Goal: Information Seeking & Learning: Learn about a topic

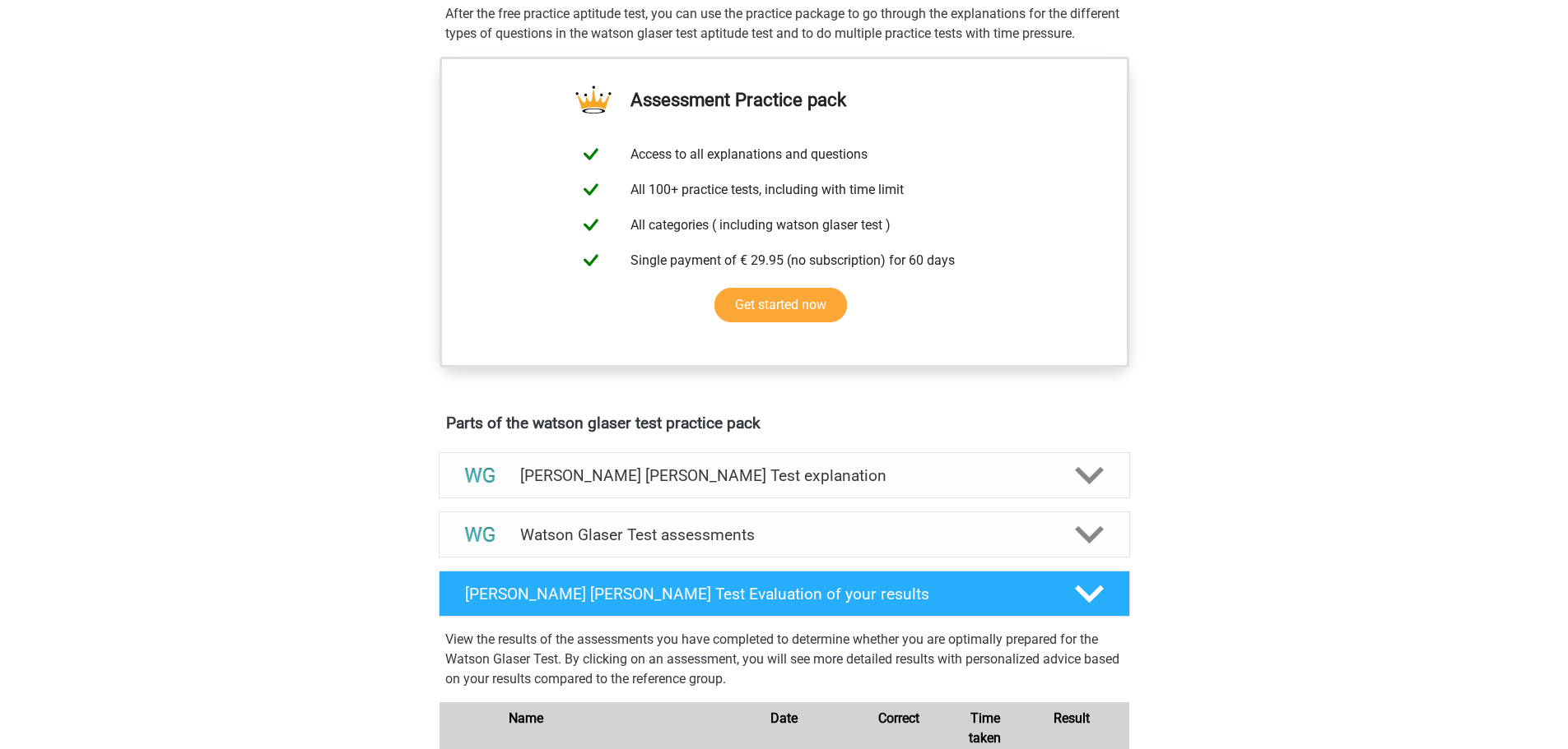
scroll to position [740, 0]
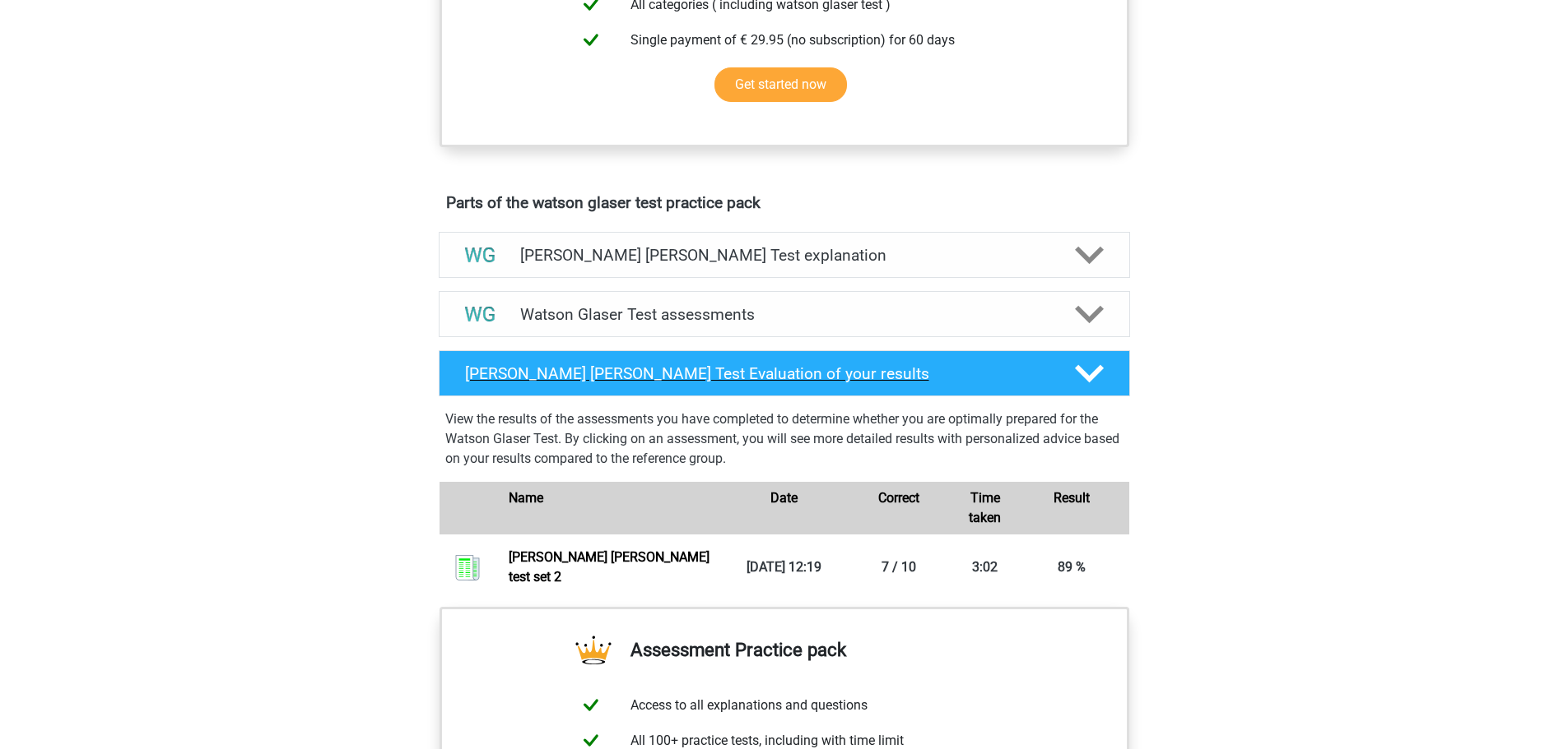
click at [1094, 384] on icon at bounding box center [1089, 374] width 29 height 29
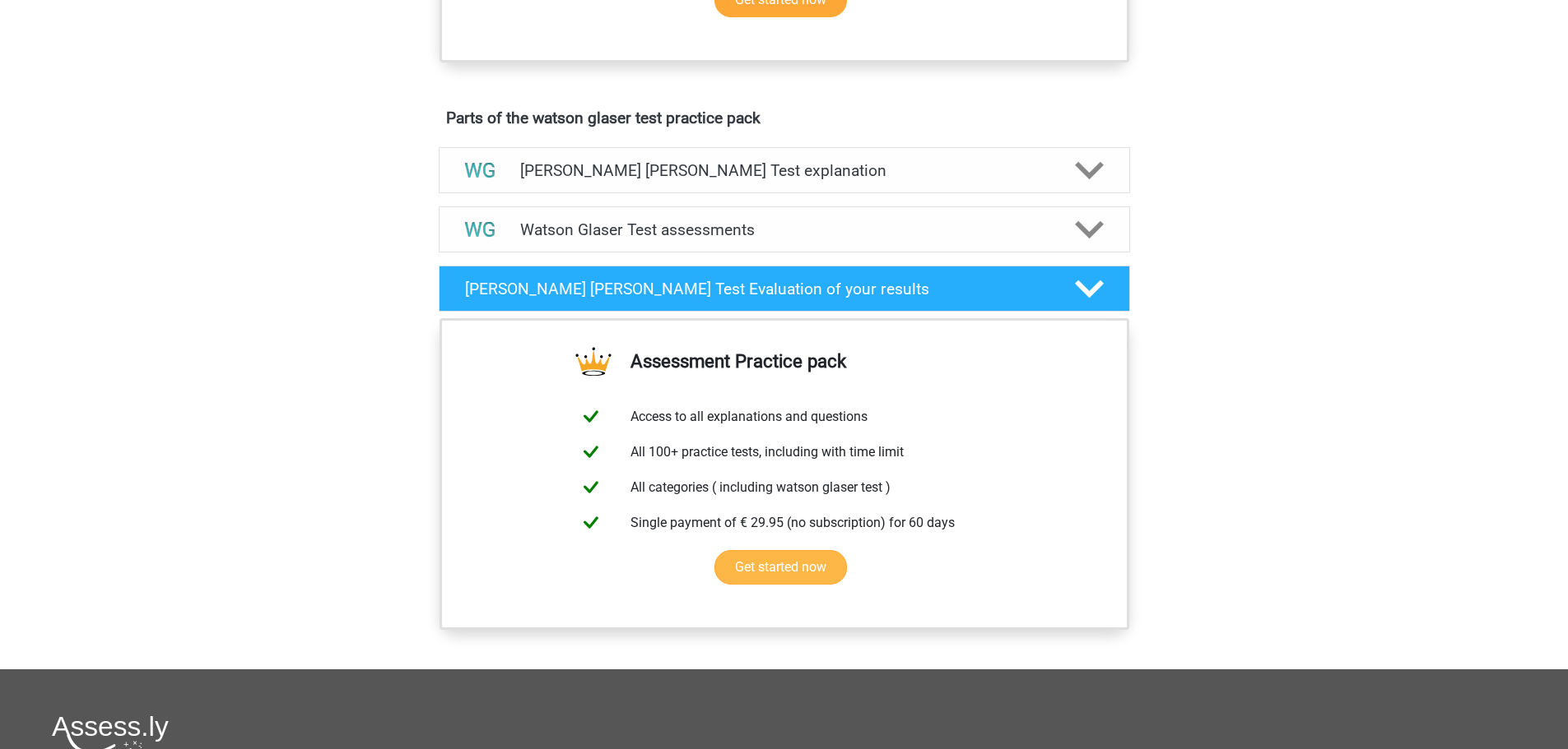
scroll to position [905, 0]
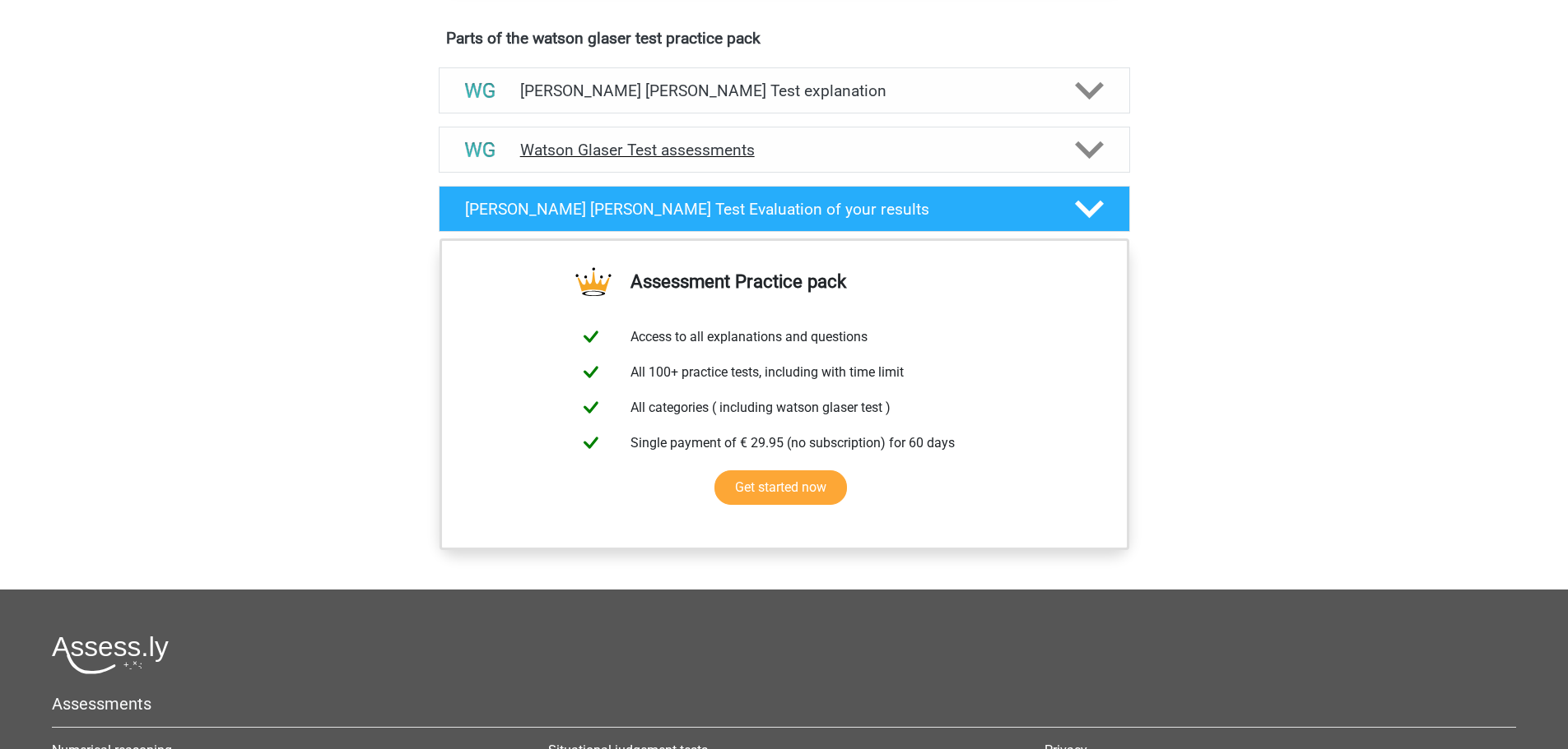
click at [1084, 160] on polygon at bounding box center [1089, 151] width 29 height 18
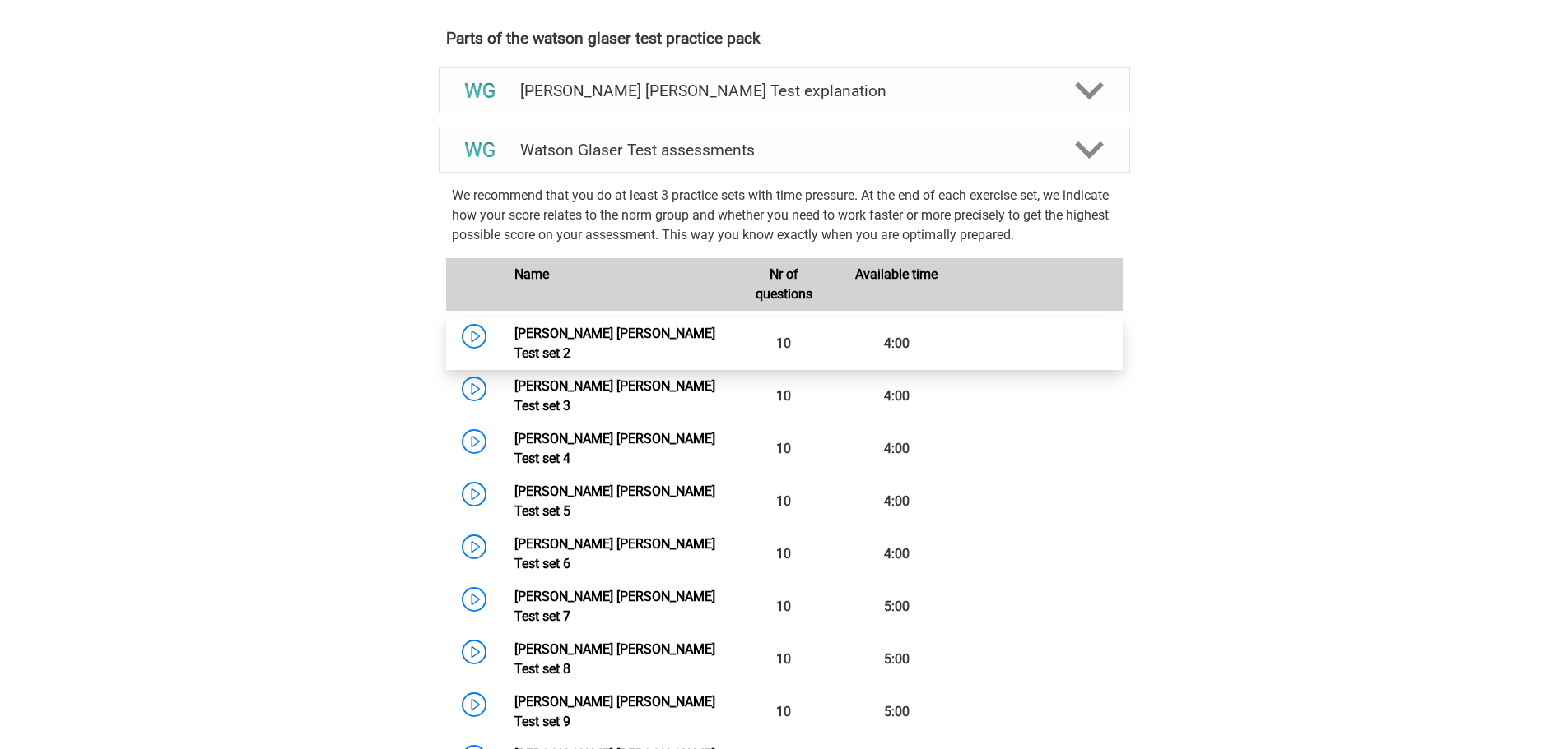
click at [514, 357] on link "Watson Glaser Test set 2" at bounding box center [614, 343] width 201 height 35
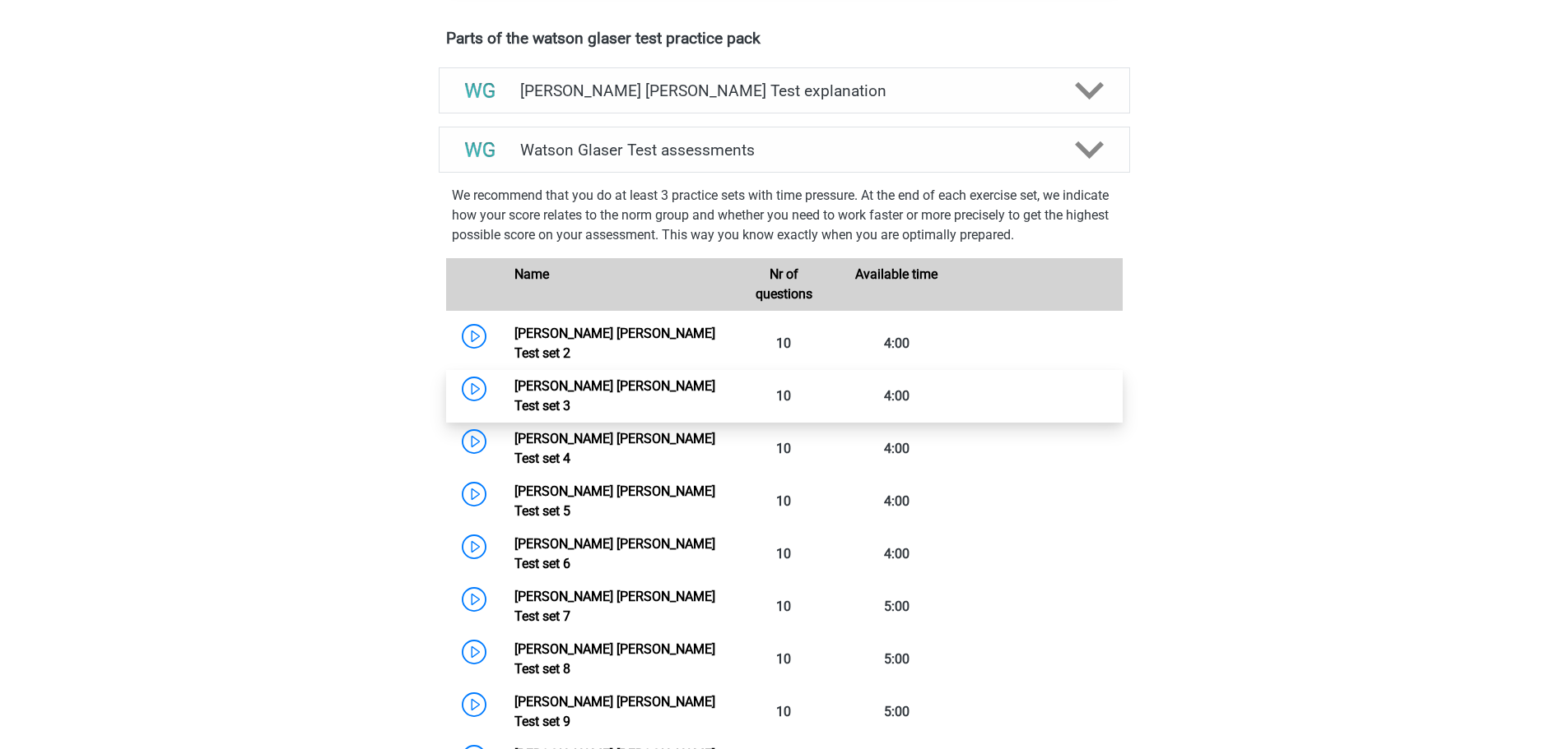
click at [659, 382] on link "Watson Glaser Test set 3" at bounding box center [614, 396] width 201 height 35
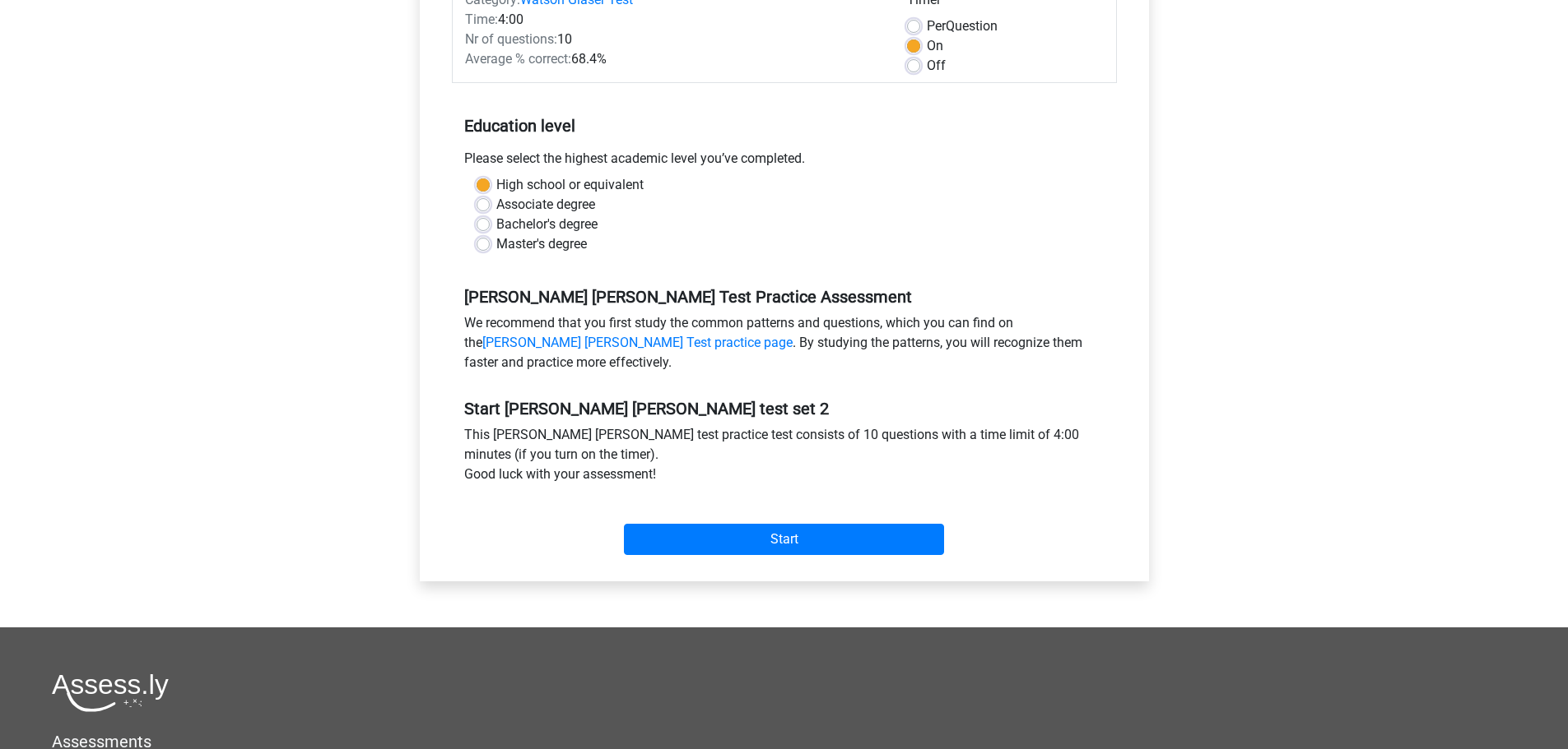
scroll to position [247, 0]
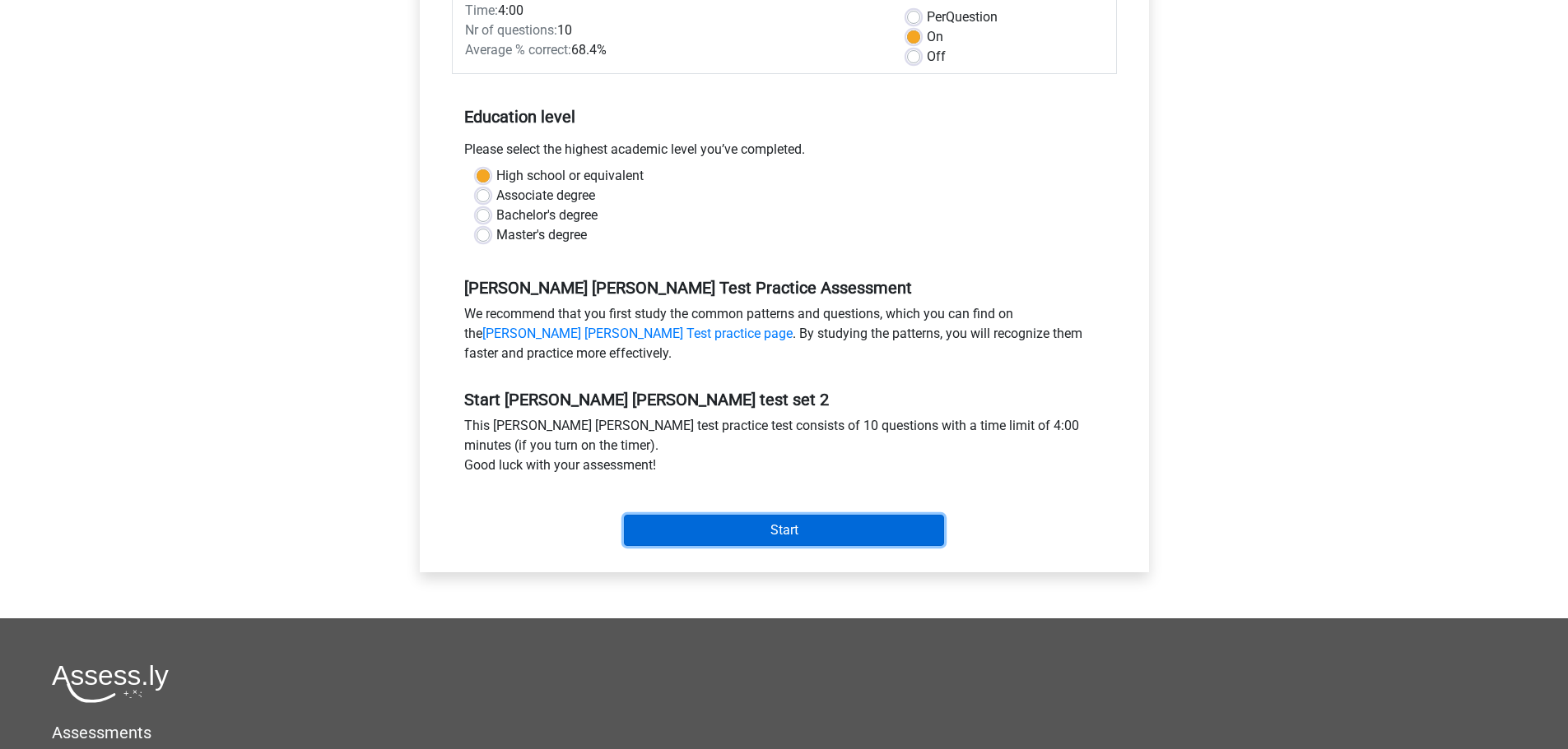
drag, startPoint x: 633, startPoint y: 525, endPoint x: 822, endPoint y: 531, distance: 189.1
click at [822, 531] on input "Start" at bounding box center [784, 530] width 320 height 32
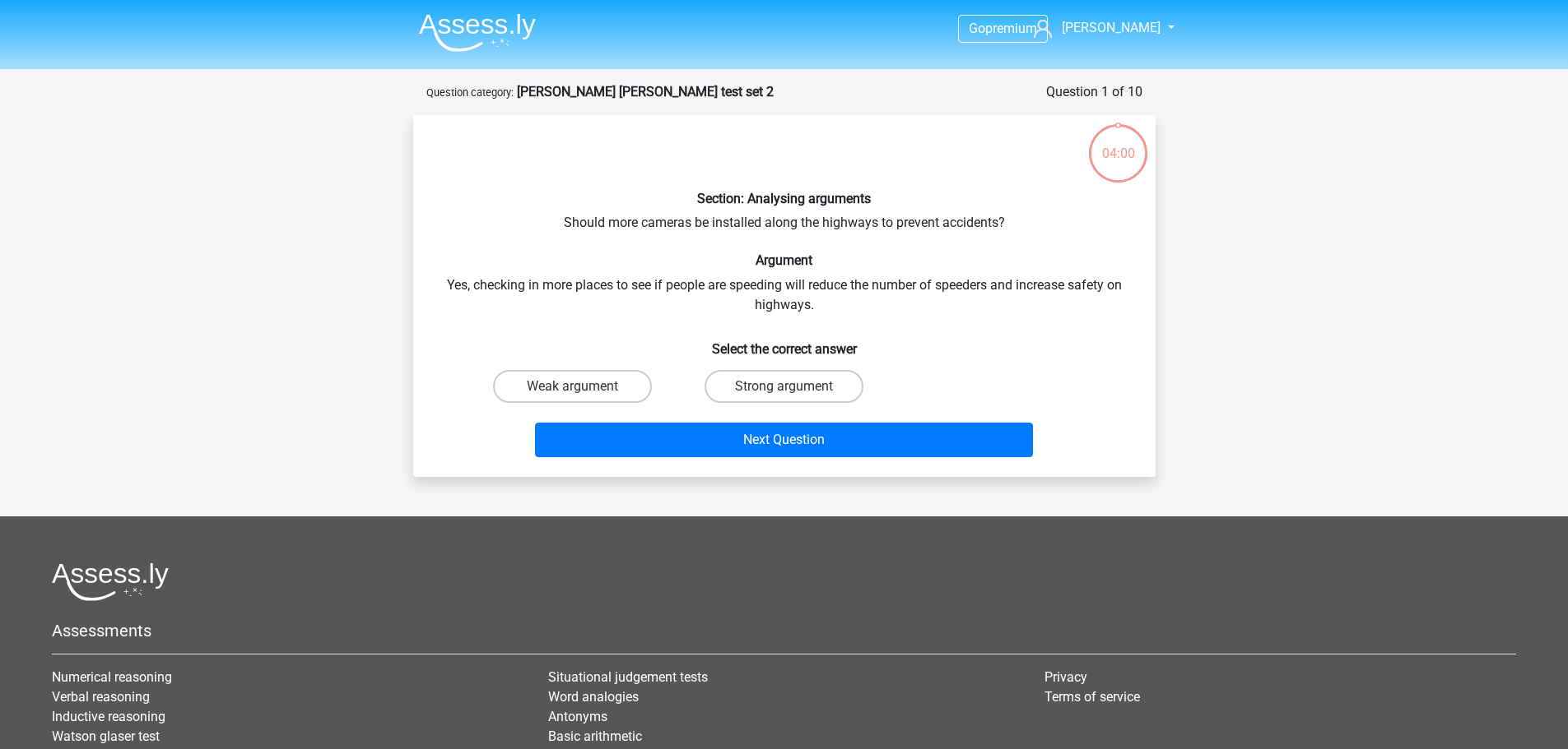
click at [656, 472] on div "Go premium Molly mollymatheron@gmail.com" at bounding box center [784, 475] width 1568 height 951
drag, startPoint x: 555, startPoint y: 217, endPoint x: 1017, endPoint y: 231, distance: 462.2
click at [1017, 231] on div "Section: Analysing arguments Should more cameras be installed along the highway…" at bounding box center [784, 296] width 729 height 335
click at [451, 278] on div "Section: Analysing arguments Should more cameras be installed along the highway…" at bounding box center [784, 296] width 729 height 335
click at [806, 382] on label "Strong argument" at bounding box center [784, 387] width 159 height 33
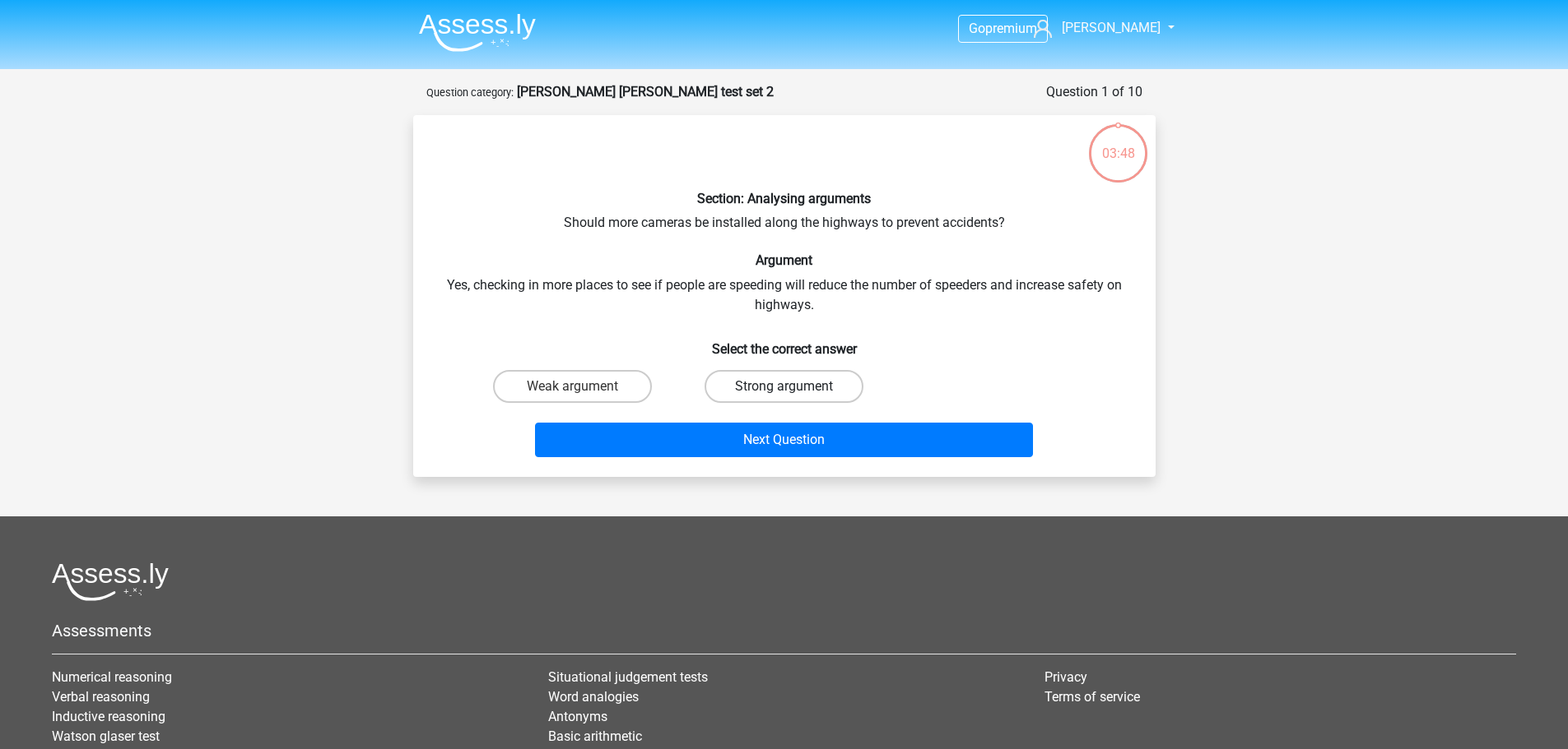
click at [794, 387] on input "Strong argument" at bounding box center [789, 392] width 11 height 11
radio input "true"
click at [869, 462] on div "Next Question" at bounding box center [784, 443] width 636 height 41
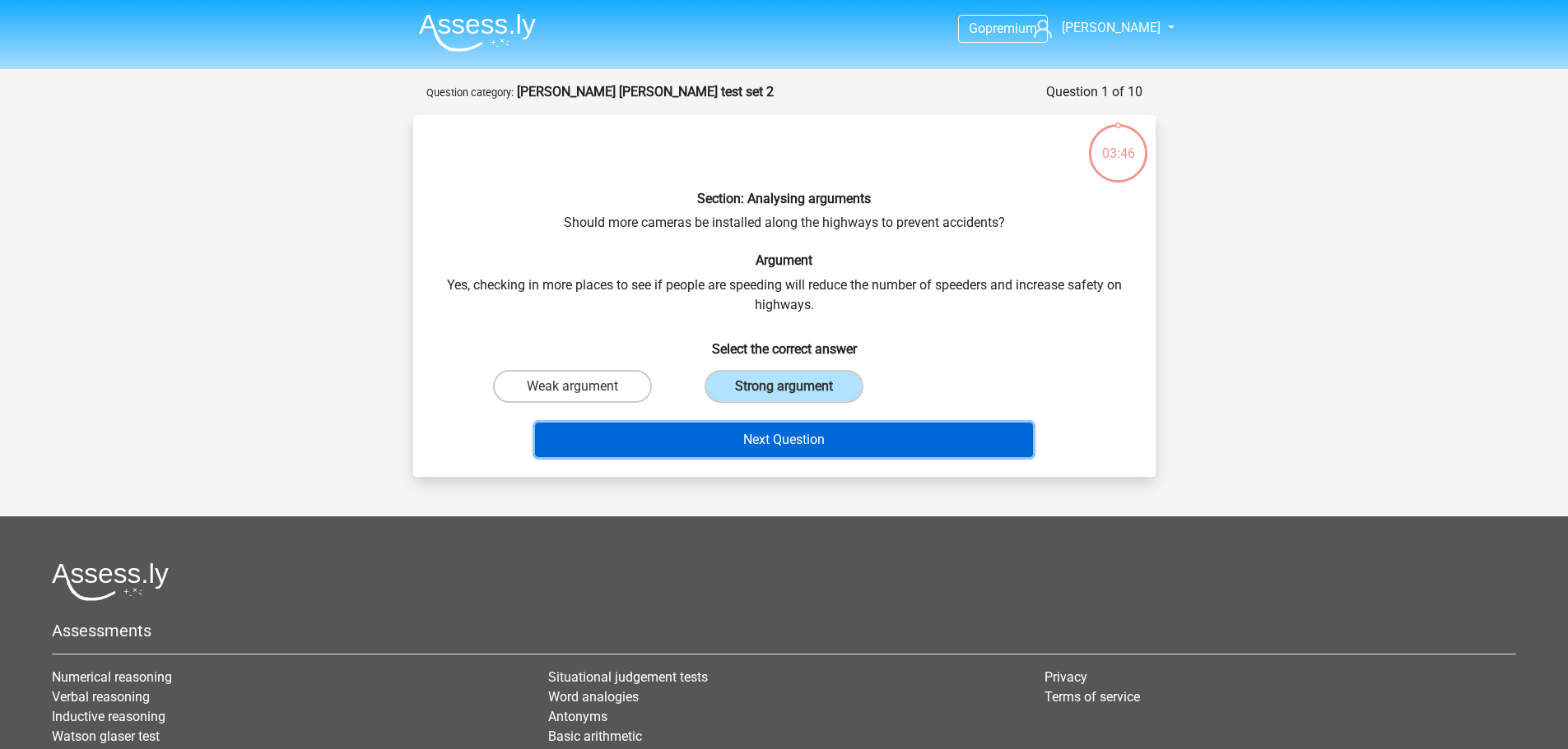
click at [888, 429] on button "Next Question" at bounding box center [784, 440] width 498 height 34
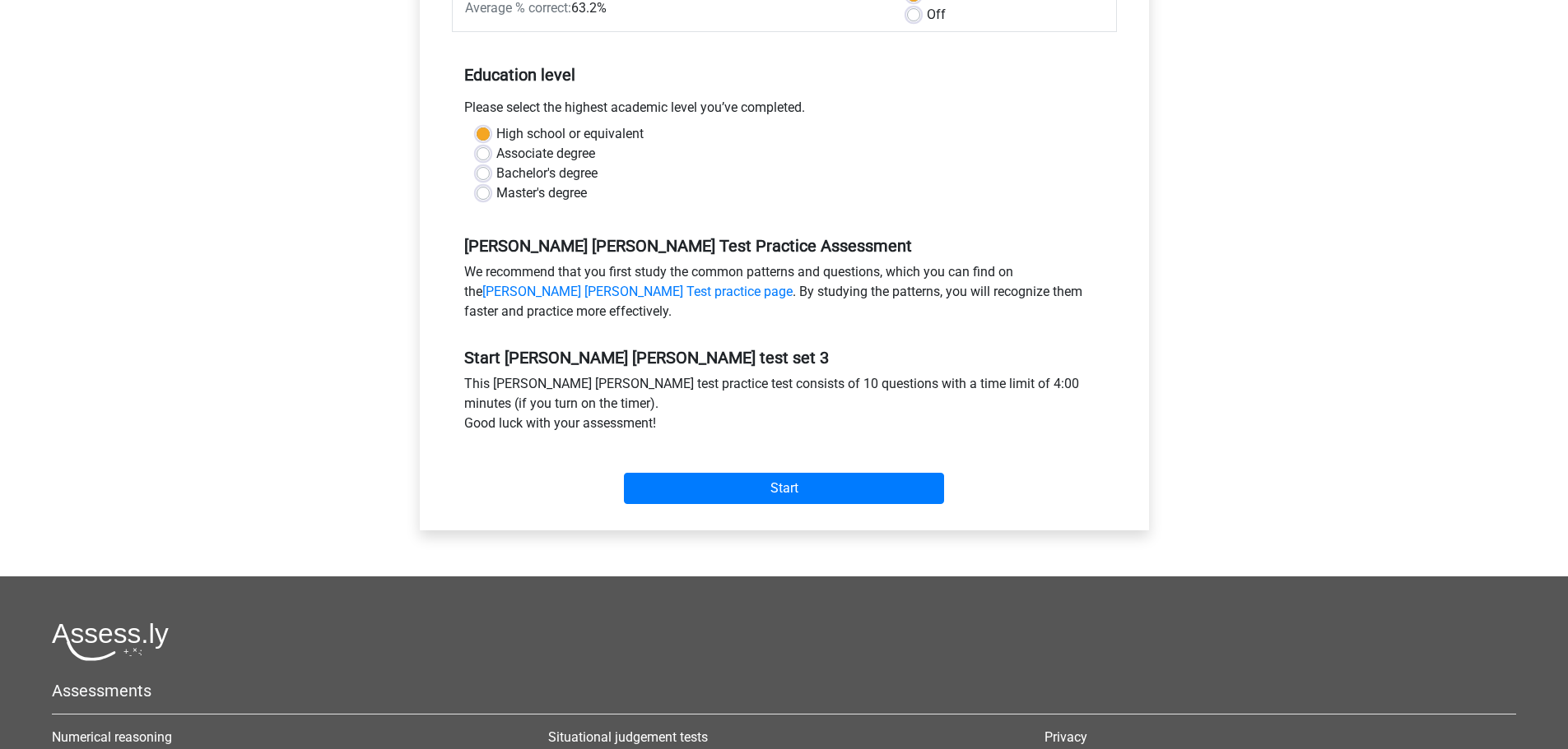
scroll to position [329, 0]
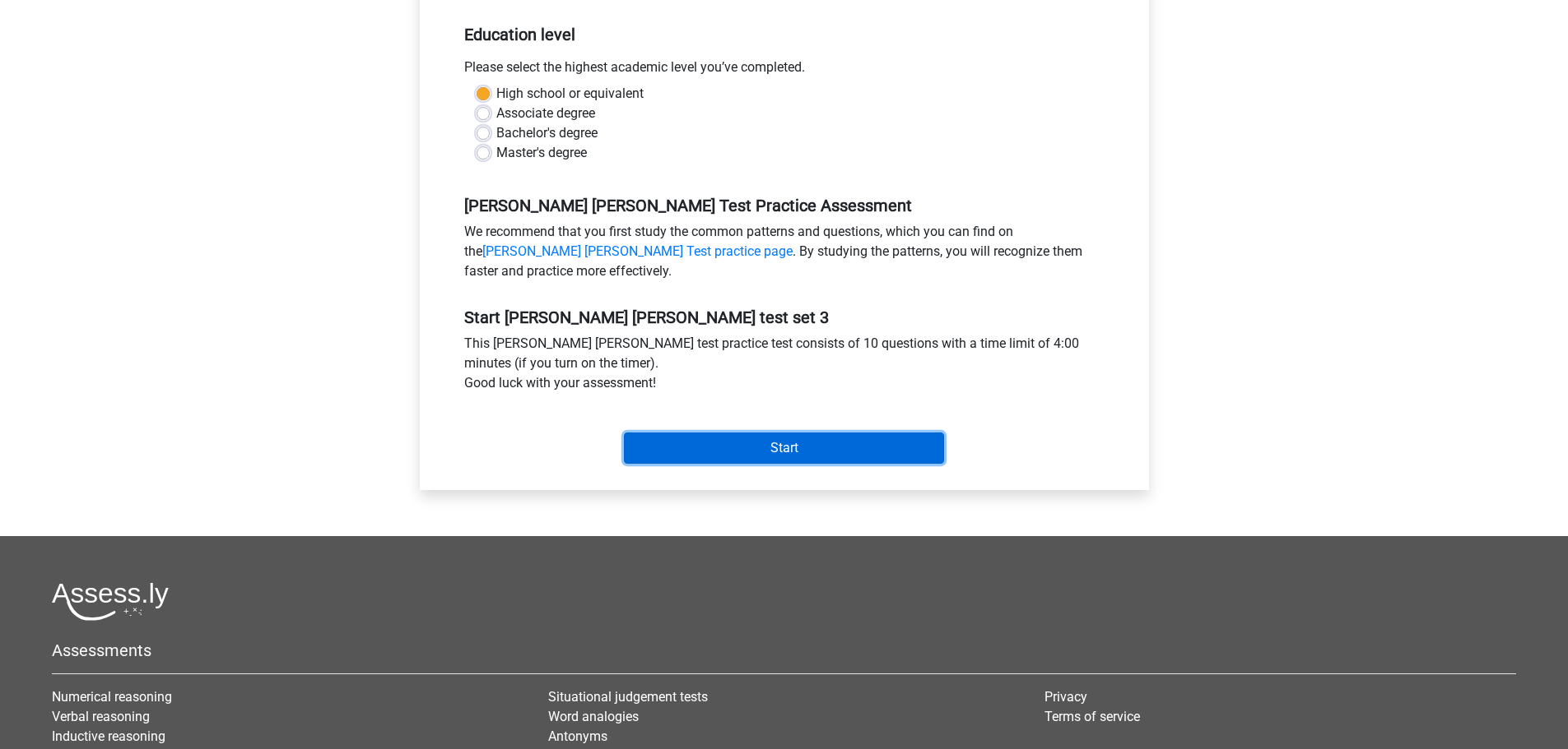
click at [732, 439] on input "Start" at bounding box center [784, 448] width 320 height 32
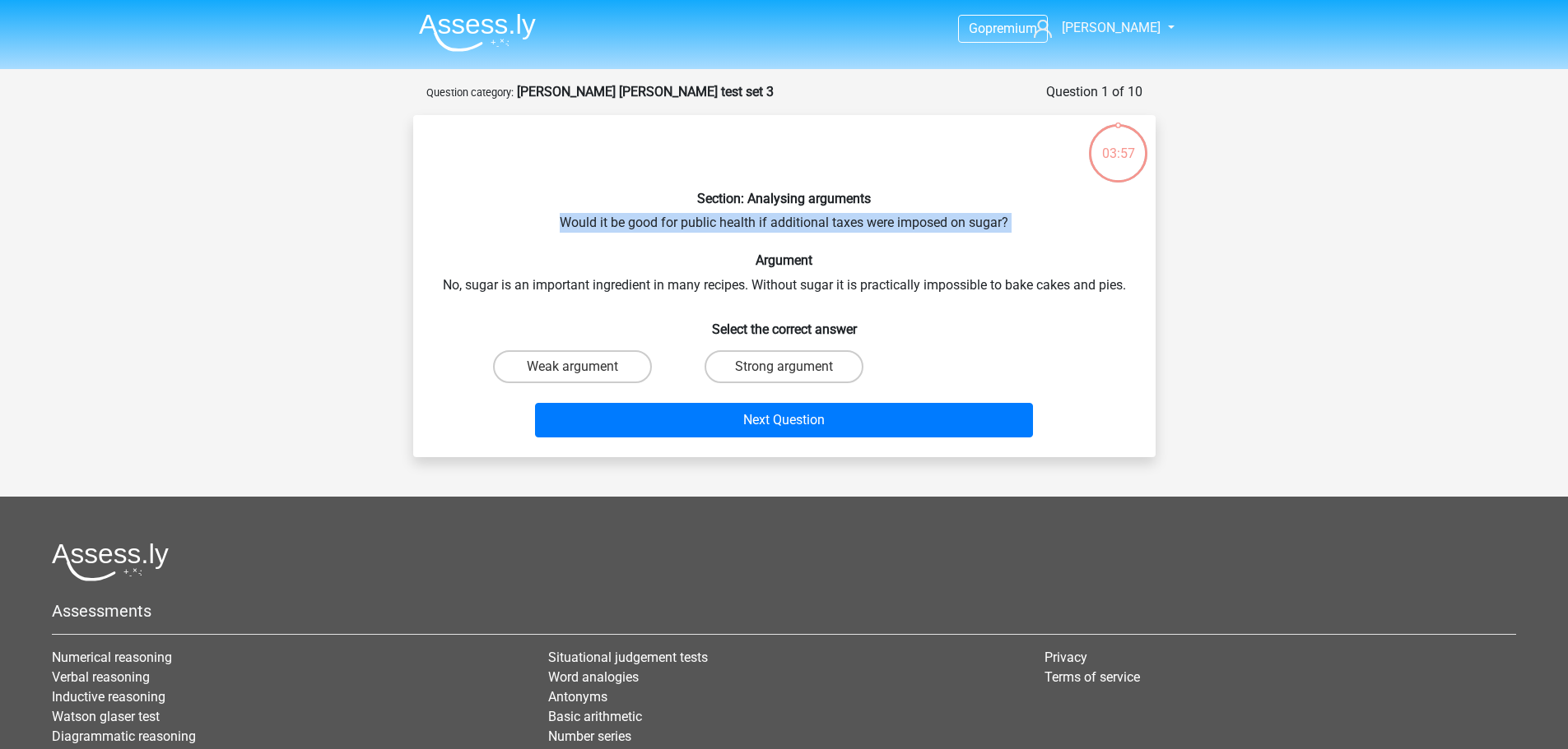
drag, startPoint x: 561, startPoint y: 220, endPoint x: 711, endPoint y: 238, distance: 151.1
click at [711, 238] on div "Section: Analysing arguments Would it be good for public health if additional t…" at bounding box center [784, 286] width 729 height 315
click at [533, 223] on div "Section: Analysing arguments Would it be good for public health if additional t…" at bounding box center [784, 286] width 729 height 315
click at [546, 365] on label "Weak argument" at bounding box center [573, 367] width 159 height 33
click at [572, 367] on input "Weak argument" at bounding box center [577, 372] width 11 height 11
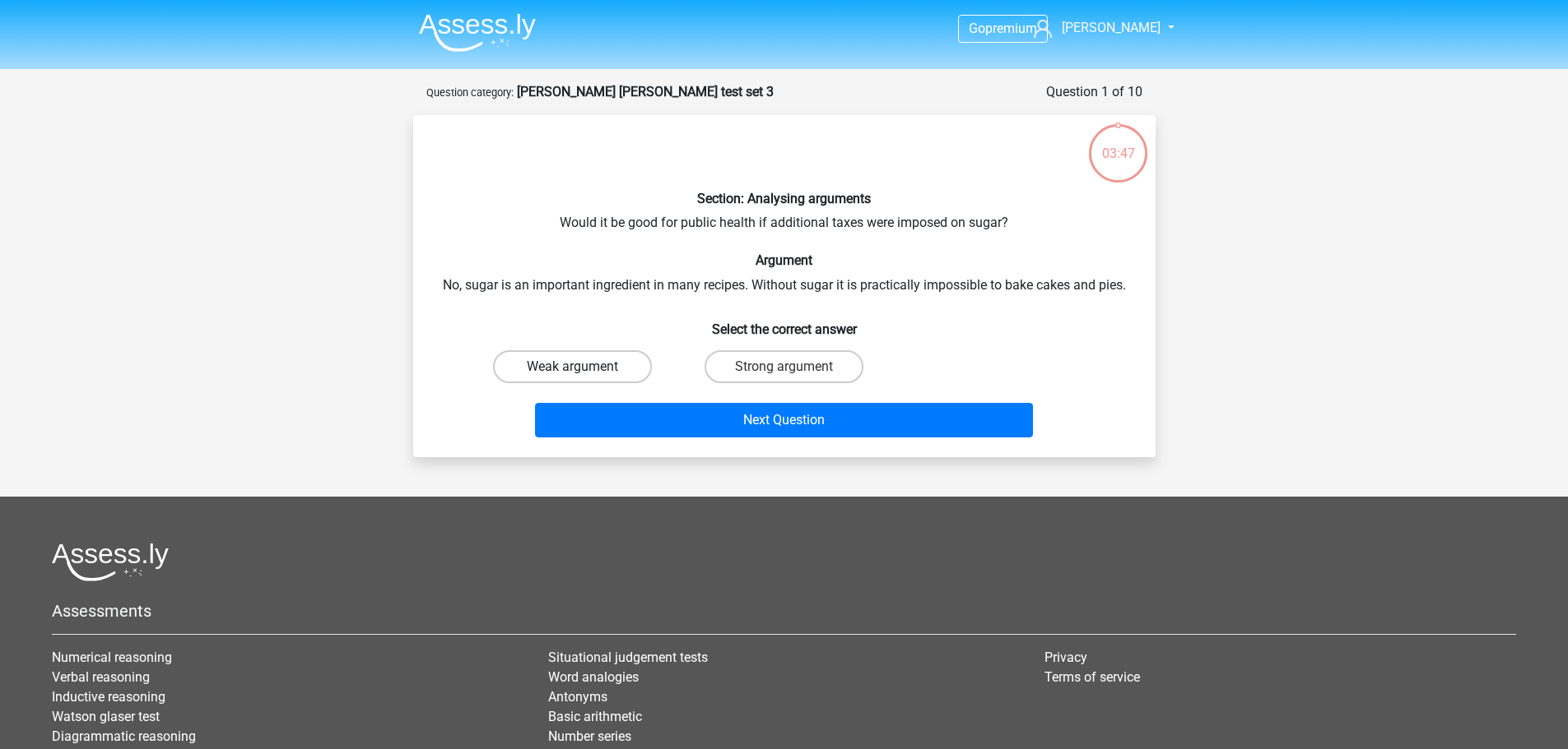
radio input "true"
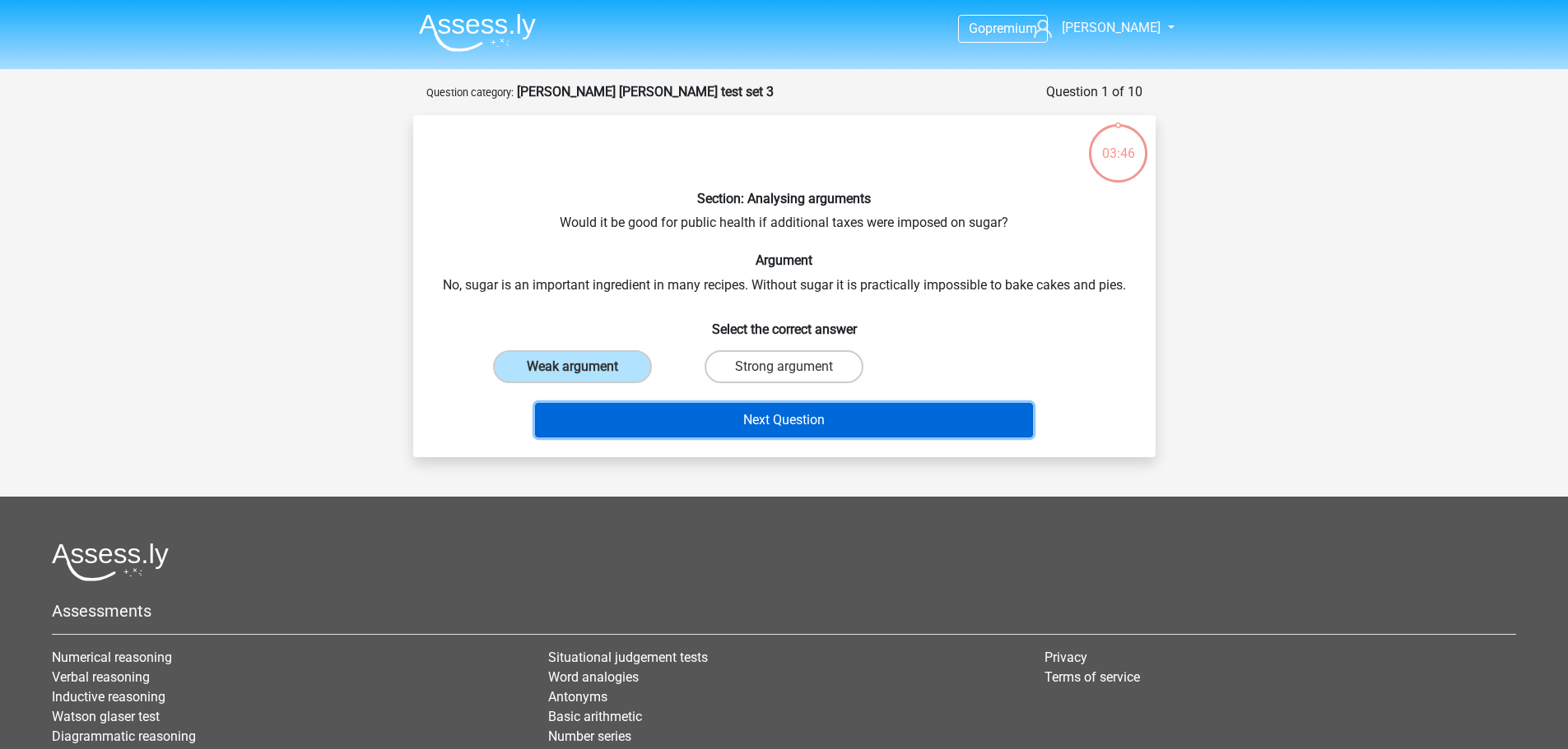
click at [675, 425] on button "Next Question" at bounding box center [784, 420] width 498 height 34
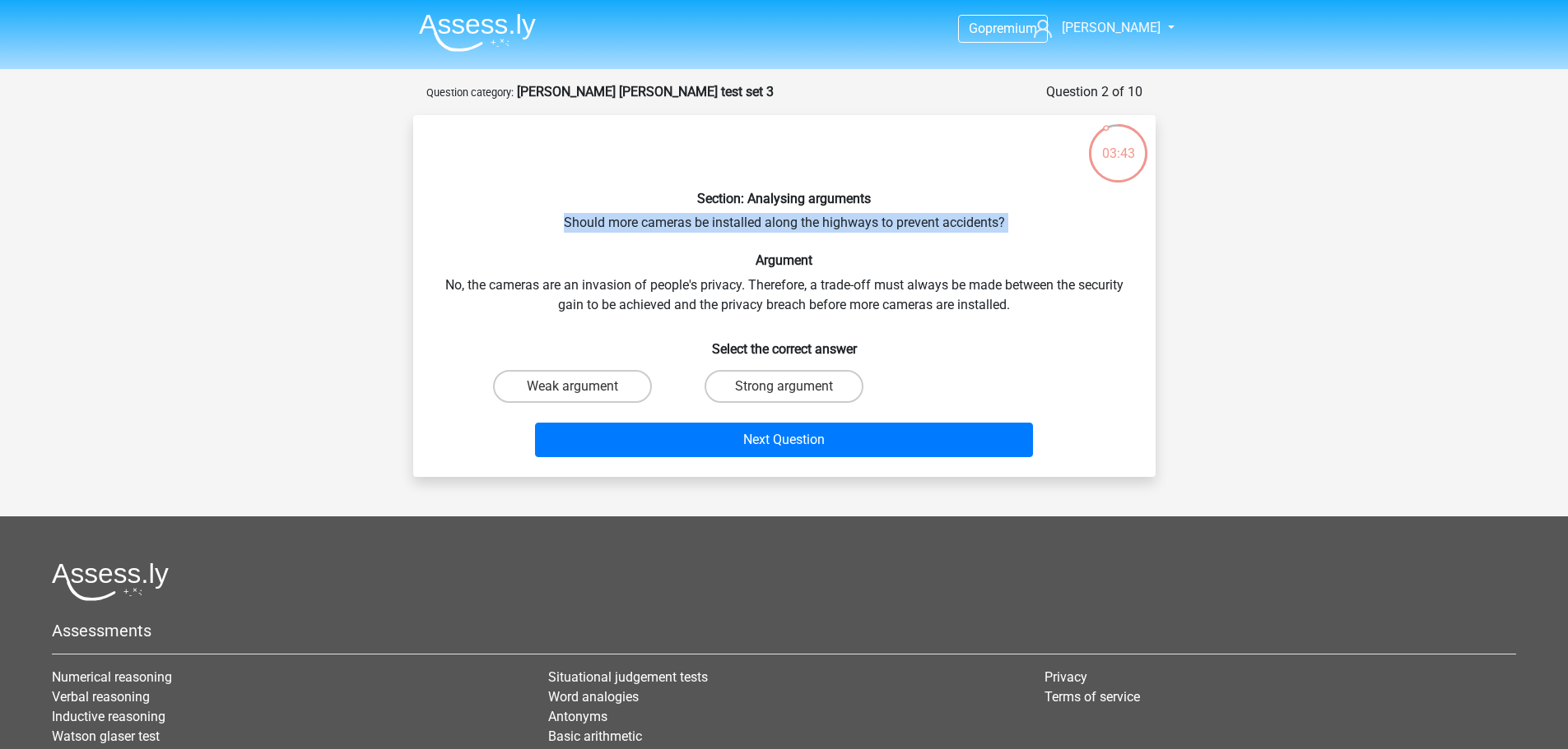
drag, startPoint x: 551, startPoint y: 220, endPoint x: 1012, endPoint y: 240, distance: 461.4
click at [1012, 240] on div "Section: Analysing arguments Should more cameras be installed along the highway…" at bounding box center [784, 296] width 729 height 335
click at [763, 392] on label "Strong argument" at bounding box center [784, 387] width 159 height 33
click at [784, 392] on input "Strong argument" at bounding box center [789, 392] width 11 height 11
radio input "true"
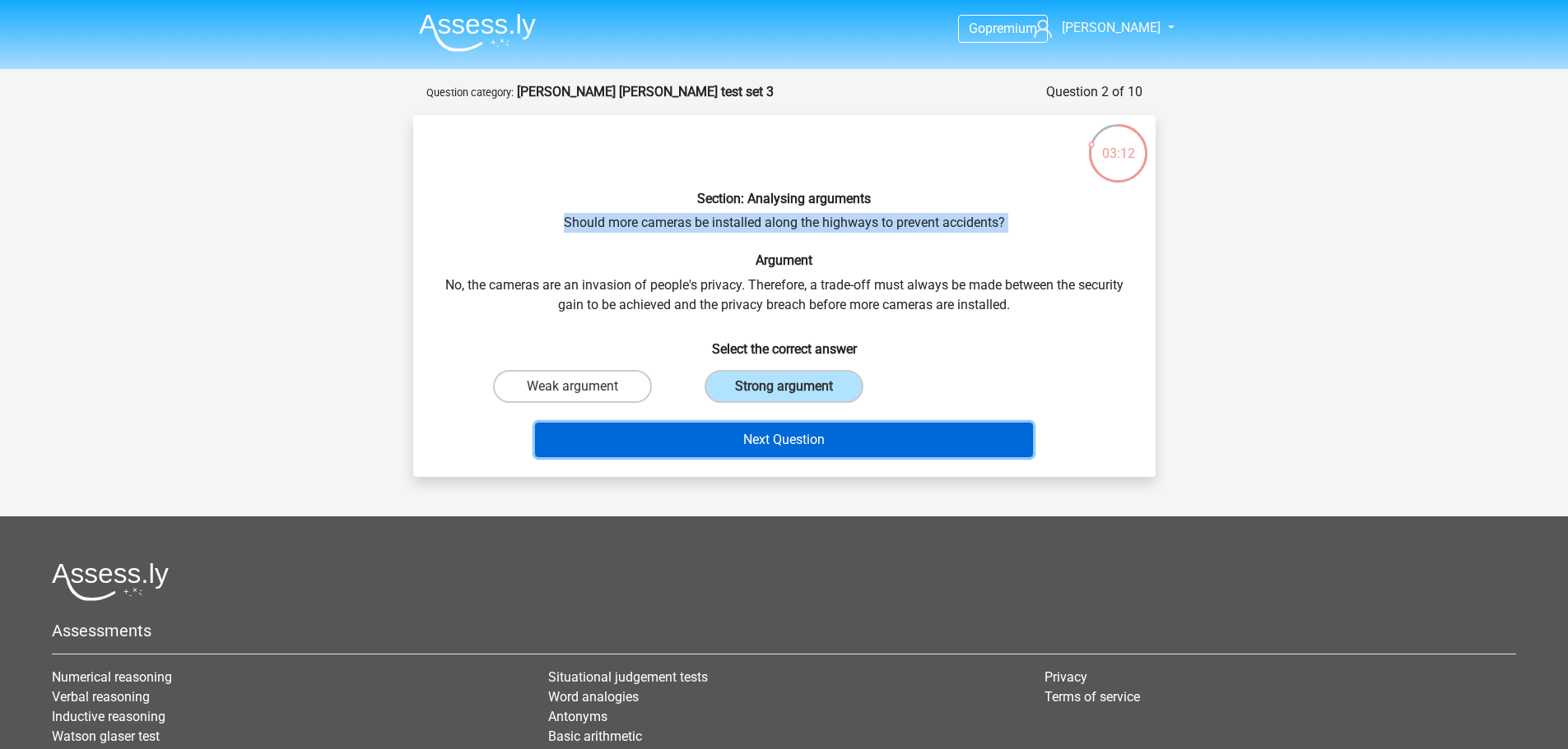
click at [766, 428] on button "Next Question" at bounding box center [784, 440] width 498 height 34
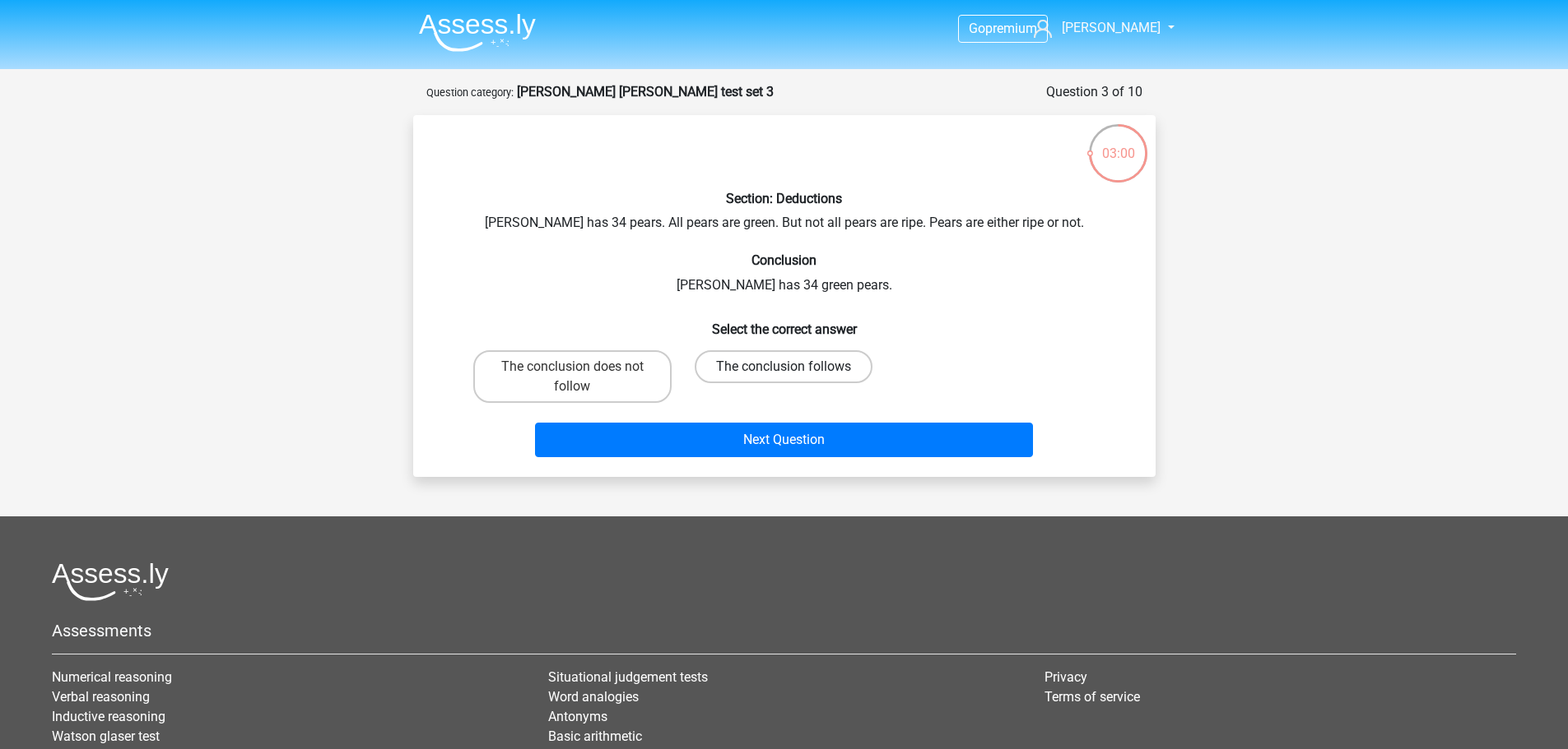
click at [810, 377] on label "The conclusion follows" at bounding box center [783, 367] width 178 height 33
click at [794, 377] on input "The conclusion follows" at bounding box center [789, 372] width 11 height 11
radio input "true"
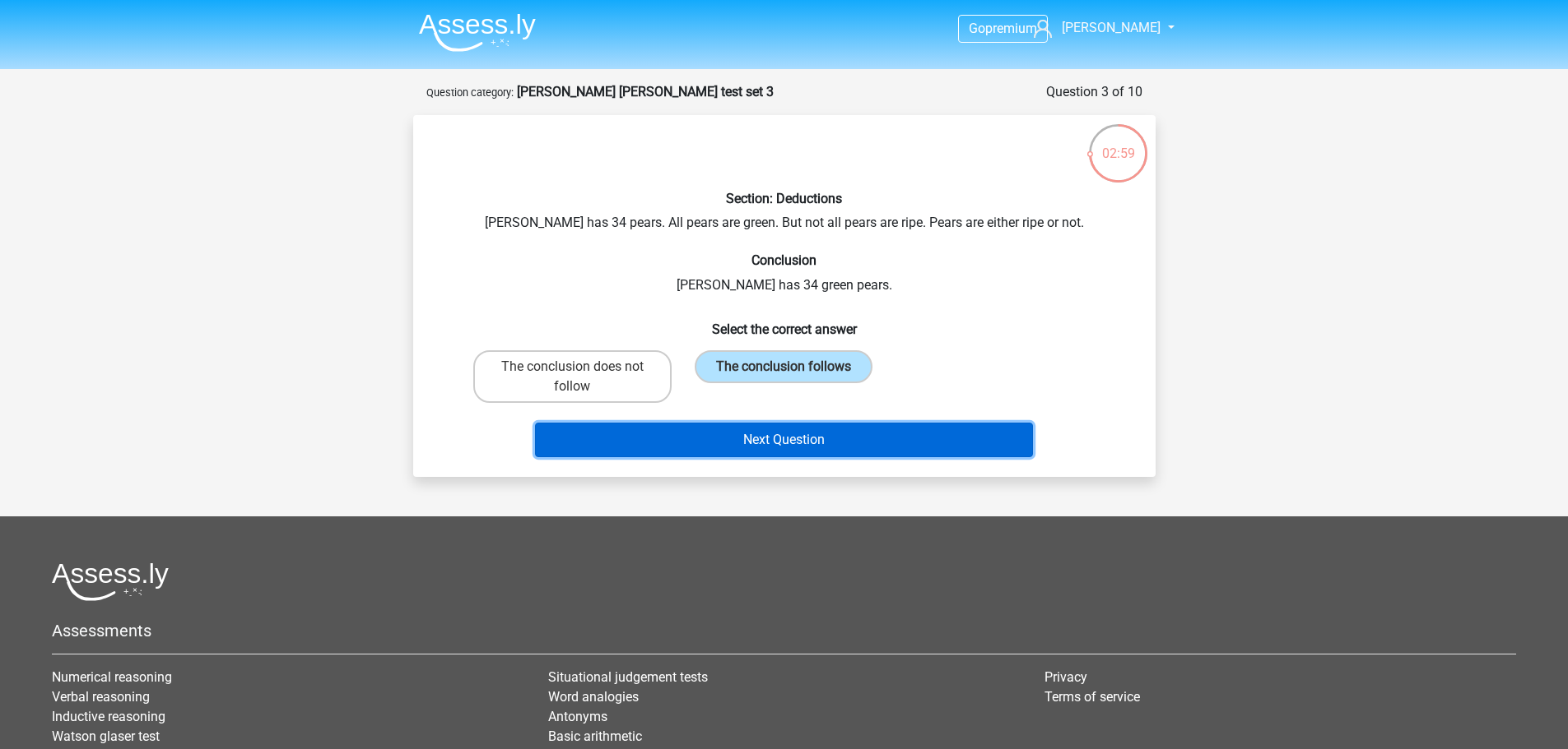
click at [816, 447] on button "Next Question" at bounding box center [784, 440] width 498 height 34
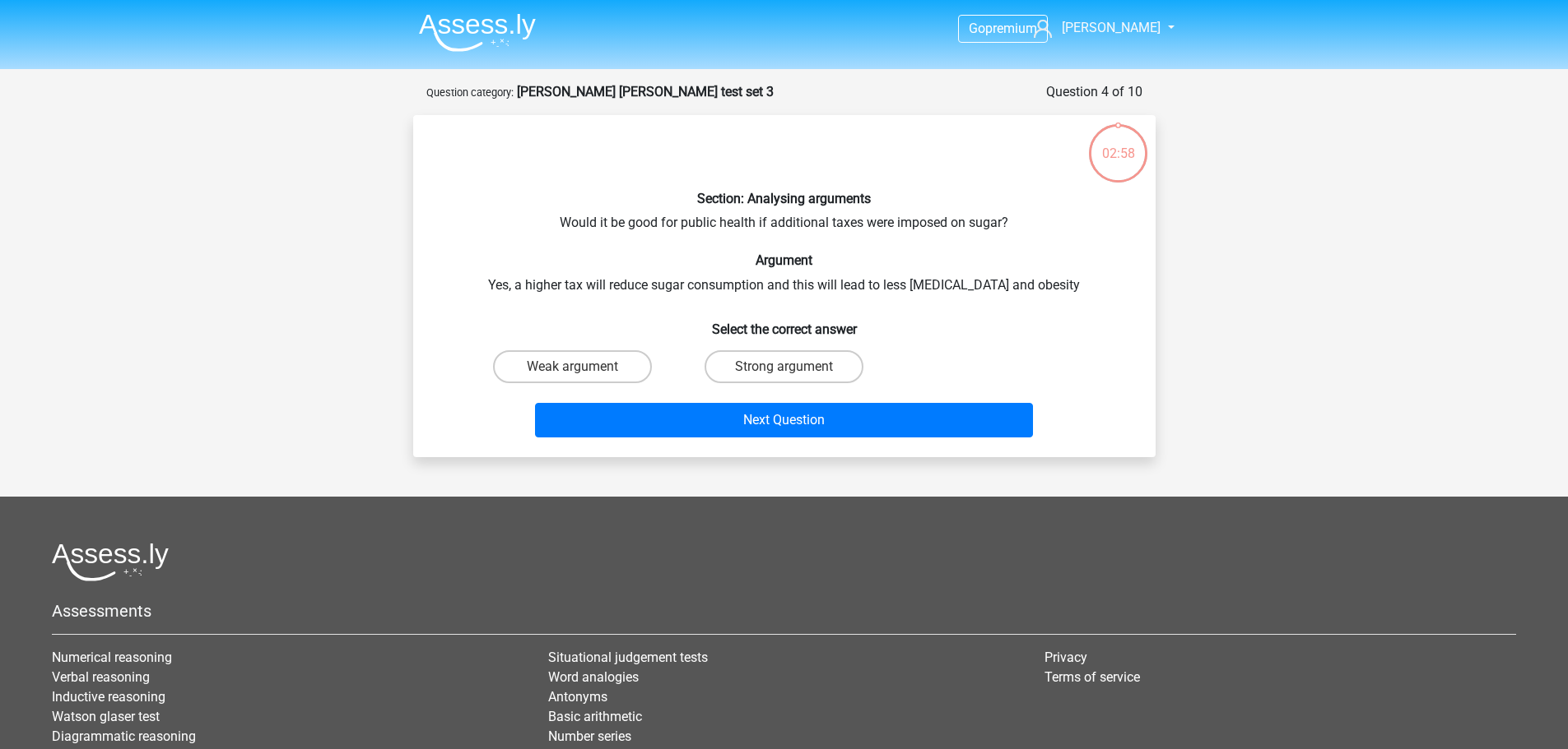
scroll to position [82, 0]
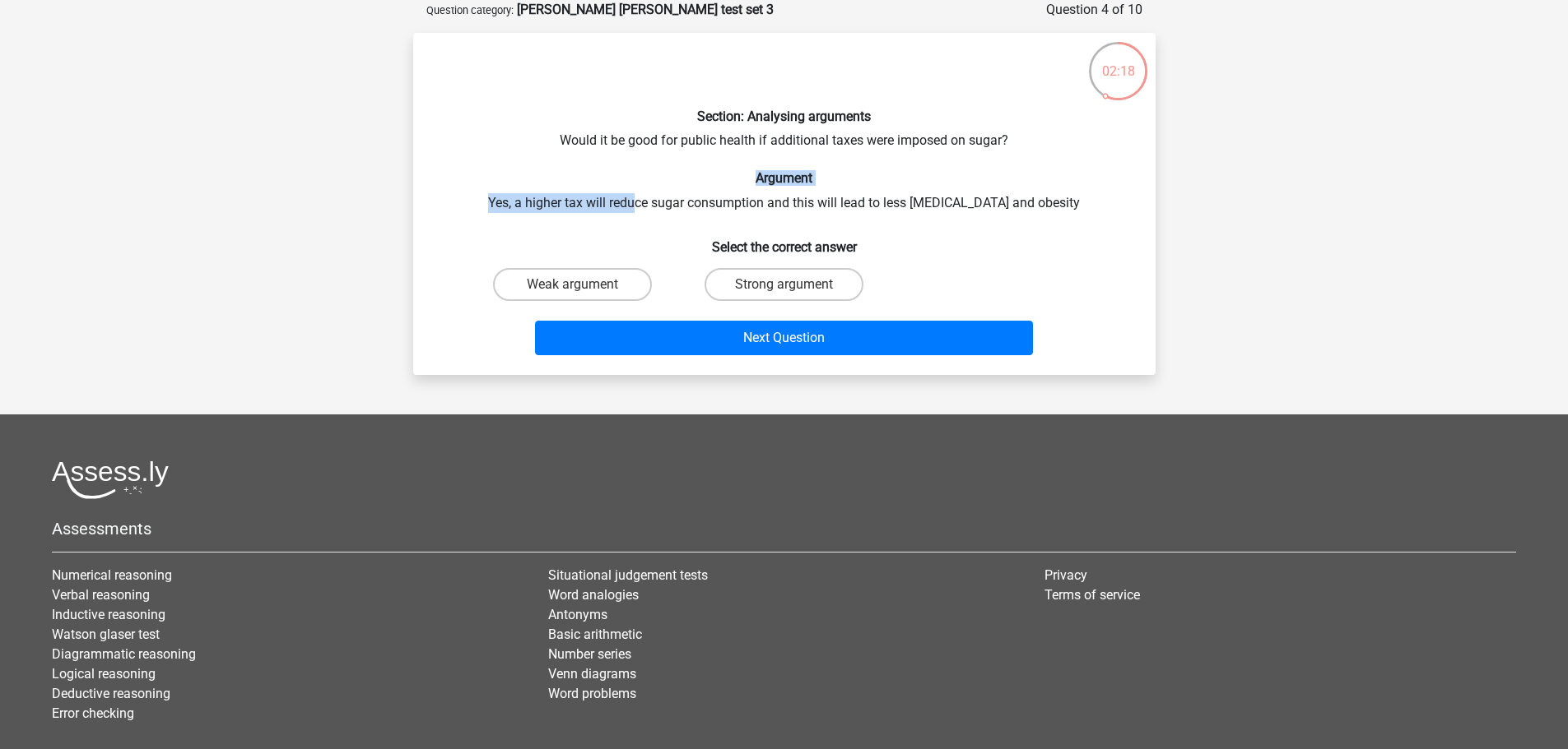
drag, startPoint x: 664, startPoint y: 193, endPoint x: 708, endPoint y: 184, distance: 44.9
click at [708, 184] on div "Section: Analysing arguments Would it be good for public health if additional t…" at bounding box center [784, 204] width 729 height 315
click at [721, 196] on div "Section: Analysing arguments Would it be good for public health if additional t…" at bounding box center [784, 204] width 729 height 315
click at [809, 289] on label "Strong argument" at bounding box center [784, 285] width 159 height 33
click at [794, 289] on input "Strong argument" at bounding box center [789, 290] width 11 height 11
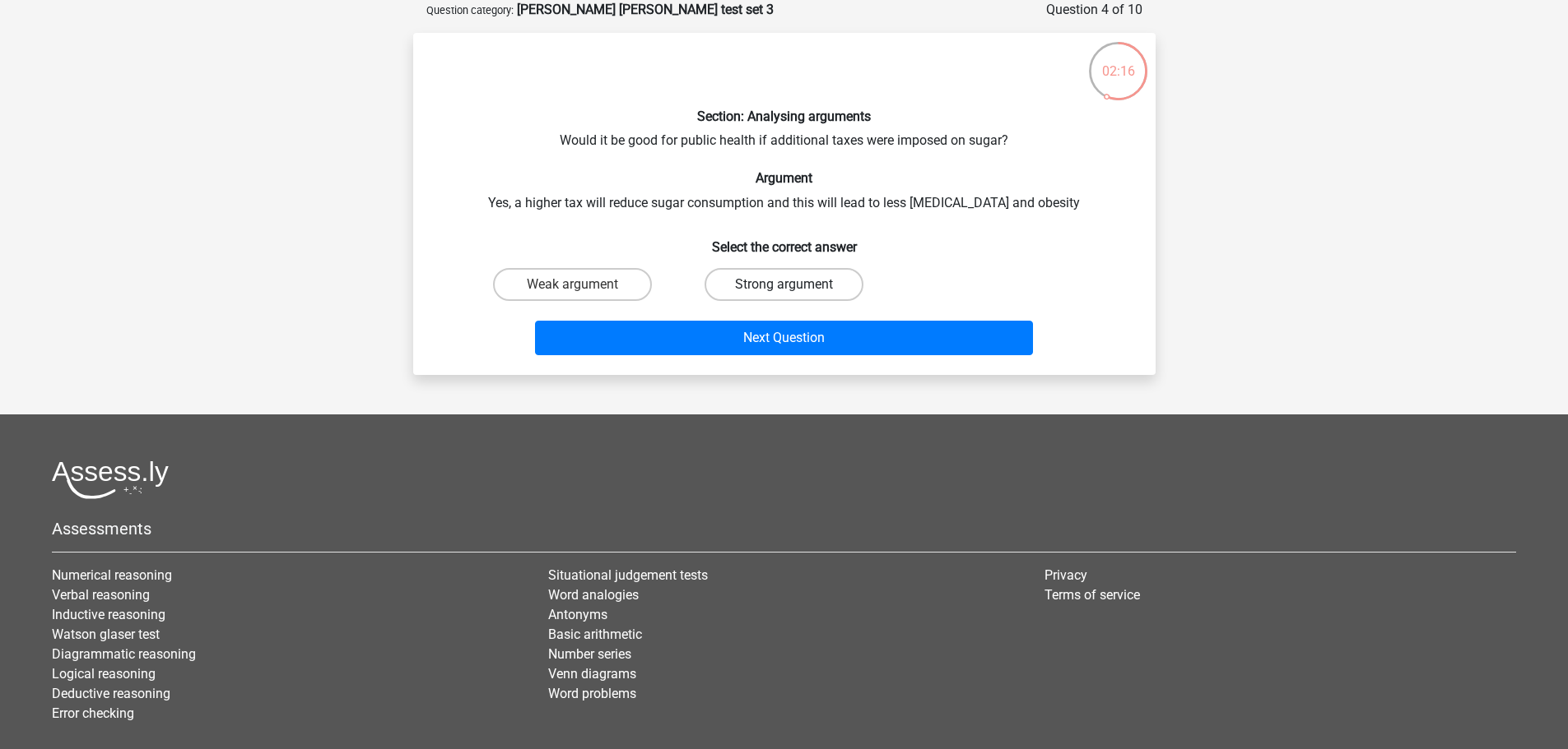
radio input "true"
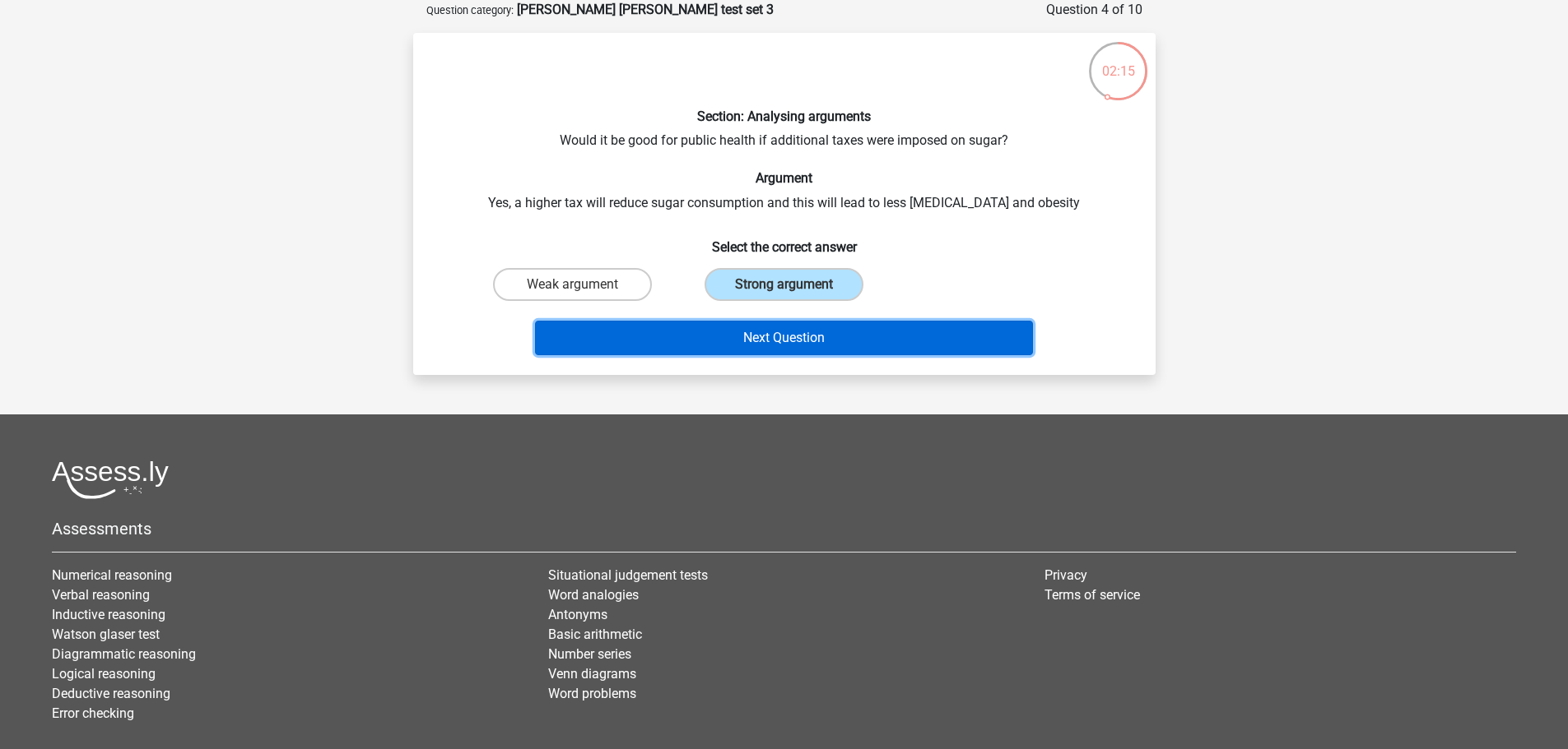
click at [818, 325] on button "Next Question" at bounding box center [784, 338] width 498 height 34
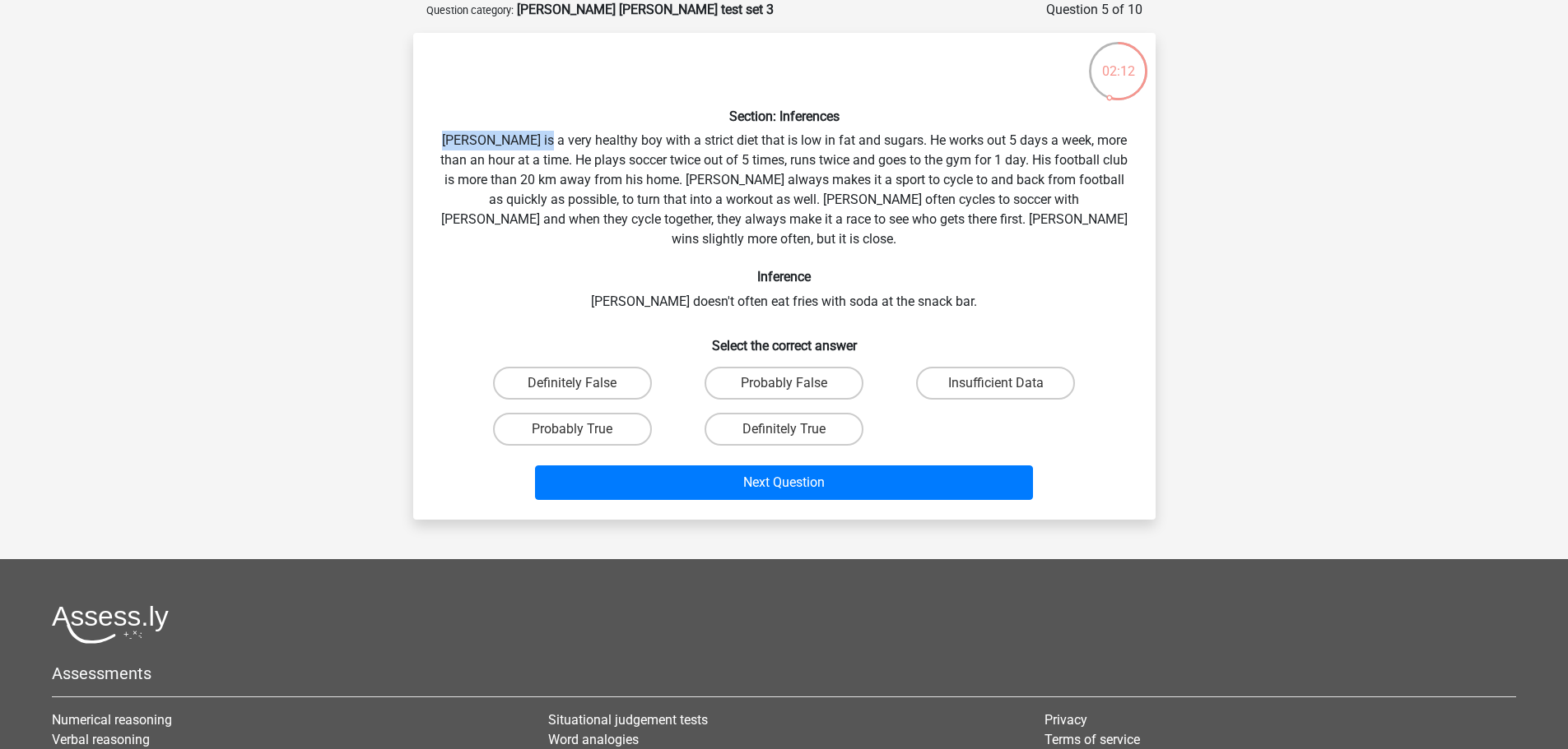
drag, startPoint x: 443, startPoint y: 136, endPoint x: 543, endPoint y: 141, distance: 100.1
click at [543, 141] on div "Section: Inferences Rowan is a very healthy boy with a strict diet that is low …" at bounding box center [784, 276] width 729 height 461
click at [559, 109] on h6 "Section: Inferences" at bounding box center [784, 115] width 690 height 15
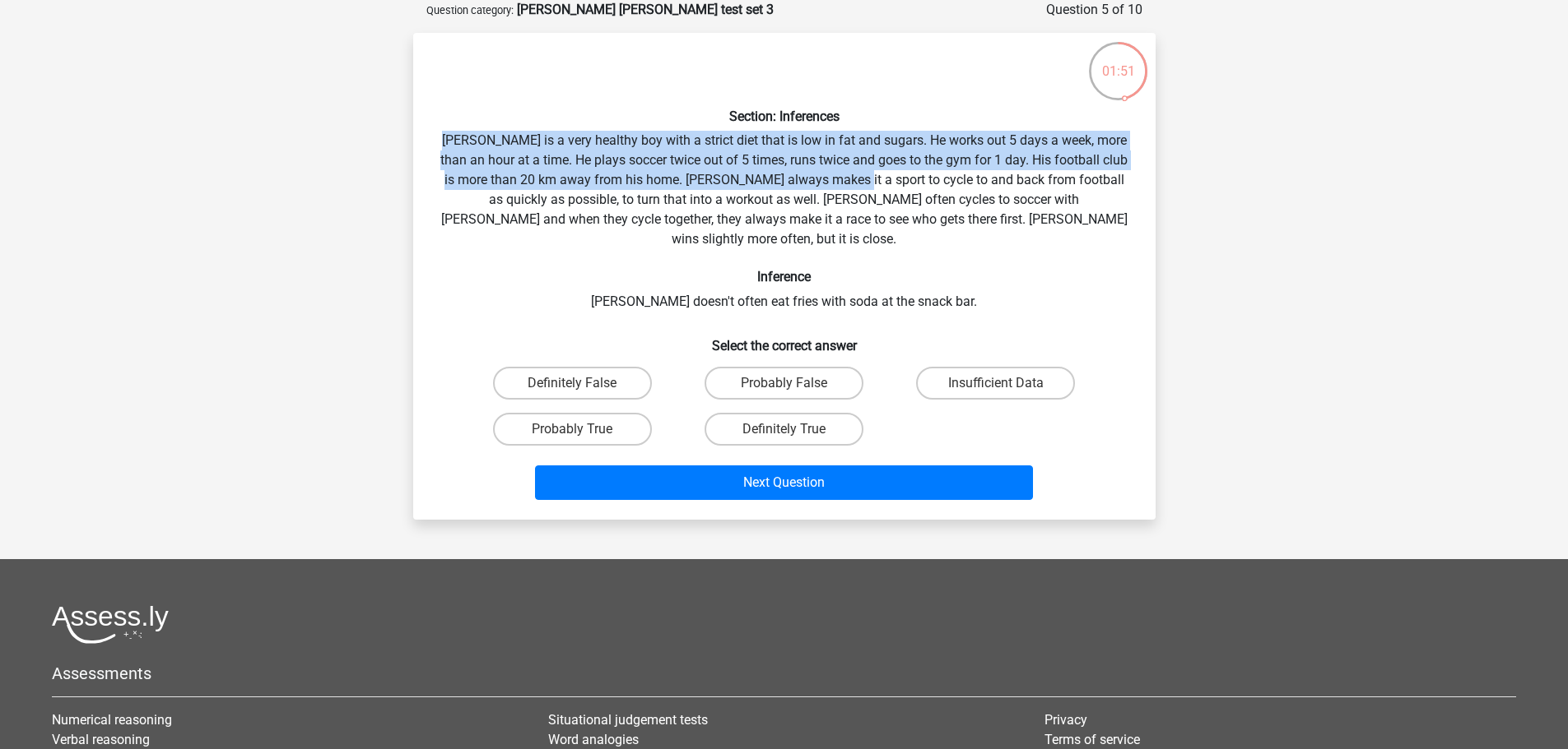
drag, startPoint x: 440, startPoint y: 128, endPoint x: 863, endPoint y: 176, distance: 425.7
click at [871, 174] on div "Section: Inferences Rowan is a very healthy boy with a strict diet that is low …" at bounding box center [784, 276] width 729 height 461
click at [952, 166] on div "Section: Inferences Rowan is a very healthy boy with a strict diet that is low …" at bounding box center [784, 276] width 729 height 461
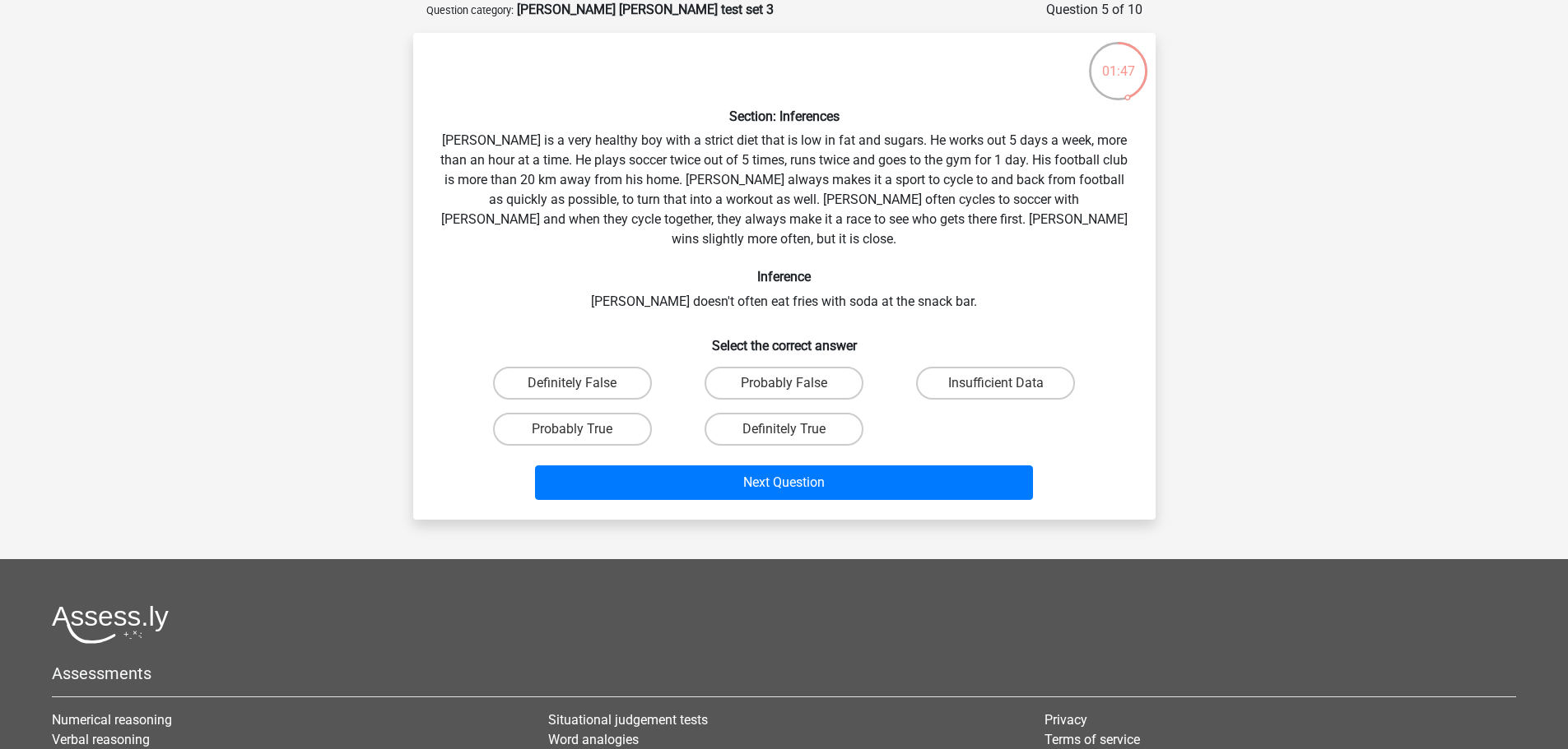
click at [917, 185] on div "Section: Inferences Rowan is a very healthy boy with a strict diet that is low …" at bounding box center [784, 276] width 729 height 461
click at [827, 173] on div "Section: Inferences Rowan is a very healthy boy with a strict diet that is low …" at bounding box center [784, 276] width 729 height 461
click at [951, 367] on label "Insufficient Data" at bounding box center [995, 383] width 159 height 33
click at [995, 383] on input "Insufficient Data" at bounding box center [1001, 388] width 11 height 11
radio input "true"
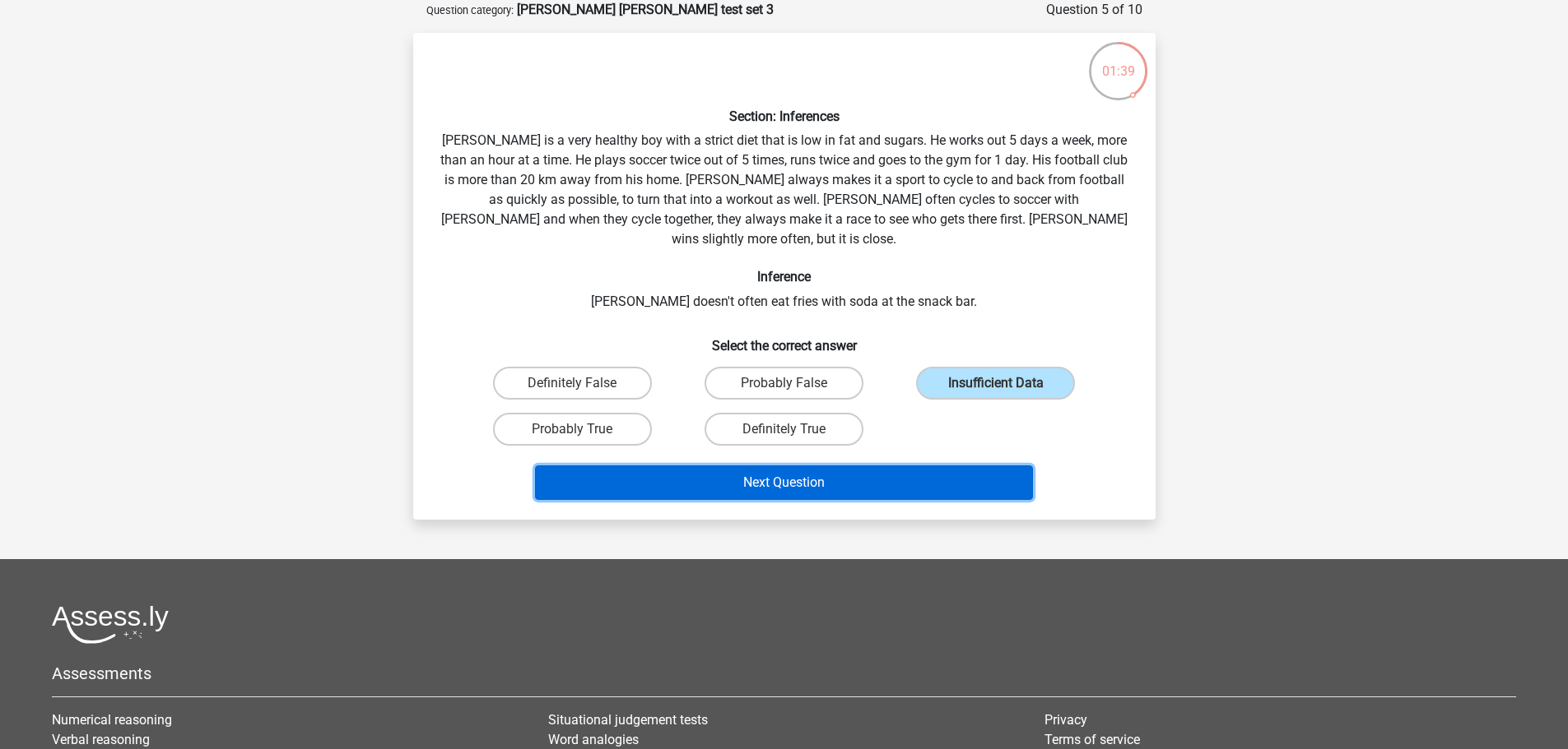
click at [900, 466] on button "Next Question" at bounding box center [784, 483] width 498 height 34
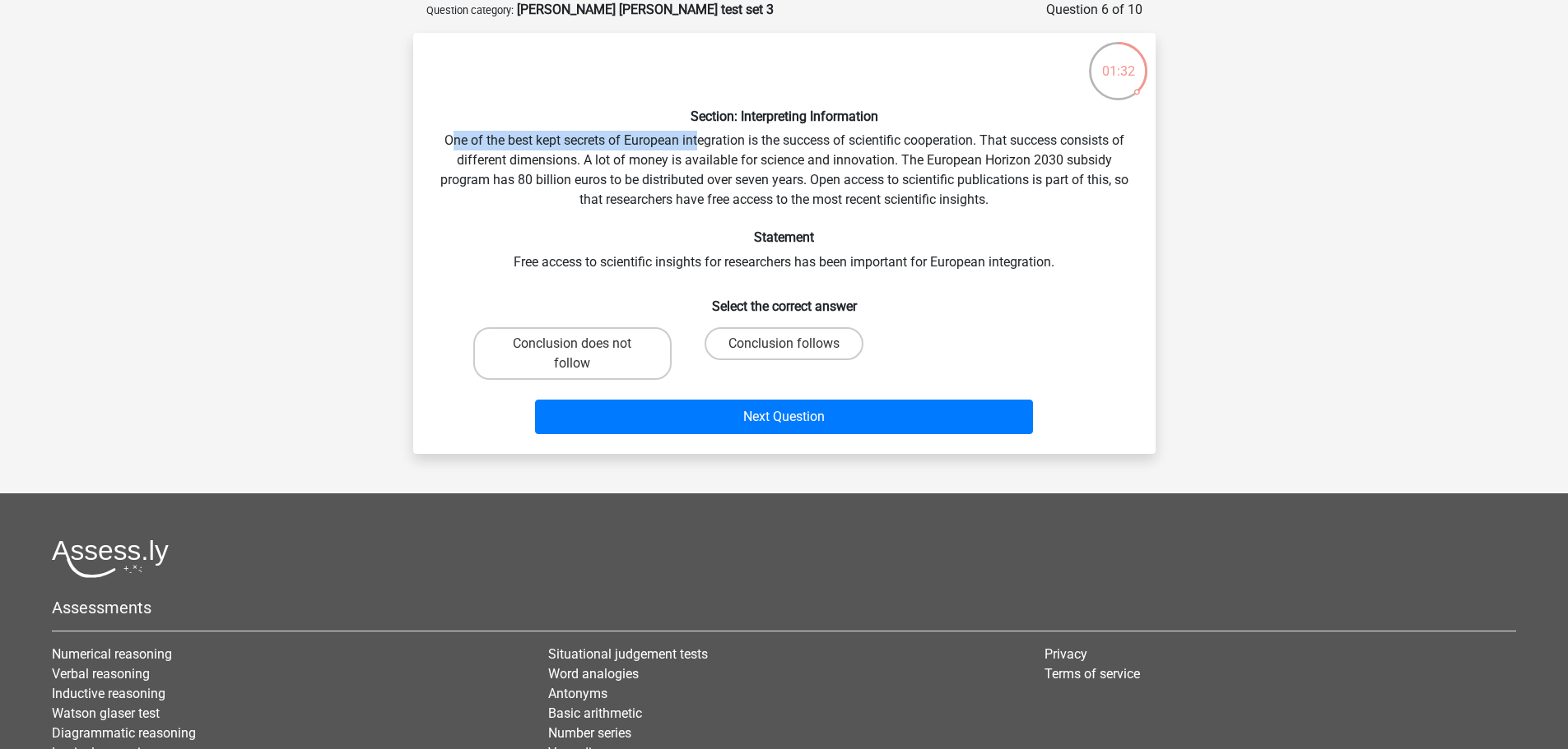
drag, startPoint x: 447, startPoint y: 140, endPoint x: 696, endPoint y: 143, distance: 249.0
click at [696, 143] on div "Section: Interpreting Information One of the best kept secrets of European inte…" at bounding box center [784, 243] width 729 height 395
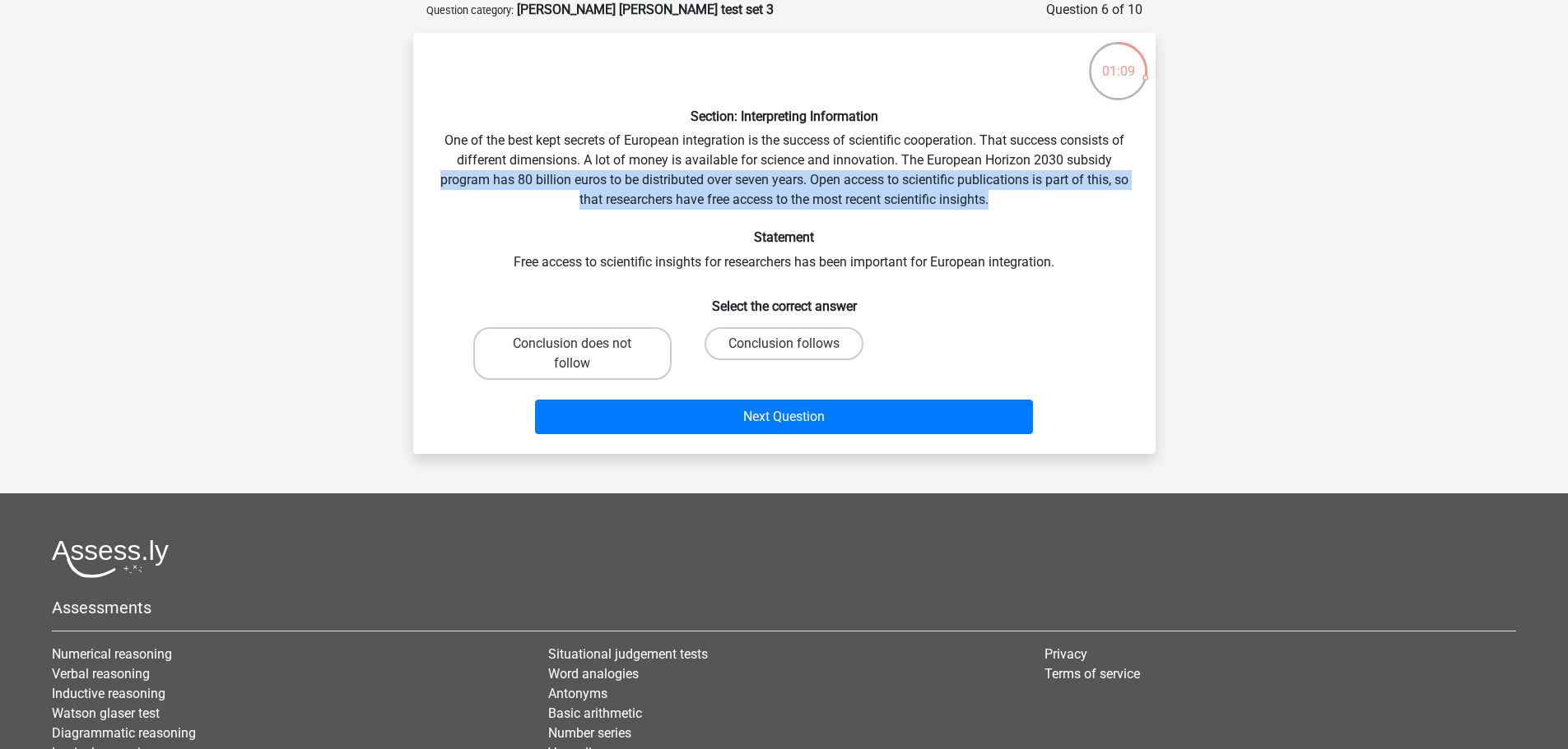
drag, startPoint x: 447, startPoint y: 180, endPoint x: 1117, endPoint y: 198, distance: 670.2
click at [1117, 198] on div "Section: Interpreting Information One of the best kept secrets of European inte…" at bounding box center [784, 243] width 729 height 395
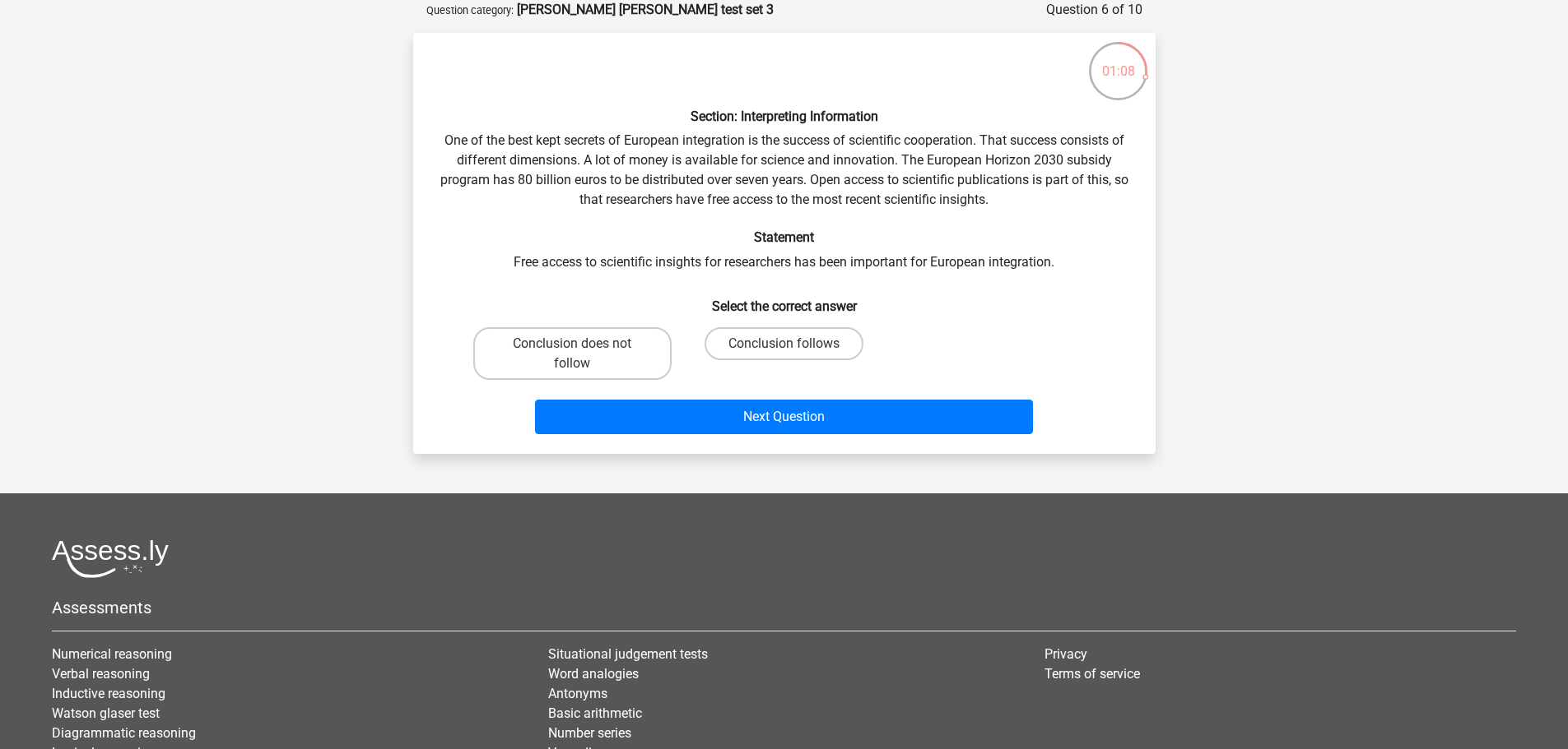
click at [1032, 266] on div "Section: Interpreting Information One of the best kept secrets of European inte…" at bounding box center [784, 243] width 729 height 395
click at [745, 336] on label "Conclusion follows" at bounding box center [784, 343] width 159 height 33
click at [784, 343] on input "Conclusion follows" at bounding box center [789, 349] width 11 height 11
radio input "true"
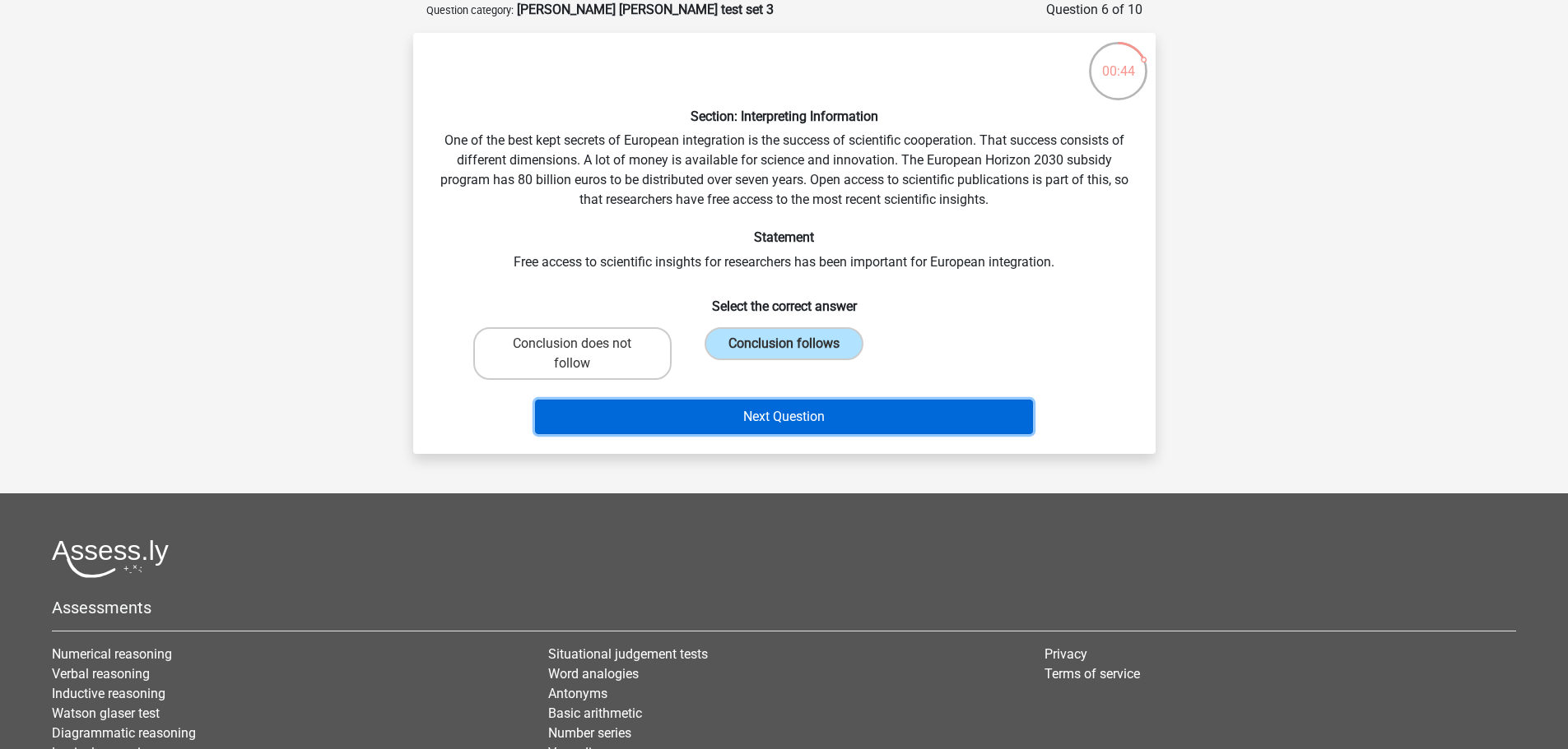
click at [875, 434] on button "Next Question" at bounding box center [784, 417] width 498 height 34
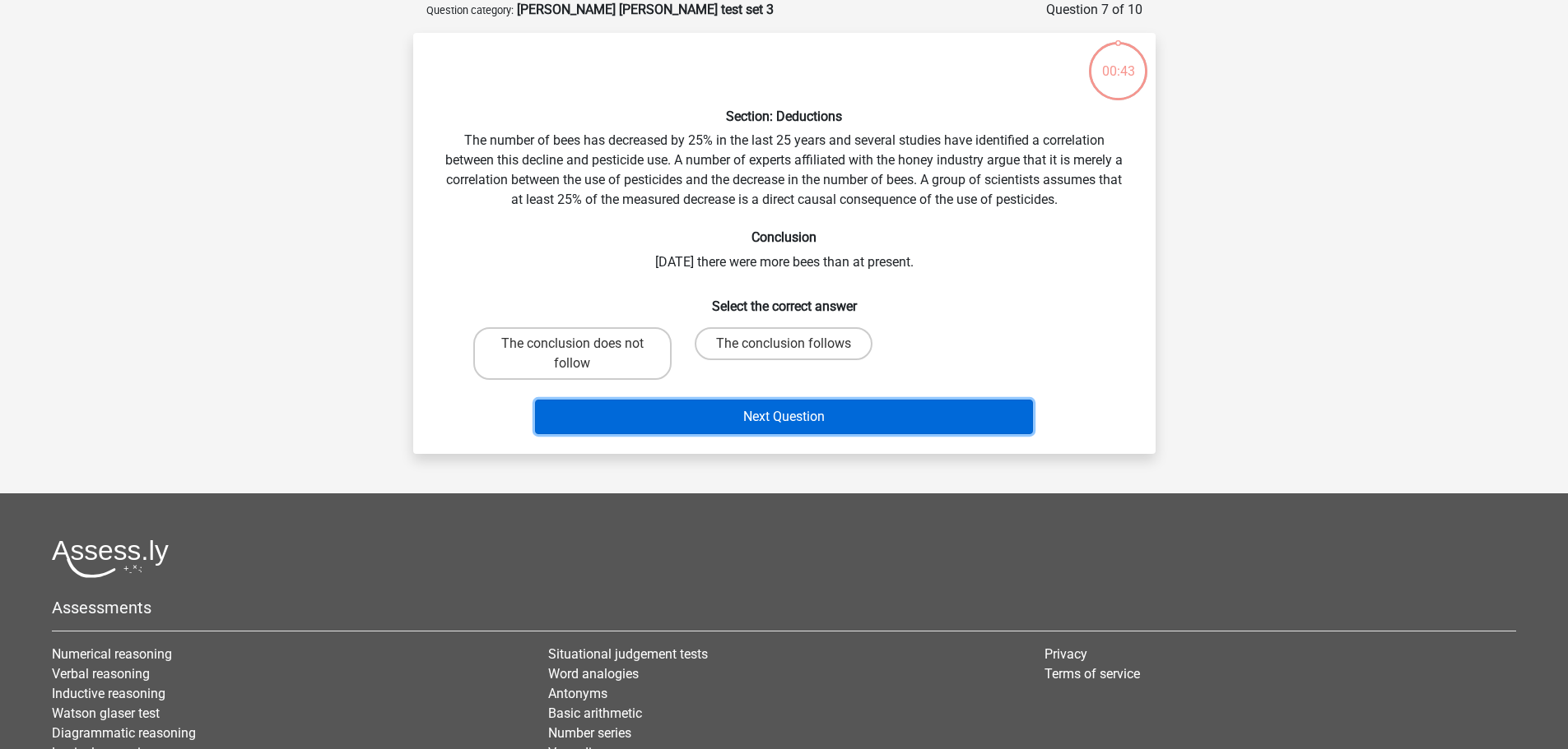
click at [890, 416] on button "Next Question" at bounding box center [784, 417] width 498 height 34
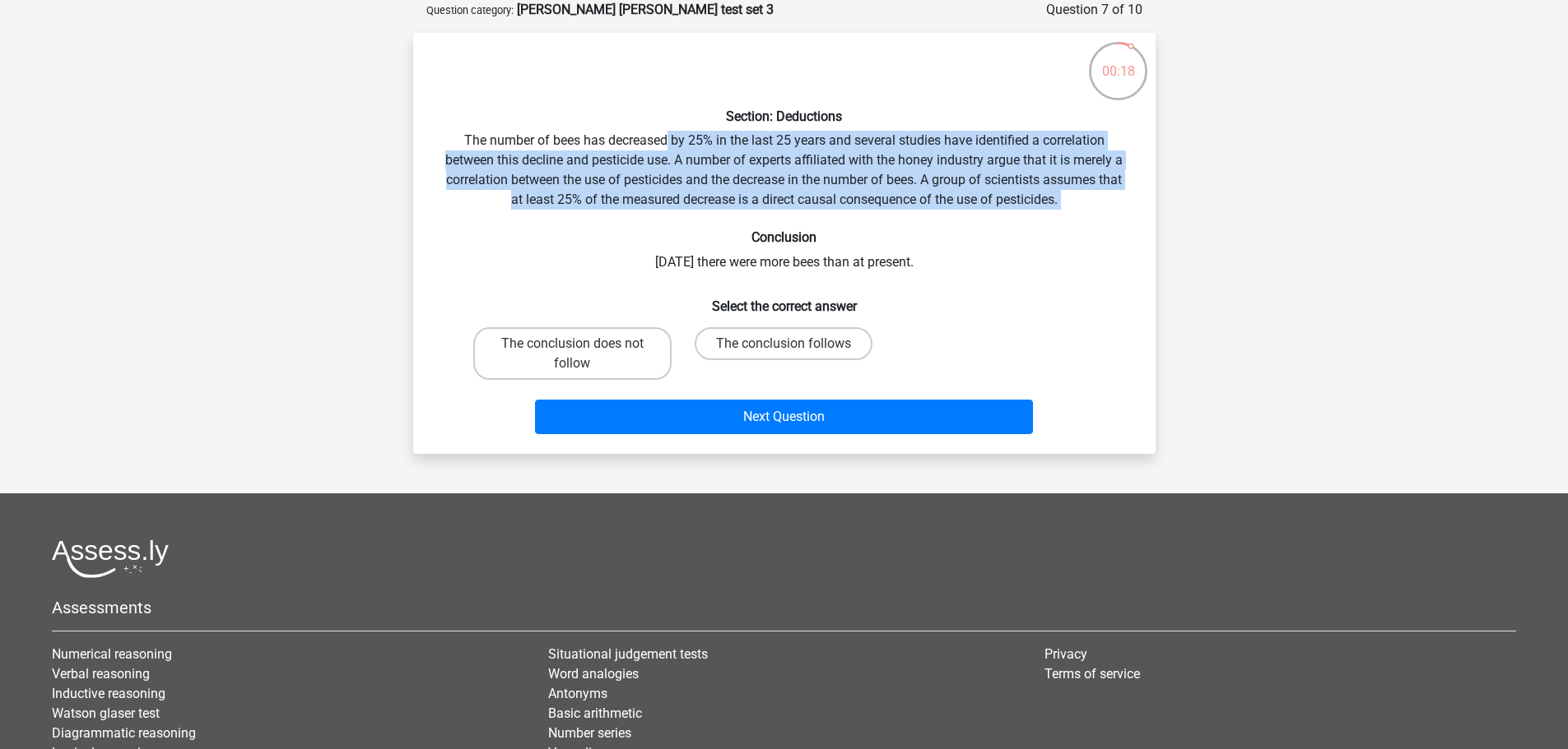
drag, startPoint x: 667, startPoint y: 127, endPoint x: 998, endPoint y: 223, distance: 344.6
click at [998, 223] on div "Section: Deductions The number of bees has decreased by 25% in the last 25 year…" at bounding box center [784, 243] width 729 height 395
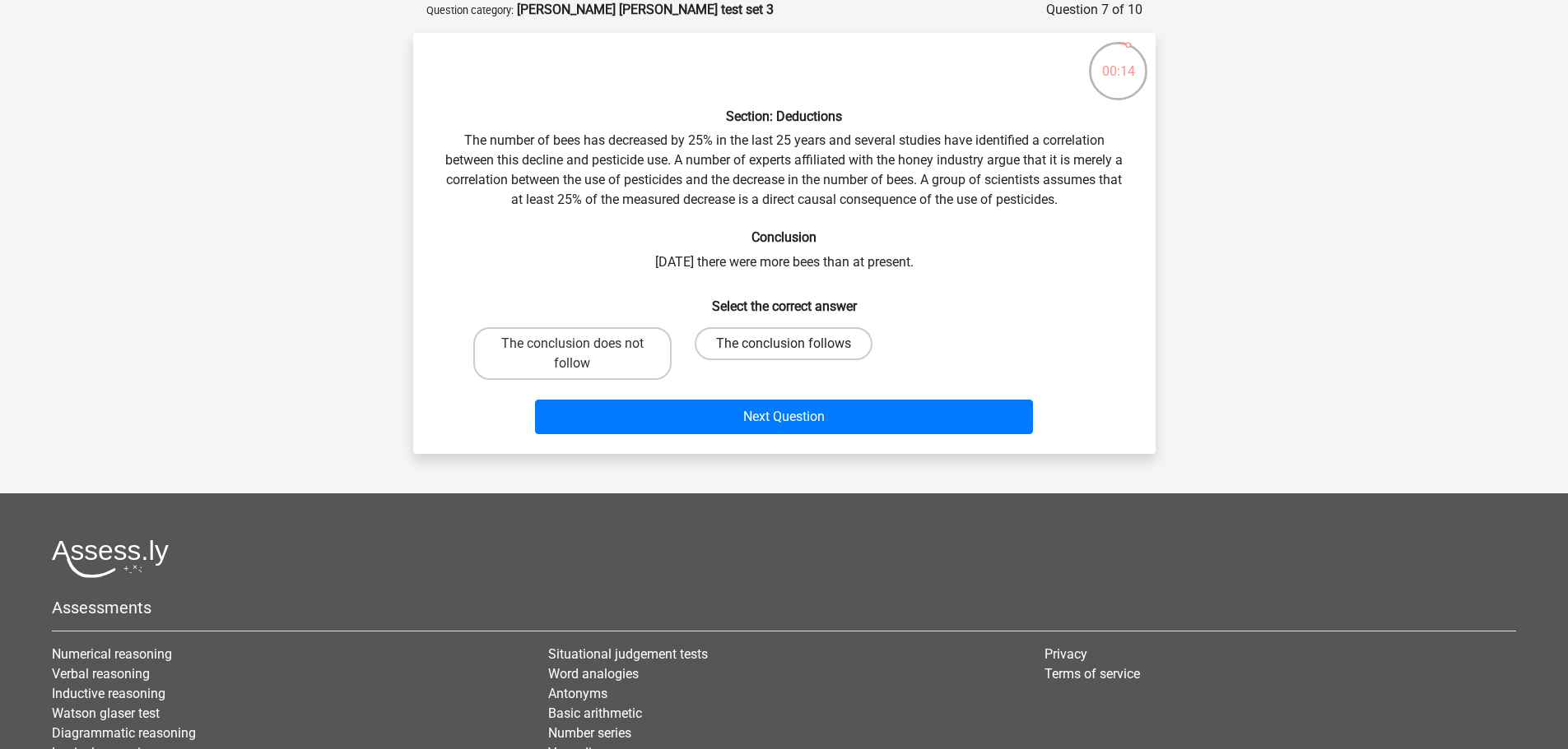
click at [730, 348] on label "The conclusion follows" at bounding box center [783, 343] width 178 height 33
click at [784, 348] on input "The conclusion follows" at bounding box center [789, 349] width 11 height 11
radio input "true"
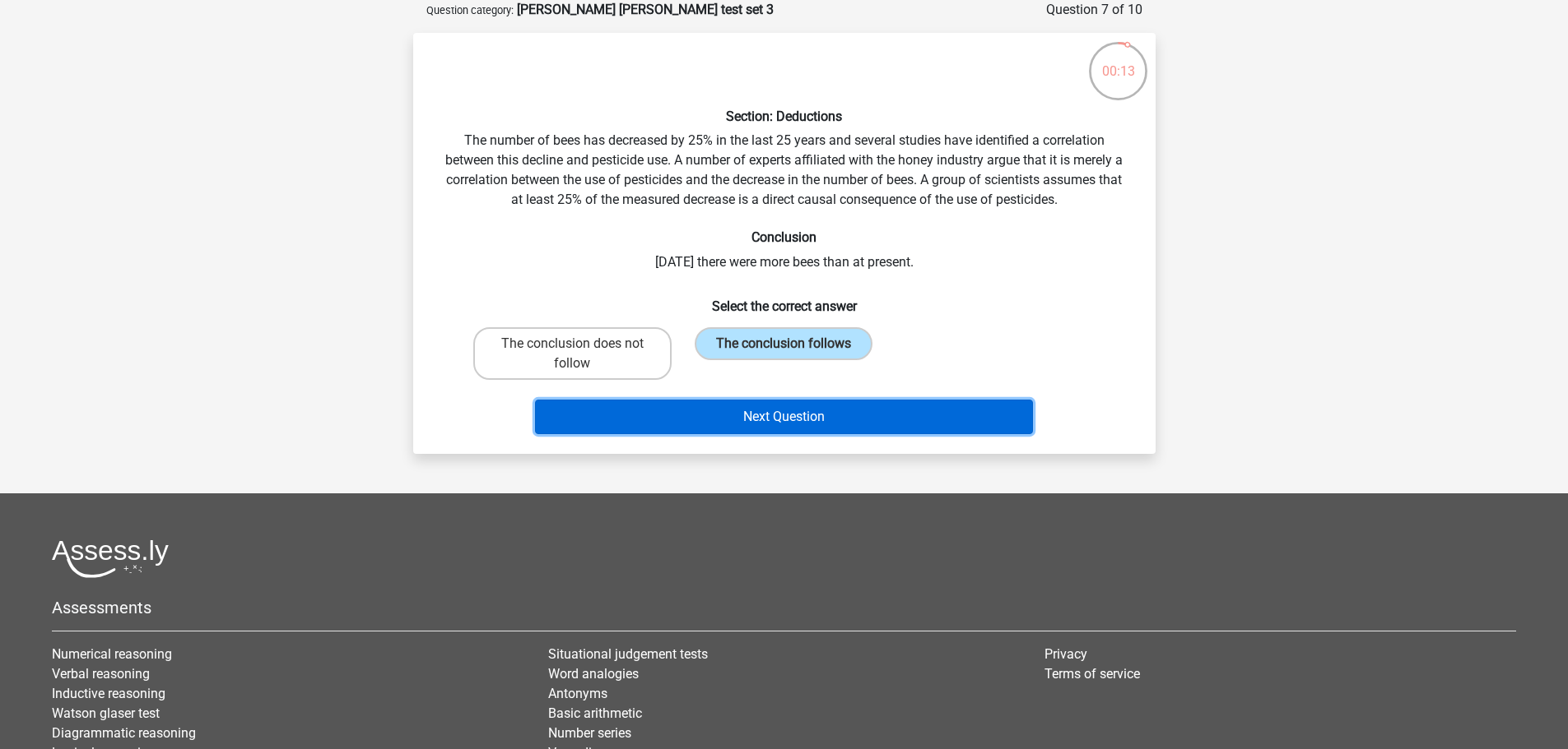
click at [748, 406] on button "Next Question" at bounding box center [784, 417] width 498 height 34
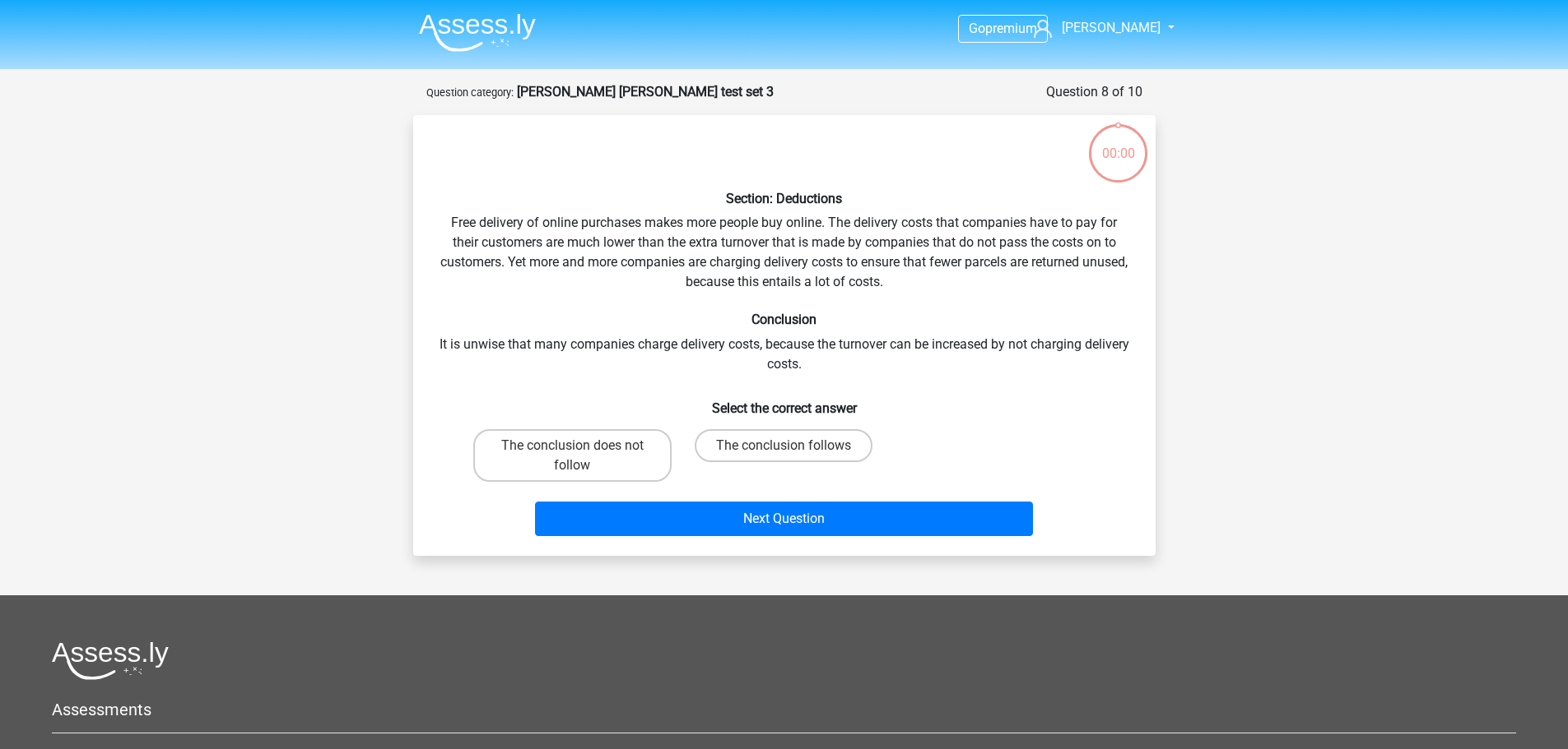
scroll to position [82, 0]
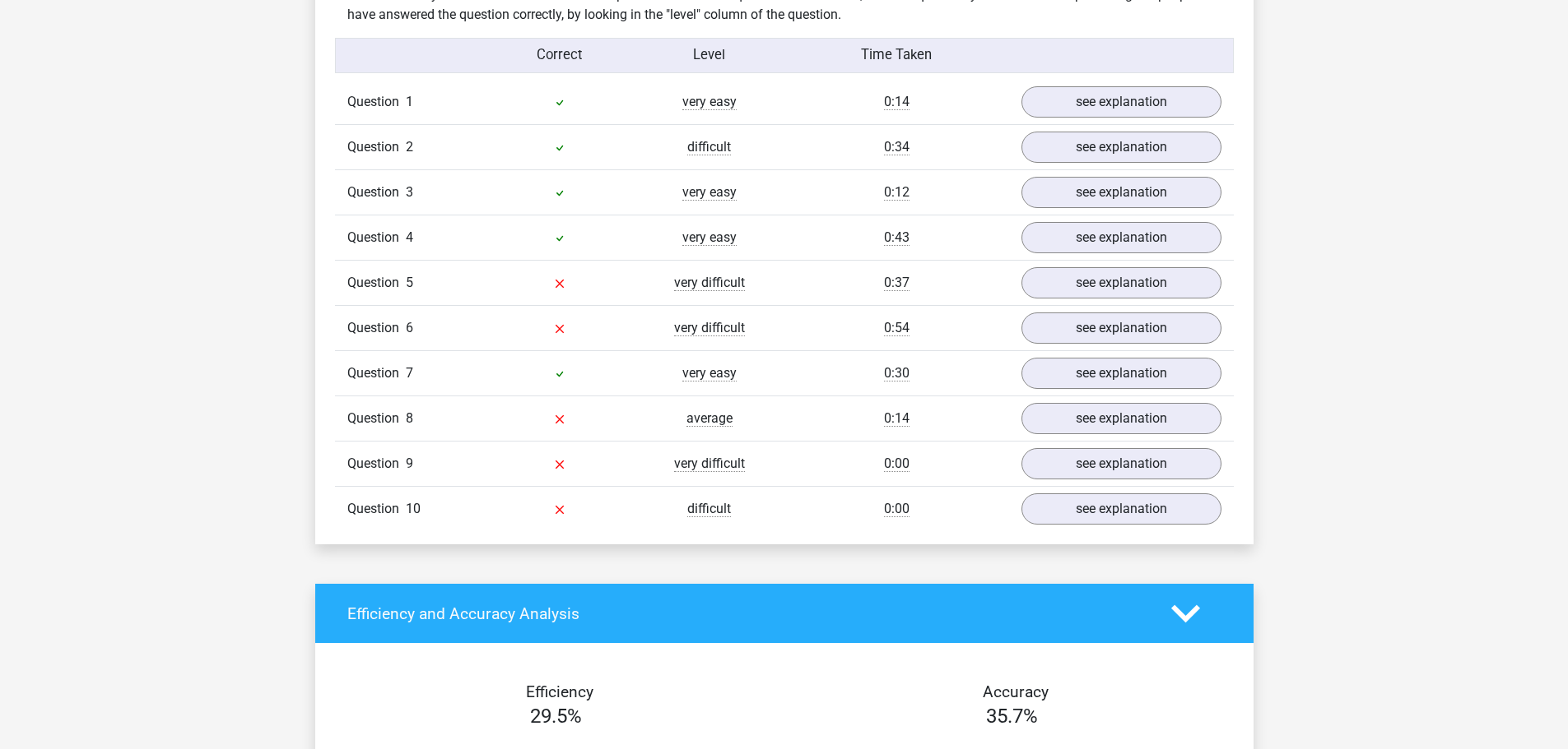
scroll to position [1316, 0]
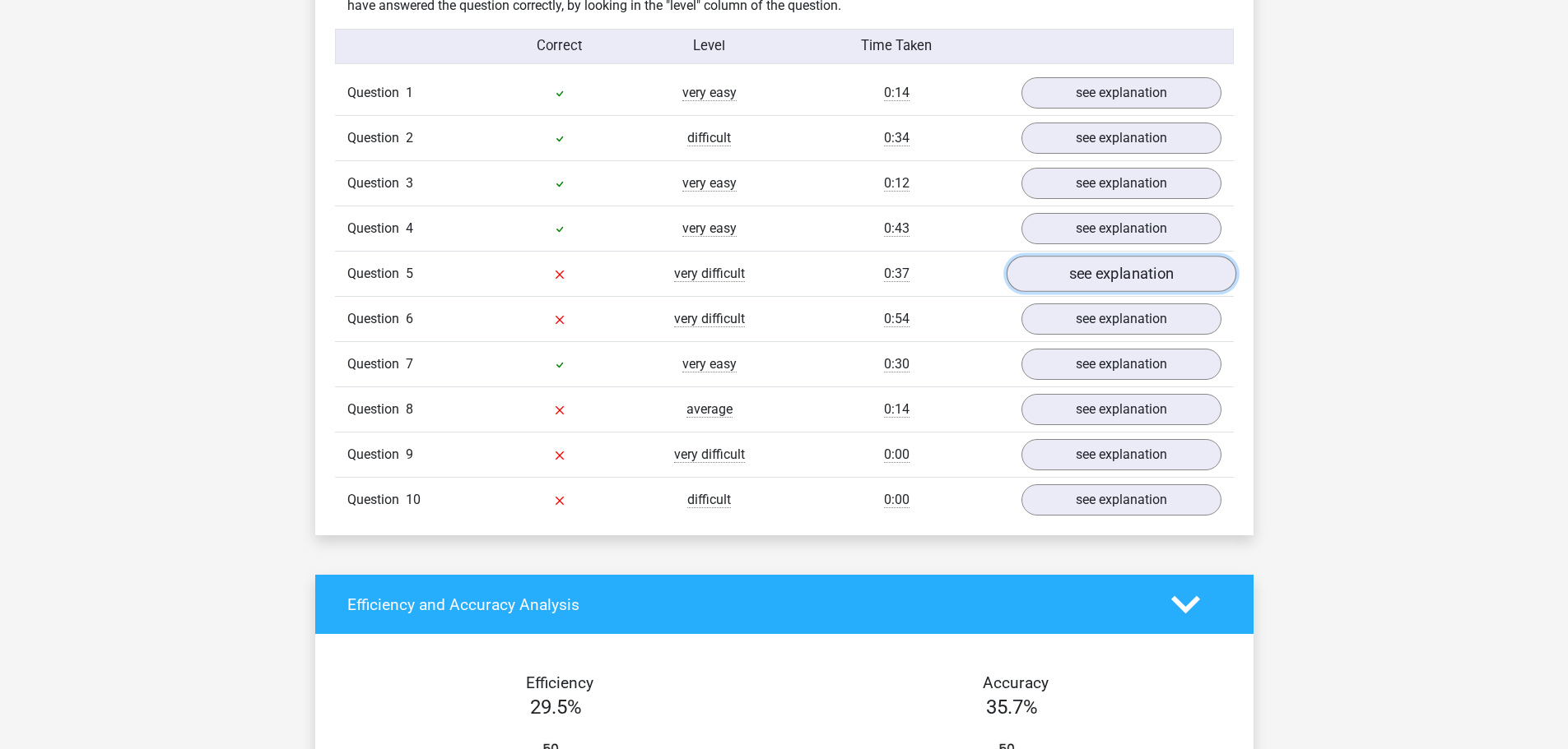
click at [1050, 271] on link "see explanation" at bounding box center [1120, 275] width 230 height 36
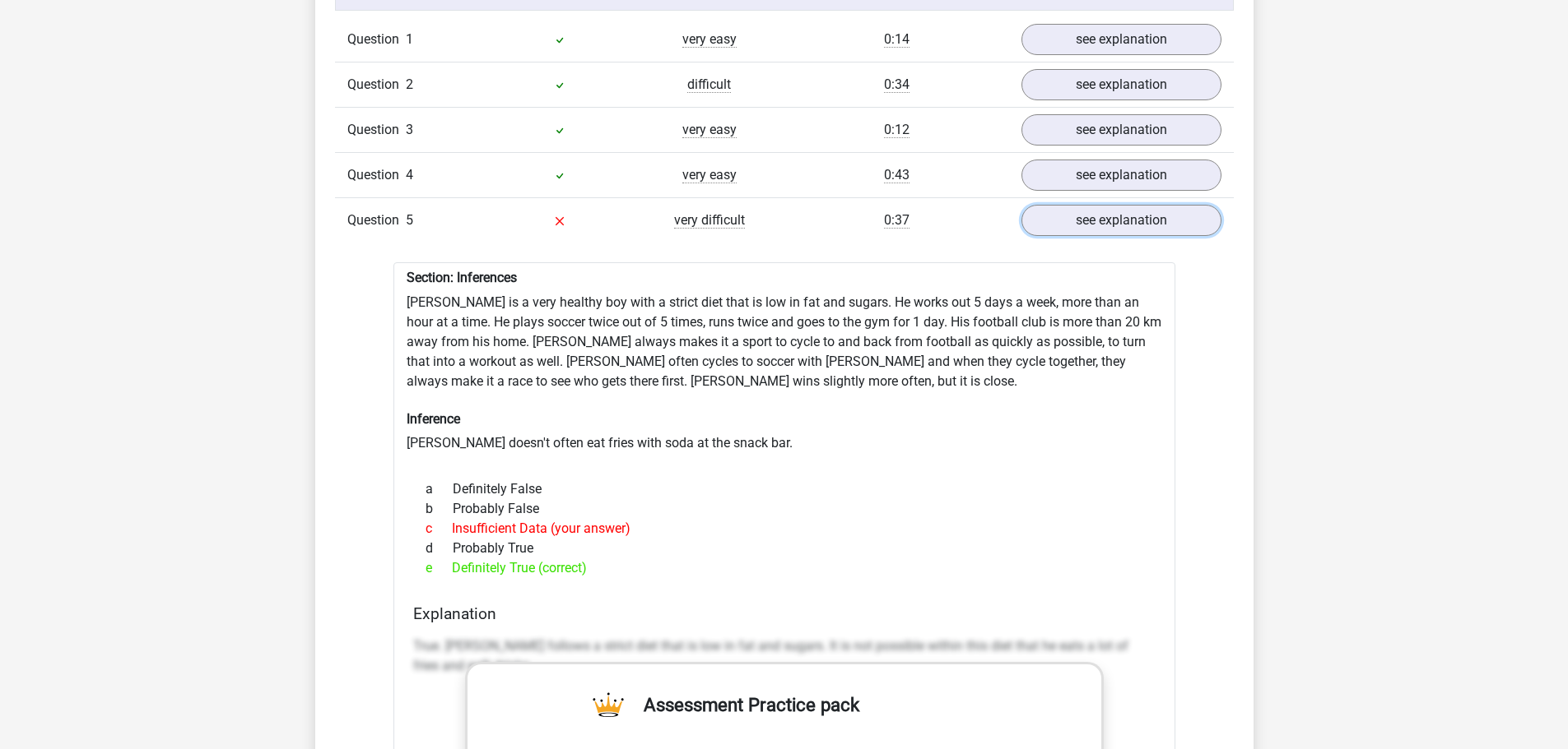
scroll to position [1398, 0]
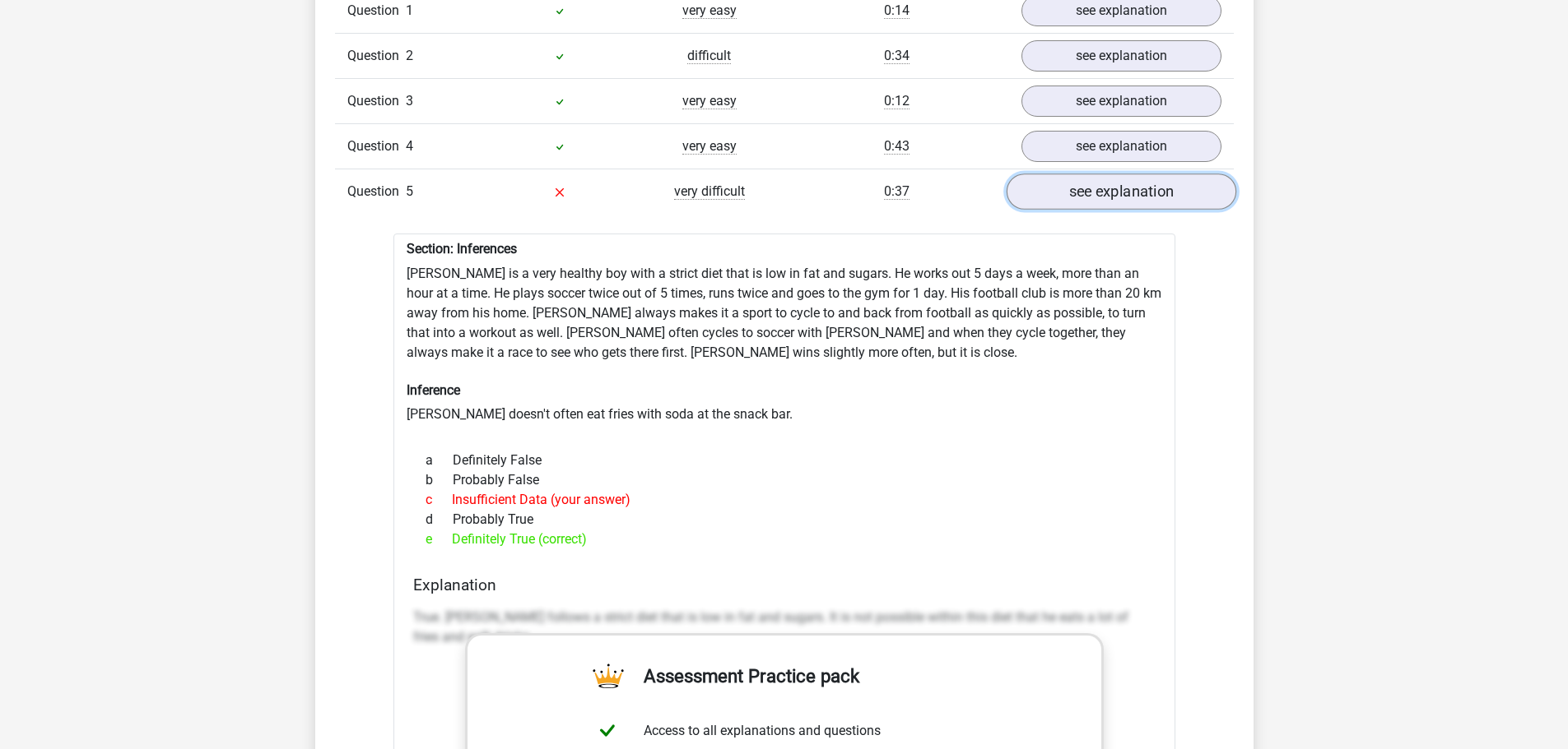
click at [1056, 200] on link "see explanation" at bounding box center [1120, 192] width 230 height 36
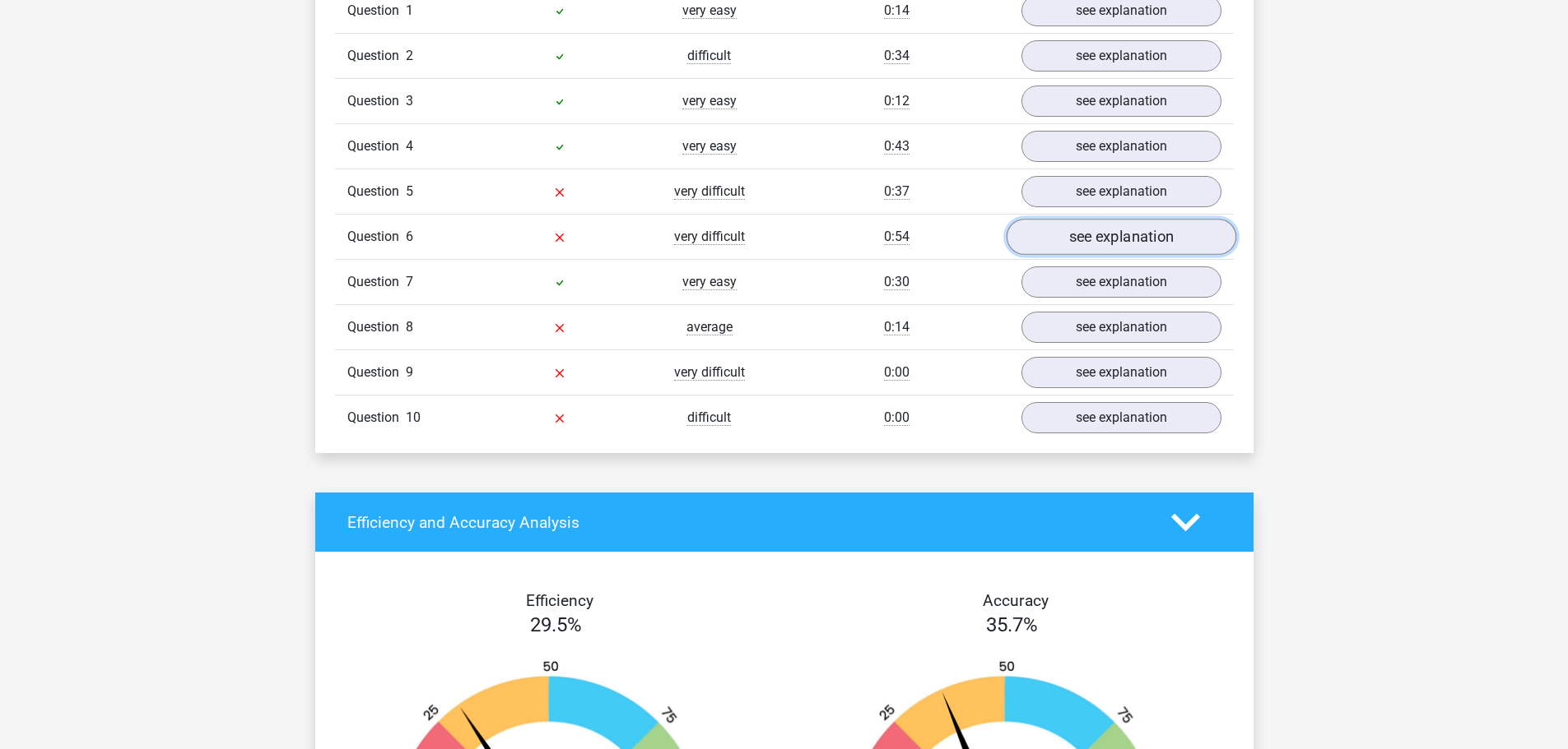
click at [1094, 237] on link "see explanation" at bounding box center [1120, 238] width 230 height 36
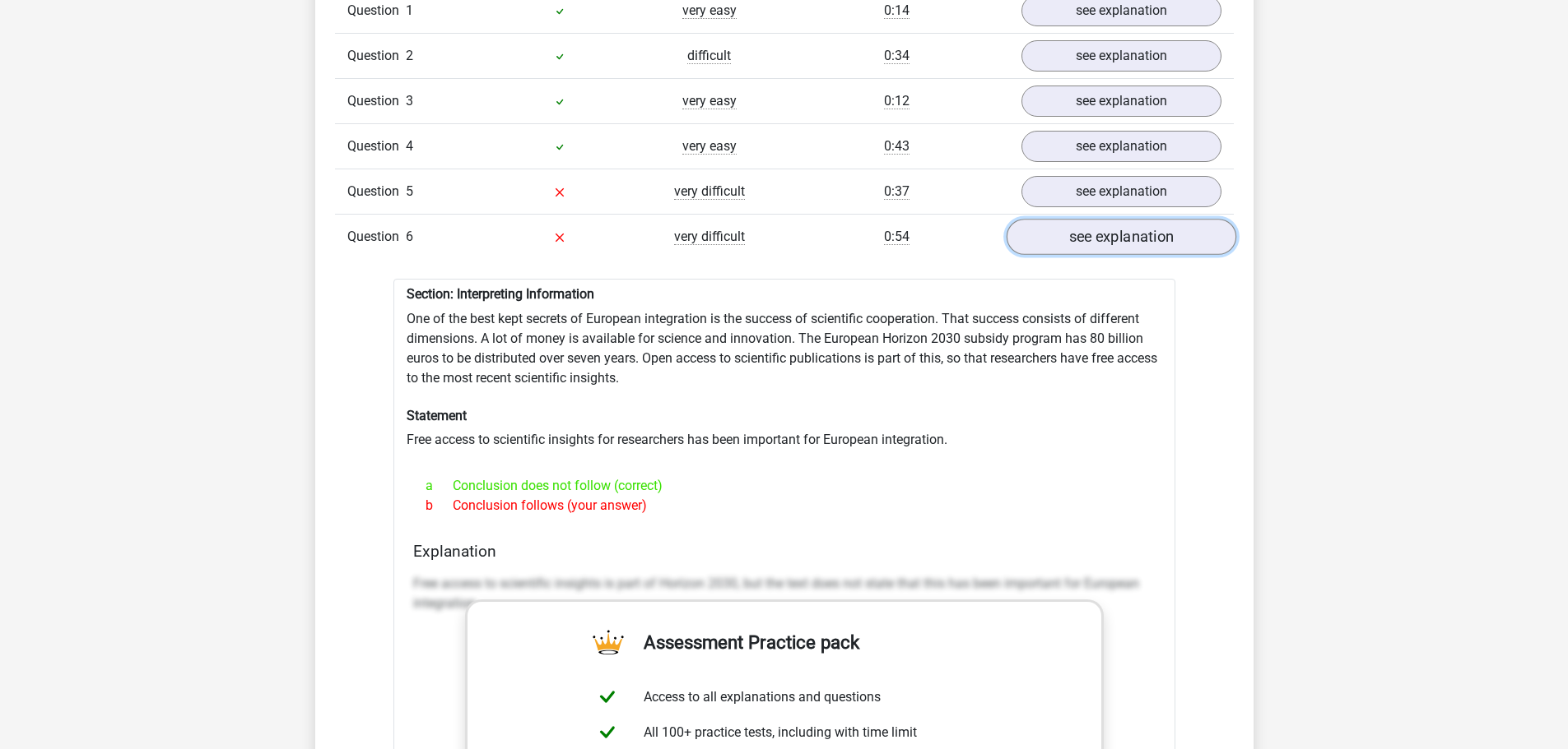
click at [1077, 229] on link "see explanation" at bounding box center [1120, 238] width 230 height 36
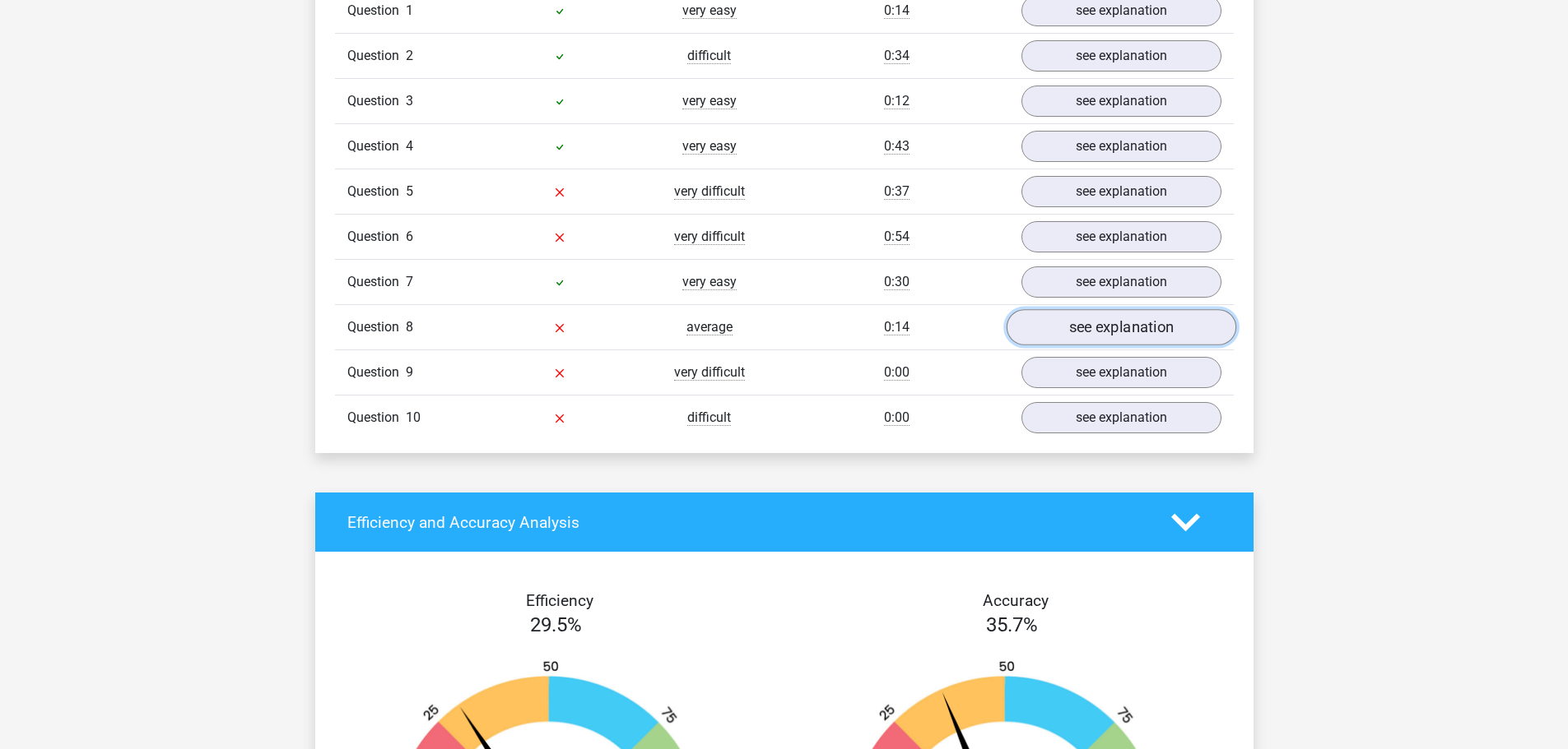
click at [1087, 321] on link "see explanation" at bounding box center [1120, 328] width 230 height 36
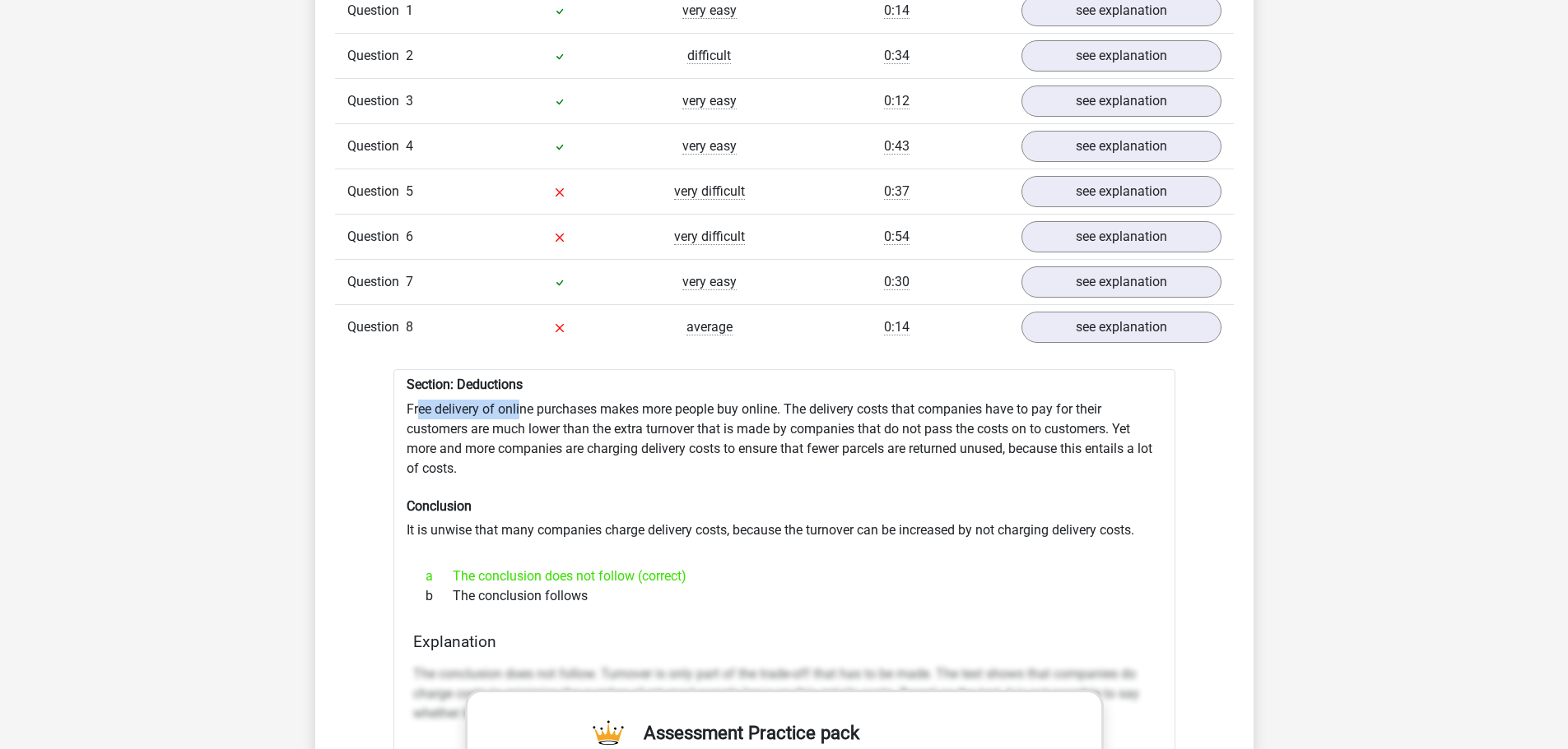
drag, startPoint x: 419, startPoint y: 408, endPoint x: 523, endPoint y: 417, distance: 104.4
click at [1087, 336] on link "see explanation" at bounding box center [1120, 328] width 230 height 36
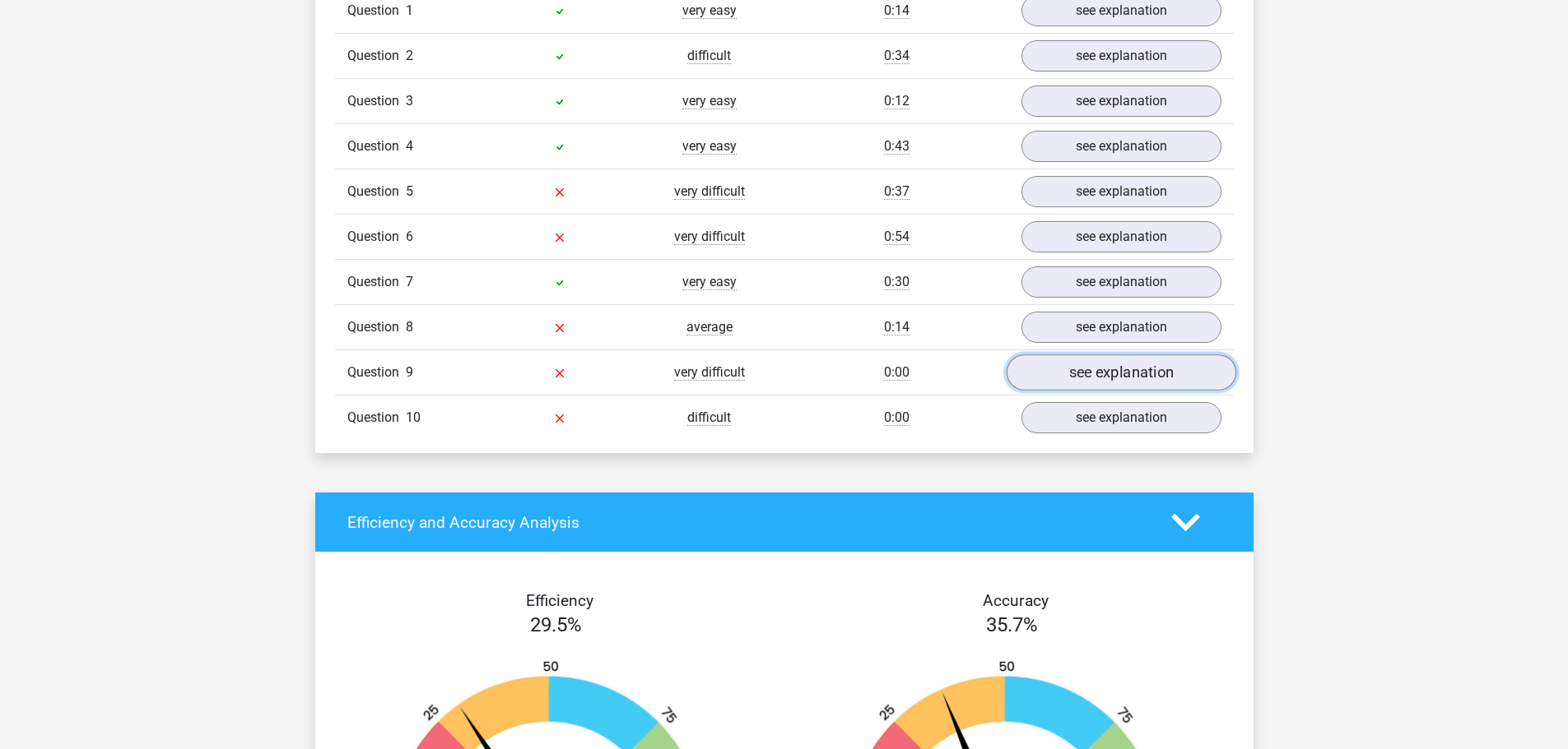
click at [1105, 374] on link "see explanation" at bounding box center [1120, 373] width 230 height 36
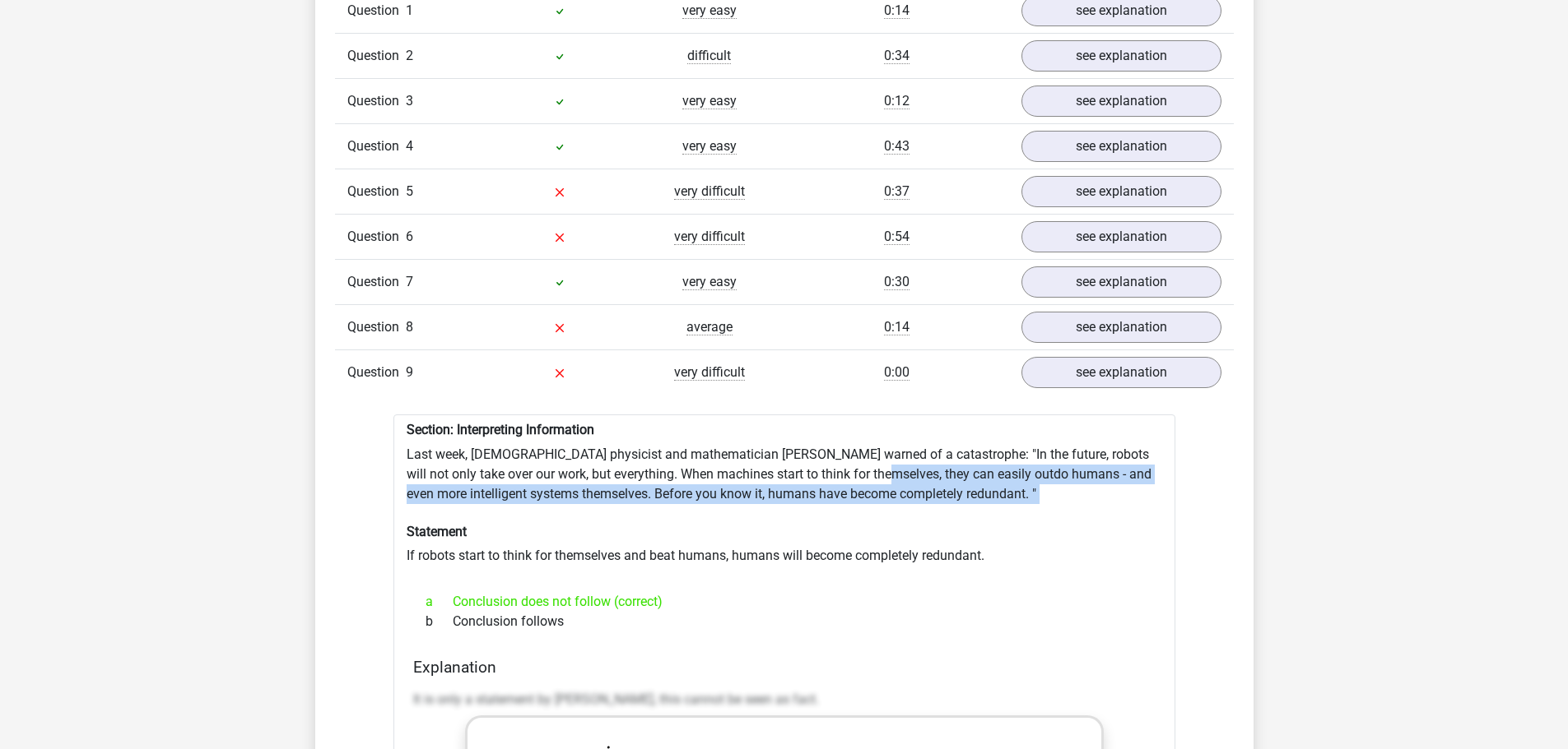
drag, startPoint x: 848, startPoint y: 474, endPoint x: 960, endPoint y: 511, distance: 118.0
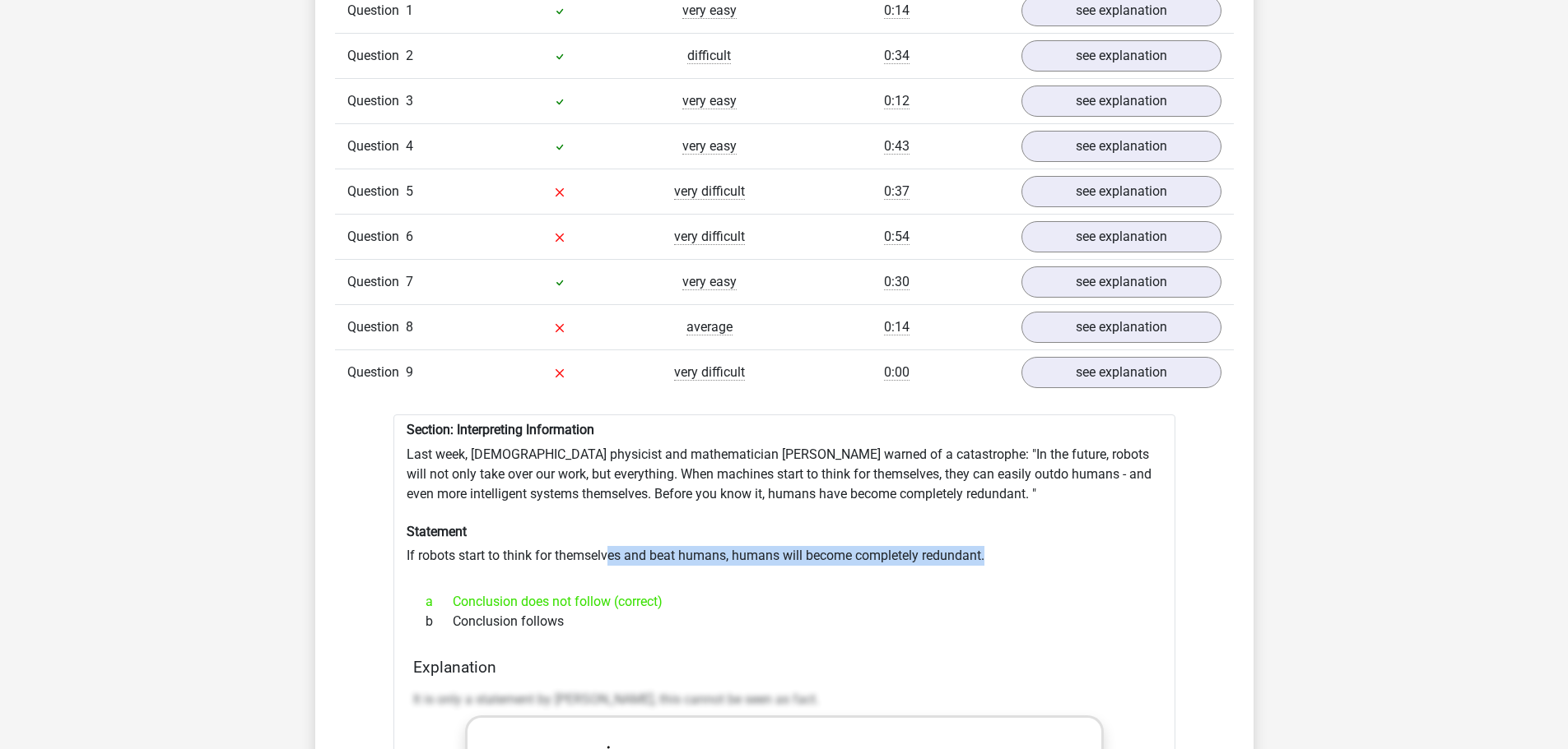
drag, startPoint x: 609, startPoint y: 555, endPoint x: 1032, endPoint y: 561, distance: 423.0
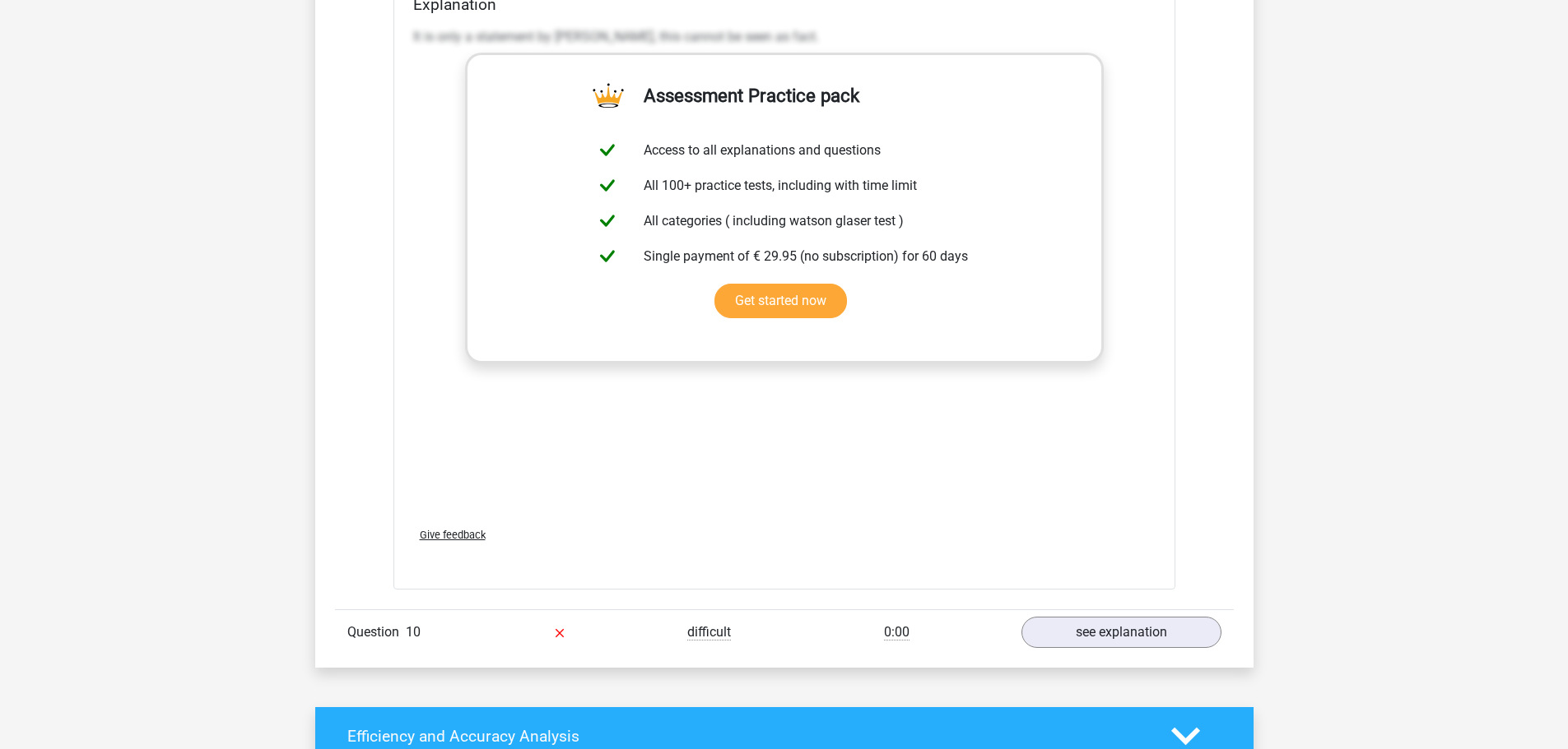
scroll to position [2139, 0]
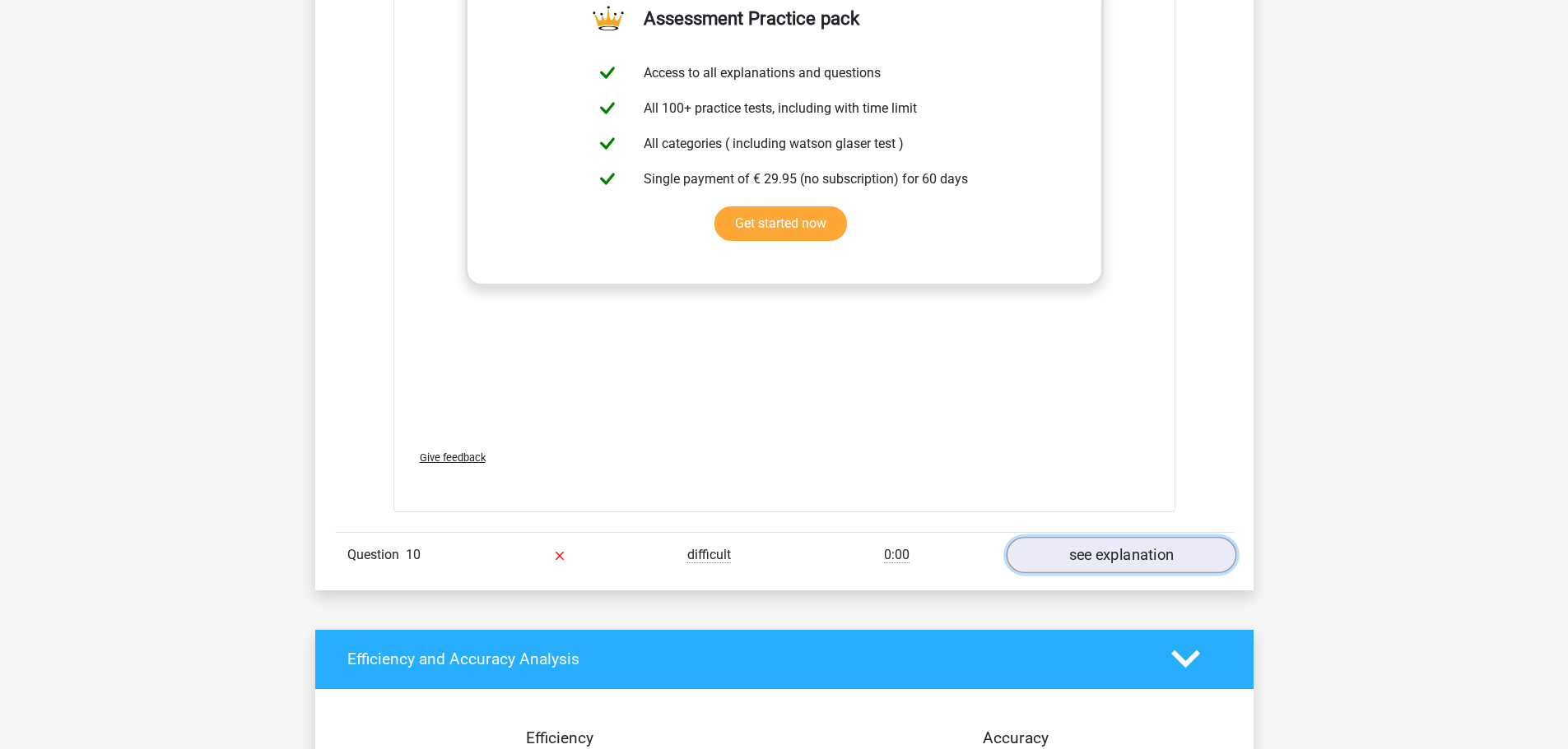
click at [1107, 565] on link "see explanation" at bounding box center [1120, 555] width 230 height 36
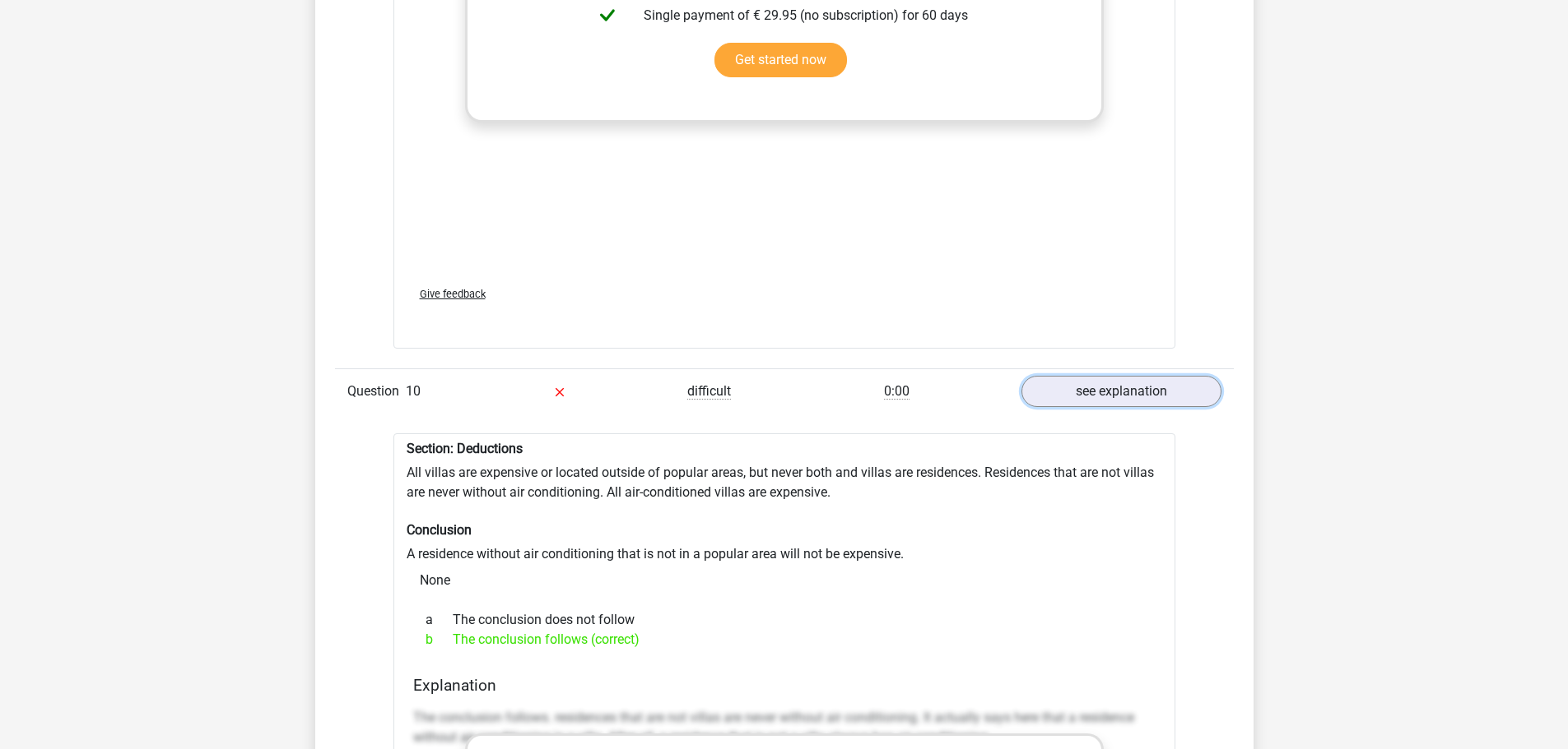
scroll to position [2303, 0]
drag, startPoint x: 408, startPoint y: 470, endPoint x: 338, endPoint y: 479, distance: 70.6
click at [311, 480] on div "Go premium Molly mollymatheron@gmail.com" at bounding box center [784, 352] width 1568 height 5312
click at [1142, 394] on link "see explanation" at bounding box center [1120, 390] width 230 height 36
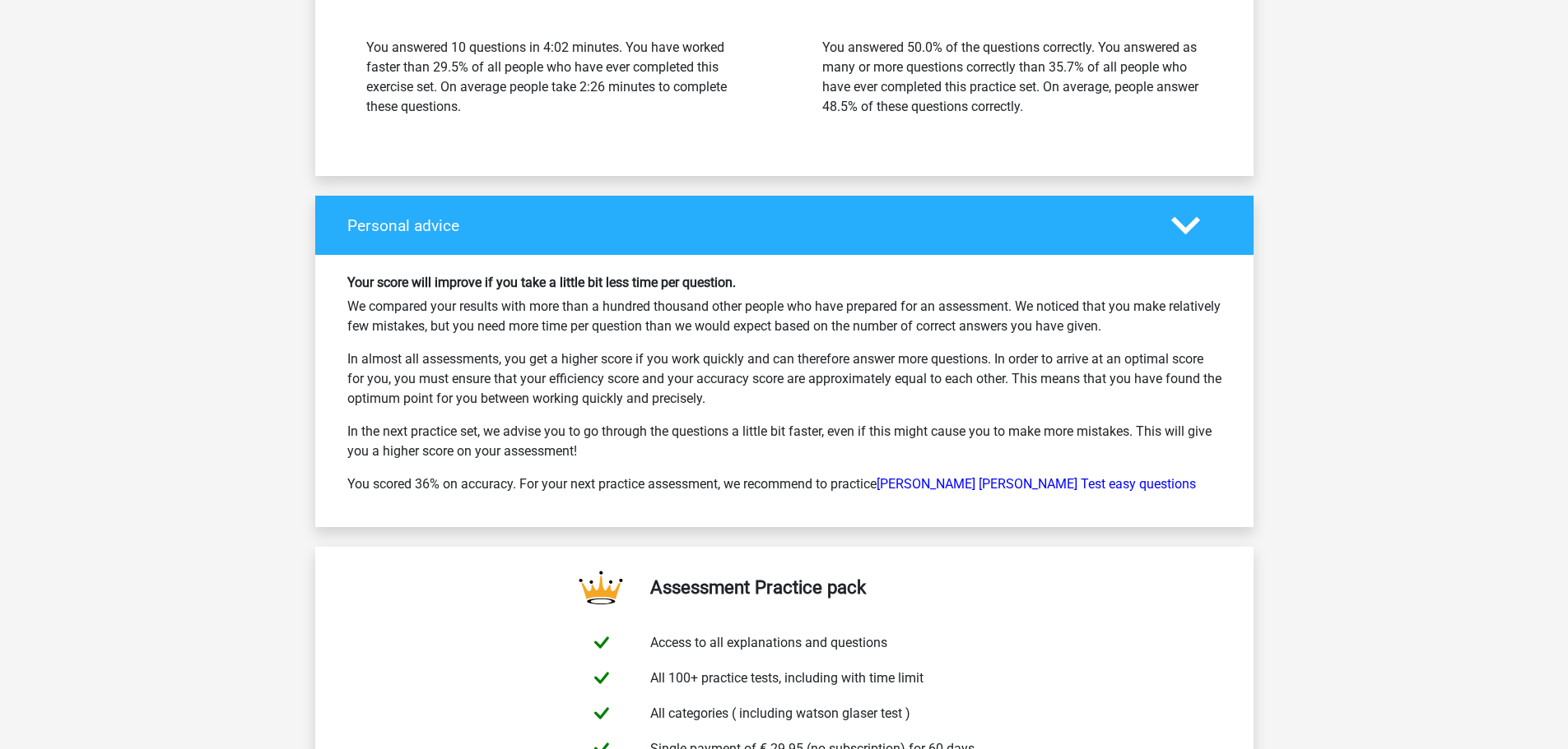
scroll to position [3208, 0]
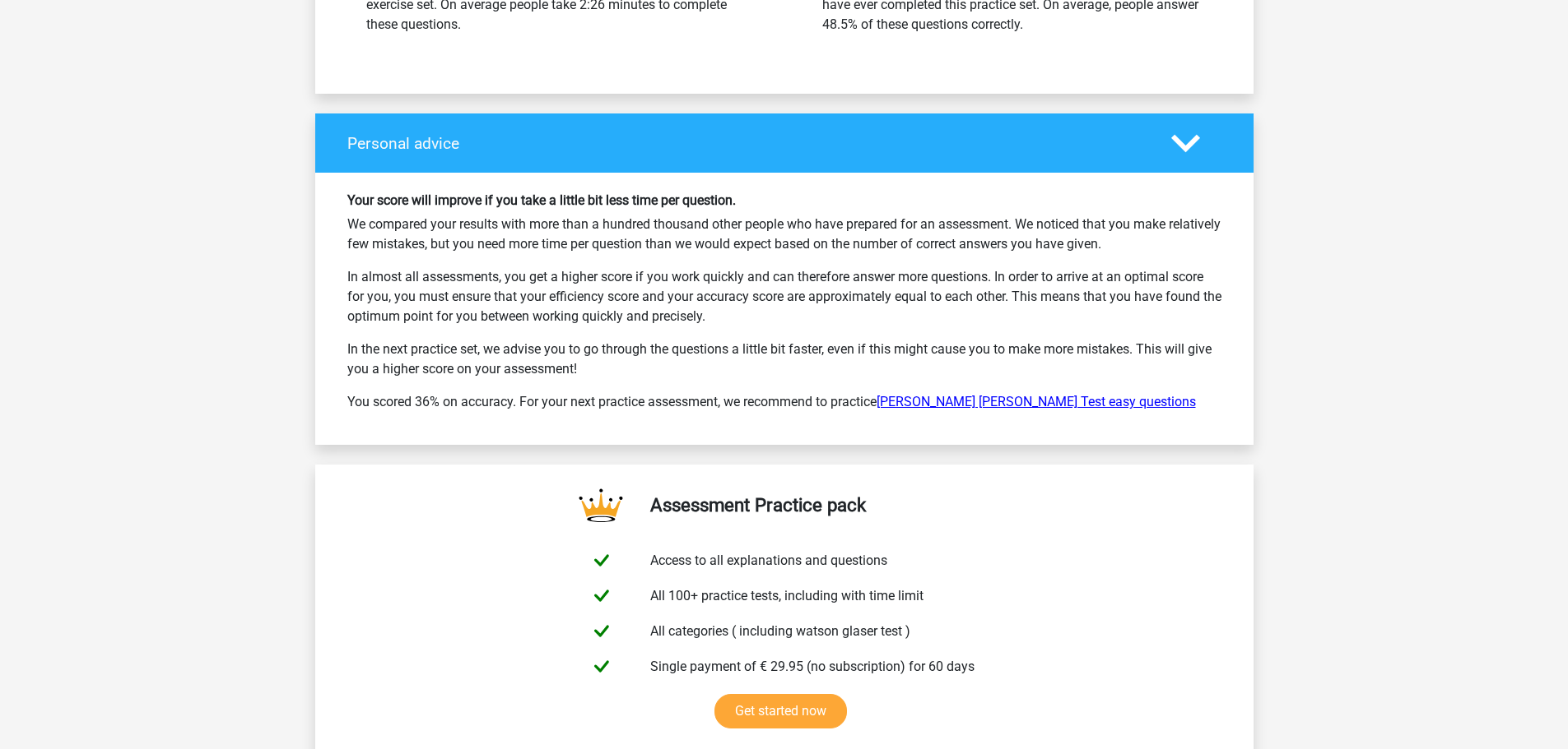
click at [1025, 404] on link "Watson Glaser Test easy questions" at bounding box center [1036, 401] width 319 height 15
click at [1173, 136] on icon at bounding box center [1186, 143] width 29 height 29
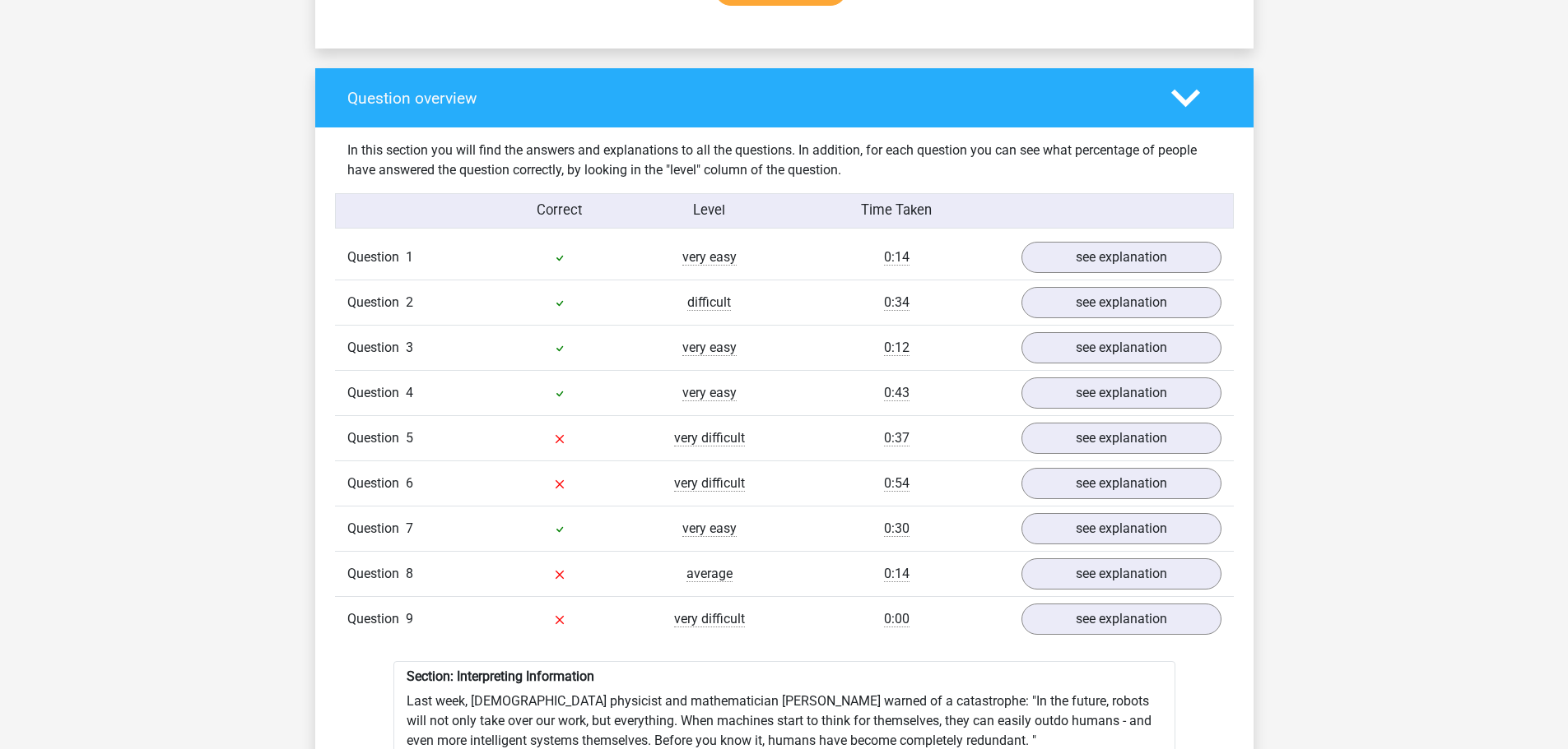
scroll to position [905, 0]
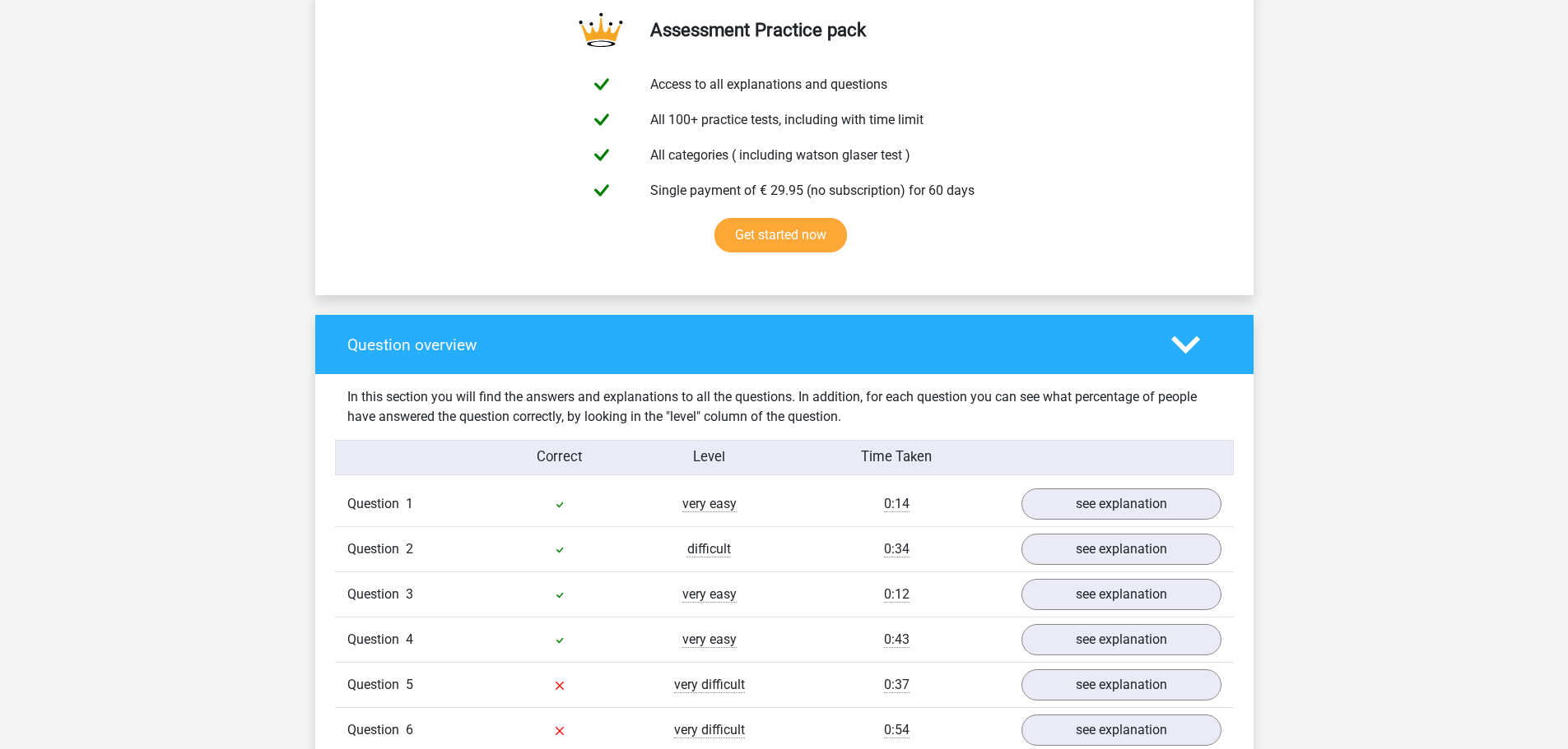
click at [1180, 338] on icon at bounding box center [1186, 345] width 29 height 29
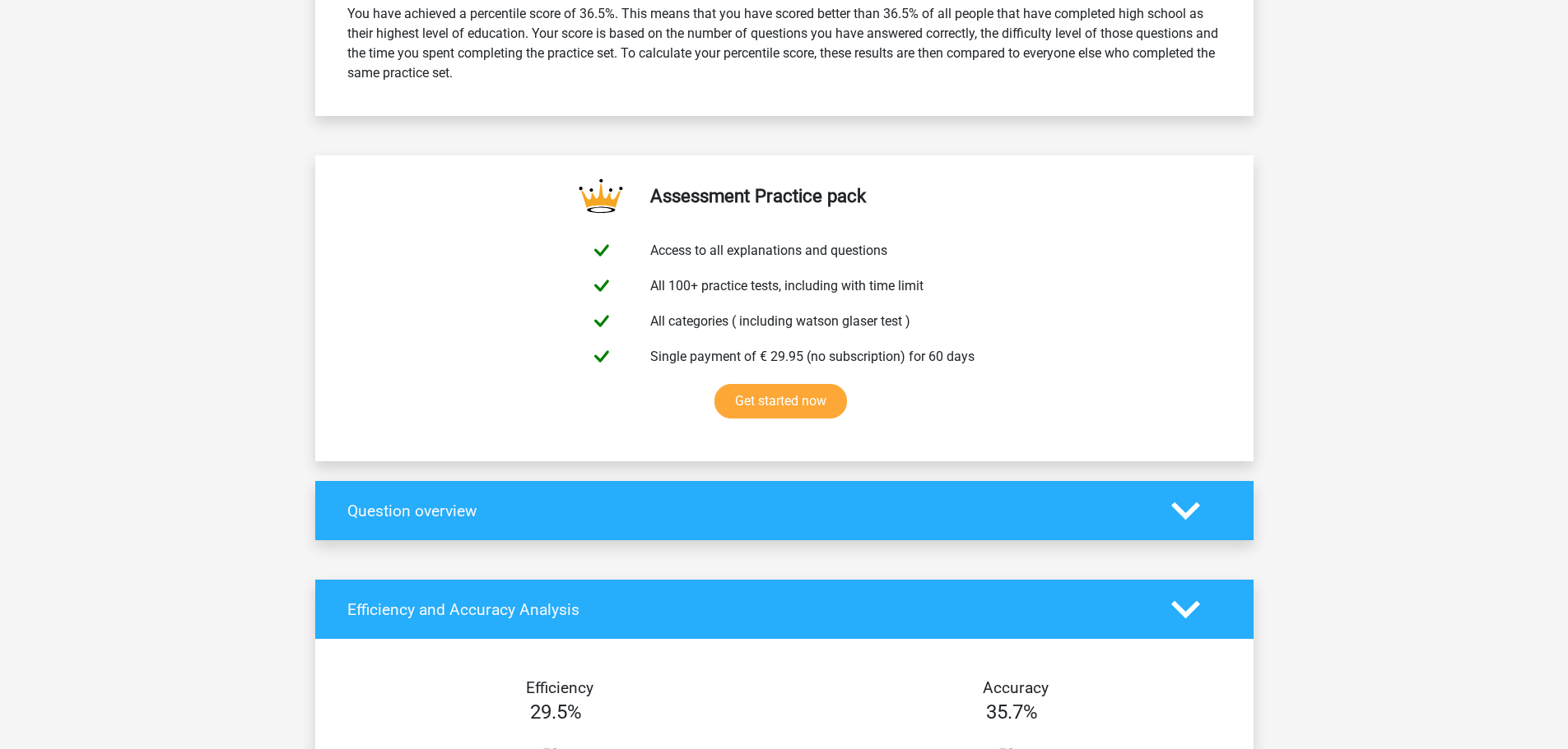
scroll to position [740, 0]
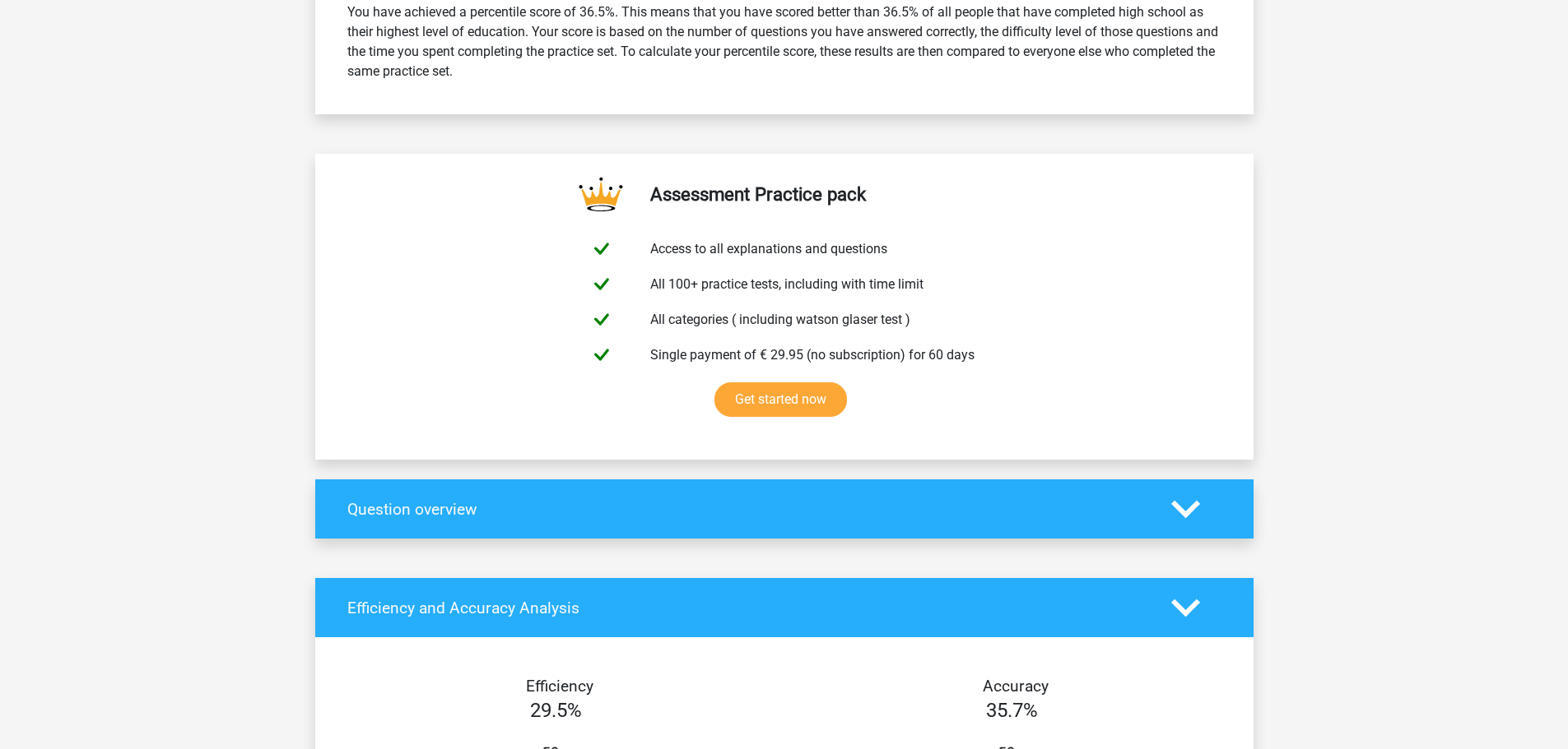
click at [1188, 605] on icon at bounding box center [1186, 608] width 29 height 29
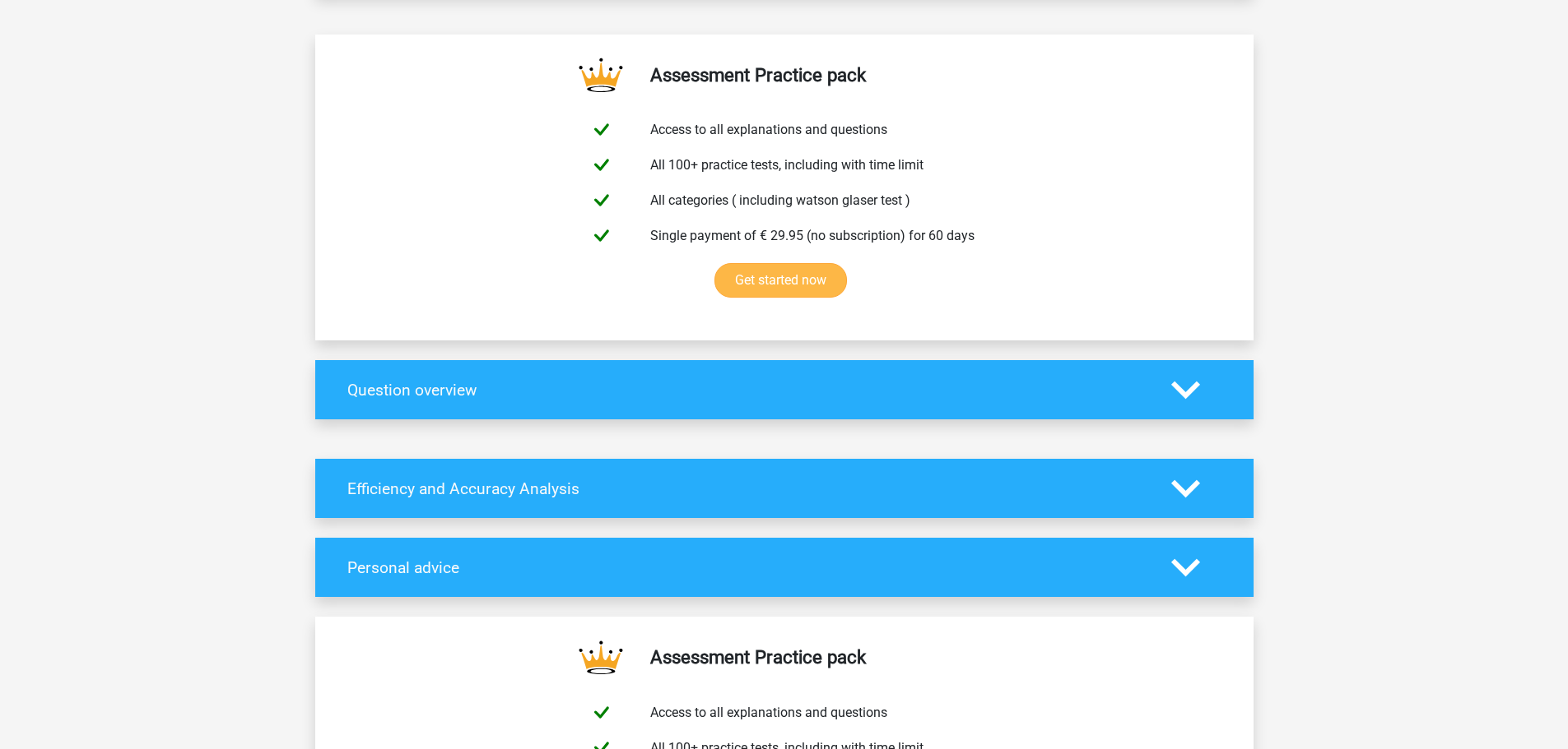
scroll to position [1069, 0]
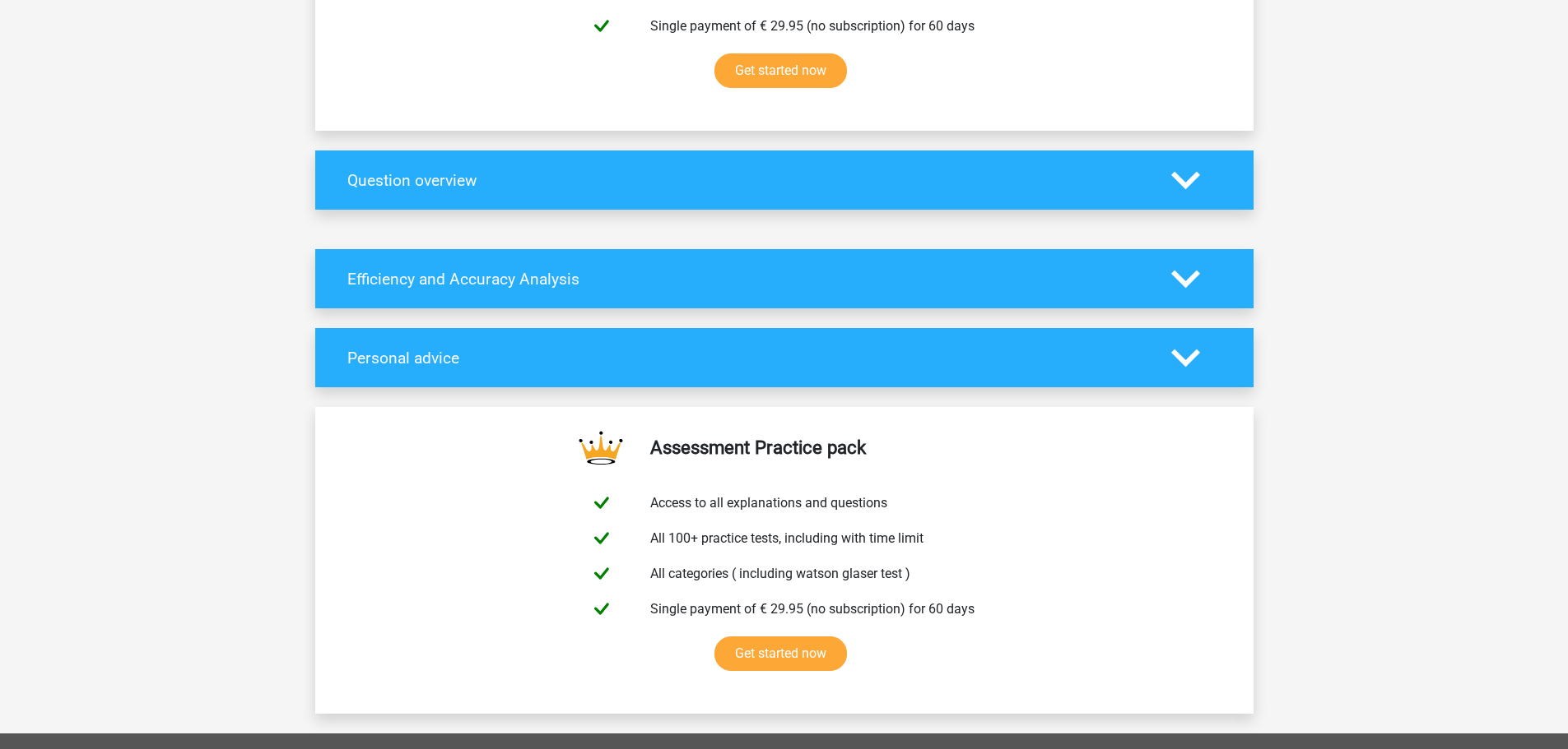
click at [1197, 365] on icon at bounding box center [1186, 358] width 29 height 29
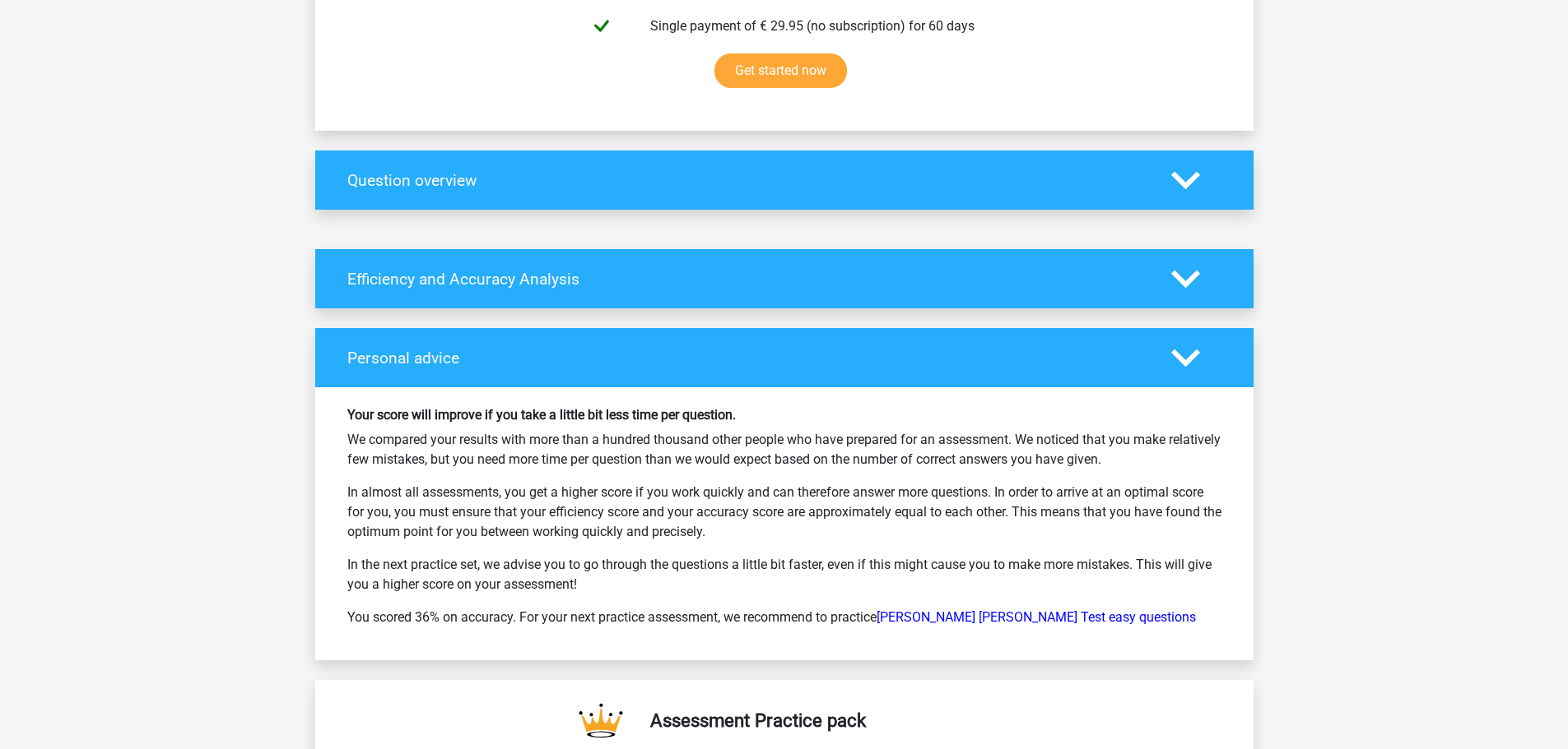
click at [1191, 361] on polygon at bounding box center [1186, 359] width 29 height 18
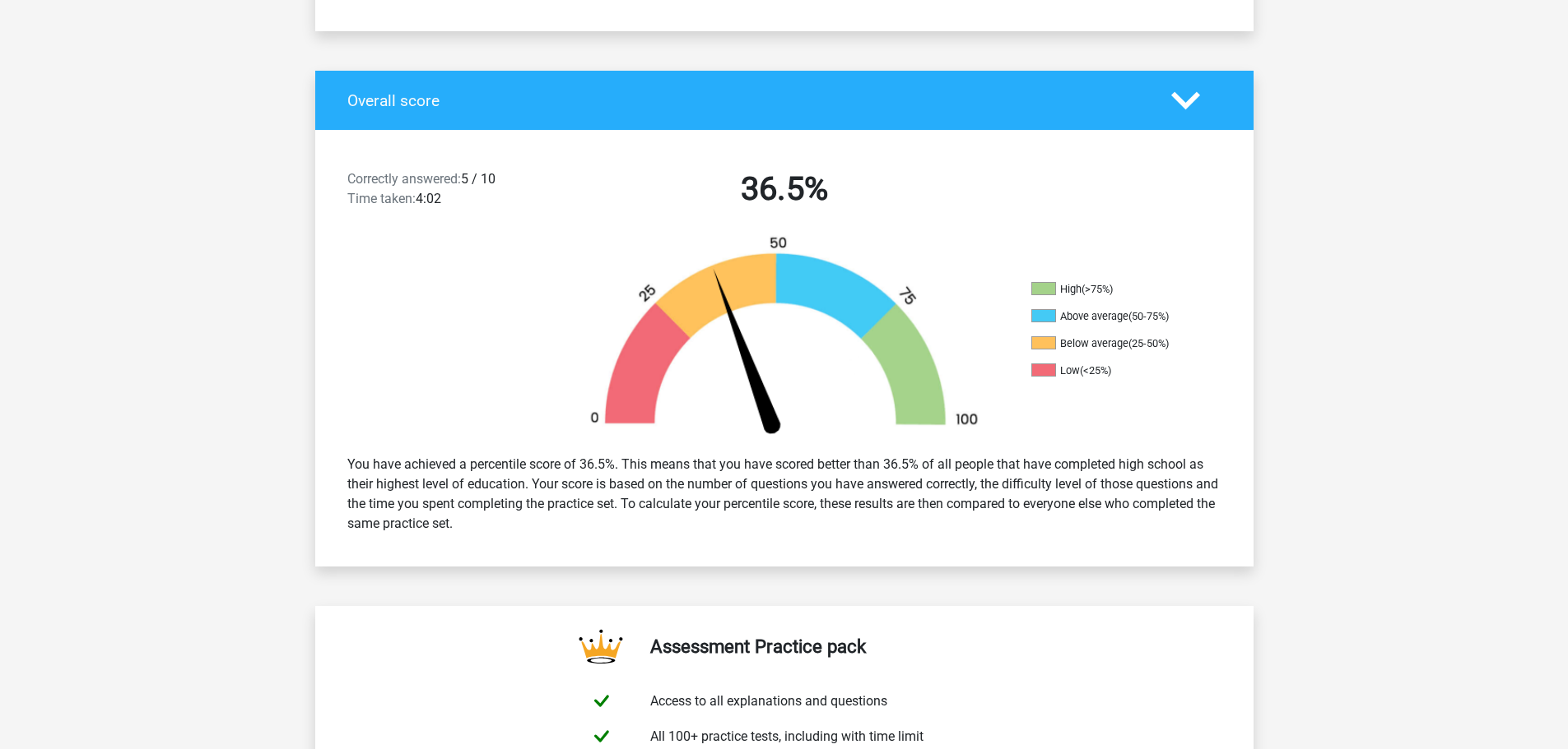
scroll to position [165, 0]
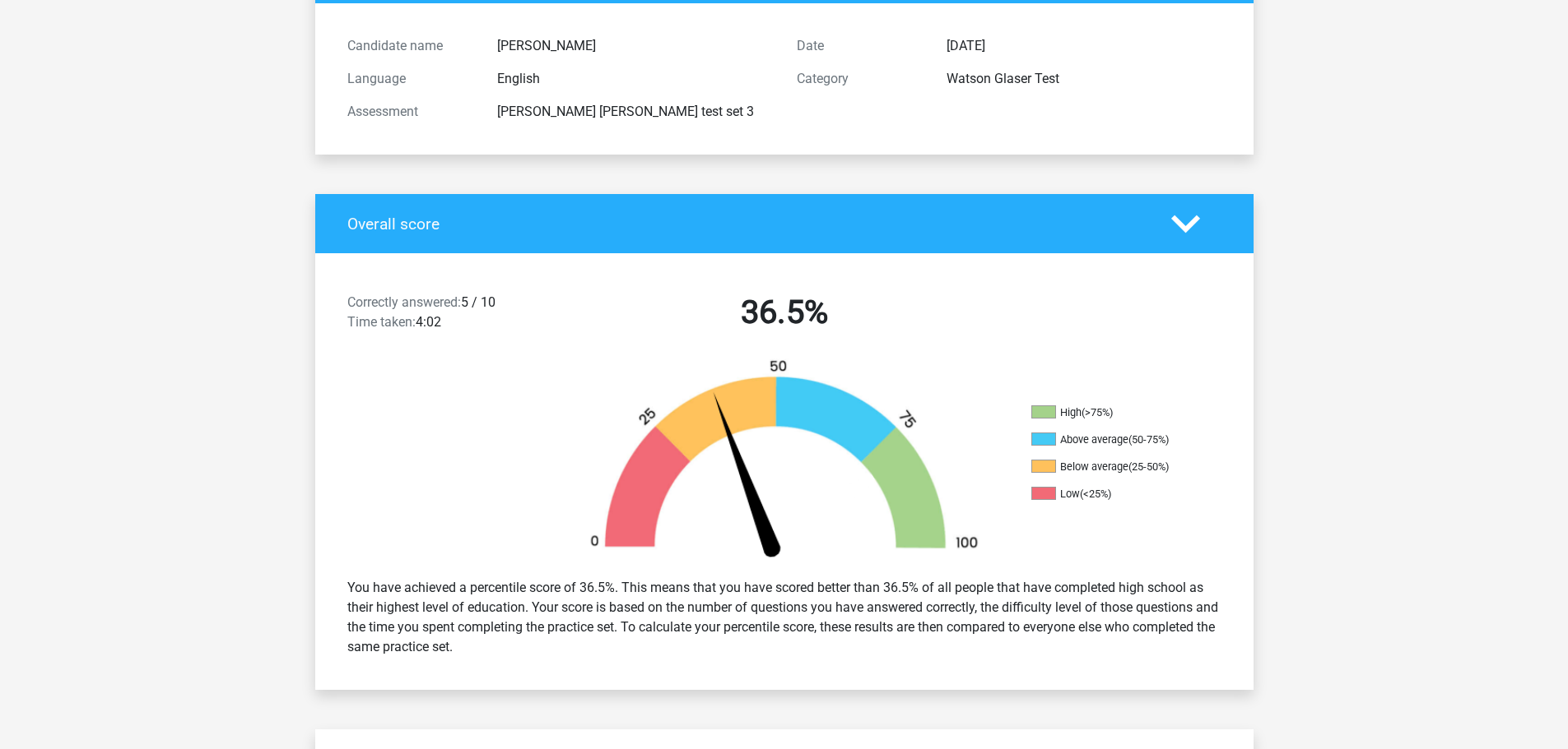
click at [1185, 210] on div "Overall score" at bounding box center [784, 224] width 938 height 59
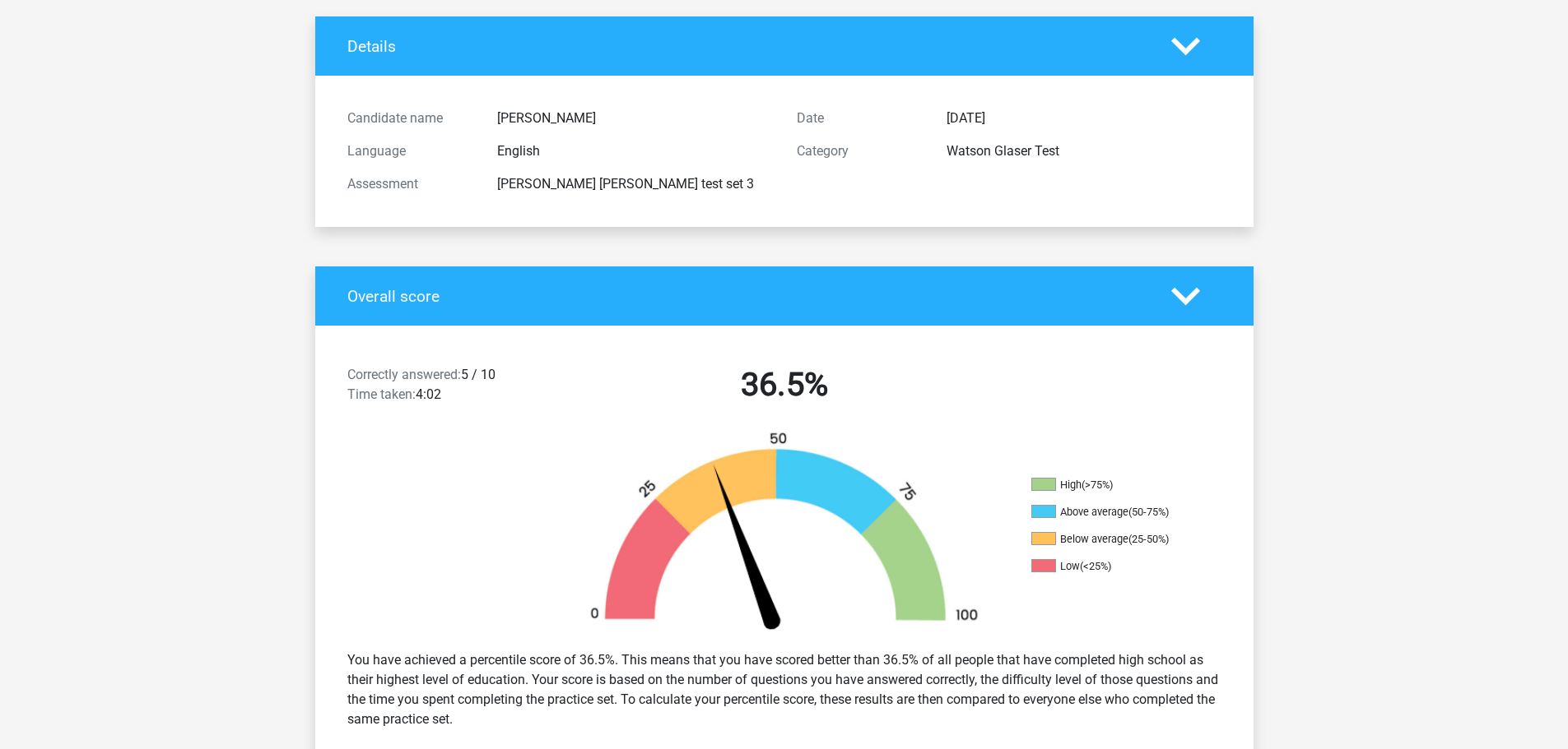
scroll to position [0, 0]
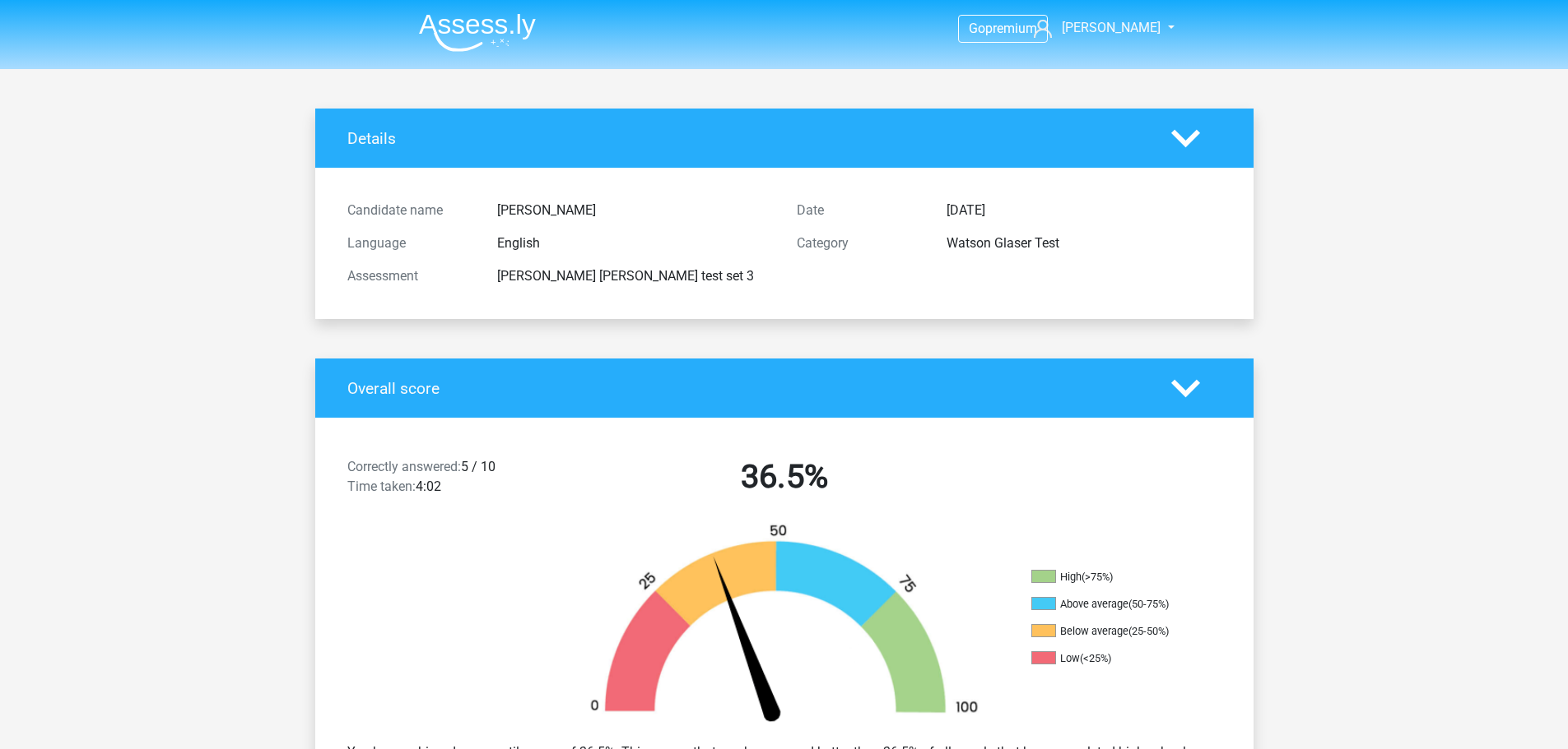
click at [1181, 135] on icon at bounding box center [1186, 139] width 29 height 29
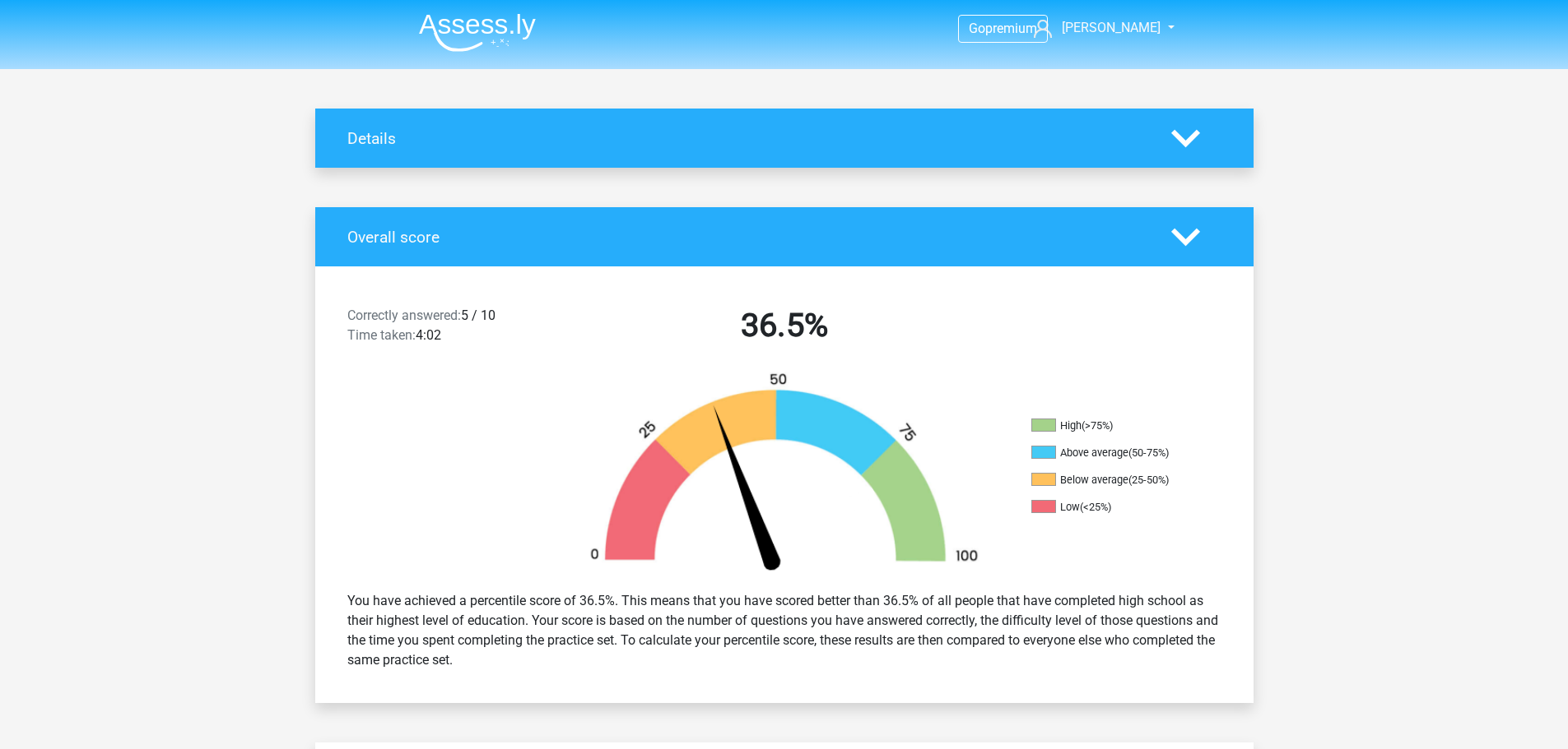
click at [1195, 240] on icon at bounding box center [1186, 237] width 29 height 29
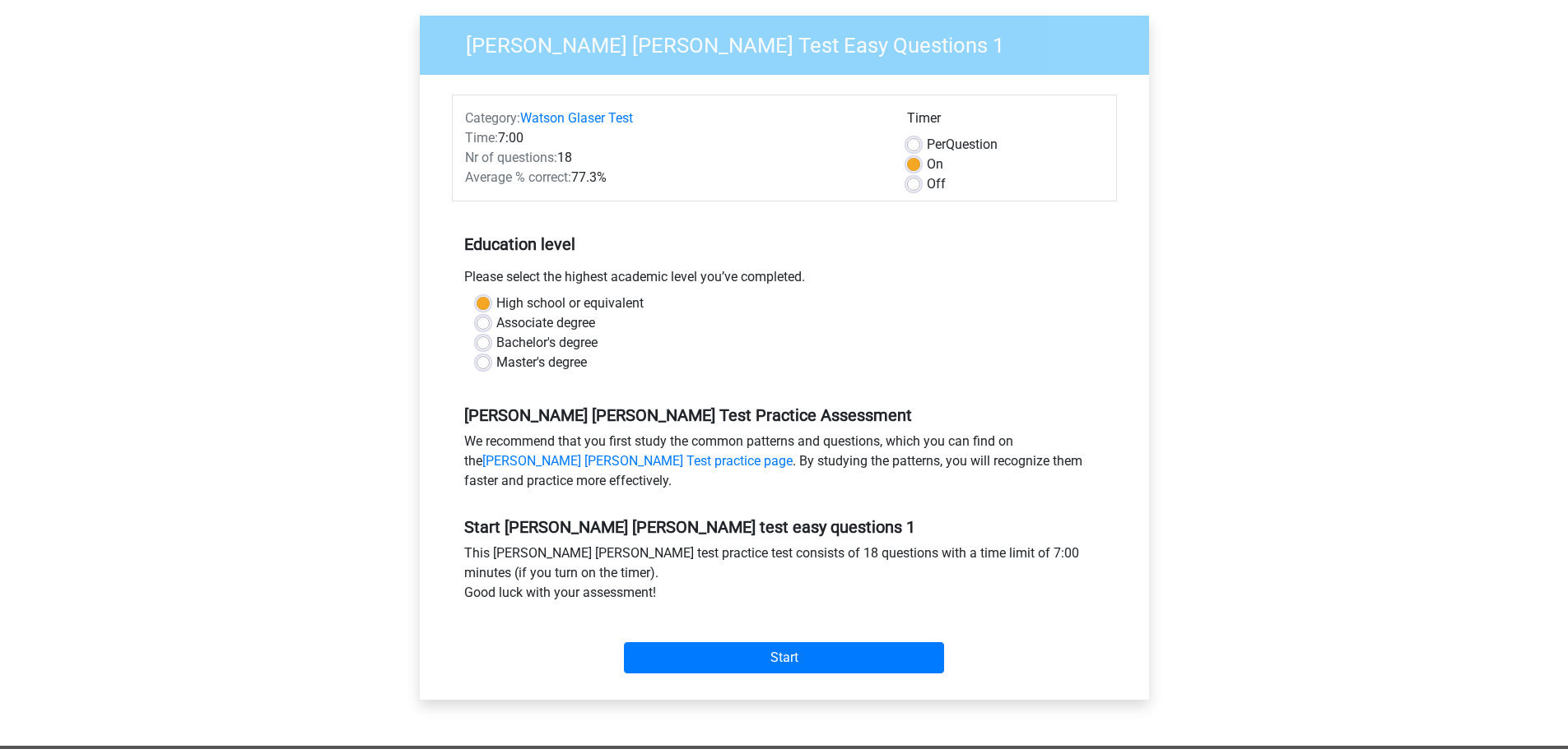
scroll to position [165, 0]
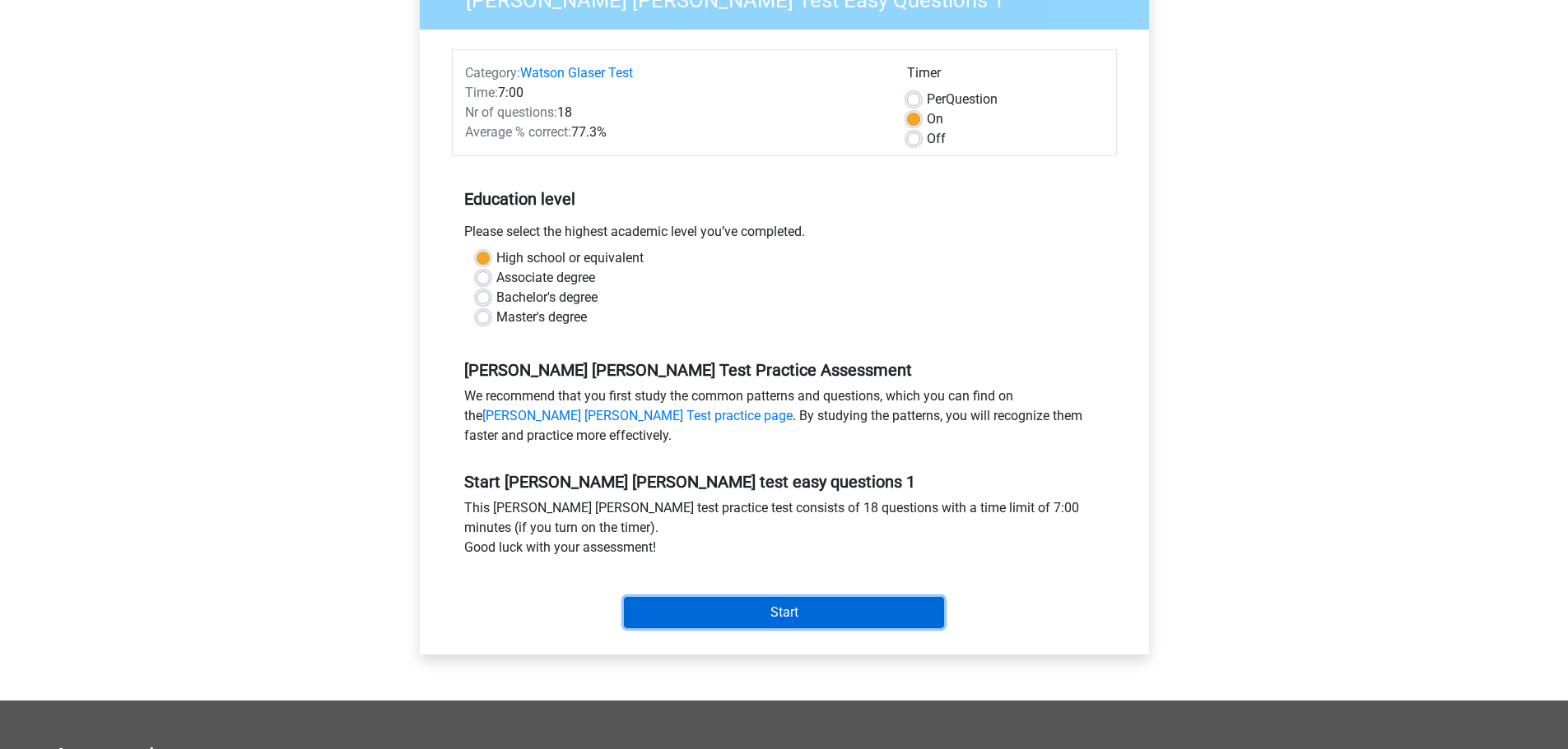
click at [653, 598] on input "Start" at bounding box center [784, 613] width 320 height 32
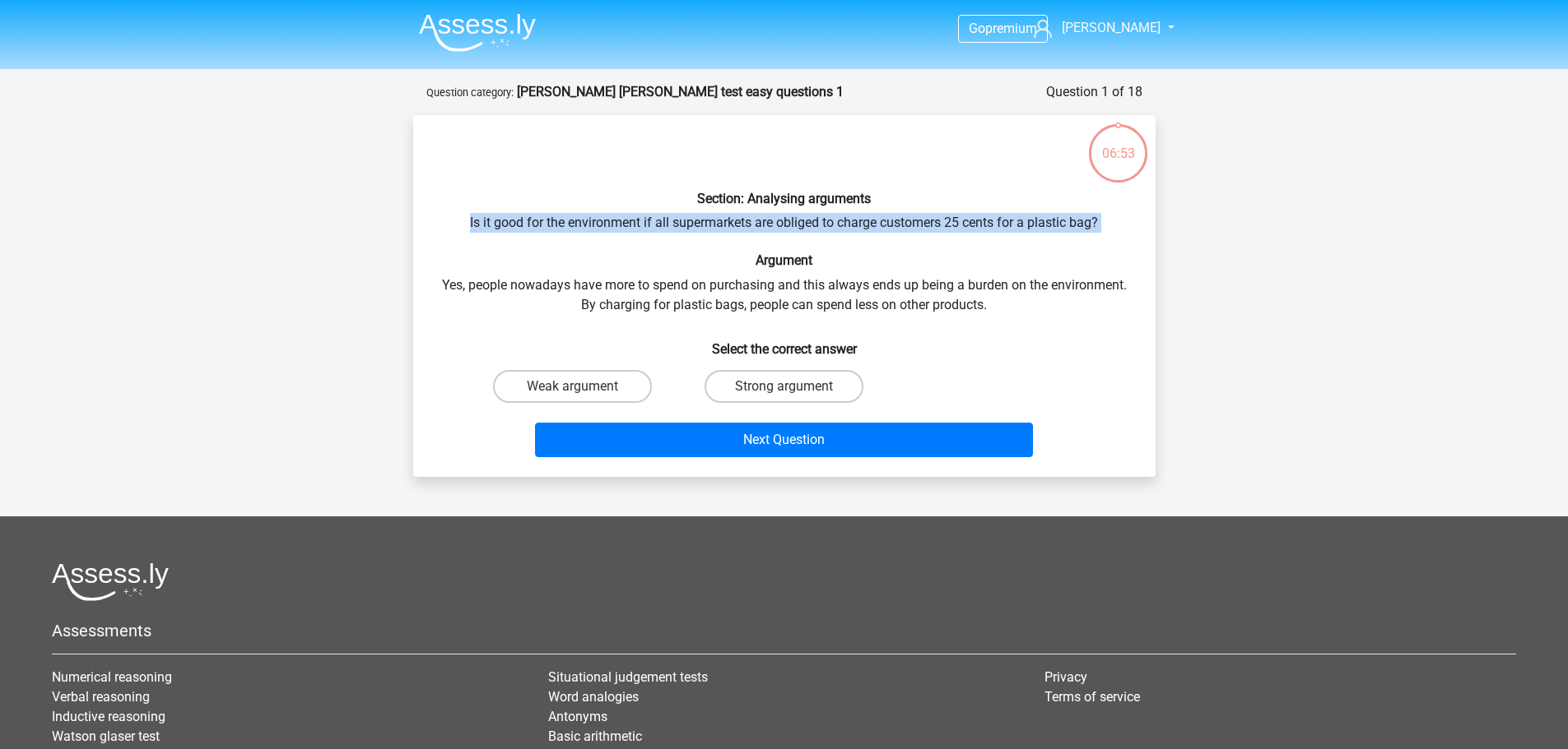
drag, startPoint x: 483, startPoint y: 220, endPoint x: 1013, endPoint y: 224, distance: 530.0
click at [940, 242] on div "Section: Analysing arguments Is it good for the environment if all supermarkets…" at bounding box center [784, 296] width 729 height 335
click at [1013, 224] on div "Section: Analysing arguments Is it good for the environment if all supermarkets…" at bounding box center [784, 296] width 729 height 335
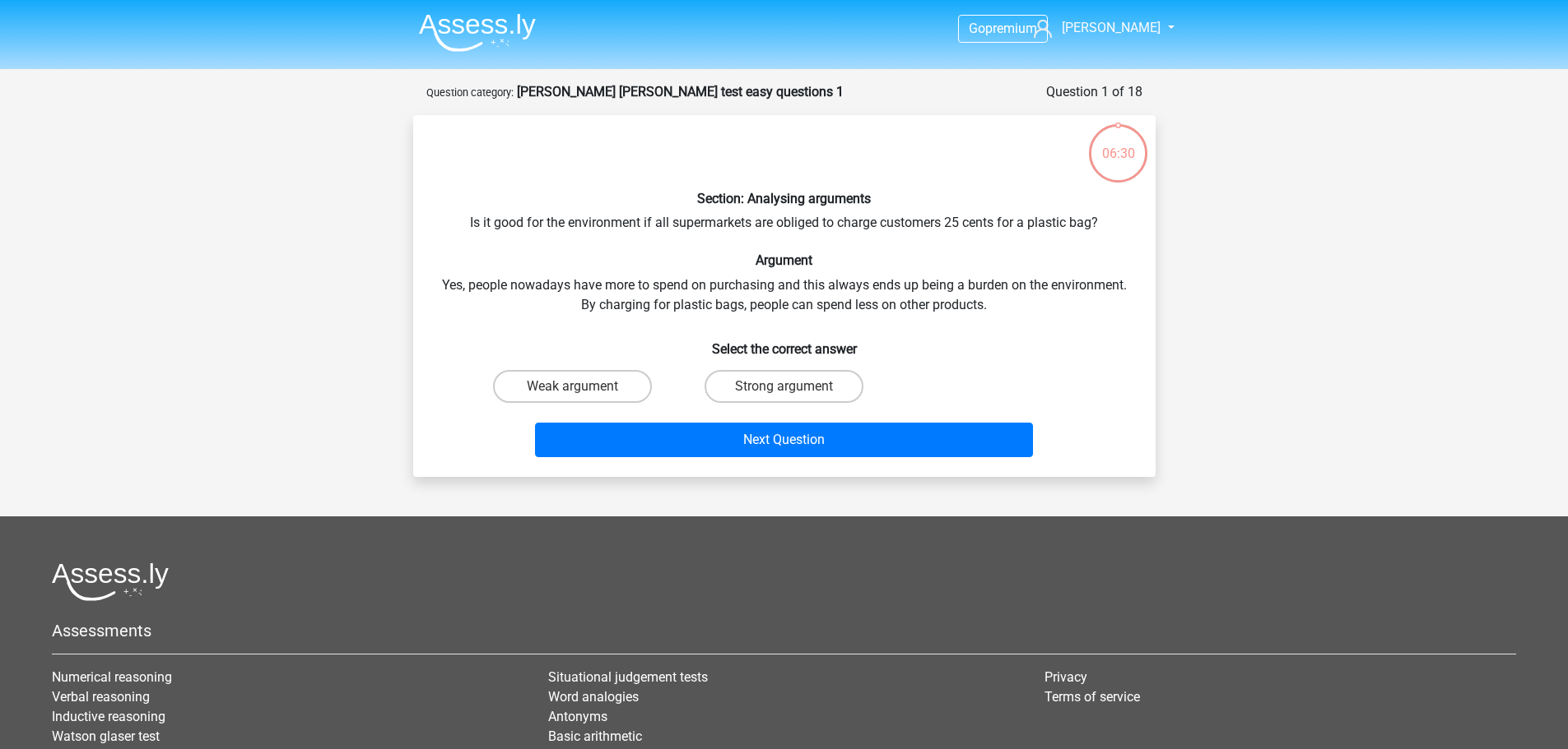
click at [589, 369] on div "Weak argument" at bounding box center [572, 386] width 212 height 46
click at [614, 398] on label "Weak argument" at bounding box center [573, 387] width 159 height 33
click at [582, 397] on input "Weak argument" at bounding box center [577, 392] width 11 height 11
radio input "true"
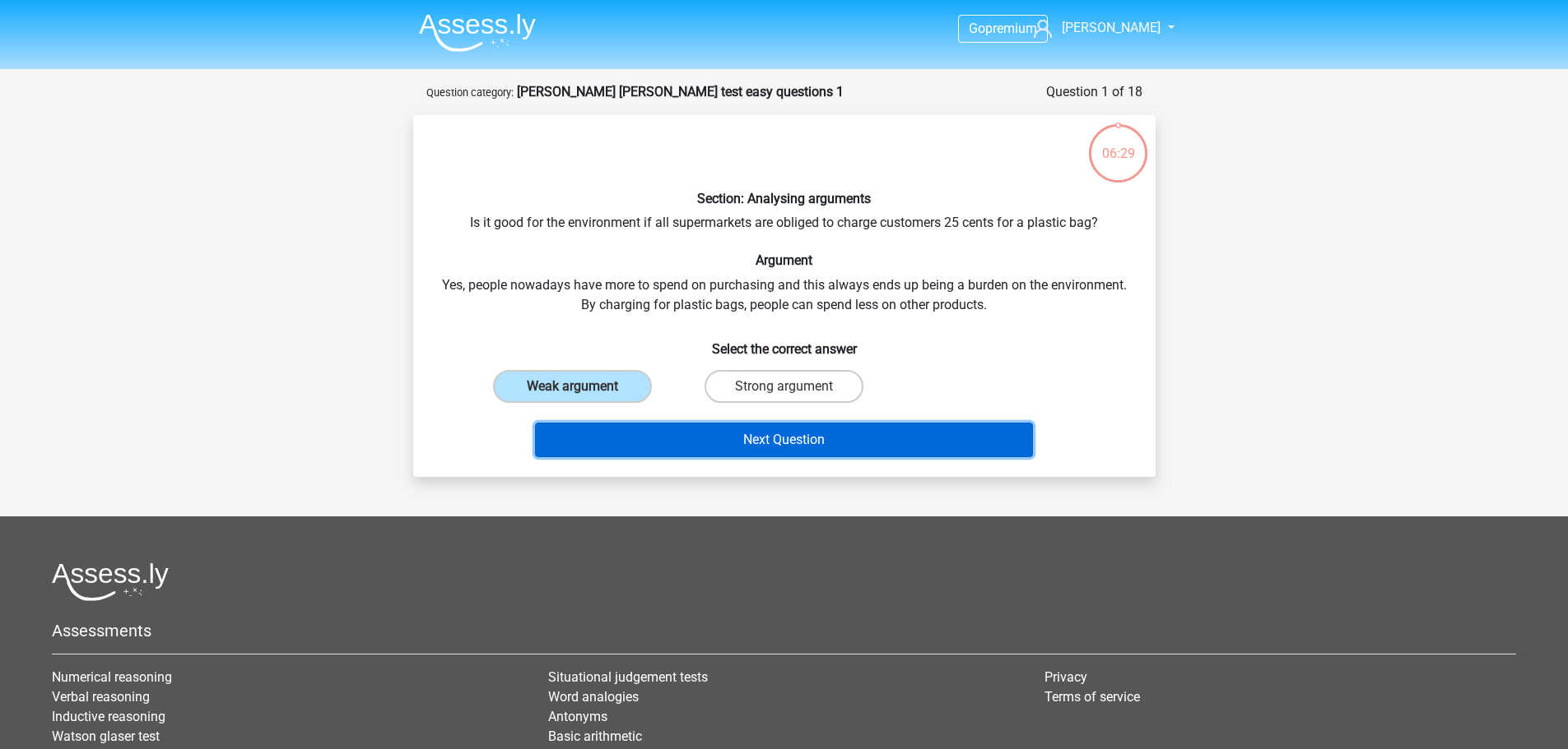
click at [729, 445] on button "Next Question" at bounding box center [784, 440] width 498 height 34
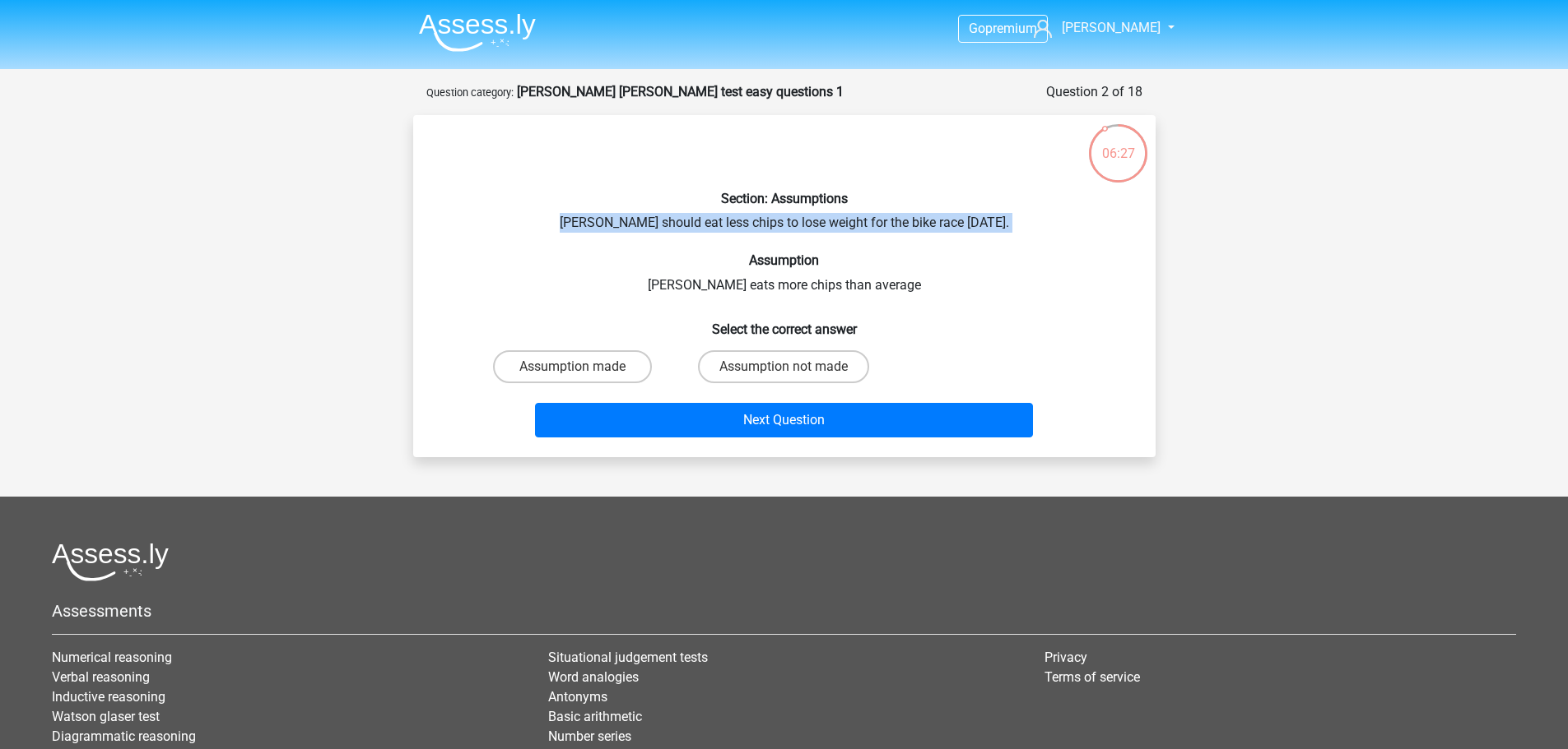
drag, startPoint x: 541, startPoint y: 221, endPoint x: 1032, endPoint y: 234, distance: 491.2
click at [1032, 234] on div "Section: Assumptions Chris should eat less chips to lose weight for the bike ra…" at bounding box center [784, 286] width 729 height 315
click at [777, 361] on label "Assumption not made" at bounding box center [784, 367] width 171 height 33
click at [784, 367] on input "Assumption not made" at bounding box center [789, 372] width 11 height 11
radio input "true"
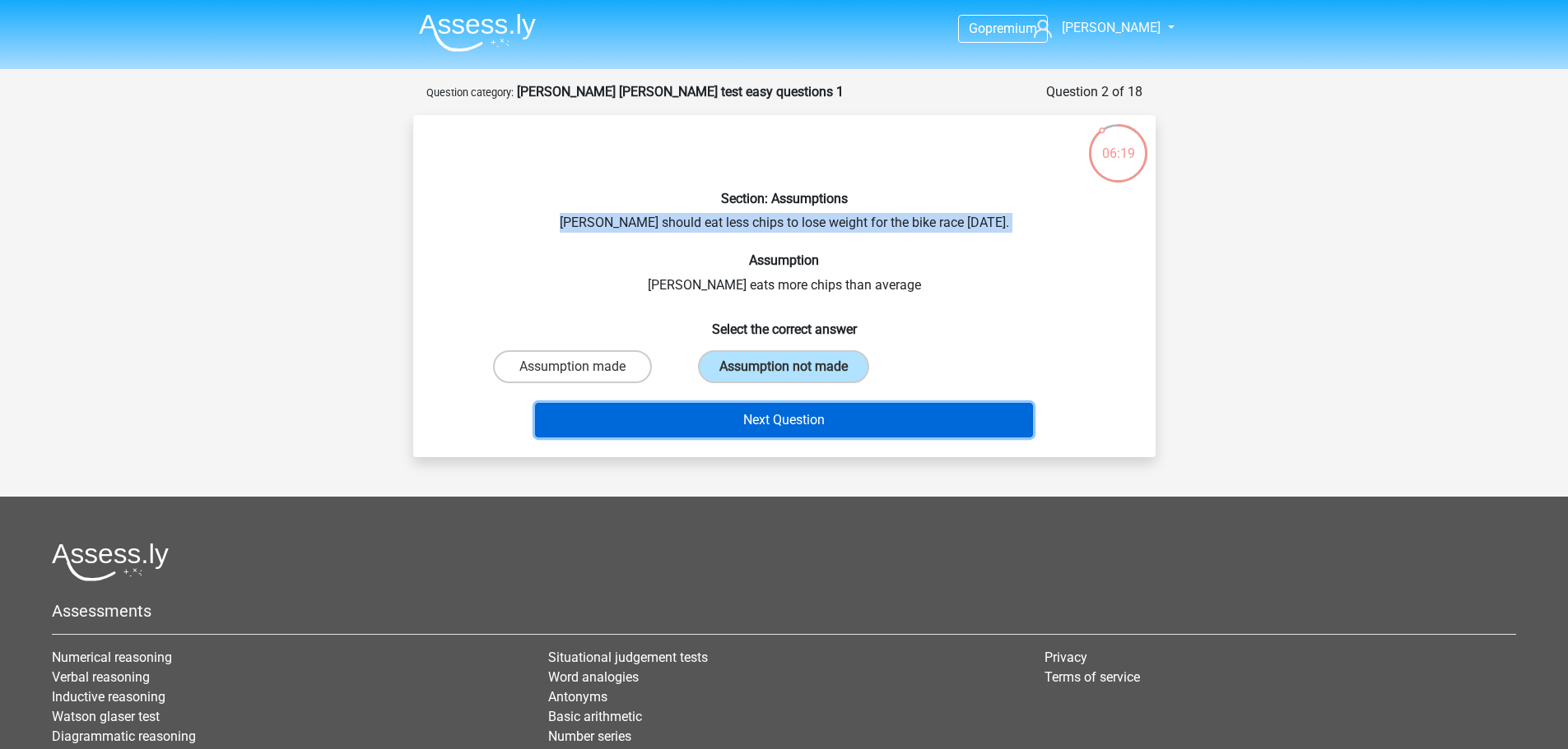
click at [887, 424] on button "Next Question" at bounding box center [784, 420] width 498 height 34
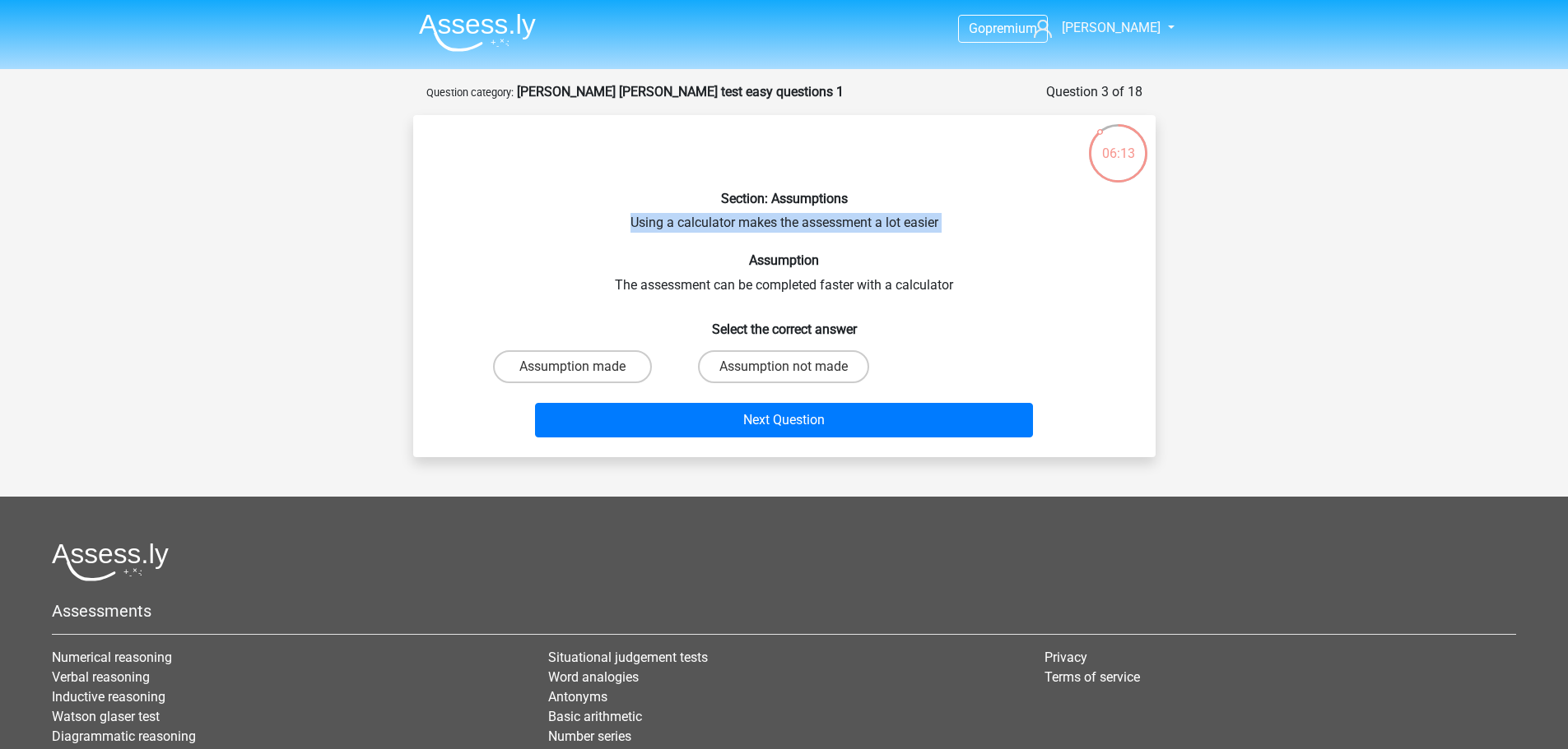
drag, startPoint x: 628, startPoint y: 222, endPoint x: 956, endPoint y: 236, distance: 328.3
click at [956, 236] on div "Section: Assumptions Using a calculator makes the assessment a lot easier Assum…" at bounding box center [784, 286] width 729 height 315
click at [730, 370] on label "Assumption not made" at bounding box center [784, 367] width 171 height 33
click at [784, 370] on input "Assumption not made" at bounding box center [789, 372] width 11 height 11
radio input "true"
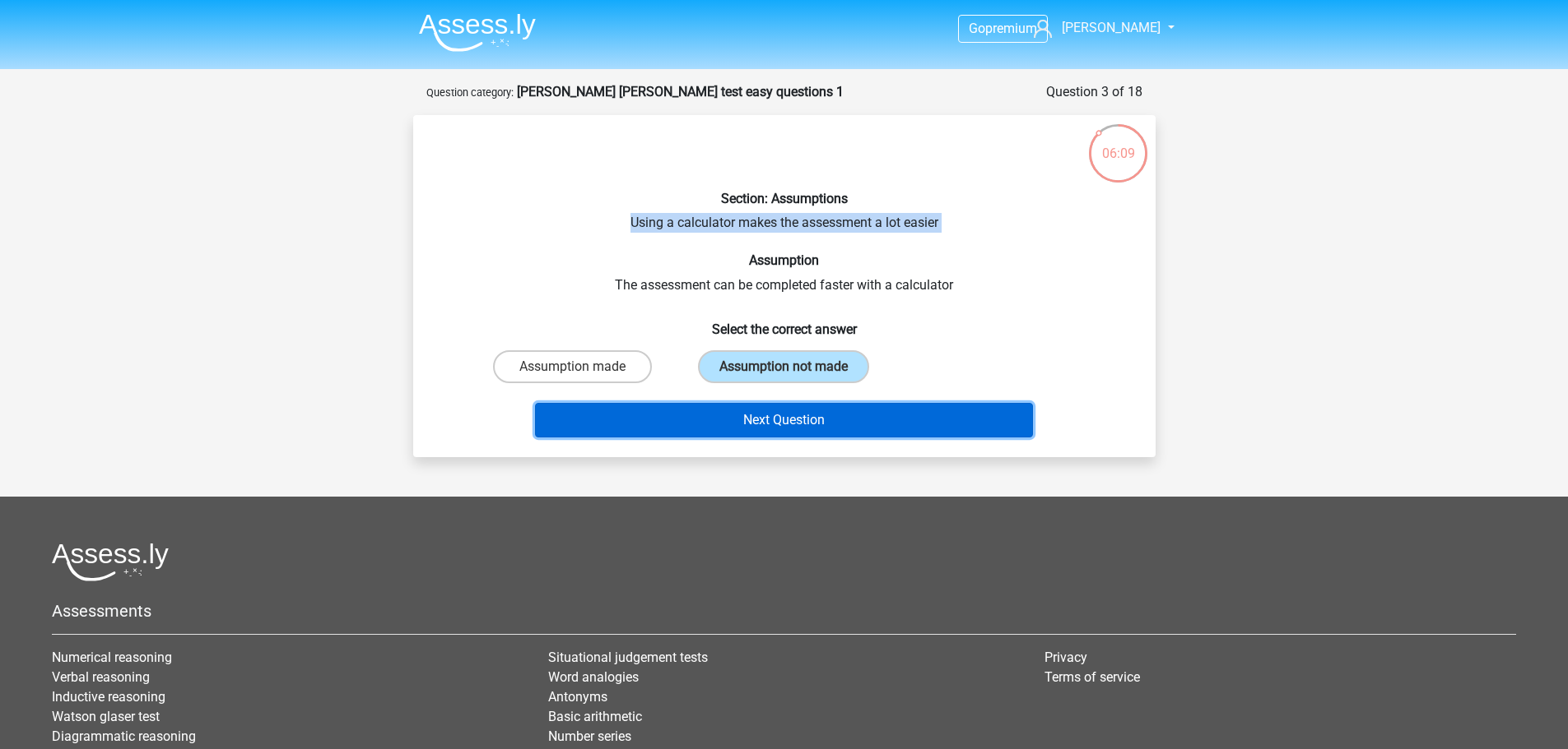
click at [733, 425] on button "Next Question" at bounding box center [784, 420] width 498 height 34
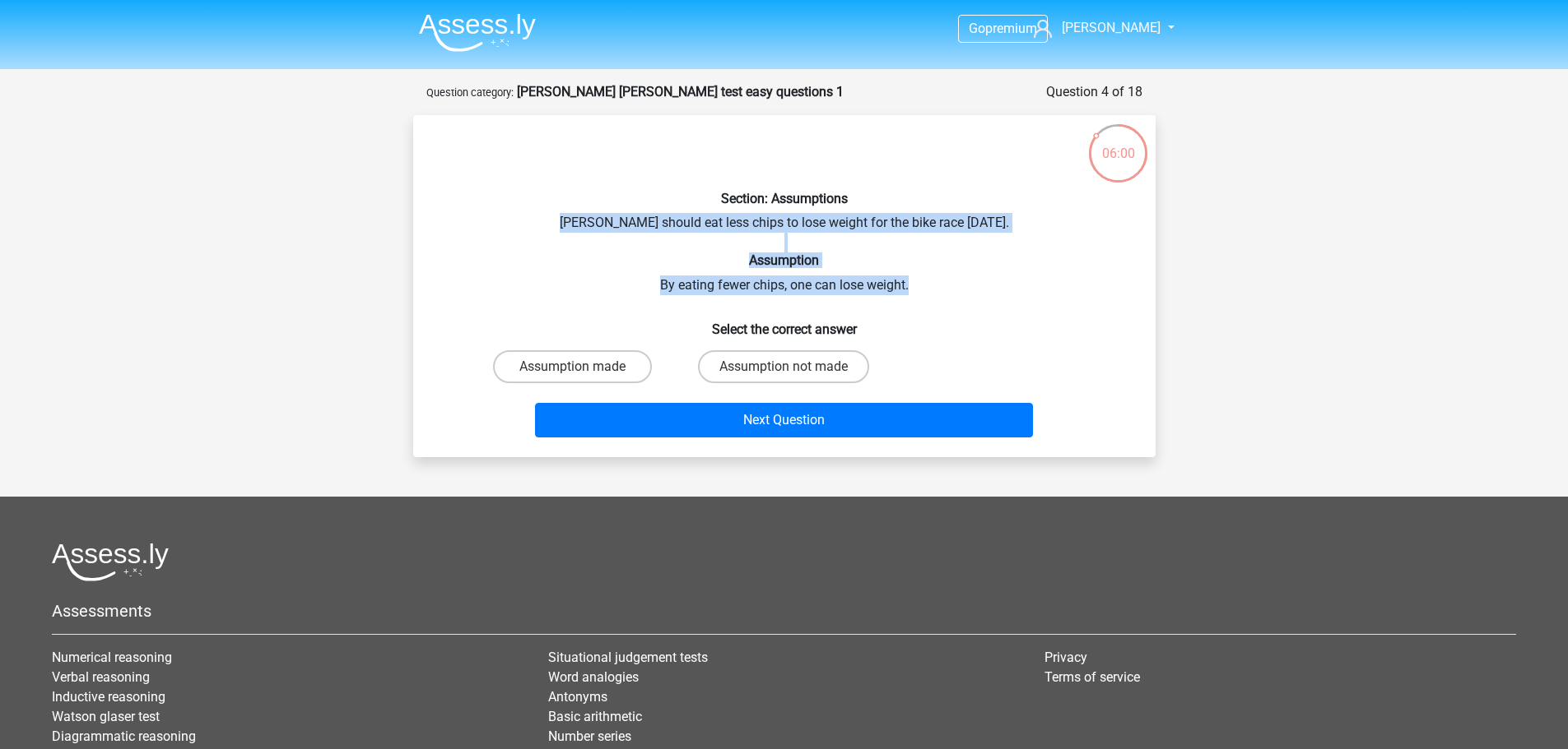
drag, startPoint x: 561, startPoint y: 218, endPoint x: 926, endPoint y: 275, distance: 369.4
click at [926, 275] on div "Section: Assumptions Chris should eat less chips to lose weight for the bike ra…" at bounding box center [784, 286] width 729 height 315
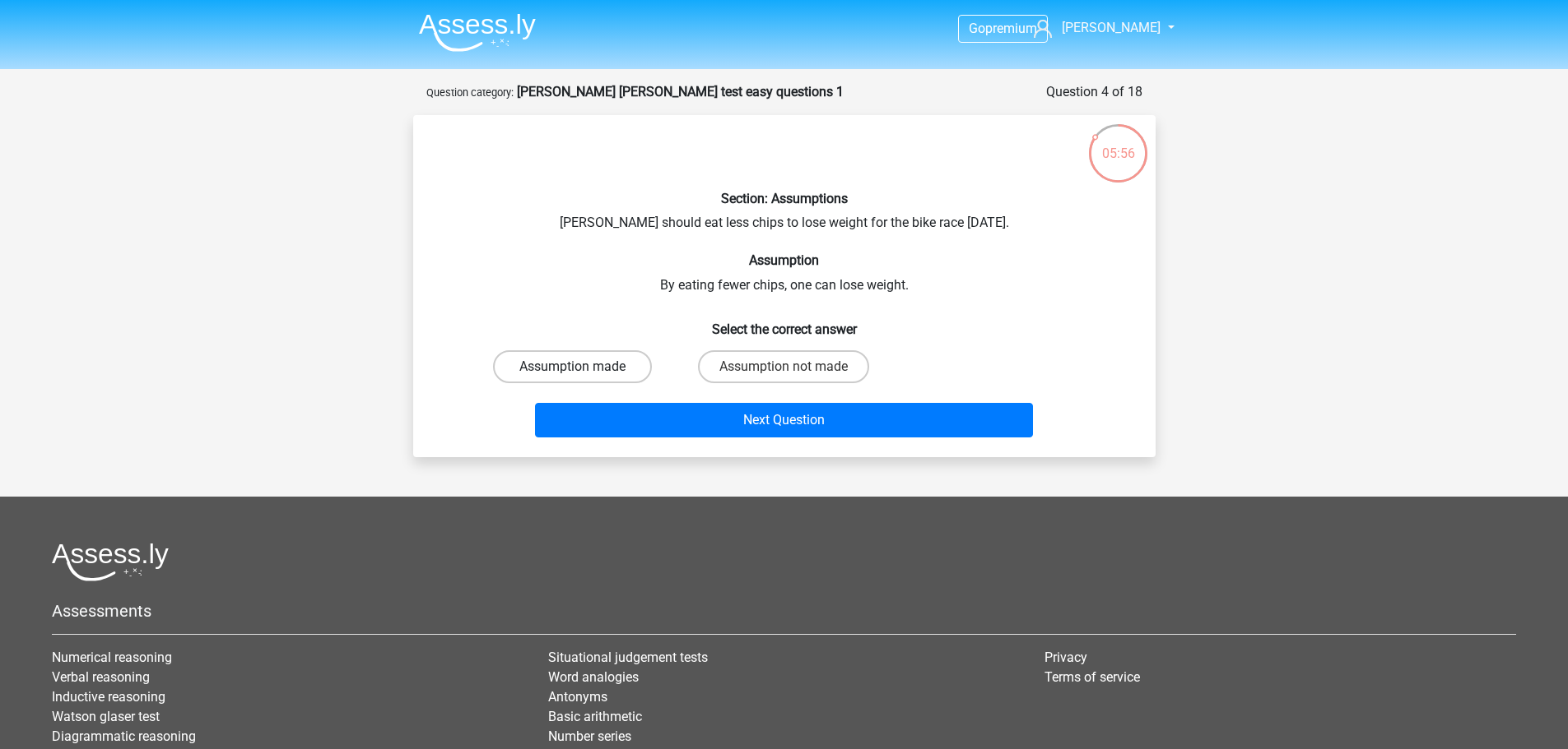
click at [594, 369] on label "Assumption made" at bounding box center [573, 367] width 159 height 33
click at [582, 369] on input "Assumption made" at bounding box center [577, 372] width 11 height 11
radio input "true"
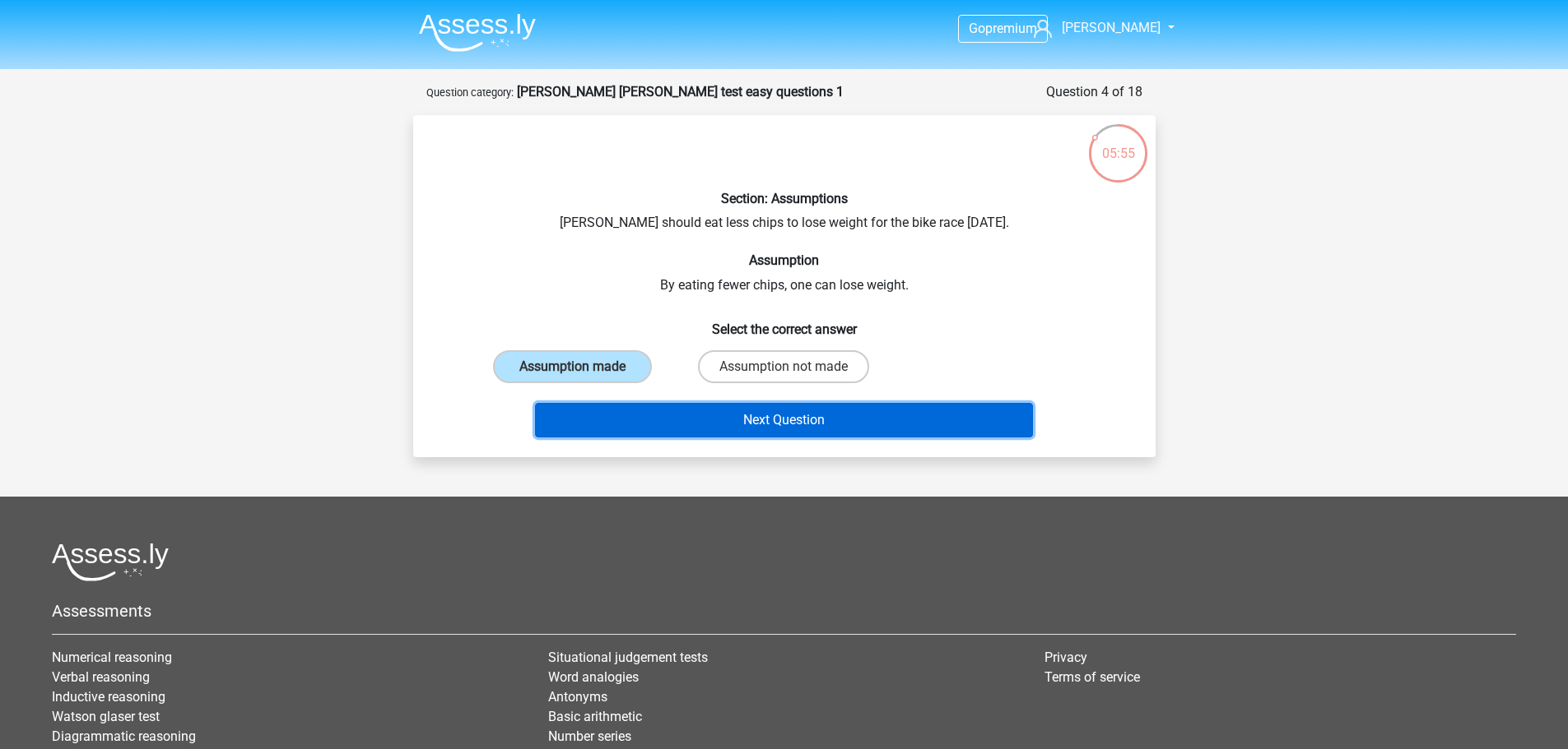
click at [671, 418] on button "Next Question" at bounding box center [784, 420] width 498 height 34
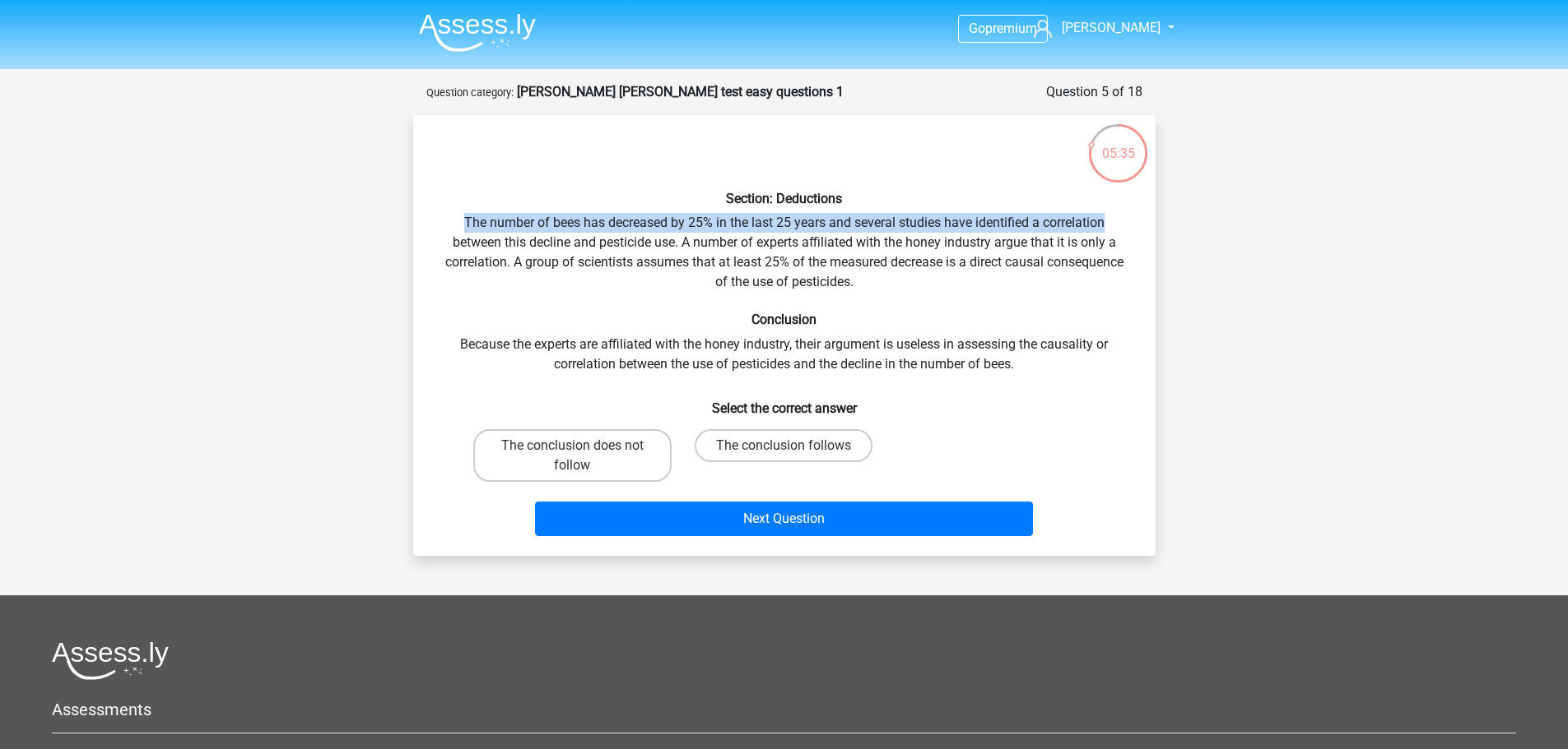
drag, startPoint x: 453, startPoint y: 219, endPoint x: 1106, endPoint y: 216, distance: 653.0
click at [1106, 216] on div "Section: Deductions The number of bees has decreased by 25% in the last 25 year…" at bounding box center [784, 335] width 729 height 415
click at [627, 439] on label "The conclusion does not follow" at bounding box center [573, 455] width 198 height 52
click at [582, 446] on input "The conclusion does not follow" at bounding box center [577, 452] width 11 height 11
radio input "true"
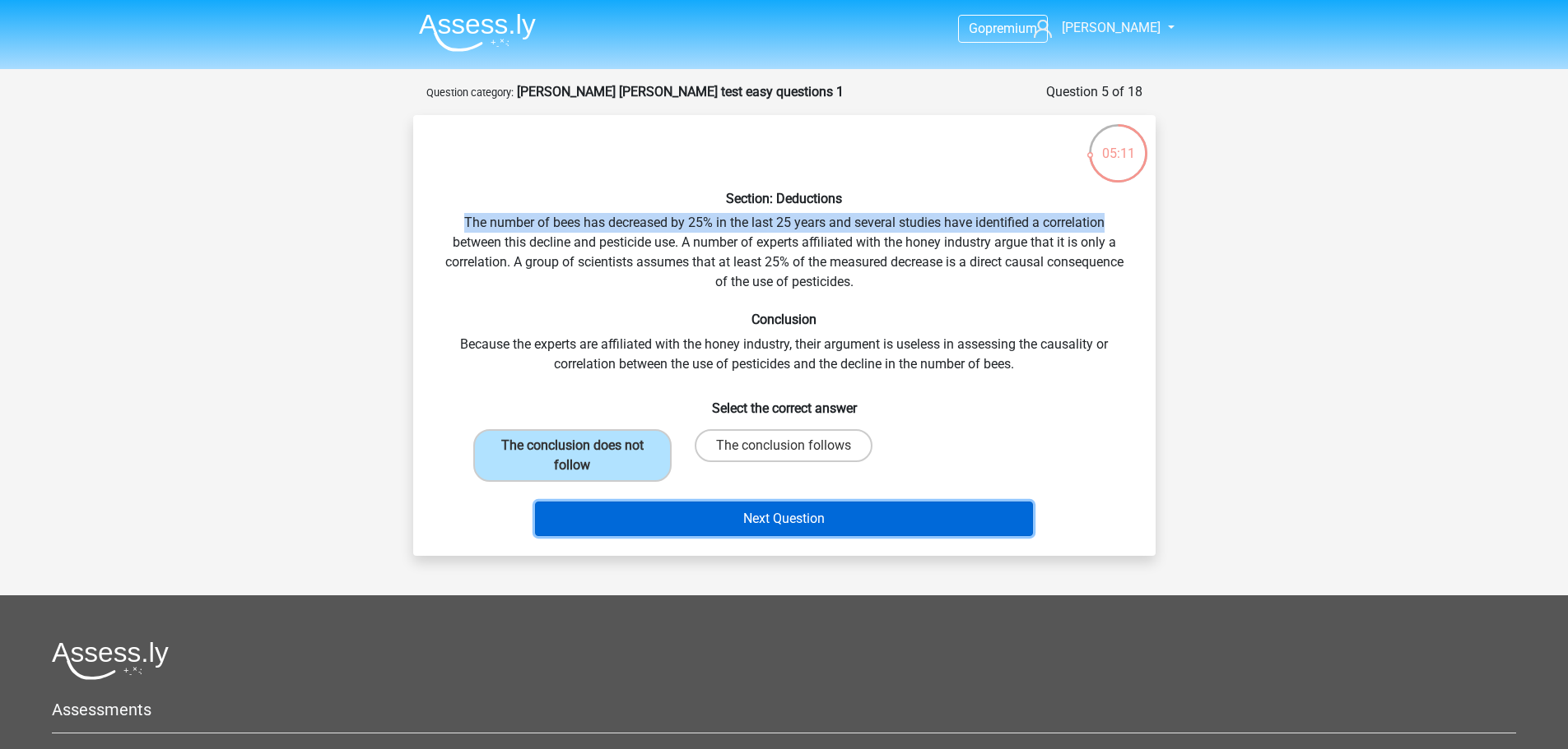
click at [692, 513] on button "Next Question" at bounding box center [784, 519] width 498 height 34
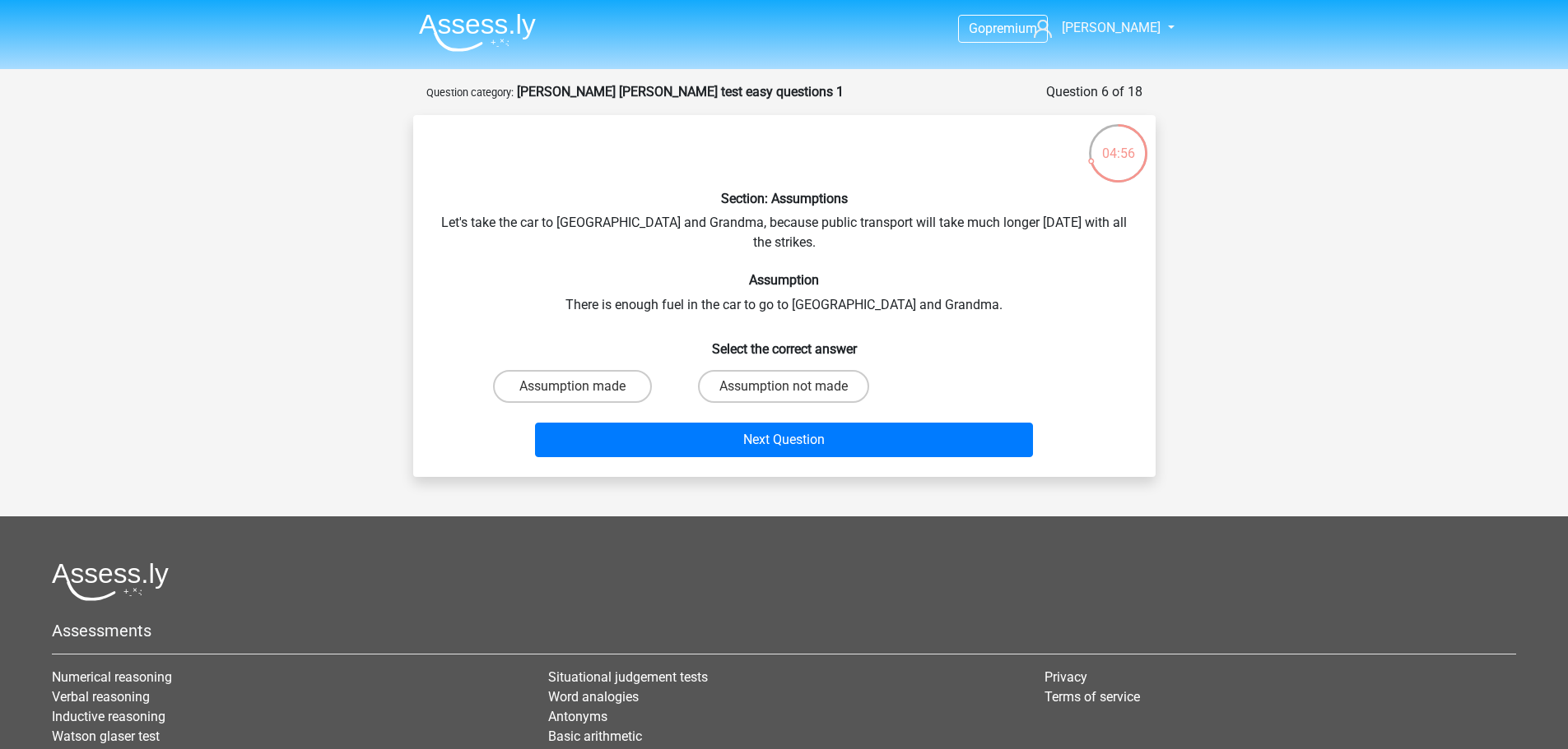
drag, startPoint x: 800, startPoint y: 366, endPoint x: 816, endPoint y: 391, distance: 29.7
click at [800, 370] on label "Assumption not made" at bounding box center [784, 387] width 171 height 33
click at [794, 387] on input "Assumption not made" at bounding box center [789, 392] width 11 height 11
radio input "true"
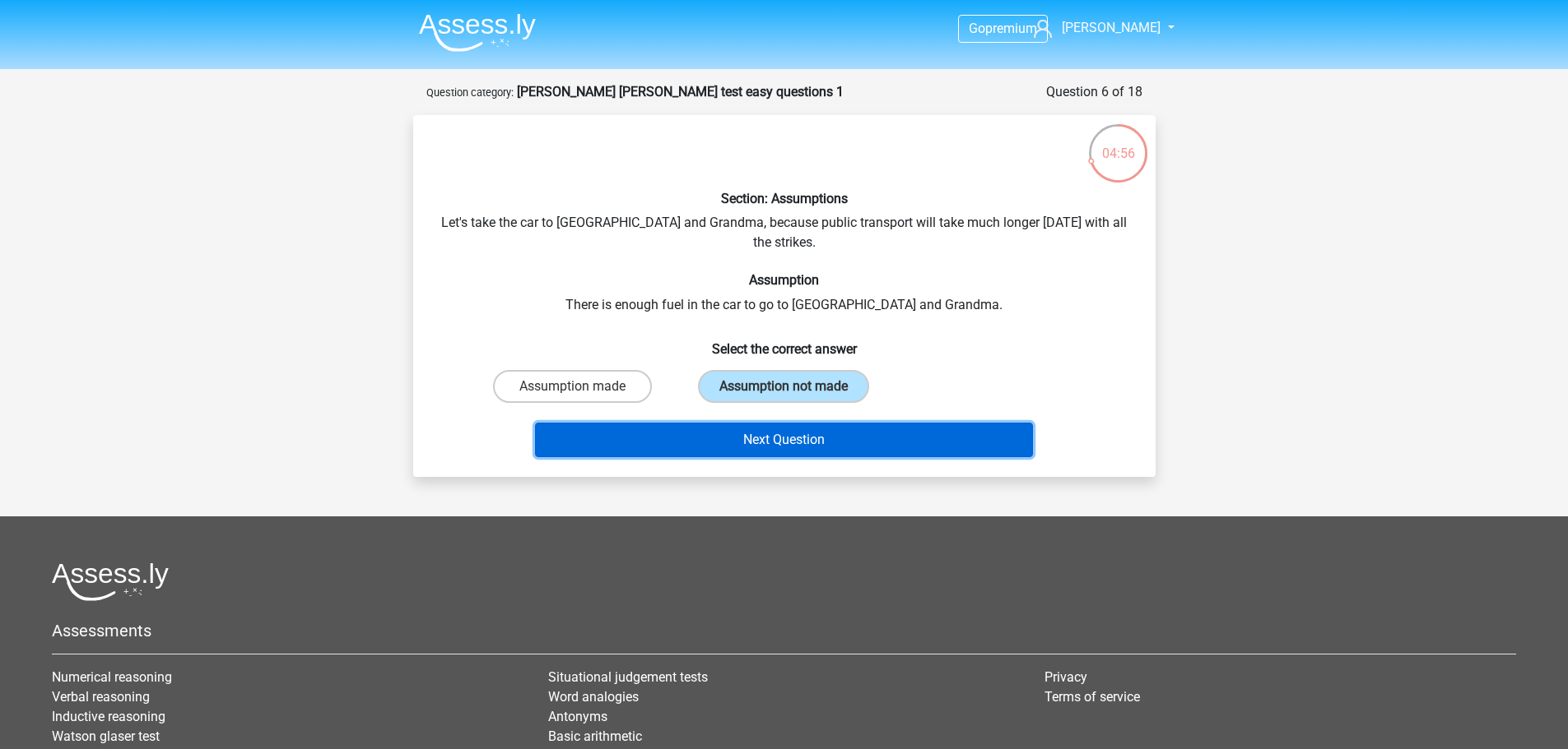
click at [910, 428] on button "Next Question" at bounding box center [784, 440] width 498 height 34
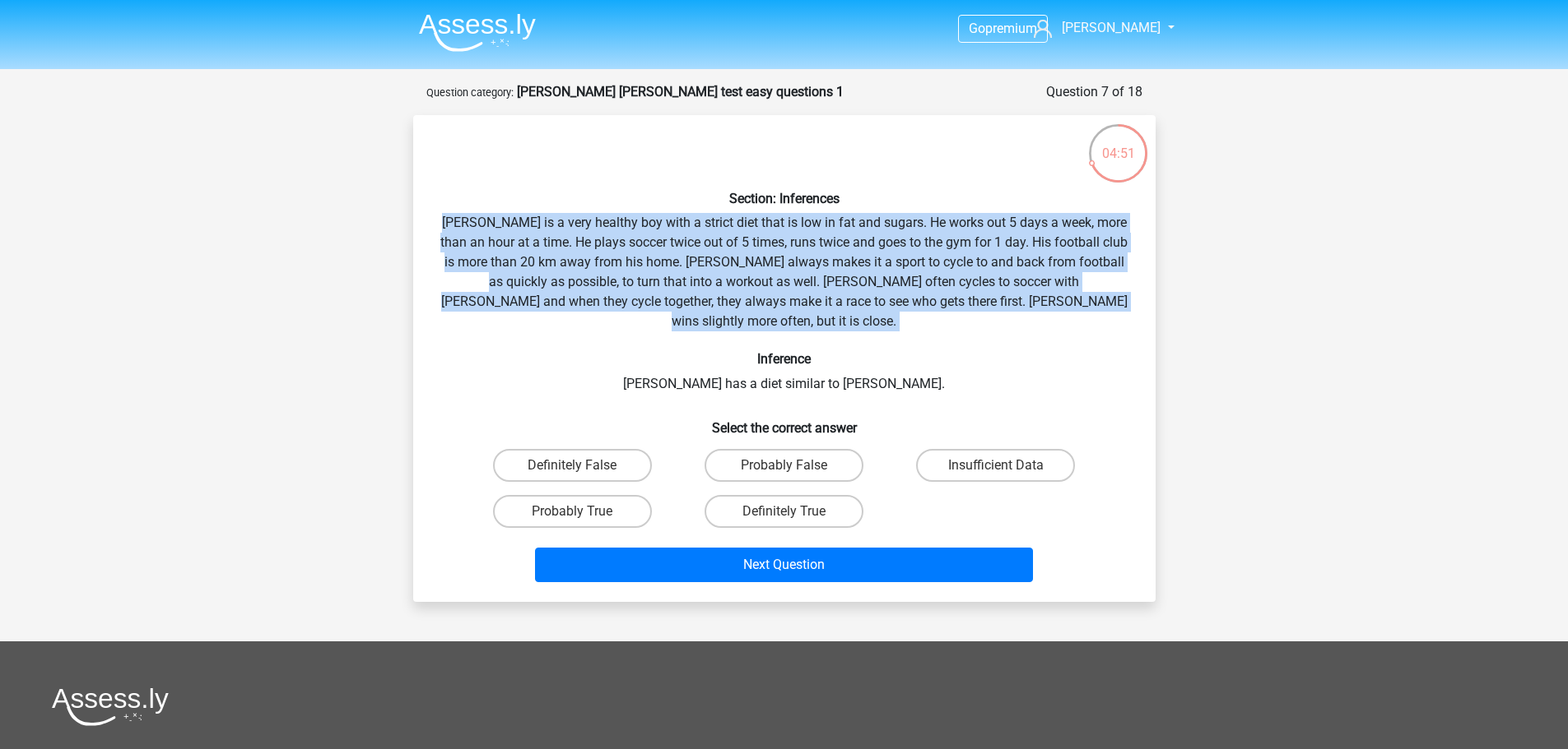
drag, startPoint x: 445, startPoint y: 216, endPoint x: 1091, endPoint y: 325, distance: 655.1
click at [1091, 325] on div "Section: Inferences Rowan is a very healthy boy with a strict diet that is low …" at bounding box center [784, 358] width 729 height 461
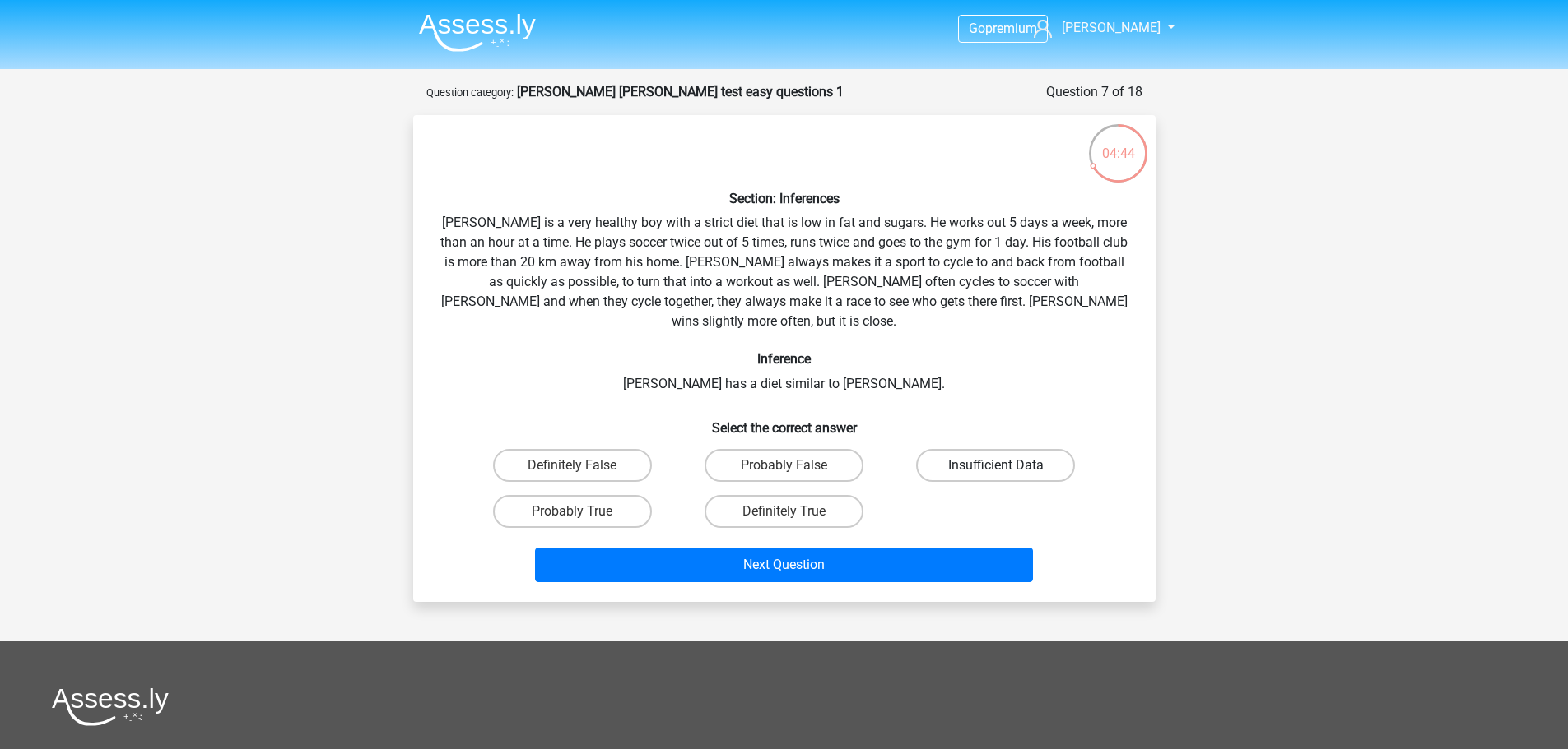
click at [1001, 449] on label "Insufficient Data" at bounding box center [995, 465] width 159 height 33
click at [1001, 466] on input "Insufficient Data" at bounding box center [1001, 471] width 11 height 11
radio input "true"
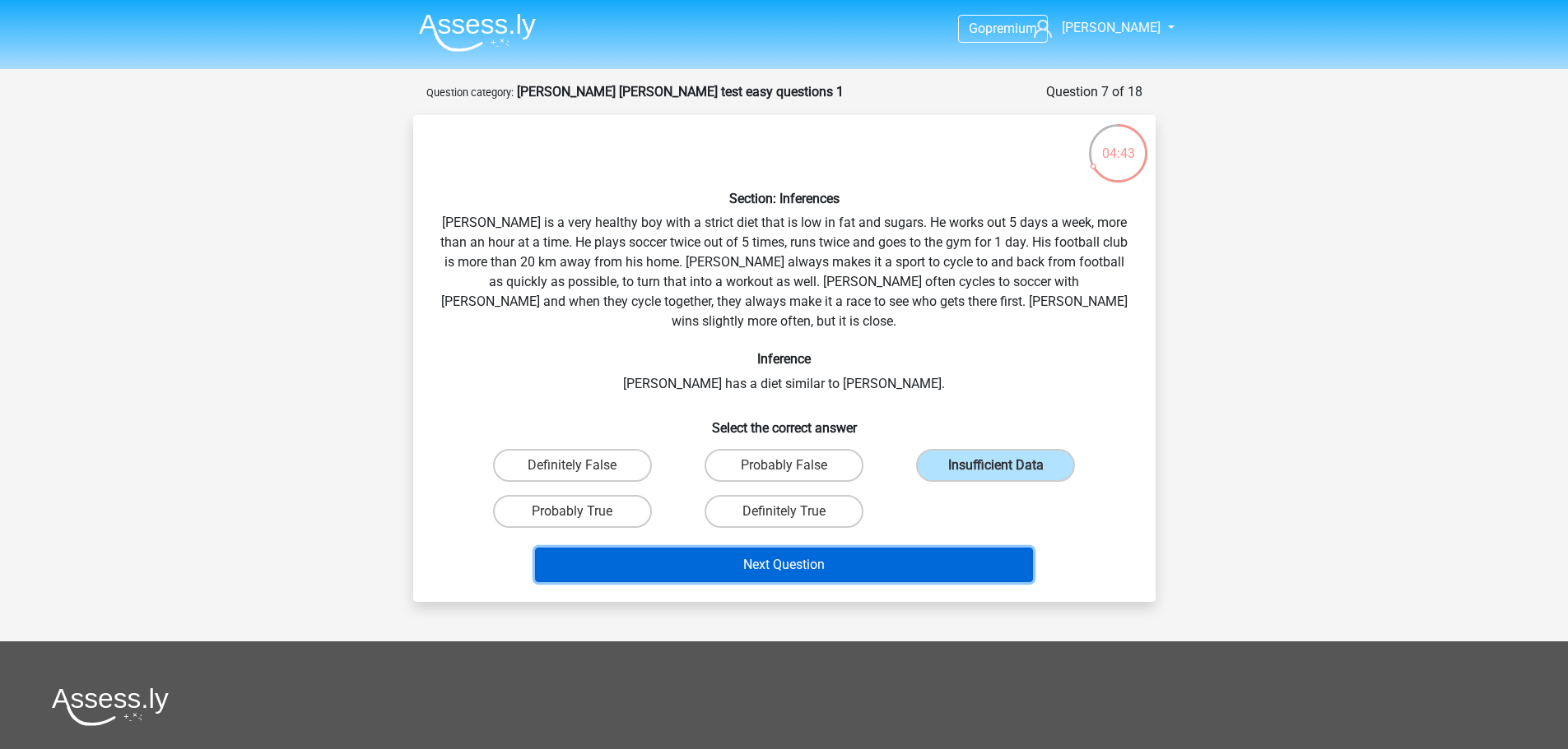
click at [978, 552] on button "Next Question" at bounding box center [784, 565] width 498 height 34
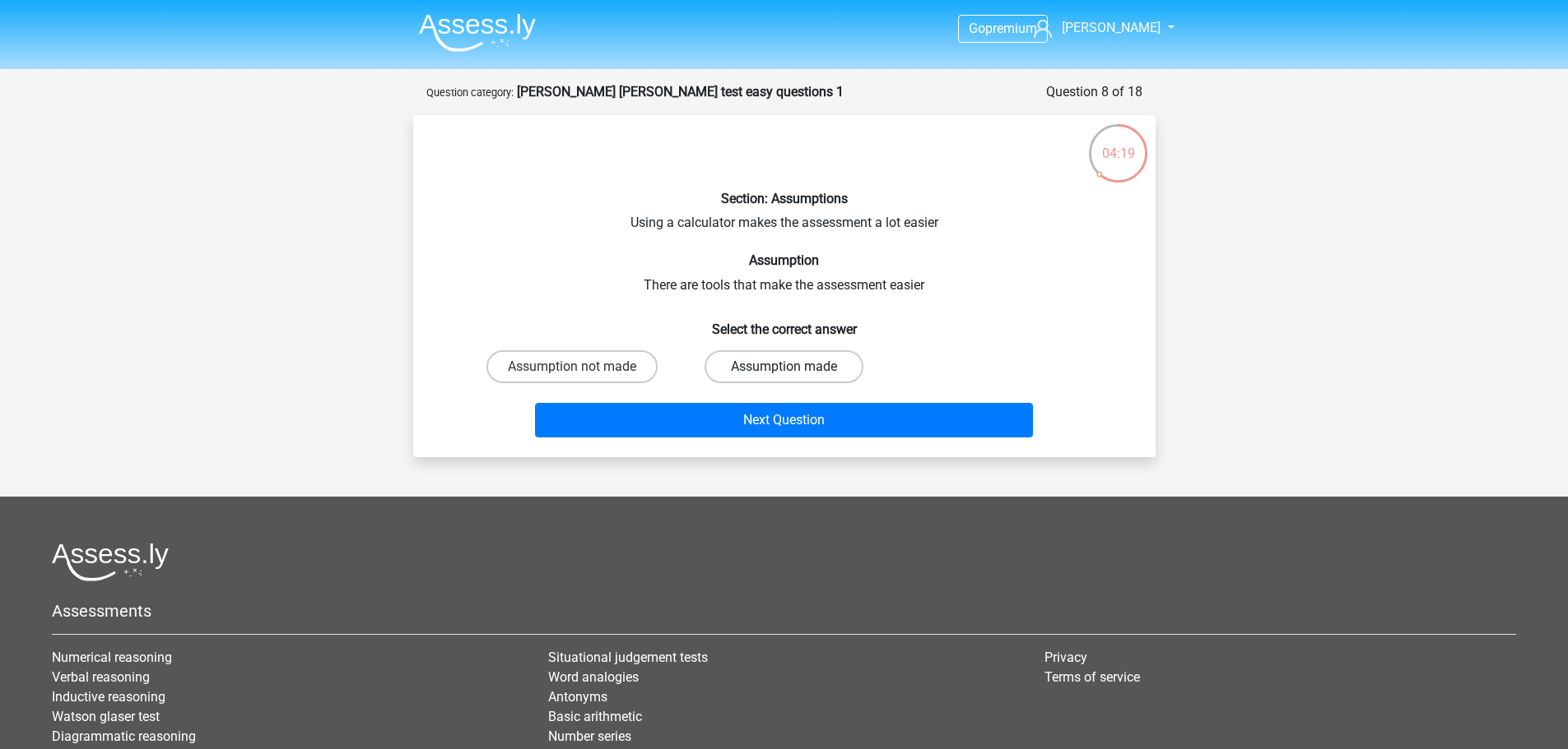
click at [731, 371] on label "Assumption made" at bounding box center [784, 367] width 159 height 33
click at [784, 371] on input "Assumption made" at bounding box center [789, 372] width 11 height 11
radio input "true"
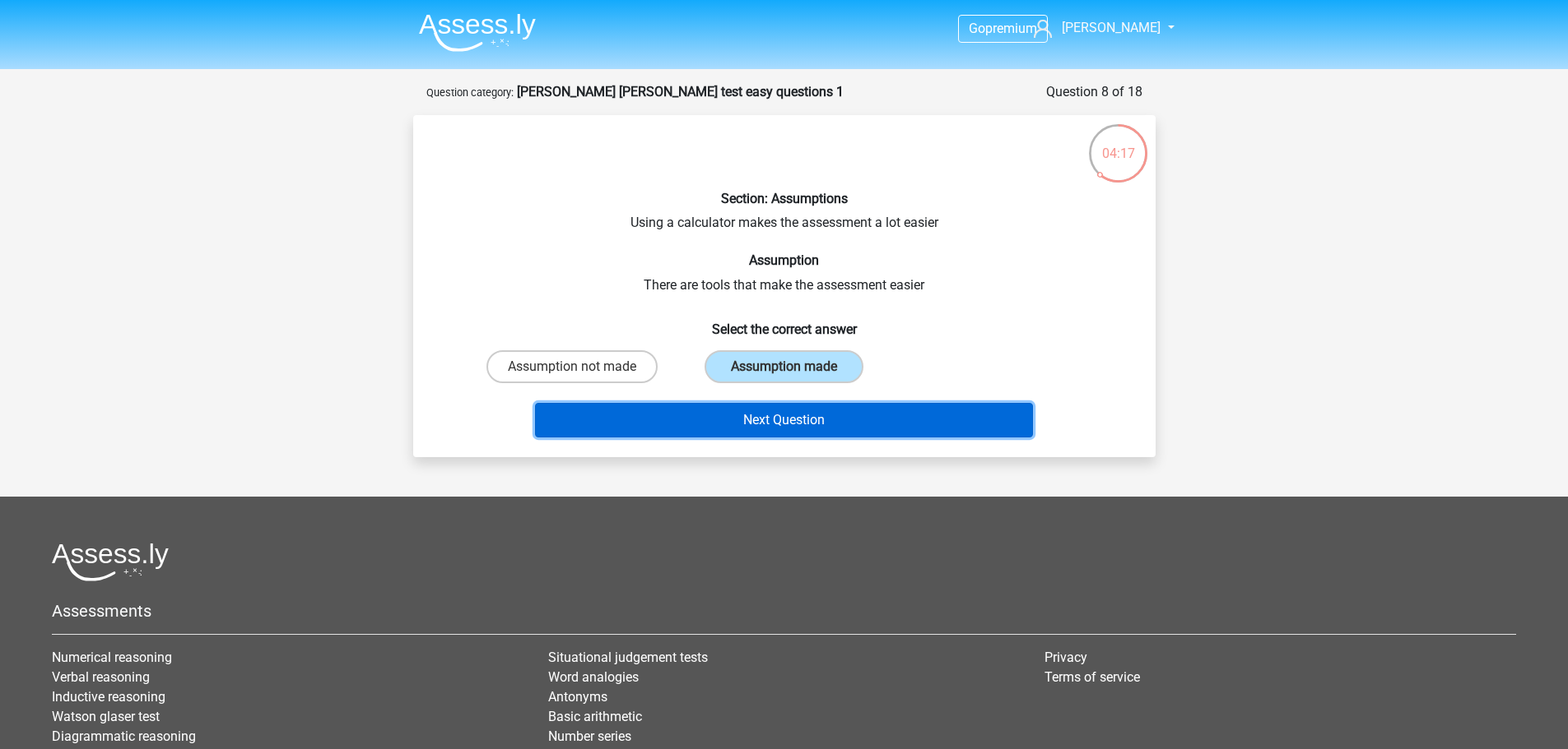
click at [795, 419] on button "Next Question" at bounding box center [784, 420] width 498 height 34
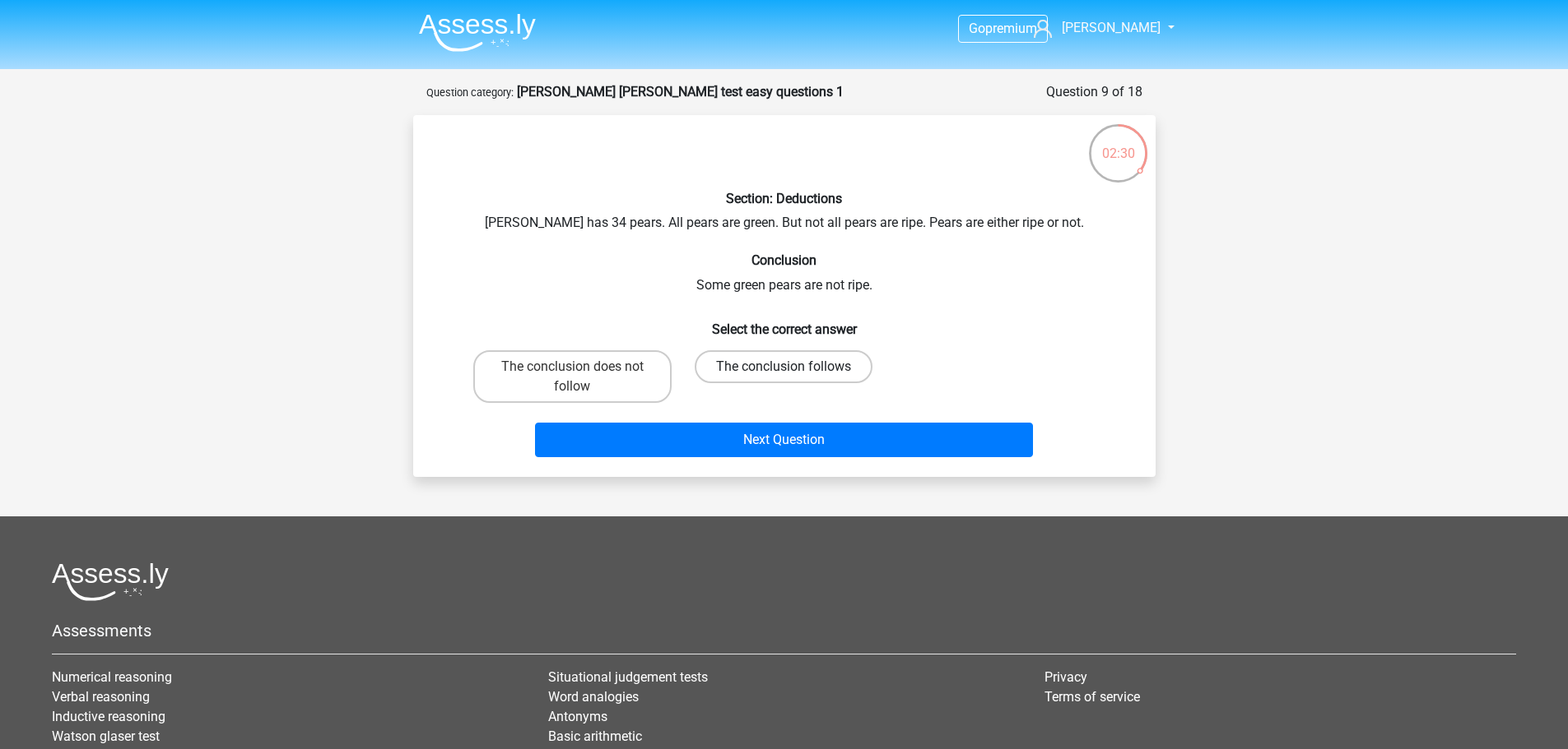
click at [707, 369] on label "The conclusion follows" at bounding box center [783, 367] width 178 height 33
click at [784, 369] on input "The conclusion follows" at bounding box center [789, 372] width 11 height 11
radio input "true"
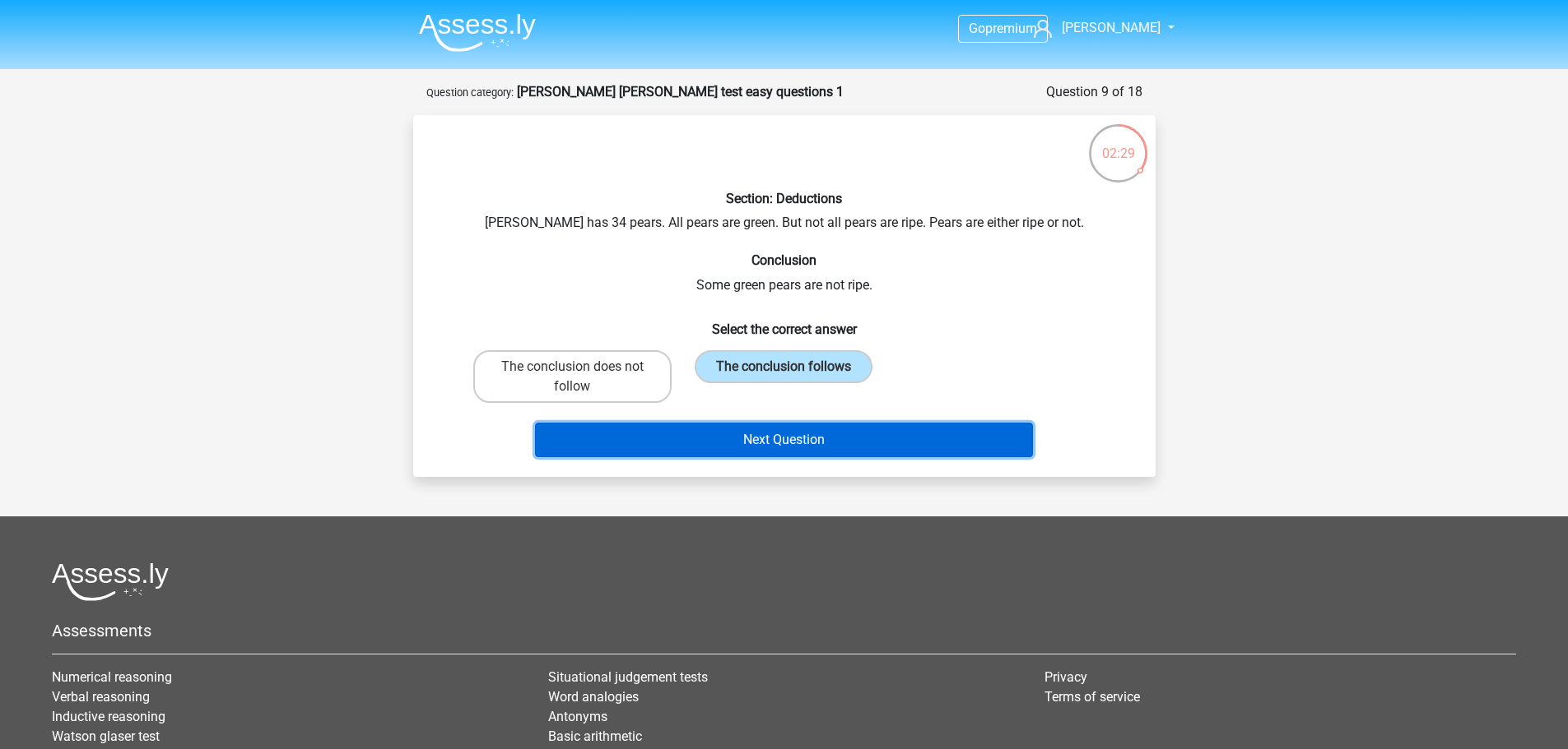
click at [762, 452] on button "Next Question" at bounding box center [784, 440] width 498 height 34
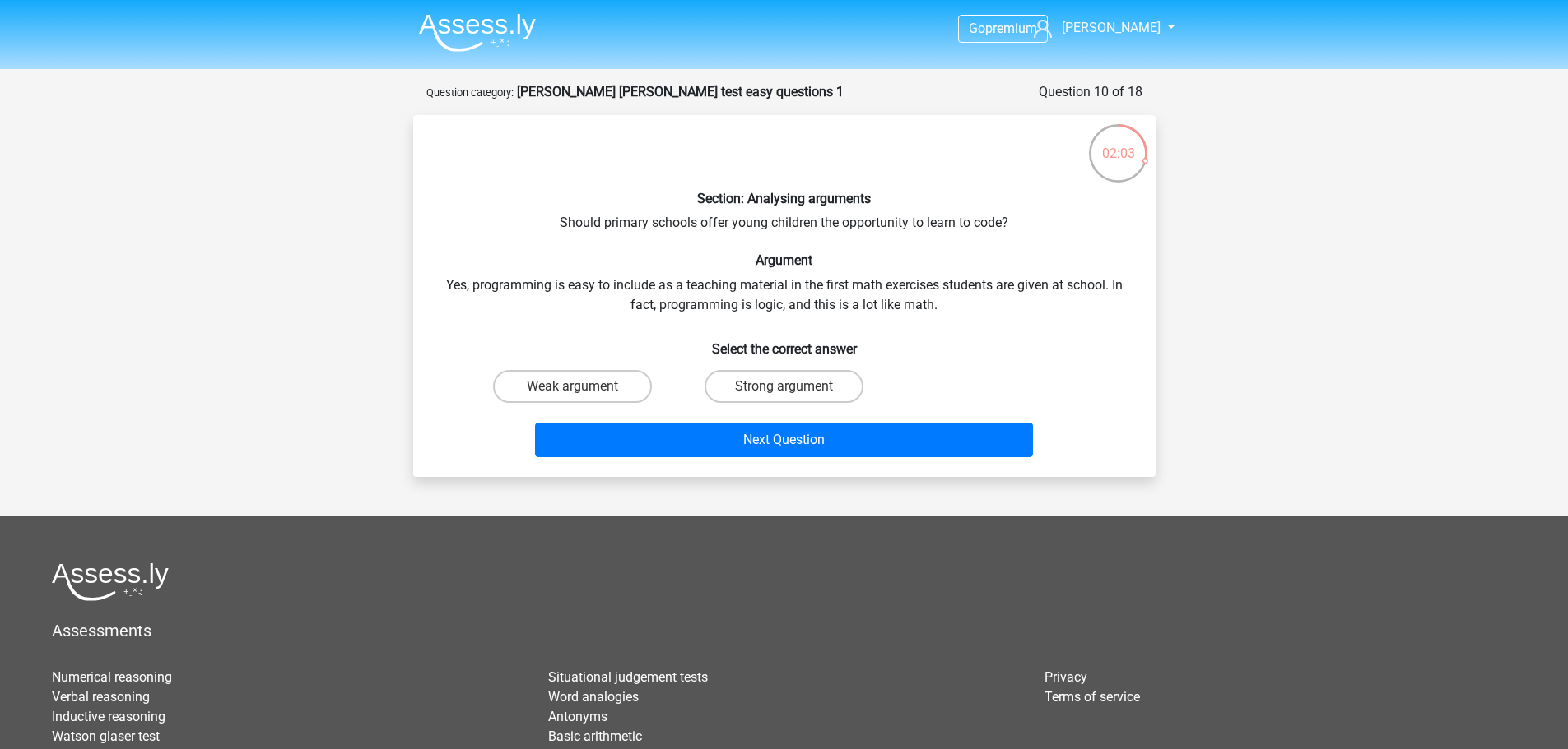
drag, startPoint x: 546, startPoint y: 218, endPoint x: 1076, endPoint y: 197, distance: 530.4
click at [1076, 197] on div "Section: Analysing arguments Should primary schools offer young children the op…" at bounding box center [784, 296] width 729 height 335
click at [1113, 154] on div "02:02" at bounding box center [1118, 143] width 61 height 41
click at [1113, 155] on div "02:00" at bounding box center [1118, 143] width 61 height 41
drag, startPoint x: 444, startPoint y: 276, endPoint x: 521, endPoint y: 283, distance: 77.3
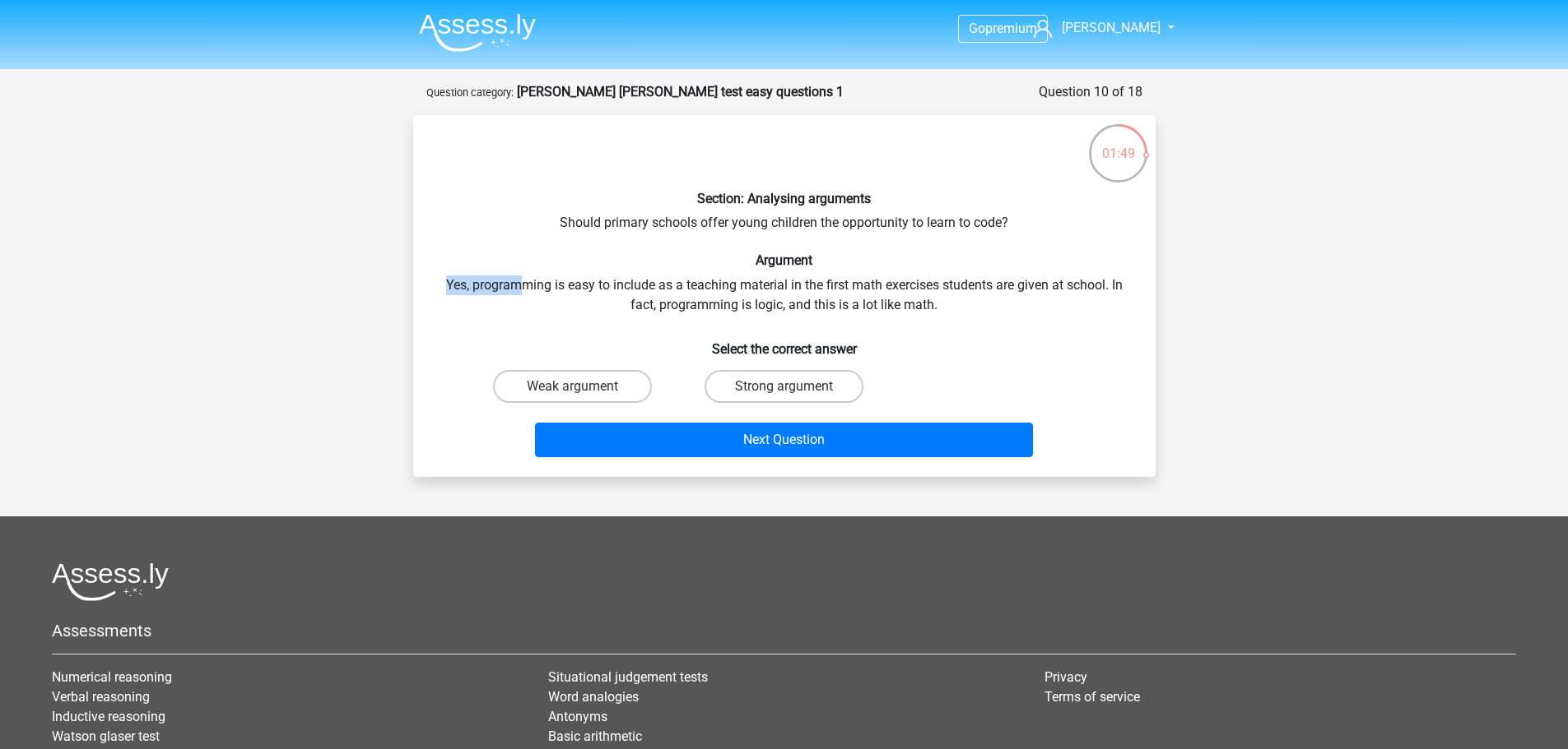
click at [521, 283] on div "Section: Analysing arguments Should primary schools offer young children the op…" at bounding box center [784, 296] width 729 height 335
drag, startPoint x: 721, startPoint y: 294, endPoint x: 845, endPoint y: 264, distance: 127.6
click at [805, 293] on div "Section: Analysing arguments Should primary schools offer young children the op…" at bounding box center [784, 296] width 729 height 335
click at [845, 263] on h6 "Argument" at bounding box center [784, 260] width 690 height 15
click at [804, 402] on label "Strong argument" at bounding box center [784, 387] width 159 height 33
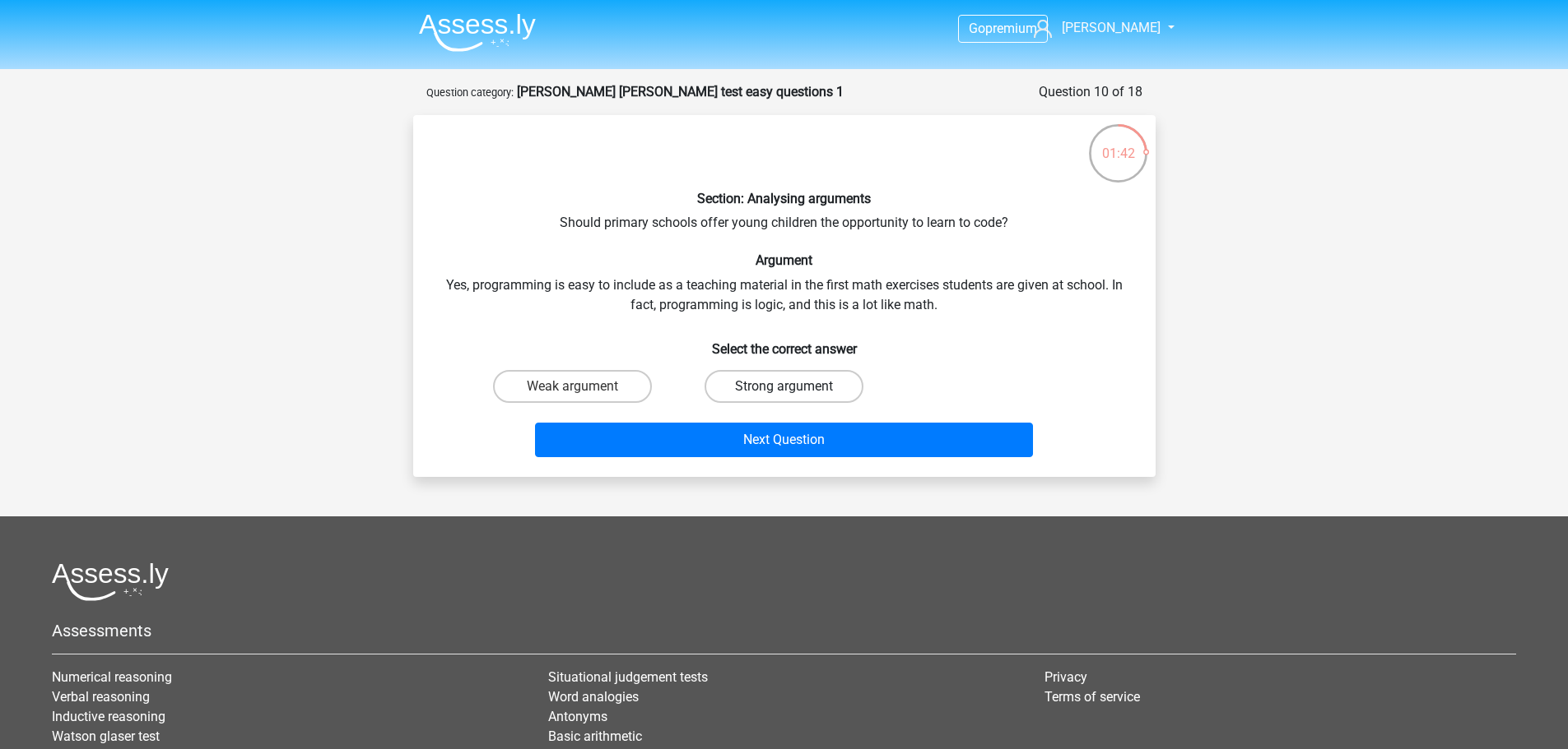
click at [794, 397] on input "Strong argument" at bounding box center [789, 392] width 11 height 11
radio input "true"
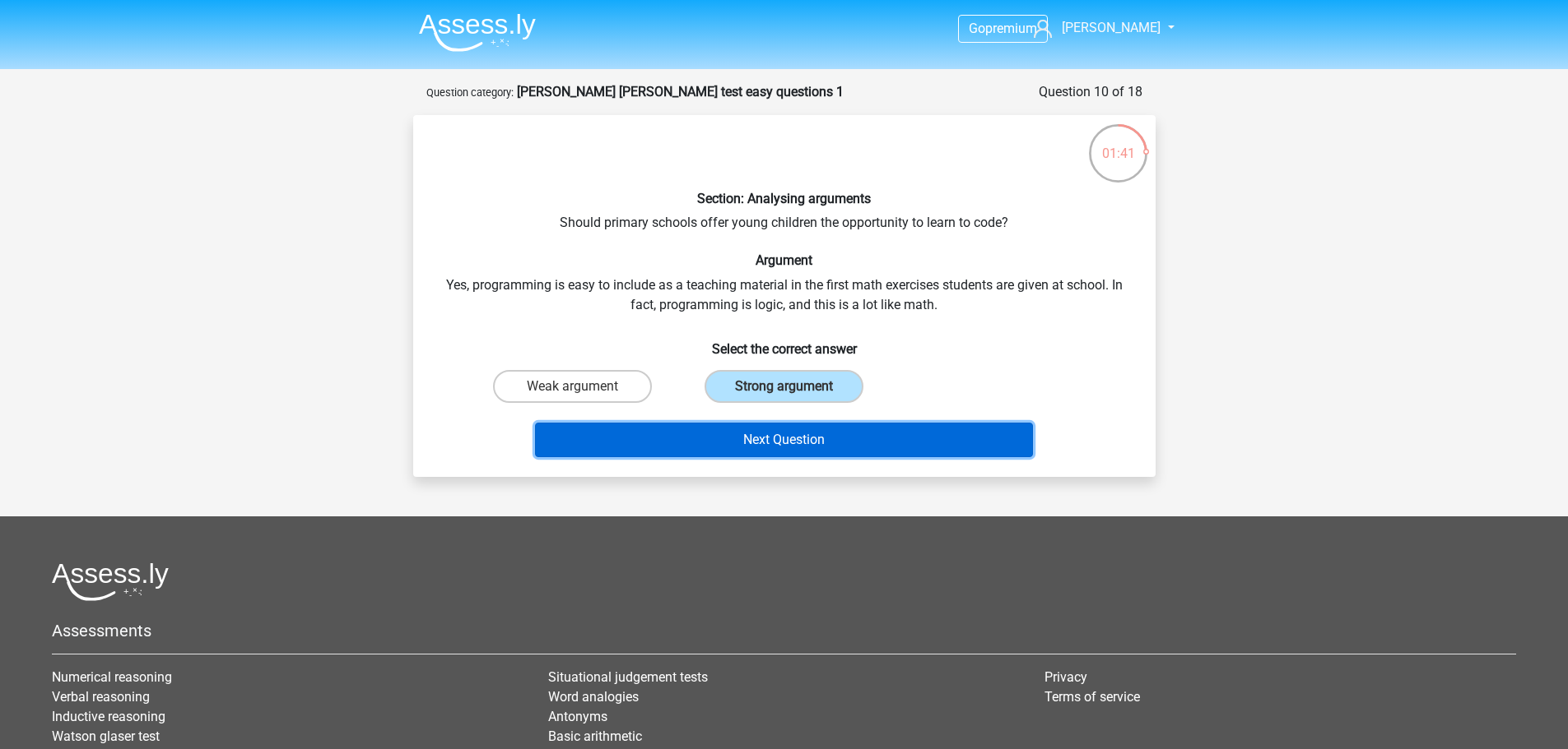
click at [823, 457] on button "Next Question" at bounding box center [784, 440] width 498 height 34
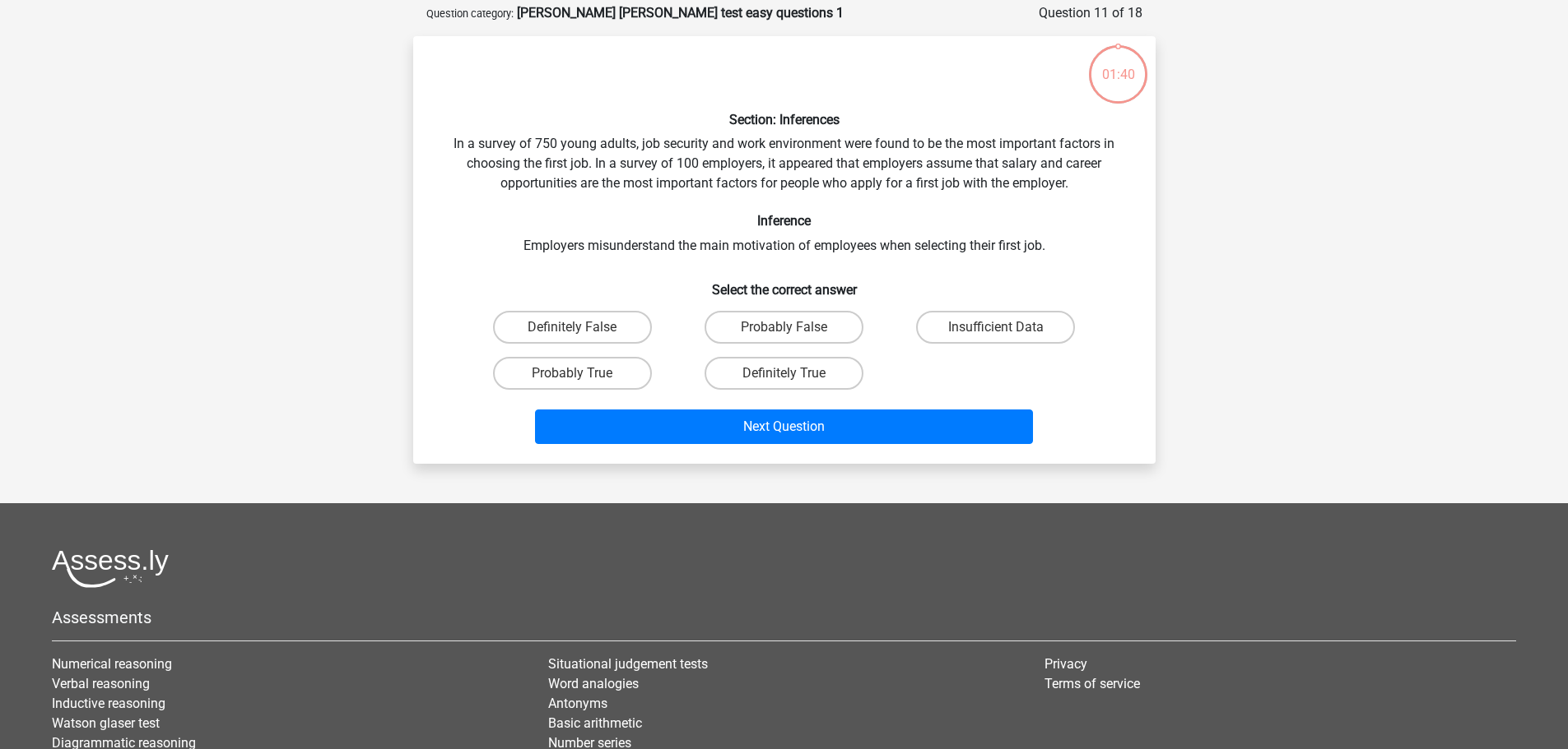
scroll to position [82, 0]
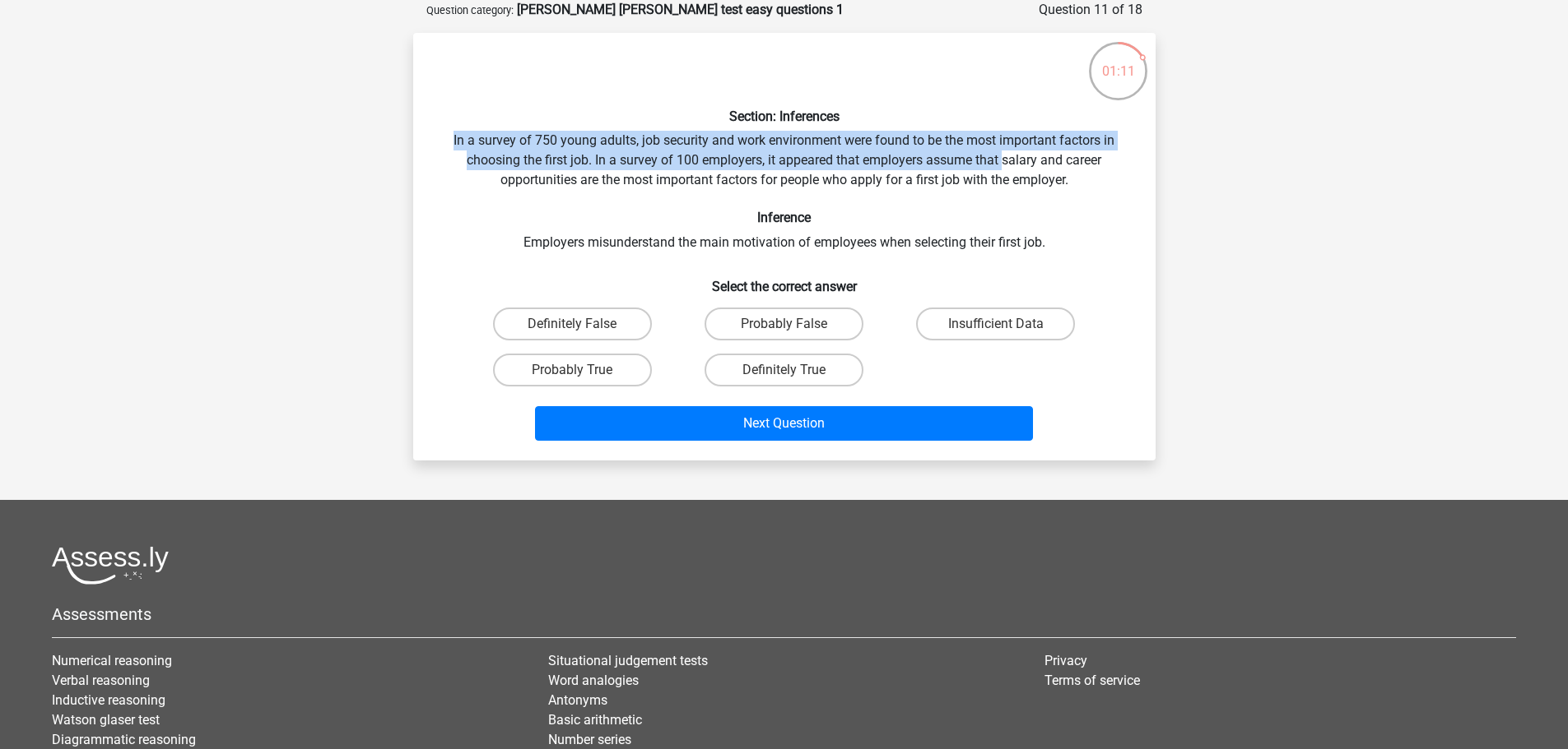
drag, startPoint x: 454, startPoint y: 140, endPoint x: 1003, endPoint y: 159, distance: 549.3
click at [1003, 159] on div "Section: Inferences In a survey of 750 young adults, job security and work envi…" at bounding box center [784, 246] width 729 height 401
click at [1003, 158] on div "Section: Inferences In a survey of 750 young adults, job security and work envi…" at bounding box center [784, 246] width 729 height 401
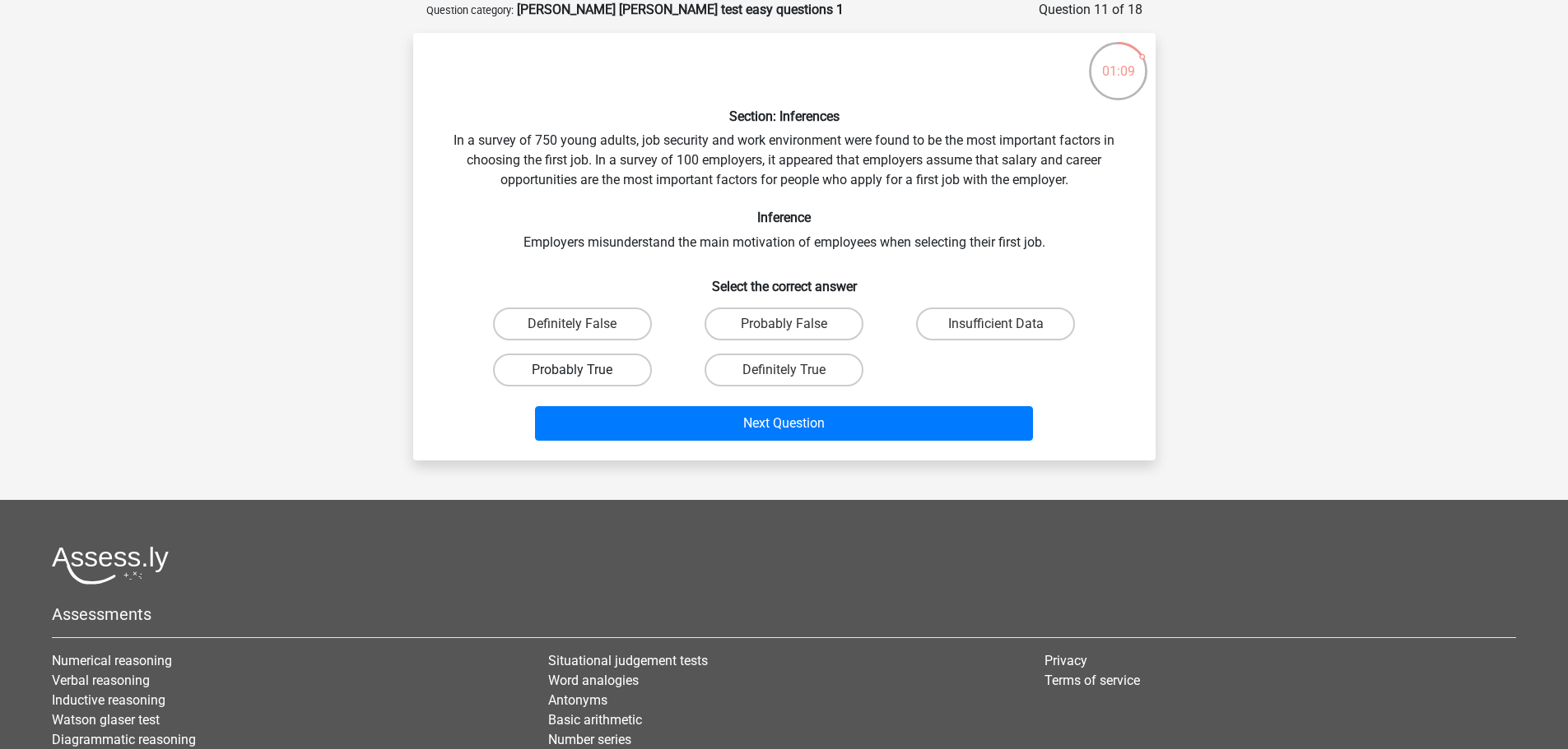
click at [633, 376] on label "Probably True" at bounding box center [573, 370] width 159 height 33
click at [582, 376] on input "Probably True" at bounding box center [577, 376] width 11 height 11
radio input "true"
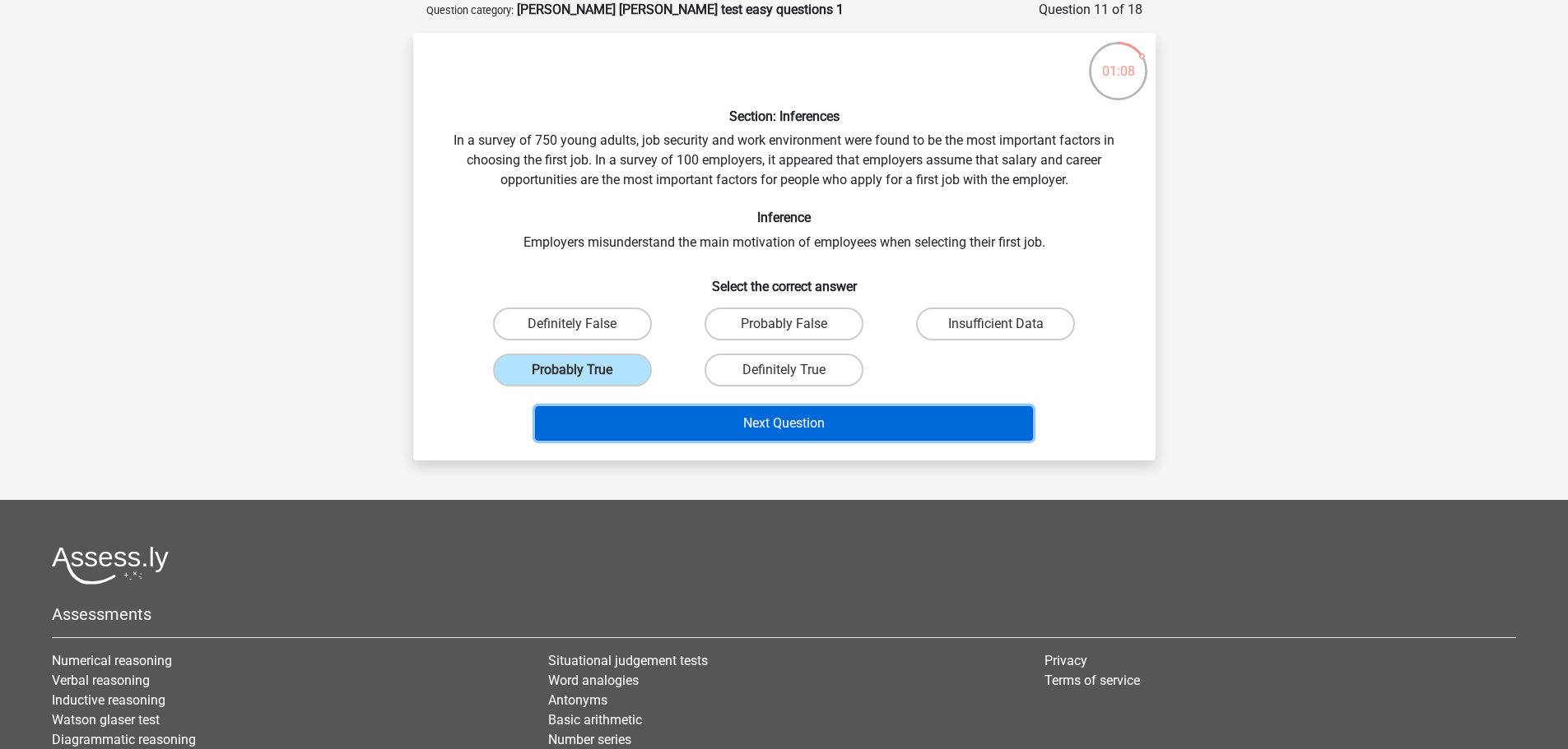
drag, startPoint x: 690, startPoint y: 430, endPoint x: 750, endPoint y: 300, distance: 143.2
click at [745, 290] on div "Section: Inferences In a survey of 750 young adults, job security and work envi…" at bounding box center [784, 246] width 729 height 401
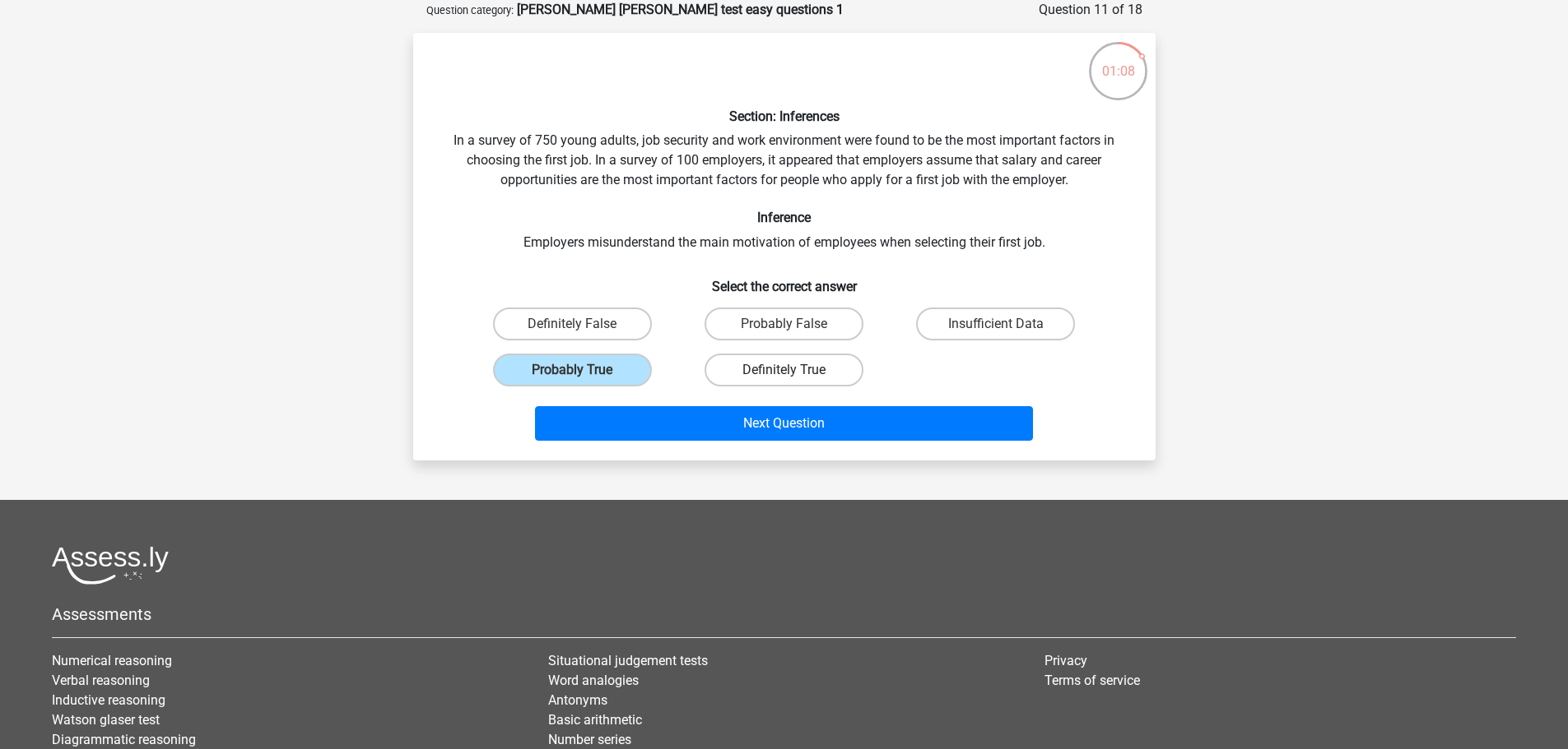
click at [755, 361] on label "Definitely True" at bounding box center [784, 370] width 159 height 33
click at [784, 370] on input "Definitely True" at bounding box center [789, 376] width 11 height 11
radio input "true"
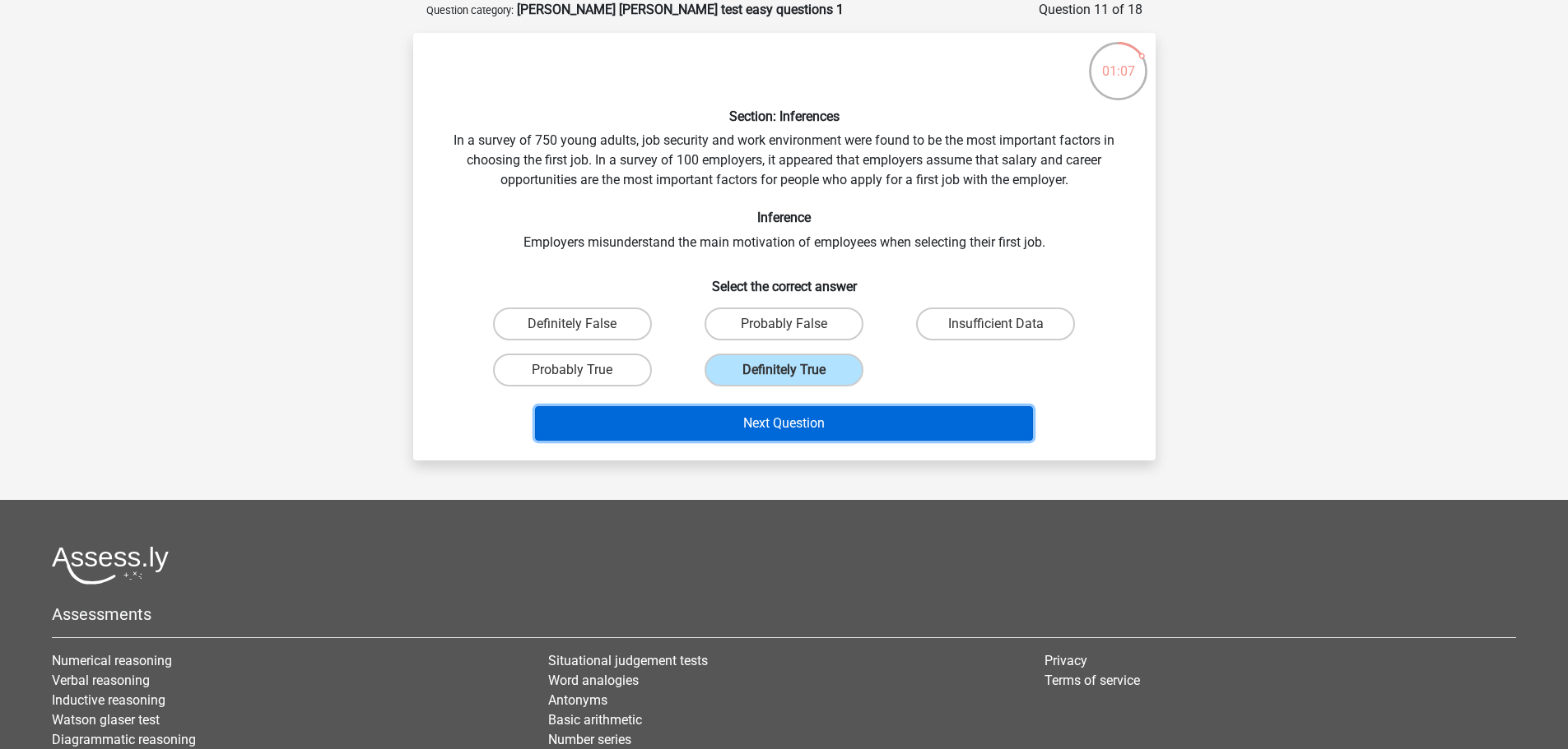
click at [757, 416] on button "Next Question" at bounding box center [784, 424] width 498 height 34
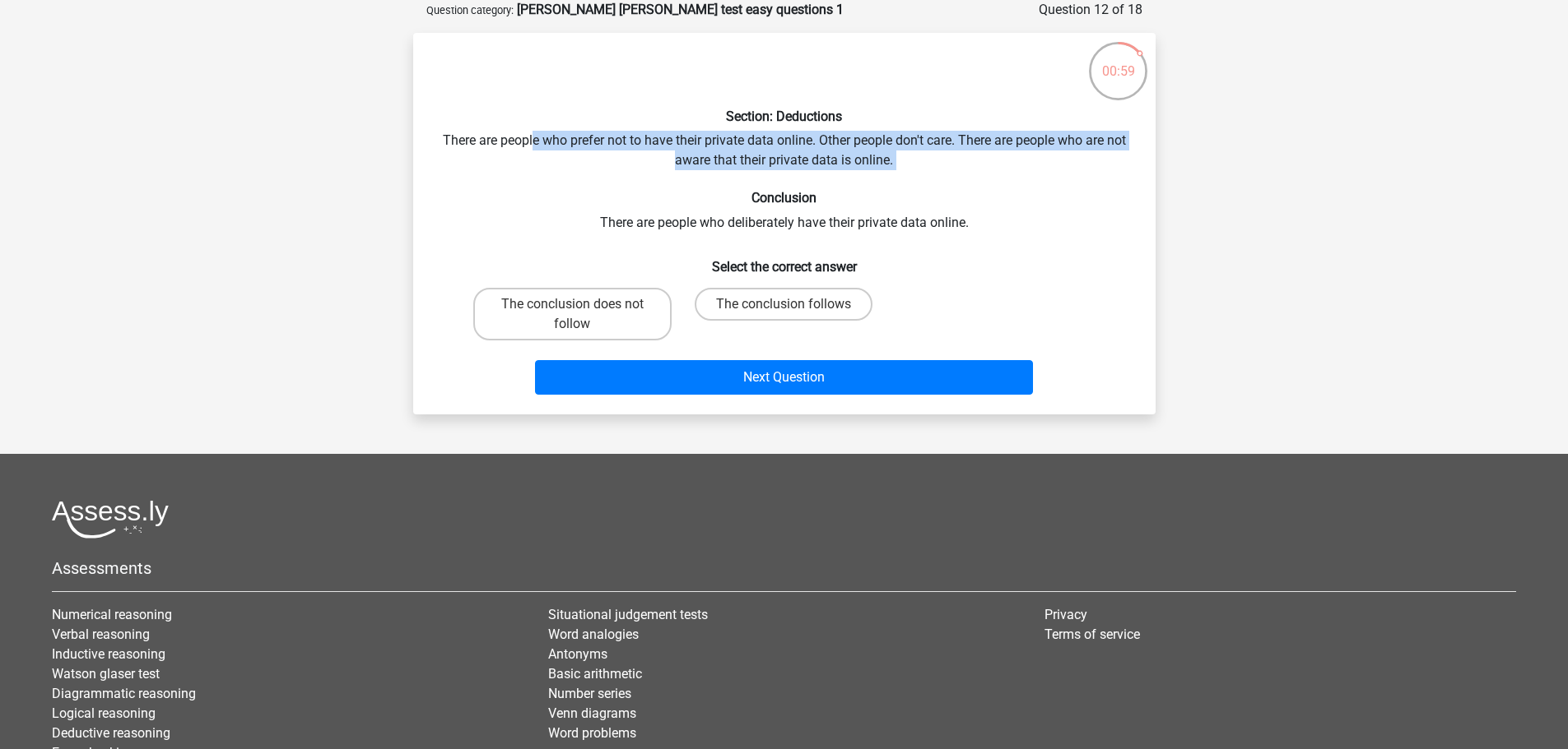
drag, startPoint x: 542, startPoint y: 142, endPoint x: 608, endPoint y: 174, distance: 73.3
click at [608, 174] on div "Section: Deductions There are people who prefer not to have their private data …" at bounding box center [784, 224] width 729 height 355
click at [651, 305] on label "The conclusion does not follow" at bounding box center [573, 314] width 198 height 52
click at [582, 305] on input "The conclusion does not follow" at bounding box center [577, 310] width 11 height 11
radio input "true"
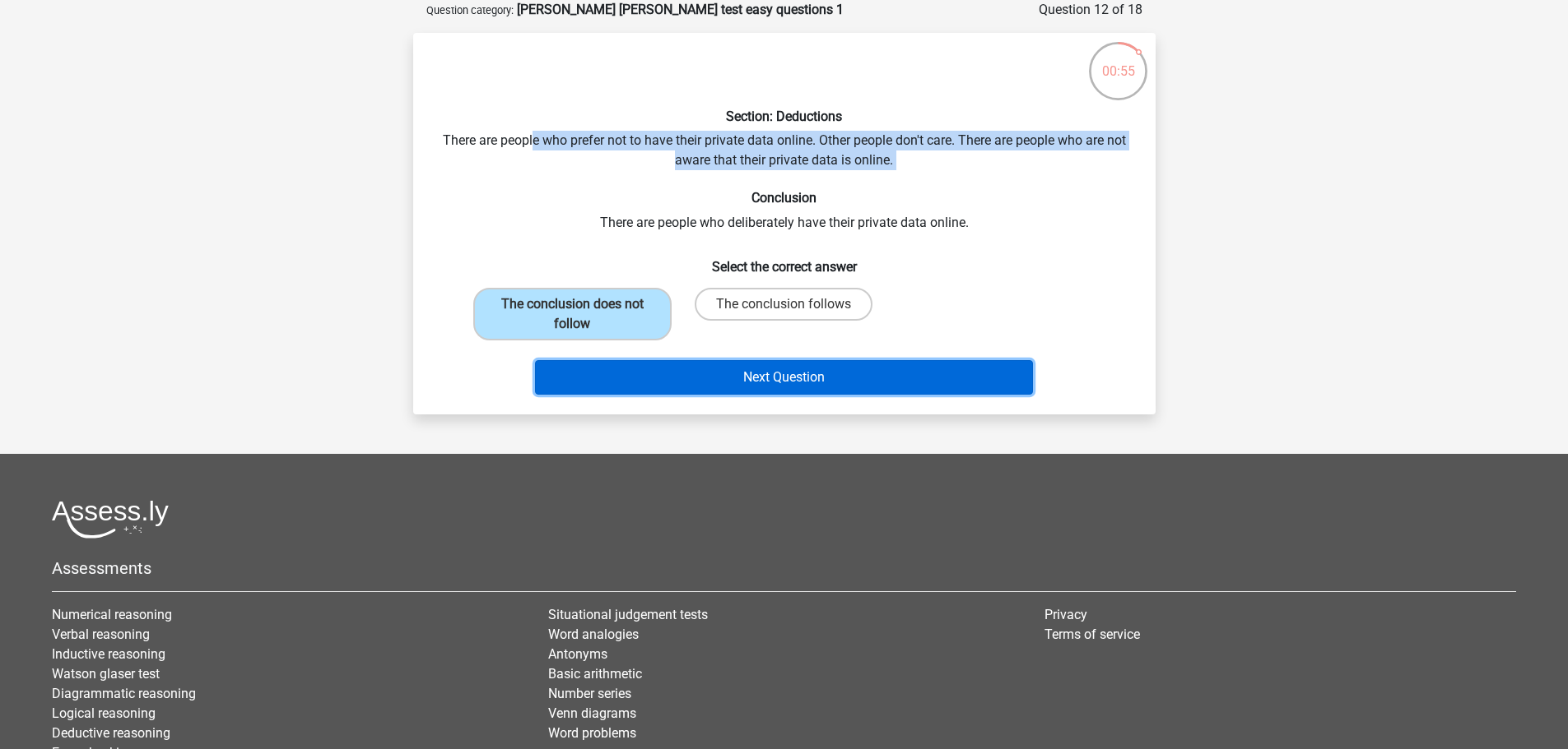
click at [692, 370] on button "Next Question" at bounding box center [784, 378] width 498 height 34
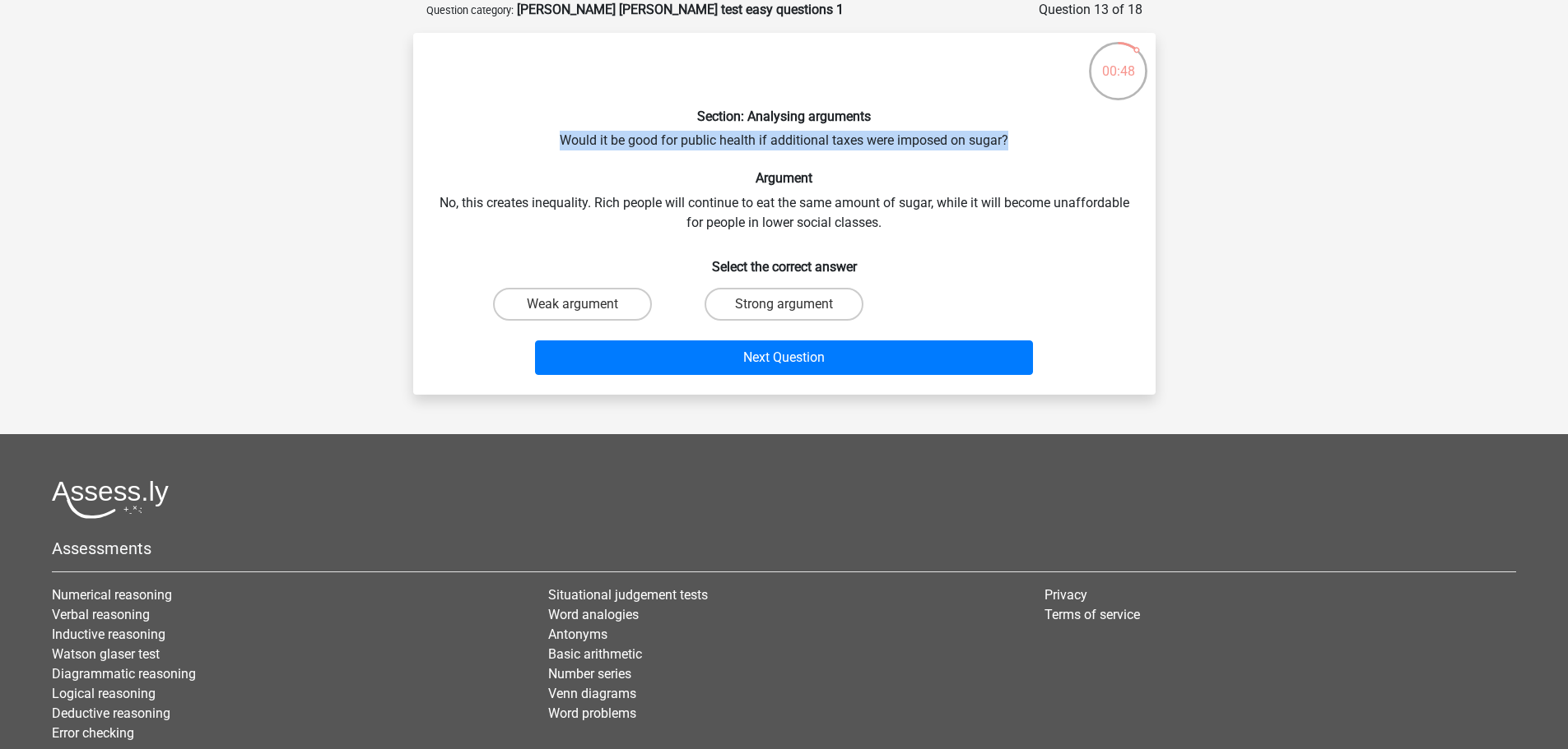
drag, startPoint x: 554, startPoint y: 130, endPoint x: 1064, endPoint y: 136, distance: 510.0
click at [1064, 136] on div "Section: Analysing arguments Would it be good for public health if additional t…" at bounding box center [784, 214] width 729 height 335
click at [603, 305] on label "Weak argument" at bounding box center [573, 304] width 159 height 33
click at [582, 305] on input "Weak argument" at bounding box center [577, 310] width 11 height 11
radio input "true"
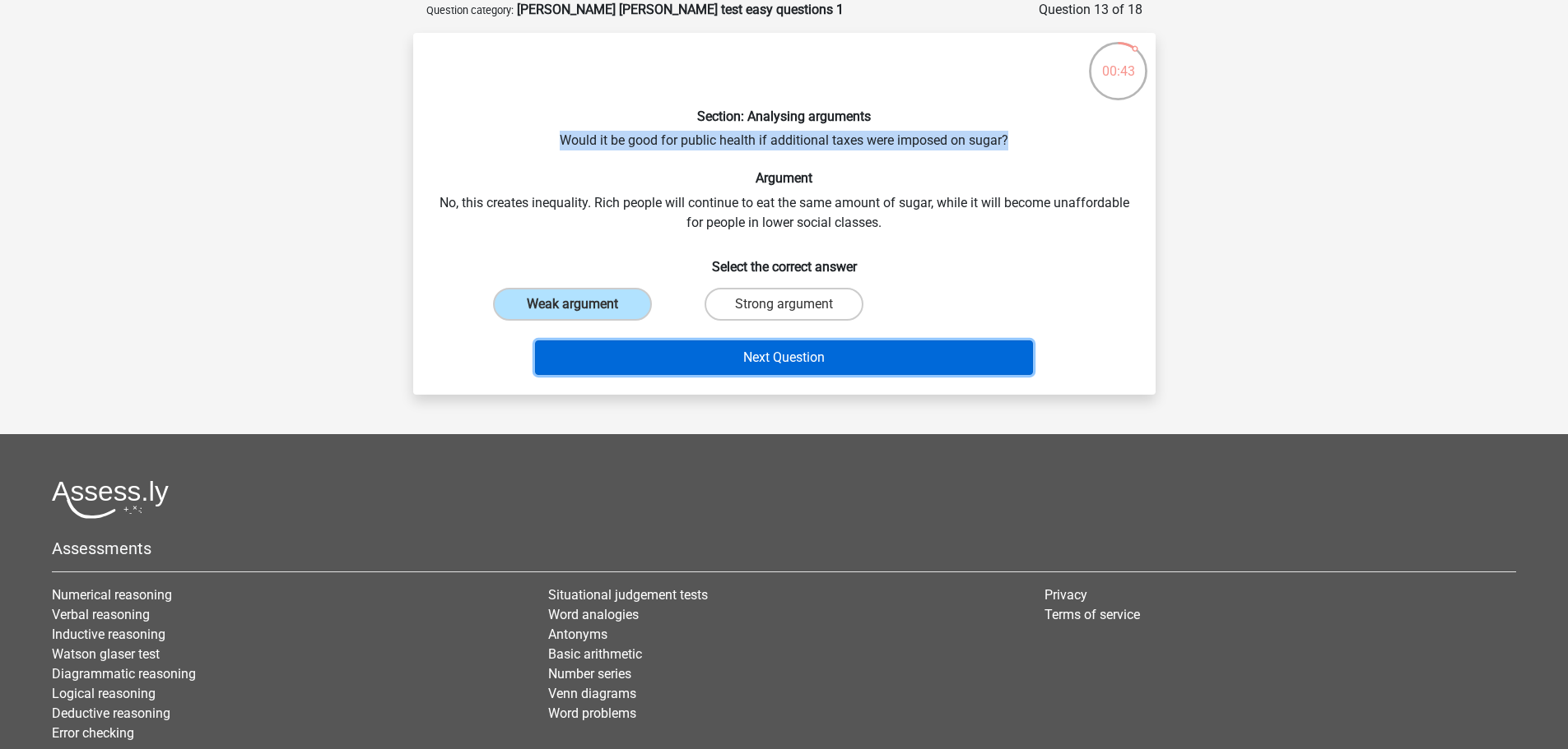
click at [710, 355] on button "Next Question" at bounding box center [784, 358] width 498 height 34
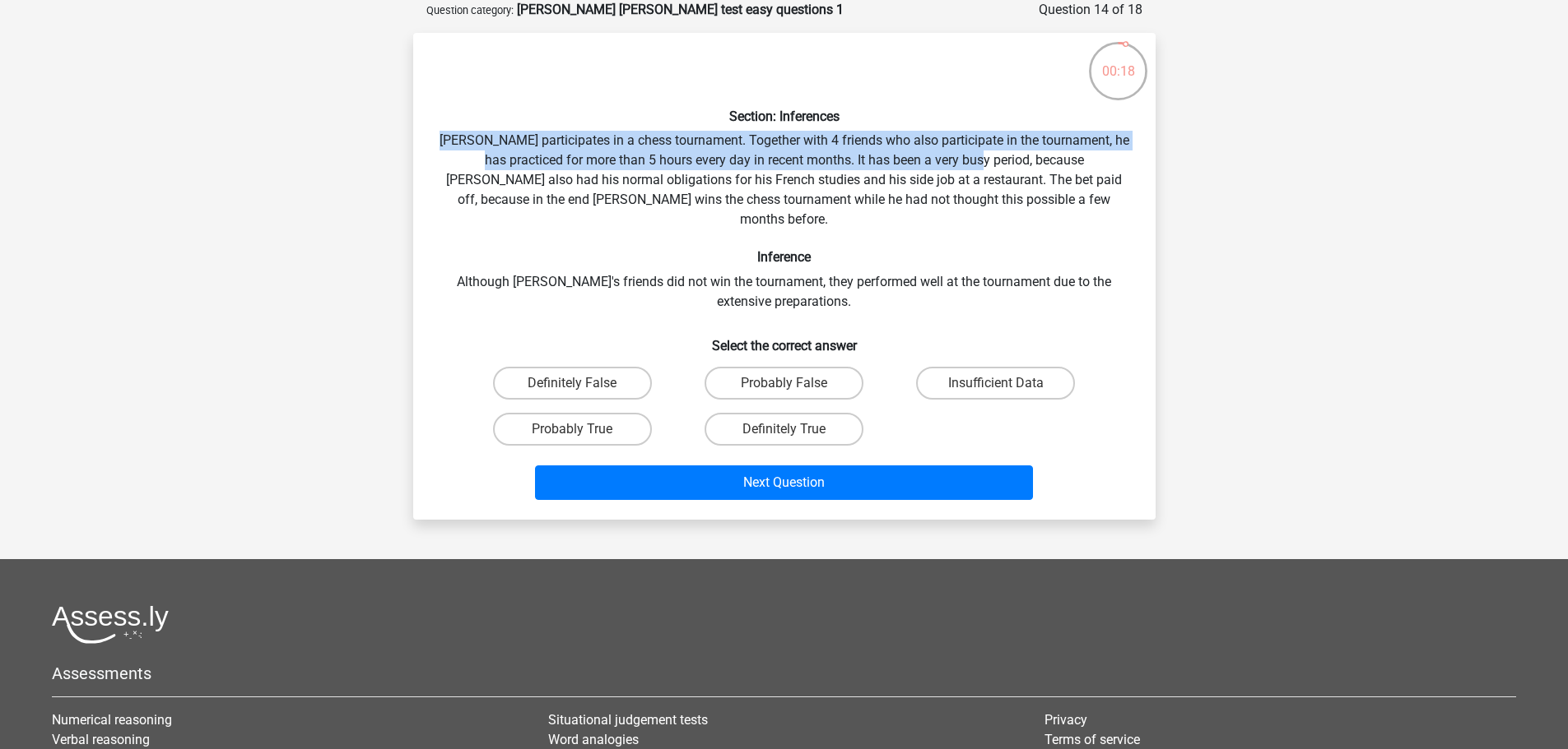
drag, startPoint x: 449, startPoint y: 136, endPoint x: 974, endPoint y: 163, distance: 525.7
click at [974, 163] on div "Section: Inferences Pablo participates in a chess tournament. Together with 4 f…" at bounding box center [784, 276] width 729 height 461
click at [981, 367] on label "Insufficient Data" at bounding box center [995, 383] width 159 height 33
click at [995, 383] on input "Insufficient Data" at bounding box center [1001, 388] width 11 height 11
radio input "true"
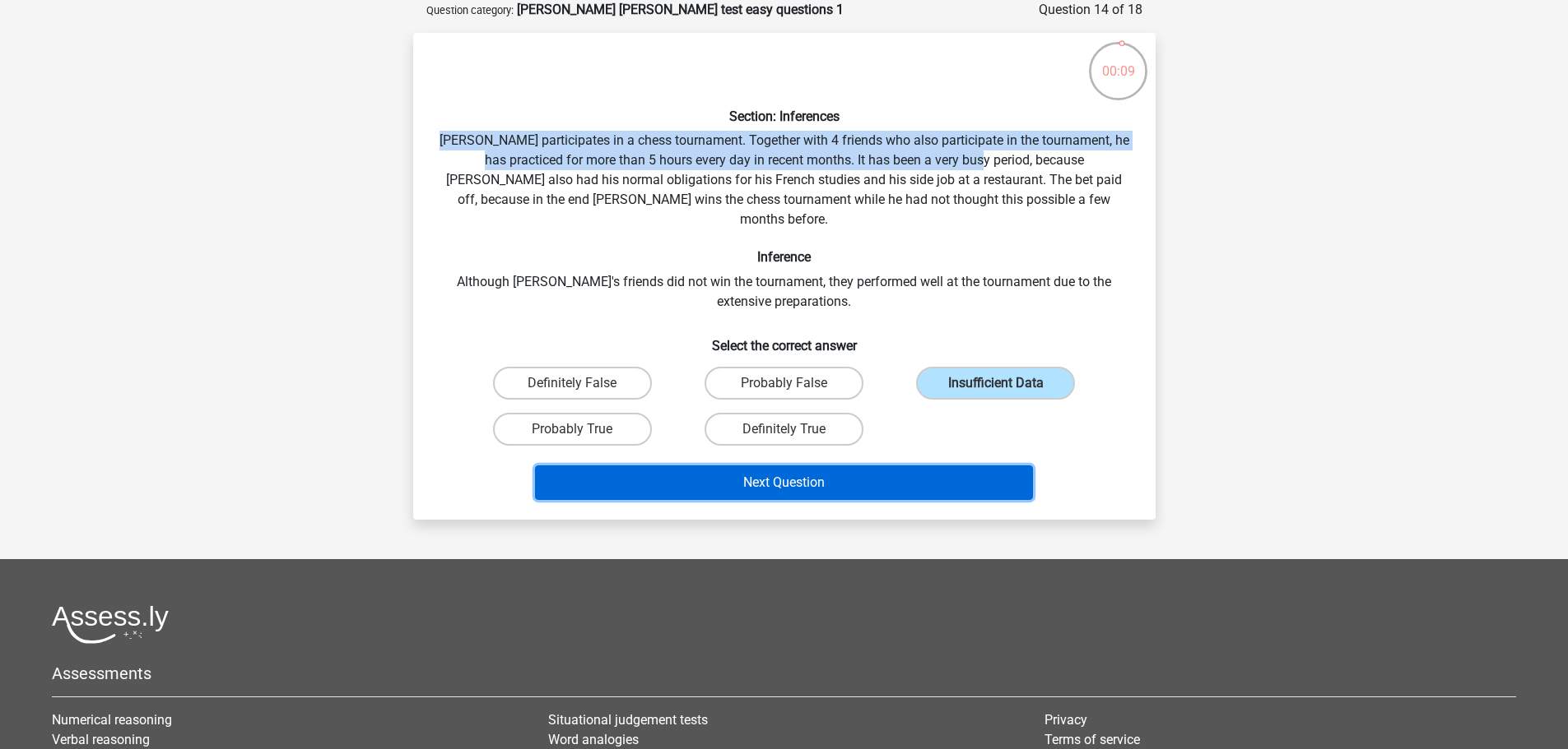
click at [845, 466] on button "Next Question" at bounding box center [784, 483] width 498 height 34
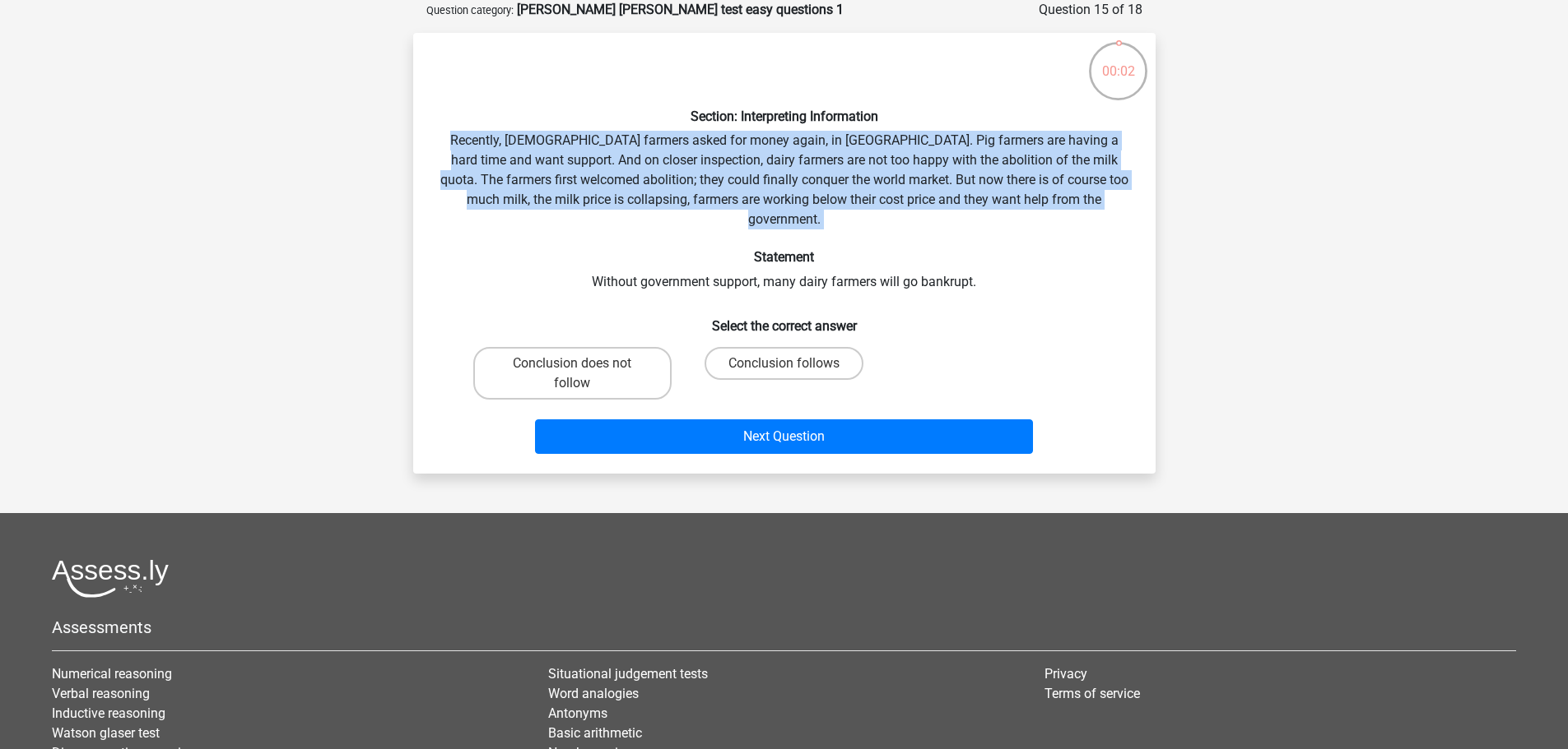
drag, startPoint x: 561, startPoint y: 152, endPoint x: 1163, endPoint y: 221, distance: 605.9
click at [1163, 221] on div "00:02 Question 15 of 18 Question category: watson glaser test easy questions 1 …" at bounding box center [784, 237] width 768 height 474
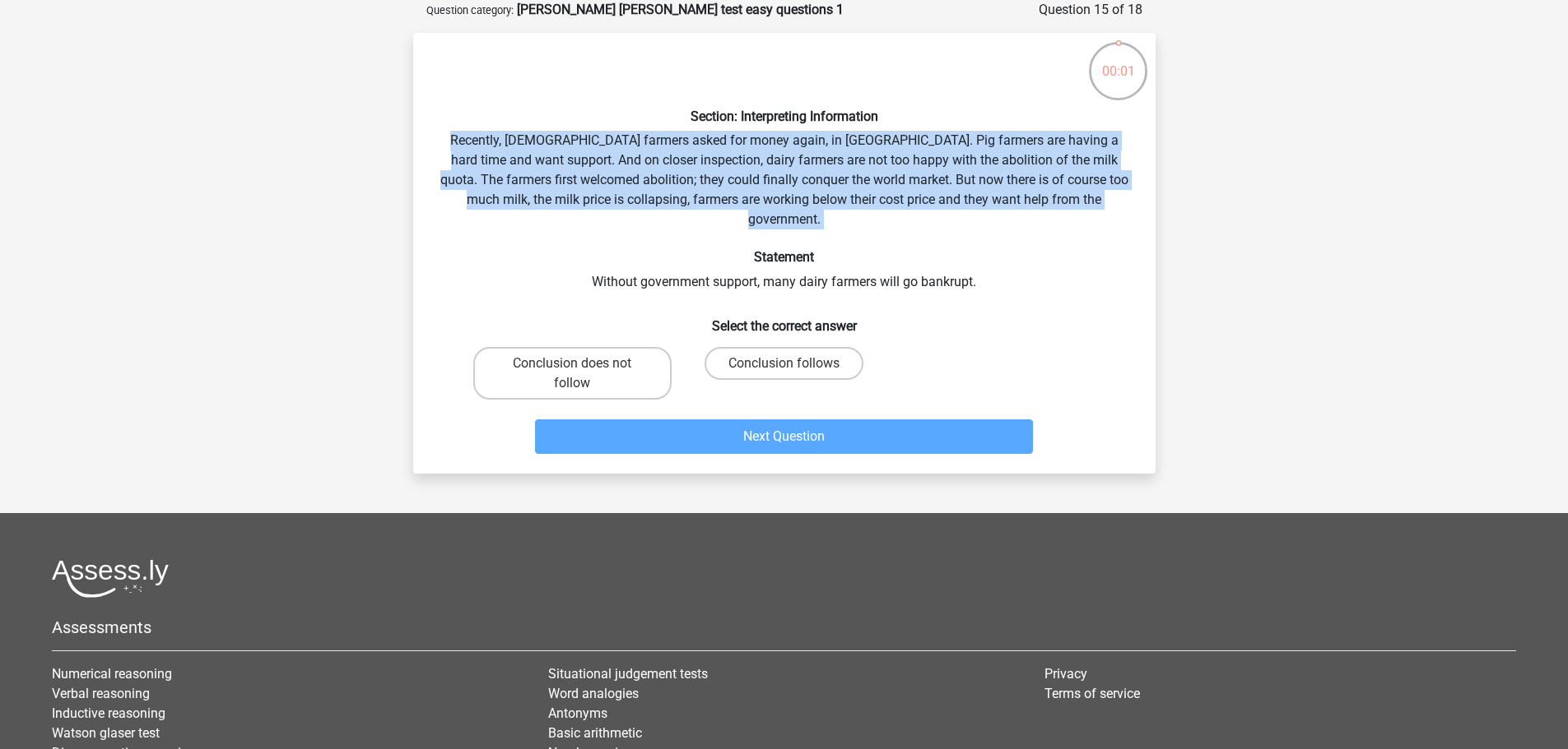
drag, startPoint x: 825, startPoint y: 347, endPoint x: 835, endPoint y: 376, distance: 30.7
click at [835, 375] on div "Conclusion follows" at bounding box center [784, 373] width 198 height 52
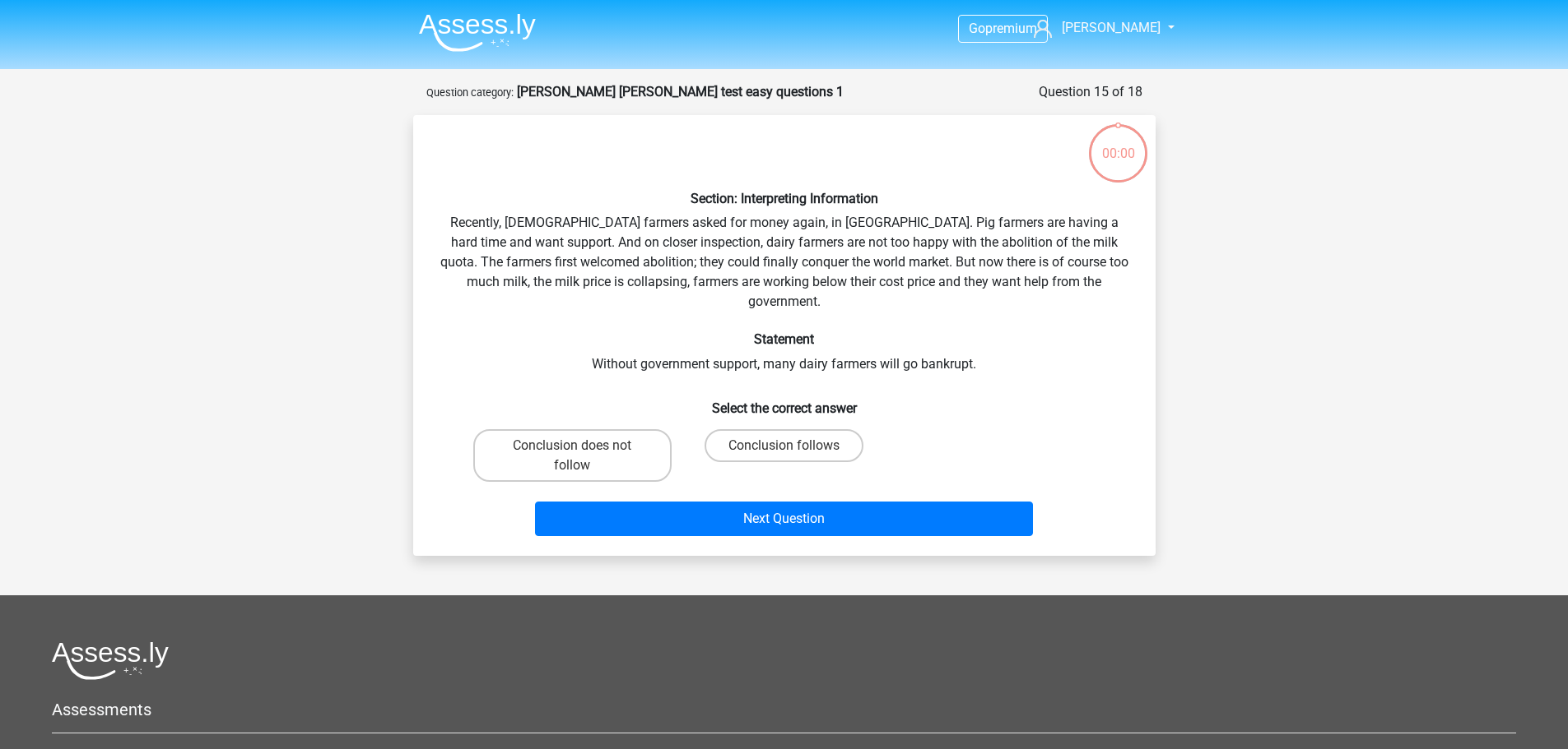
scroll to position [82, 0]
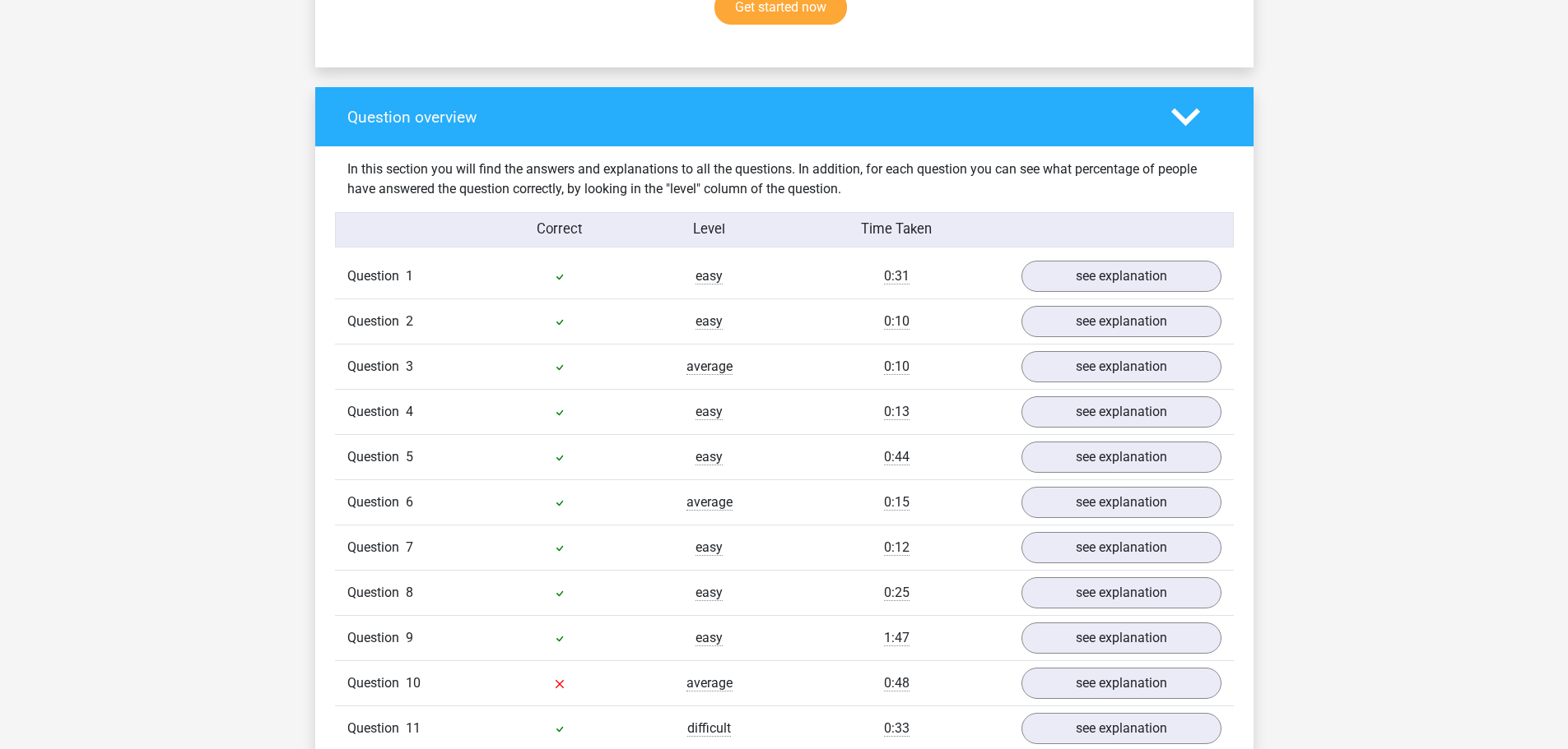
scroll to position [1152, 0]
click at [1033, 667] on link "see explanation" at bounding box center [1120, 685] width 230 height 36
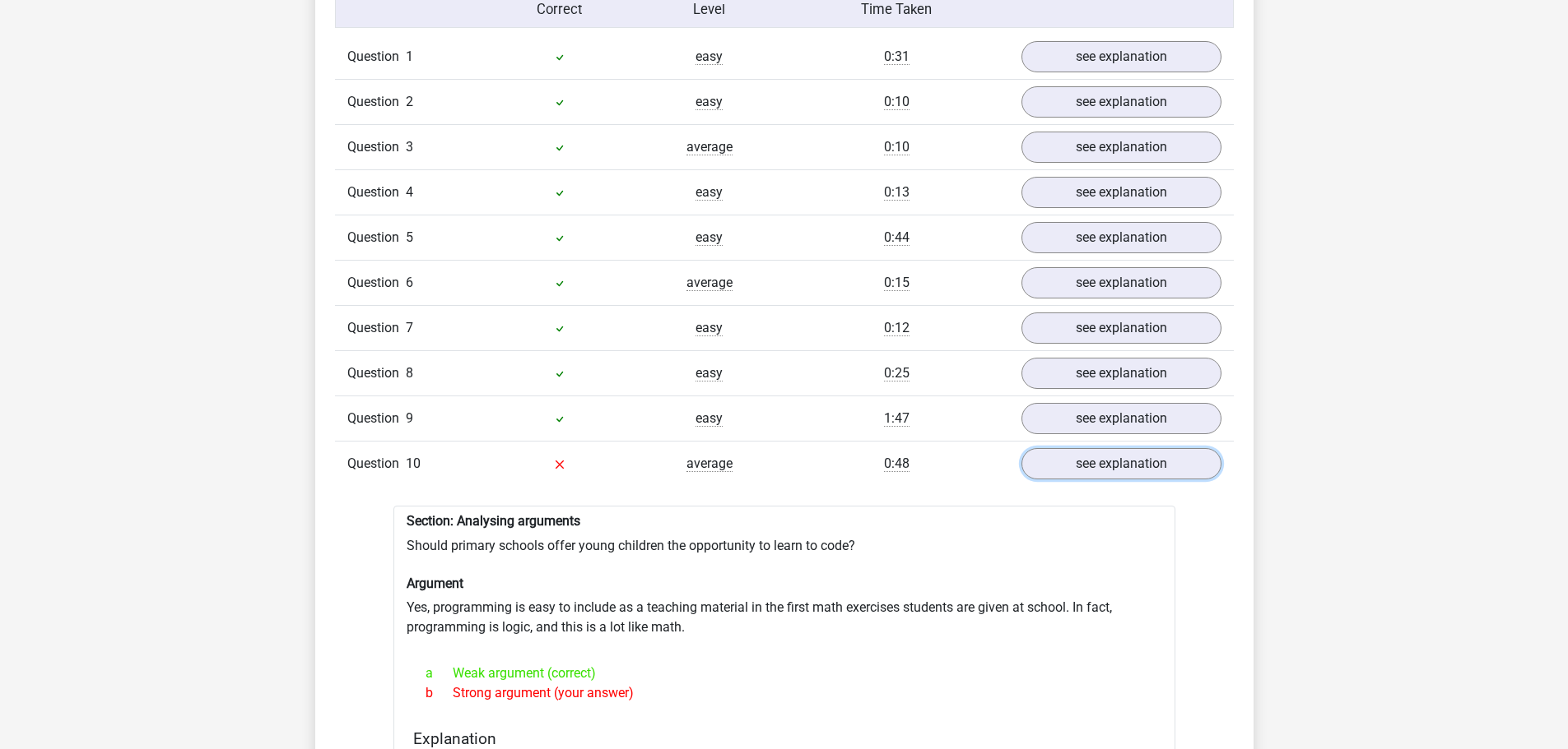
scroll to position [1398, 0]
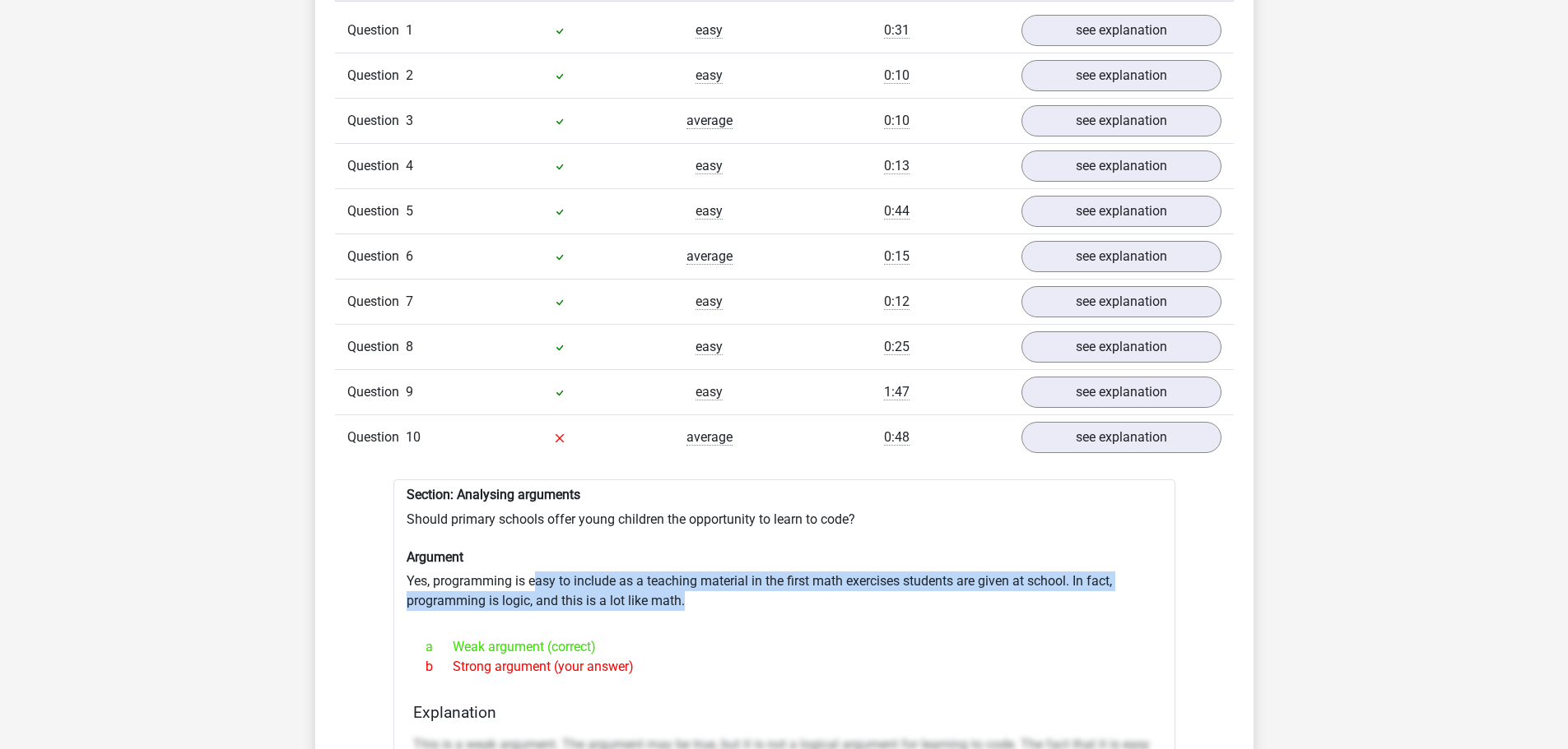
drag, startPoint x: 536, startPoint y: 553, endPoint x: 706, endPoint y: 577, distance: 171.7
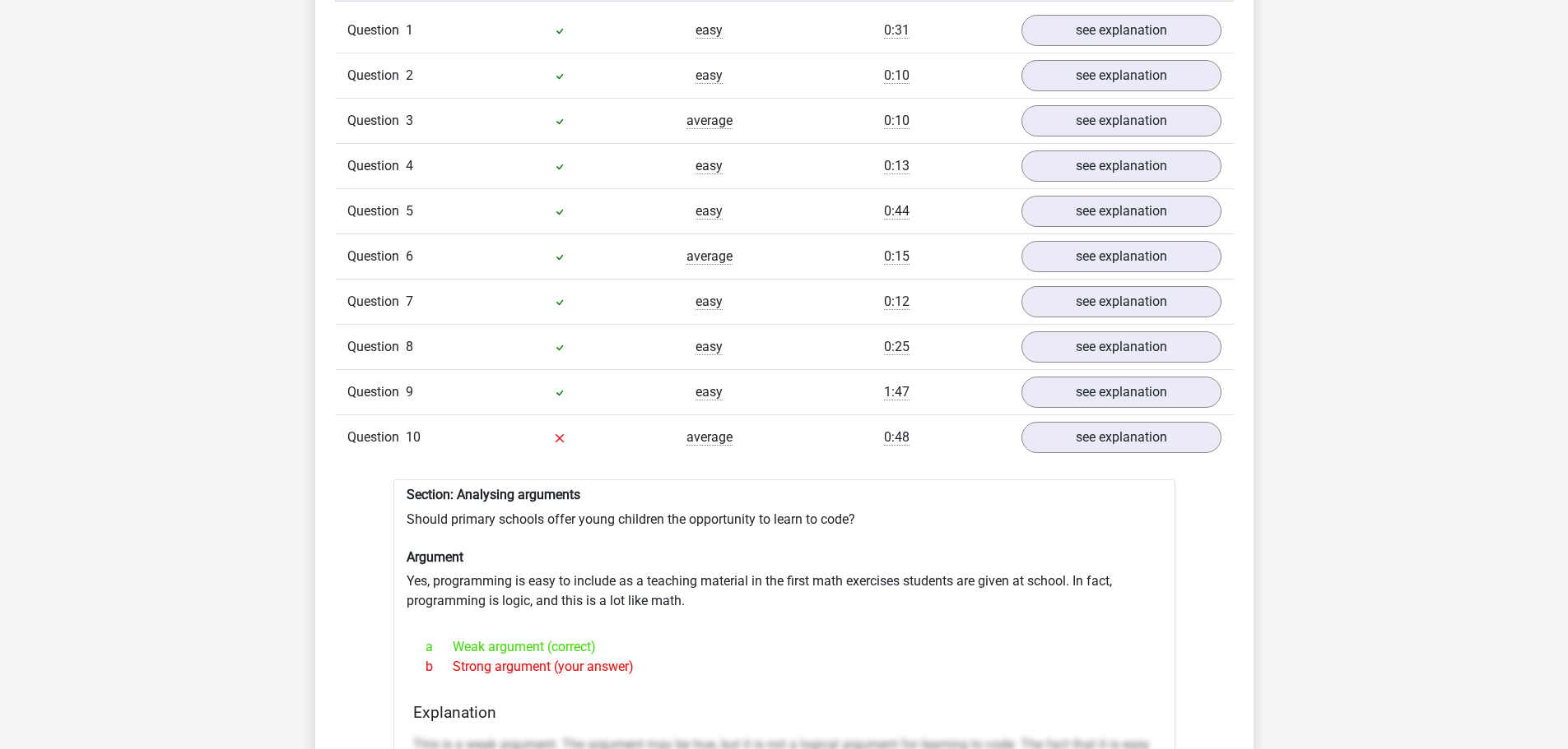
drag, startPoint x: 592, startPoint y: 619, endPoint x: 429, endPoint y: 612, distance: 163.2
click at [429, 631] on div "a Weak argument (correct) b Strong argument (your answer)" at bounding box center [784, 657] width 742 height 52
drag, startPoint x: 406, startPoint y: 562, endPoint x: 619, endPoint y: 571, distance: 213.2
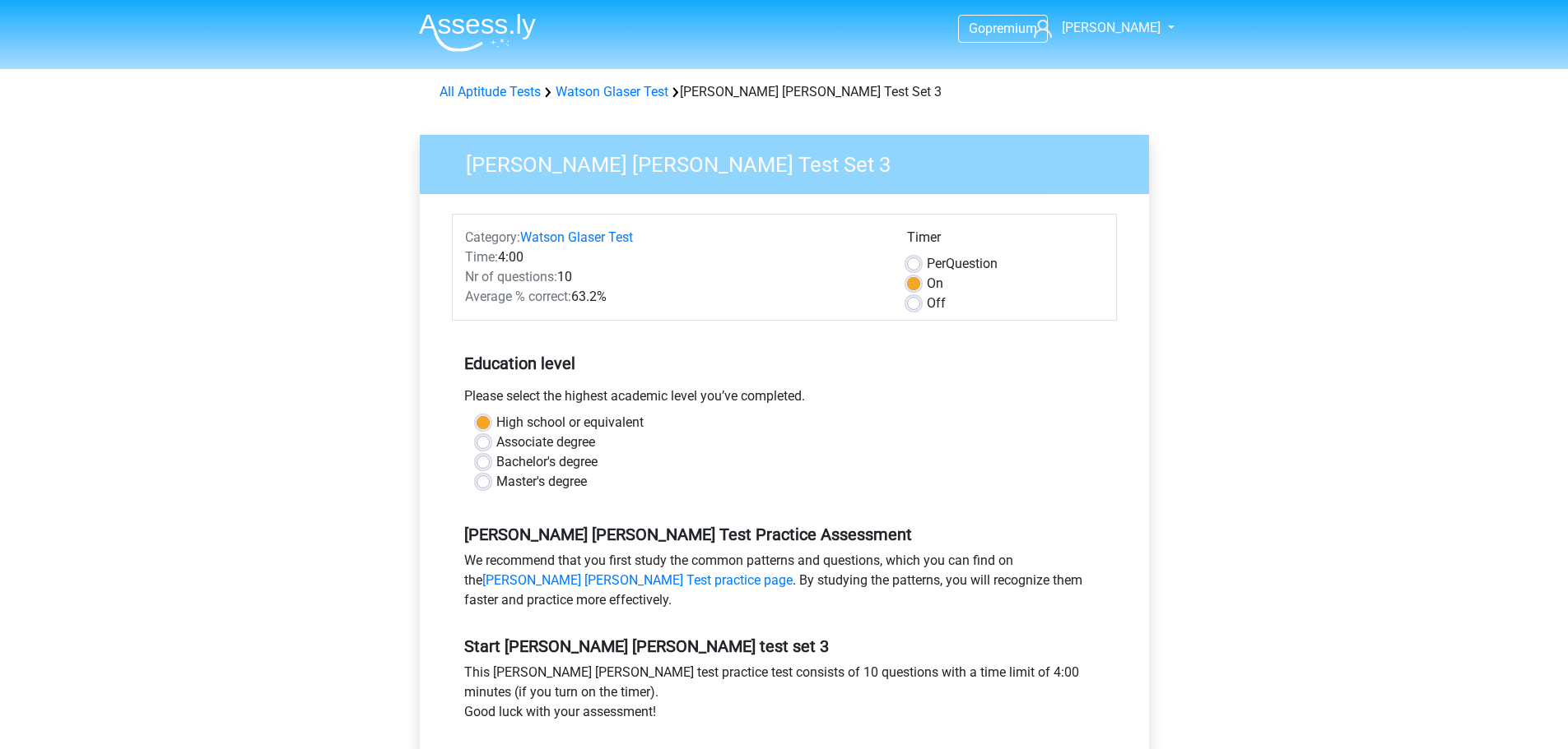
scroll to position [329, 0]
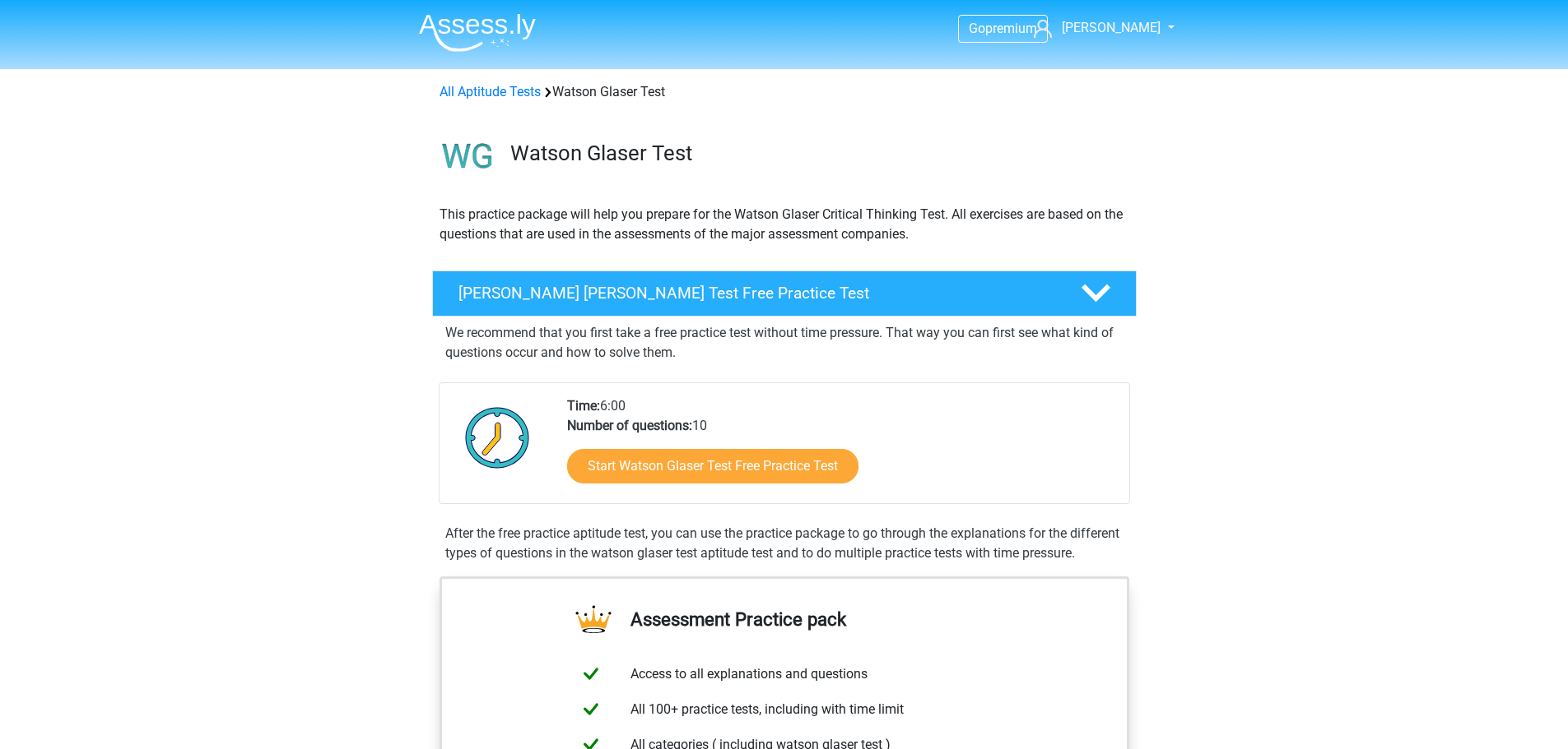
scroll to position [905, 0]
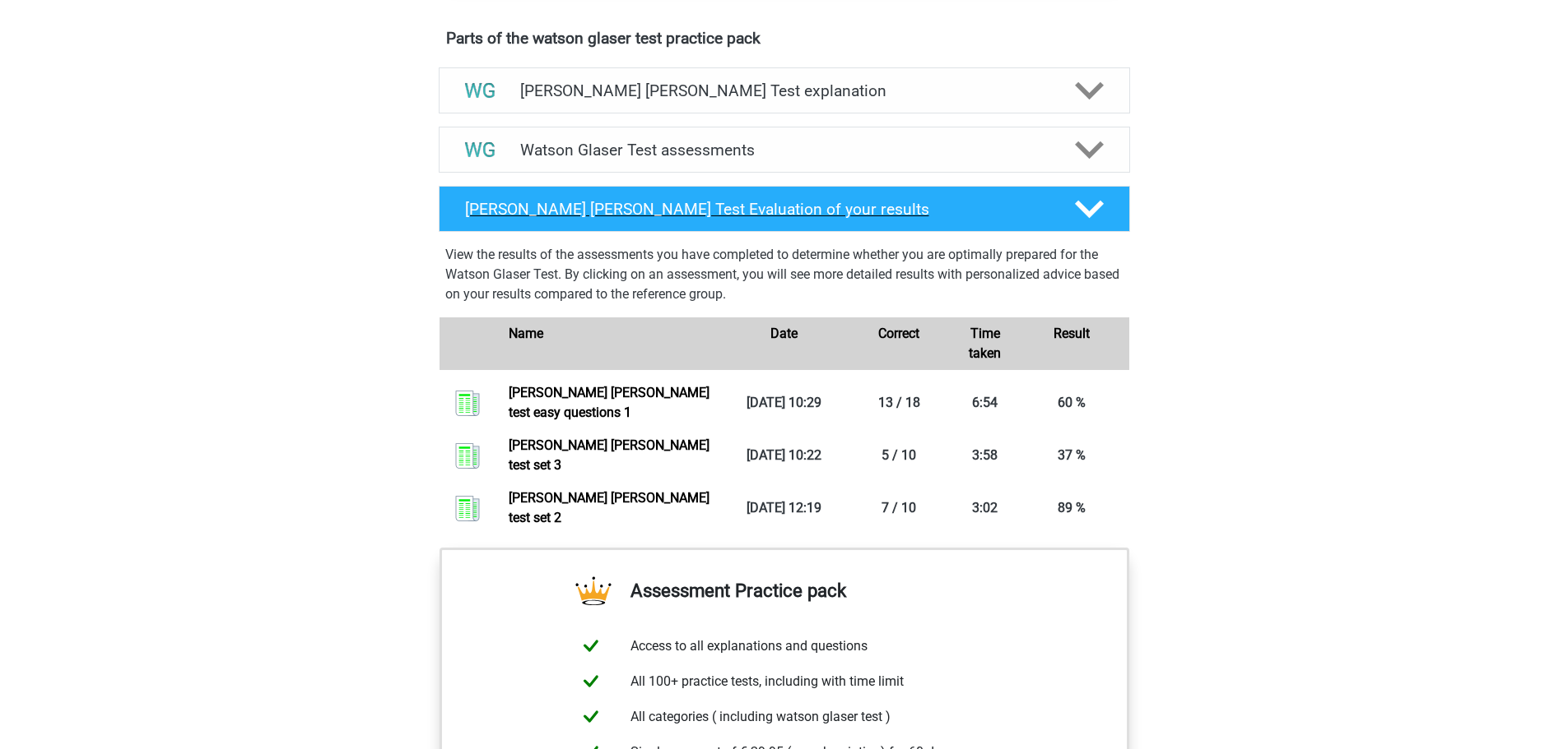
click at [1095, 224] on icon at bounding box center [1089, 209] width 29 height 29
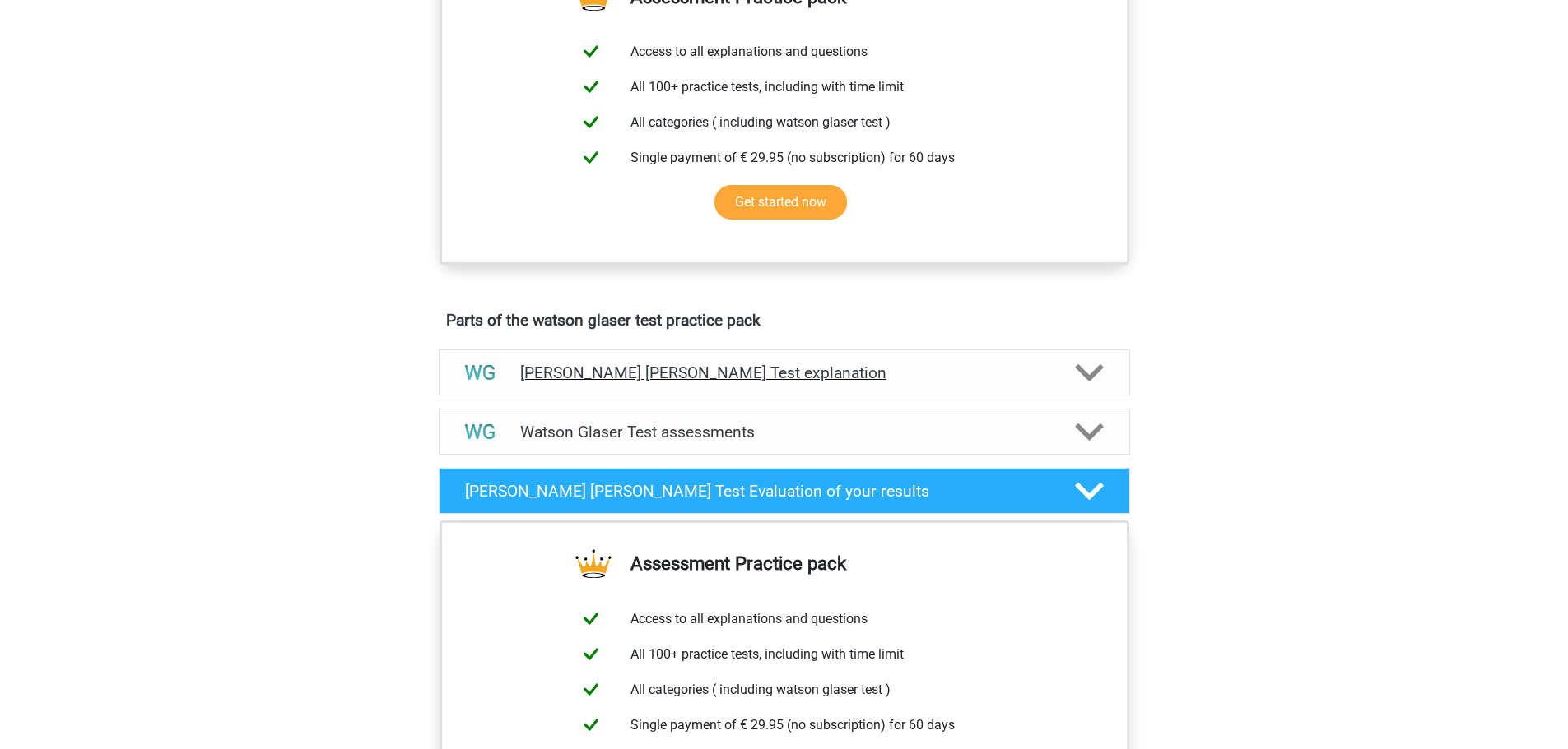
scroll to position [740, 0]
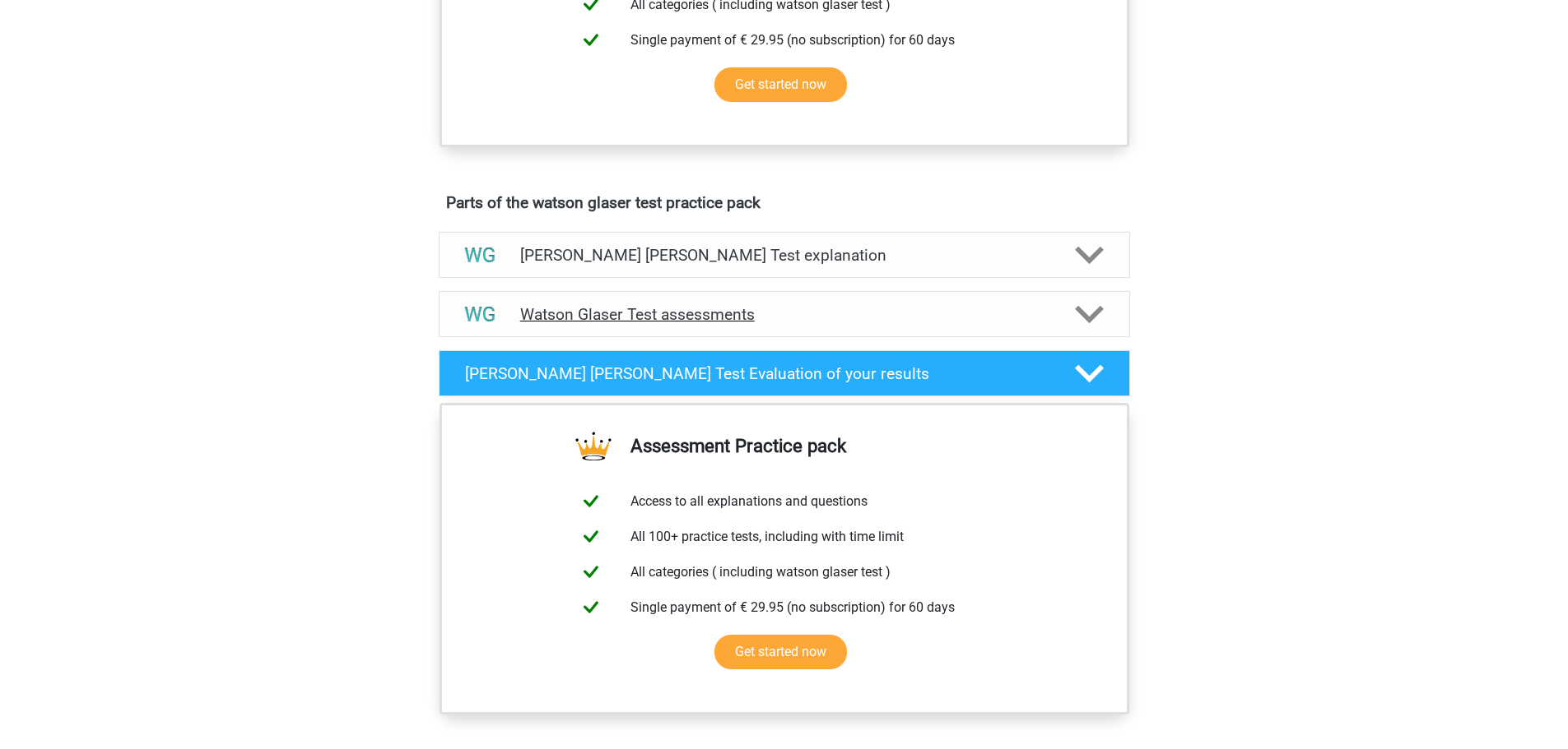
click at [1098, 322] on icon at bounding box center [1089, 315] width 29 height 29
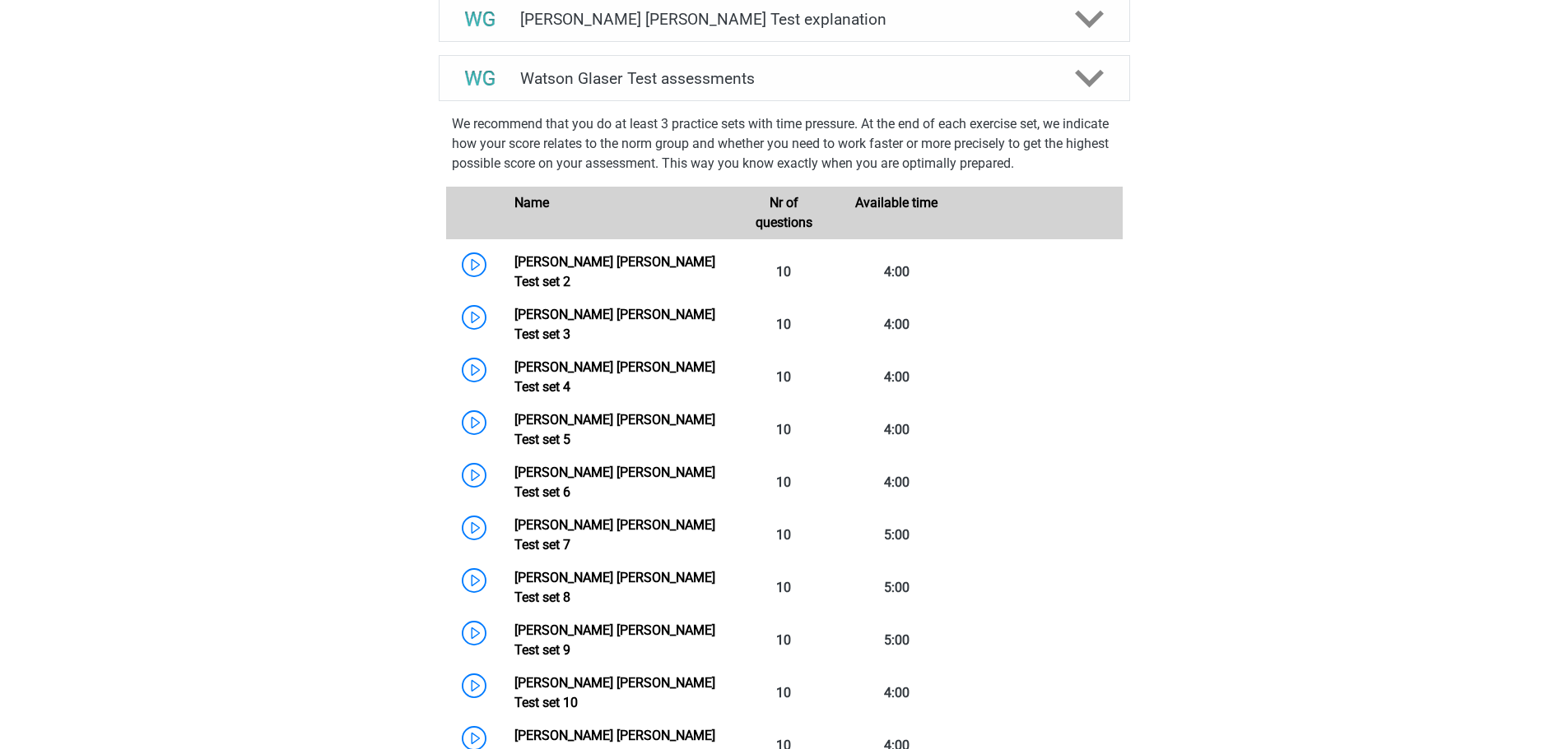
scroll to position [1069, 0]
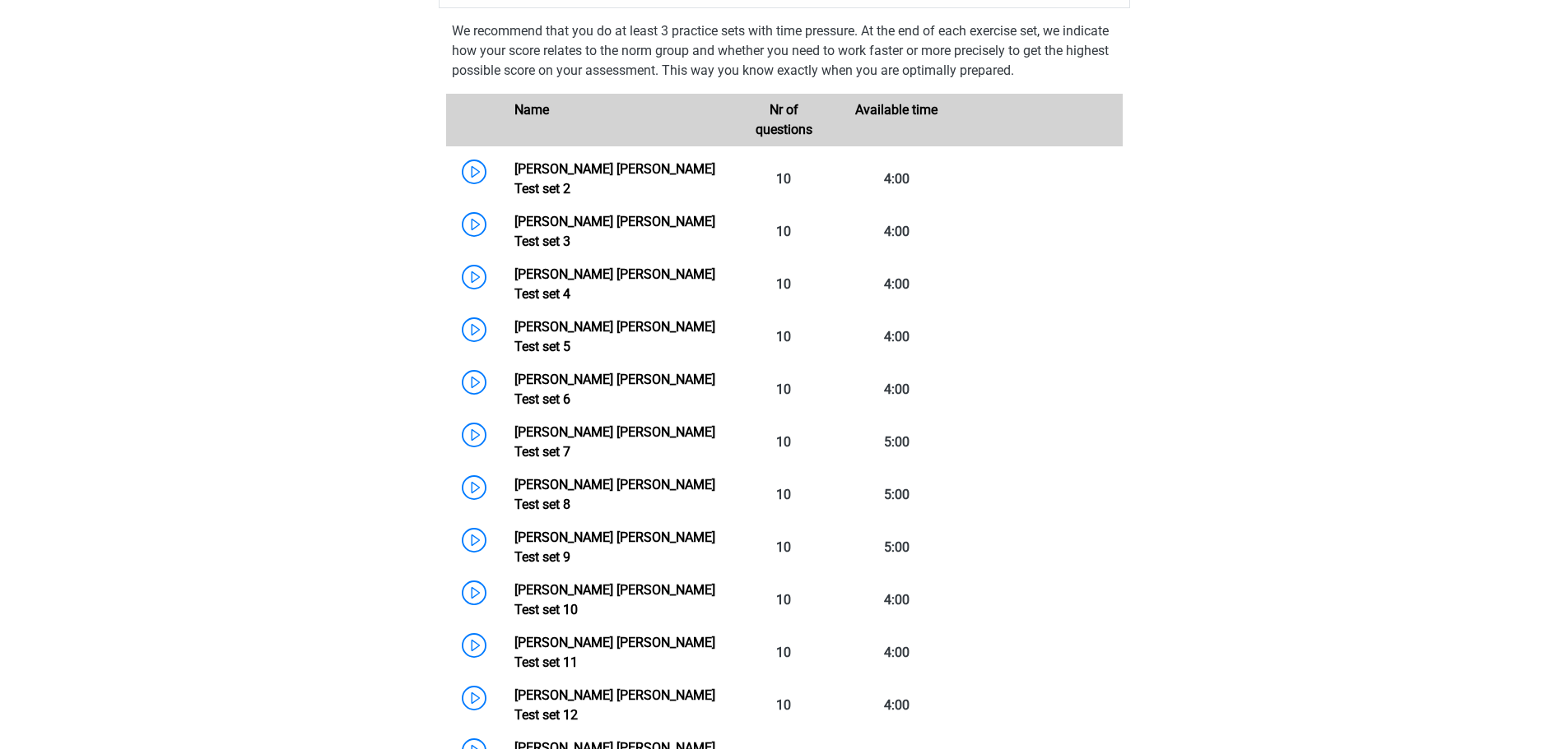
click at [1090, 28] on div "We recommend that you do at least 3 practice sets with time pressure. At the en…" at bounding box center [784, 606] width 704 height 1196
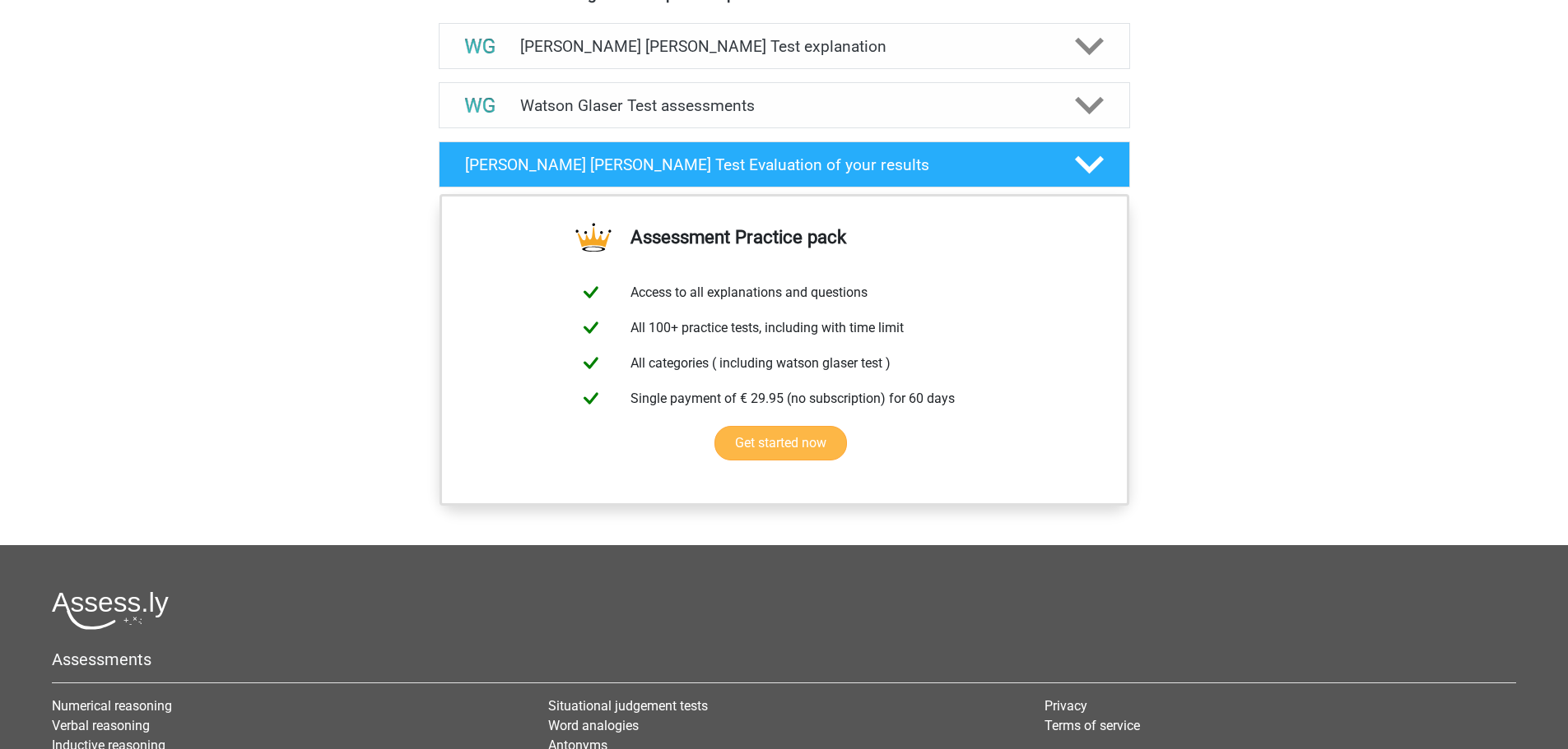
scroll to position [905, 0]
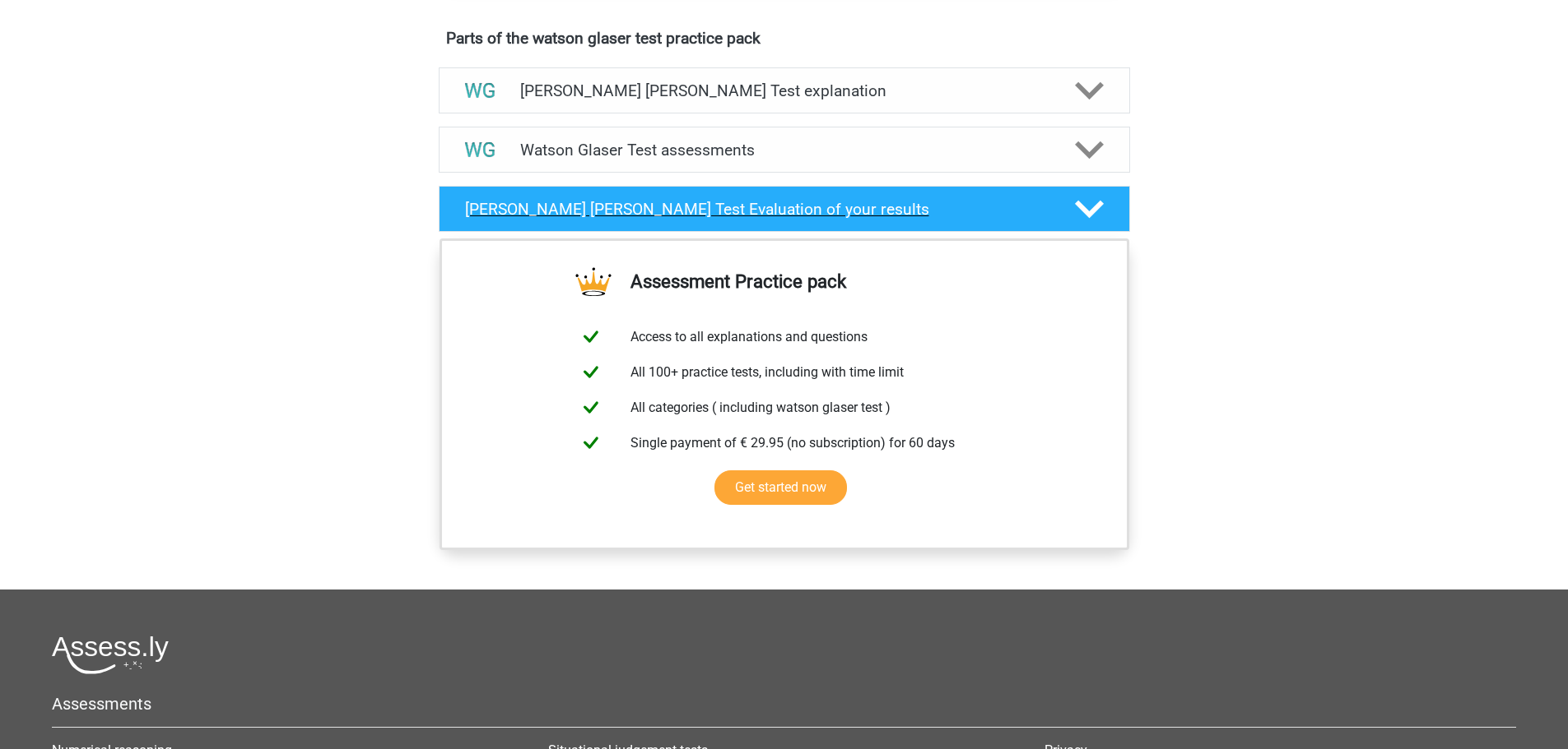
click at [1089, 224] on icon at bounding box center [1089, 209] width 29 height 29
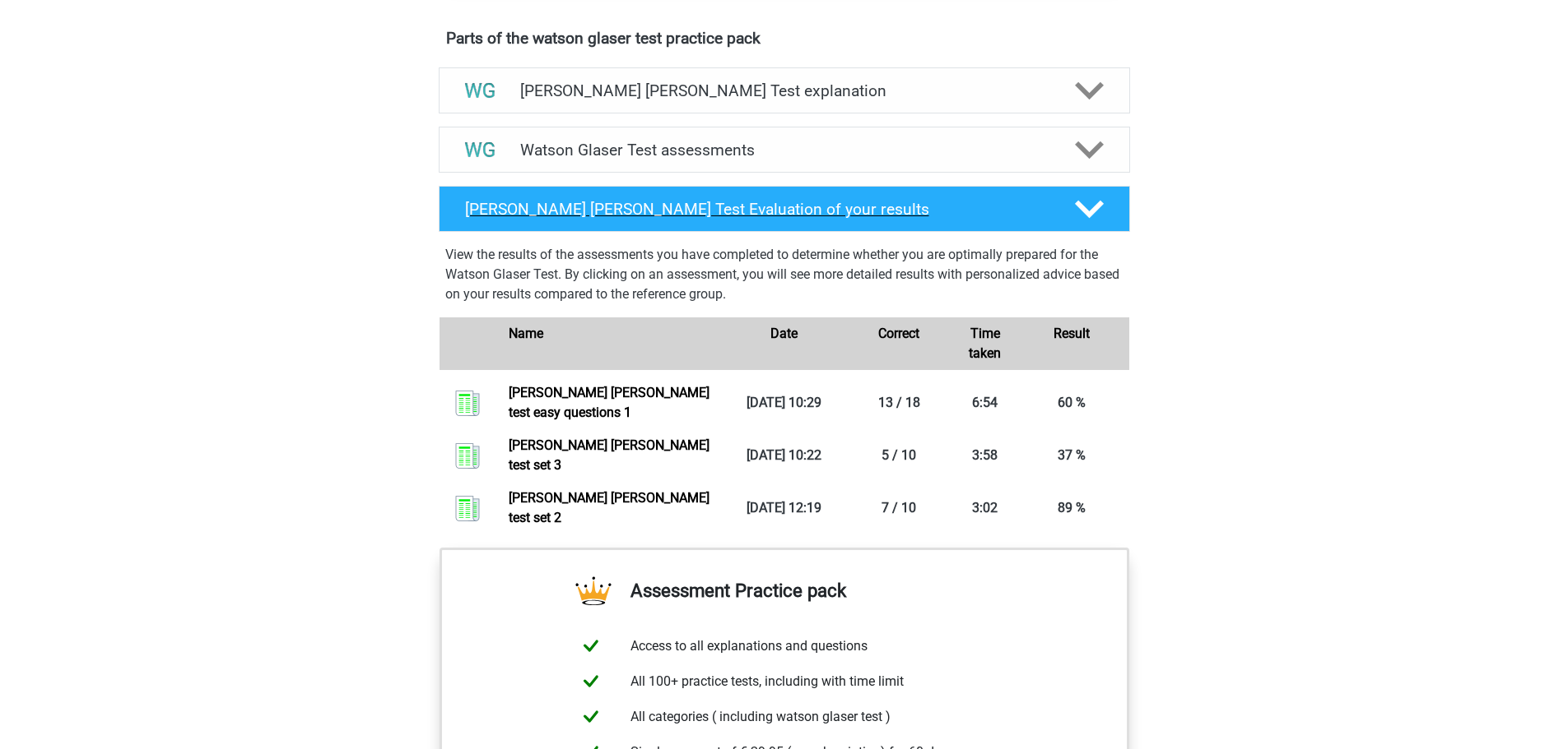
click at [1085, 219] on polygon at bounding box center [1089, 210] width 29 height 18
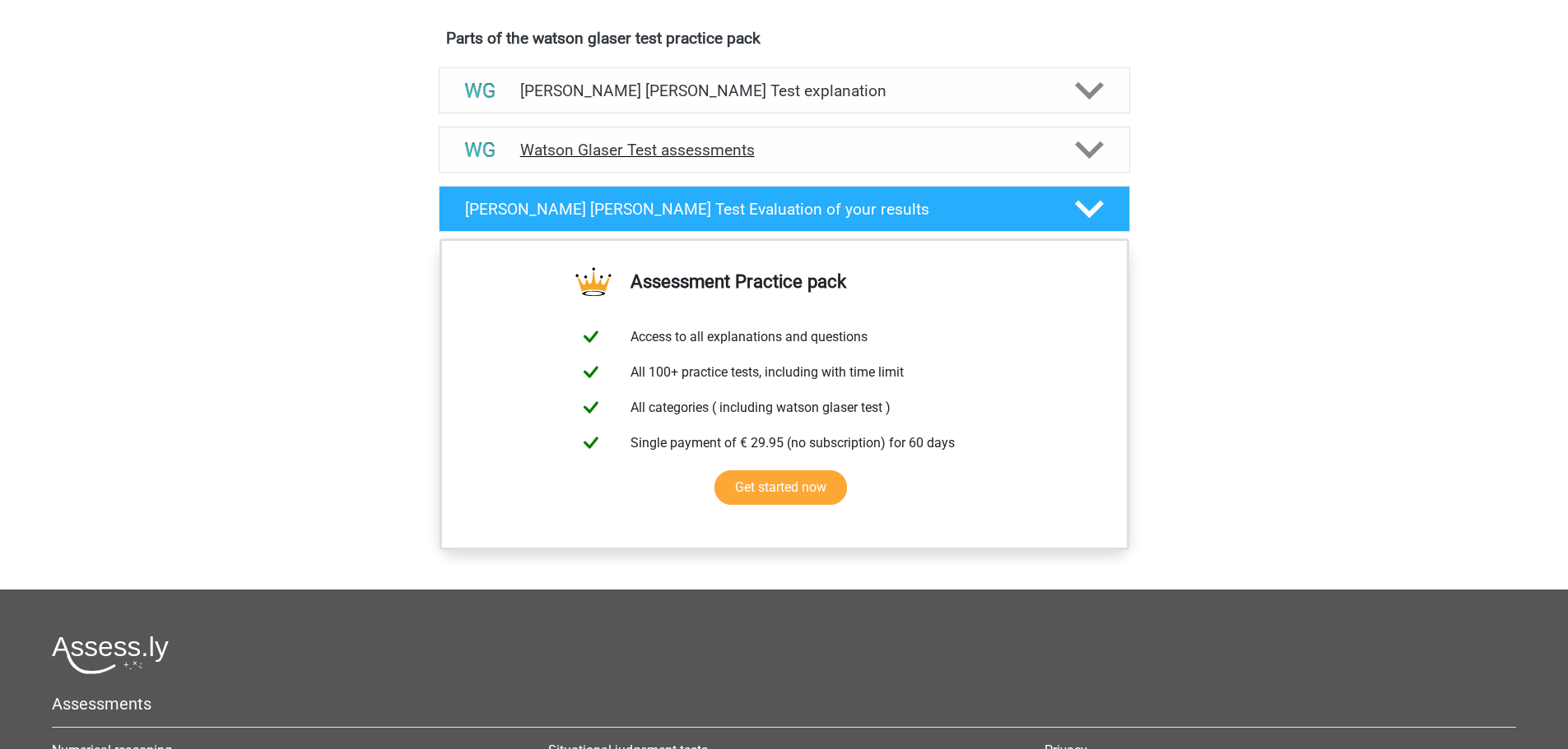
click at [1087, 160] on polygon at bounding box center [1089, 151] width 29 height 18
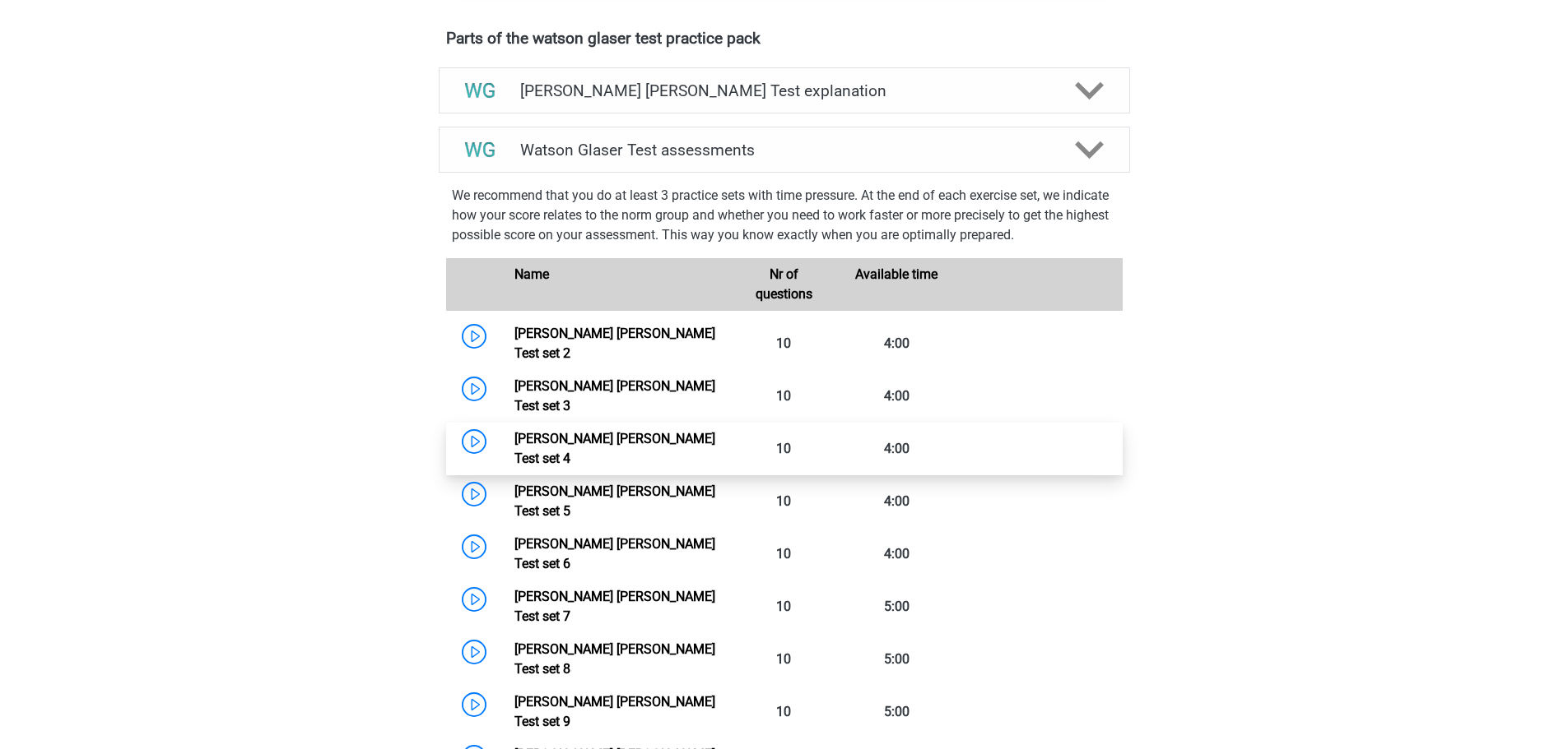
click at [514, 438] on link "Watson Glaser Test set 4" at bounding box center [614, 448] width 201 height 35
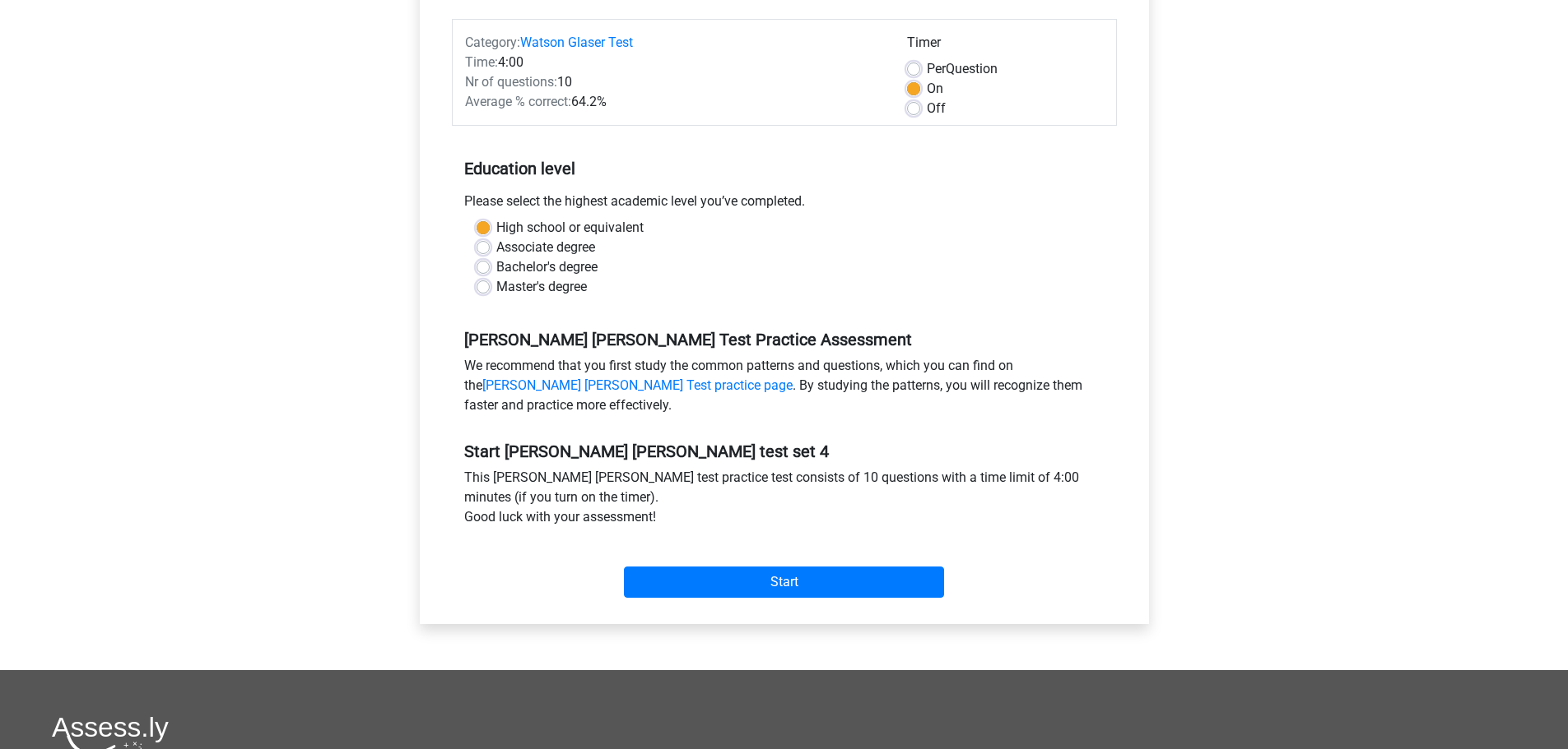
scroll to position [247, 0]
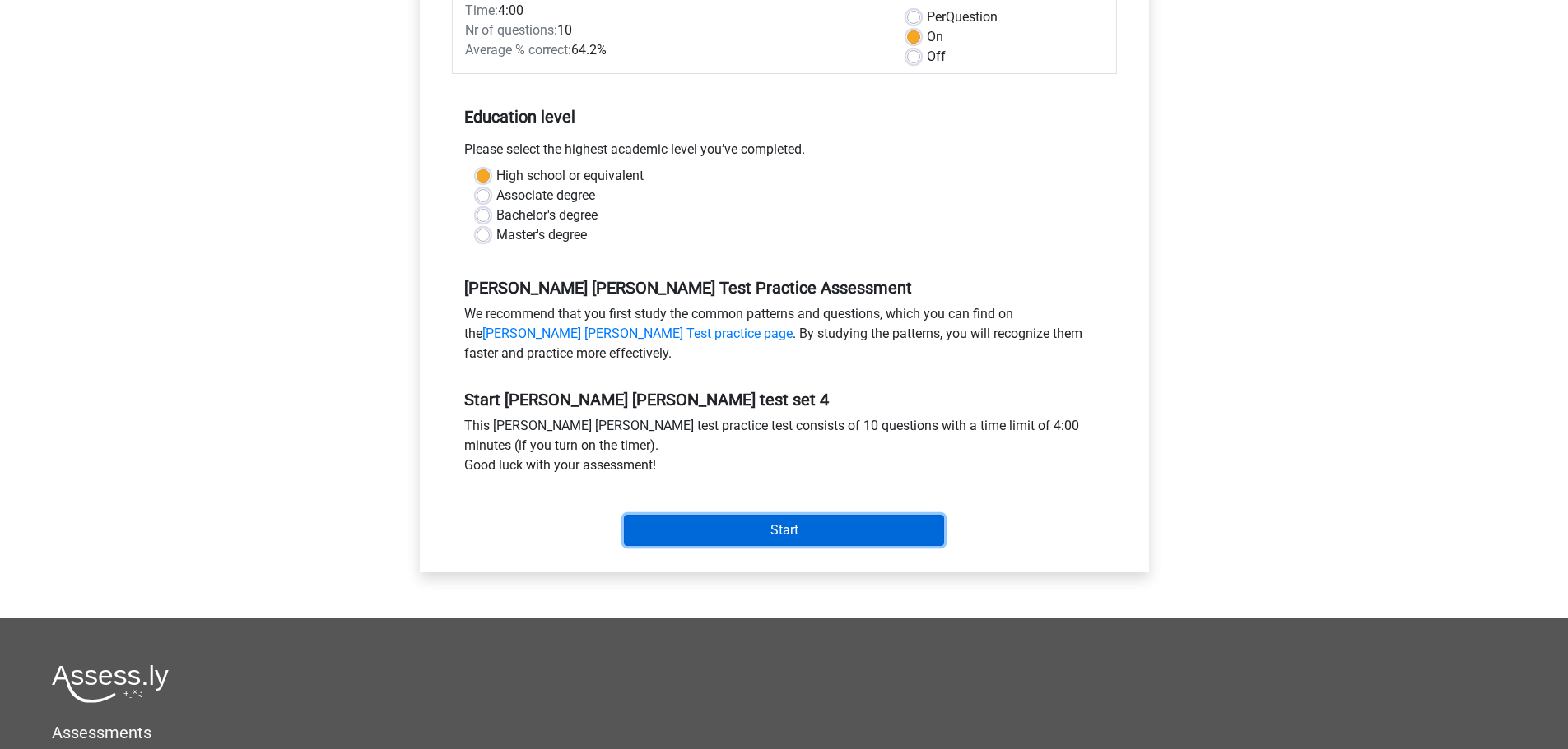
click at [729, 522] on input "Start" at bounding box center [784, 530] width 320 height 32
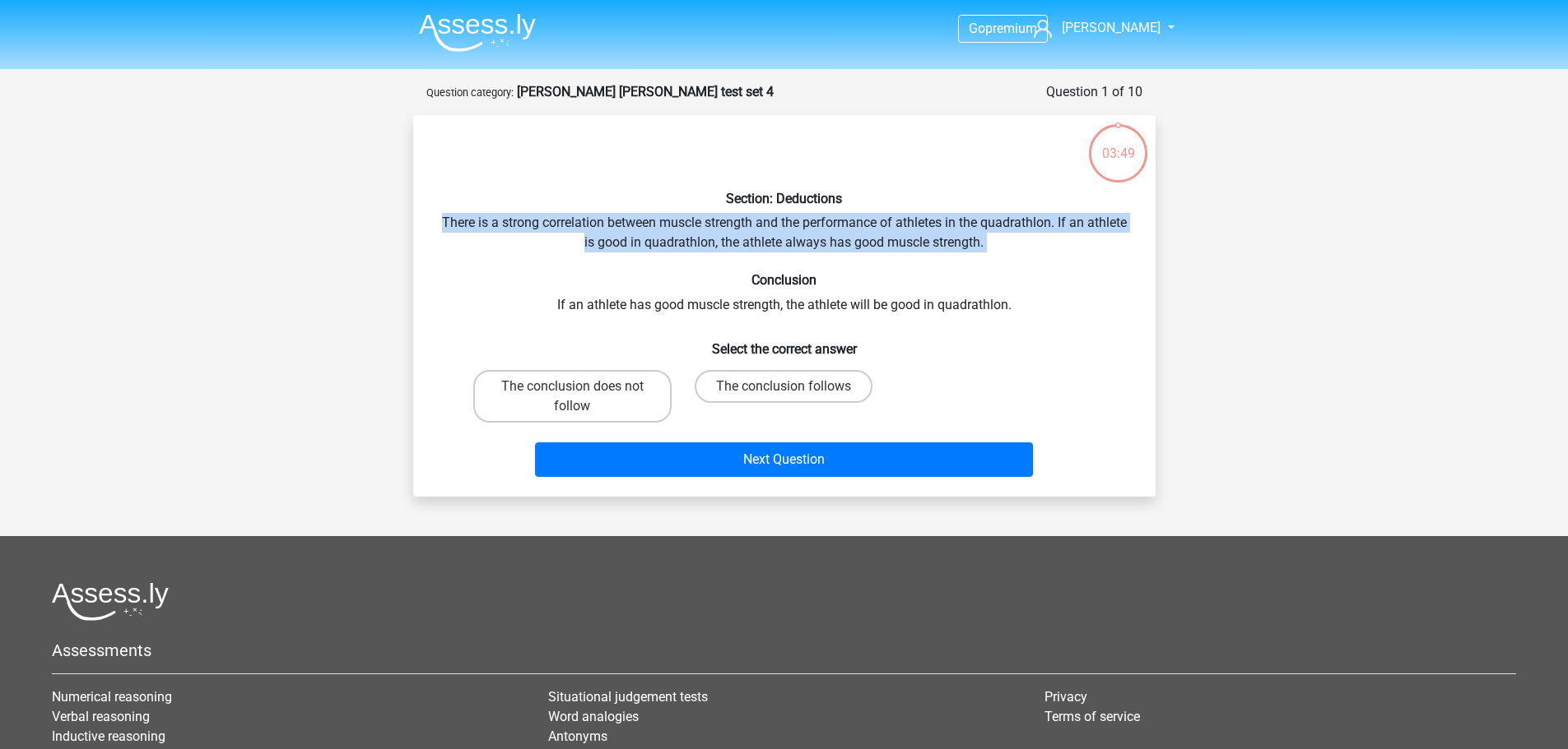
drag, startPoint x: 463, startPoint y: 221, endPoint x: 988, endPoint y: 264, distance: 526.8
click at [988, 257] on div "Section: Deductions There is a strong correlation between muscle strength and t…" at bounding box center [784, 306] width 729 height 355
click at [589, 386] on label "The conclusion does not follow" at bounding box center [573, 397] width 198 height 52
click at [582, 387] on input "The conclusion does not follow" at bounding box center [577, 392] width 11 height 11
radio input "true"
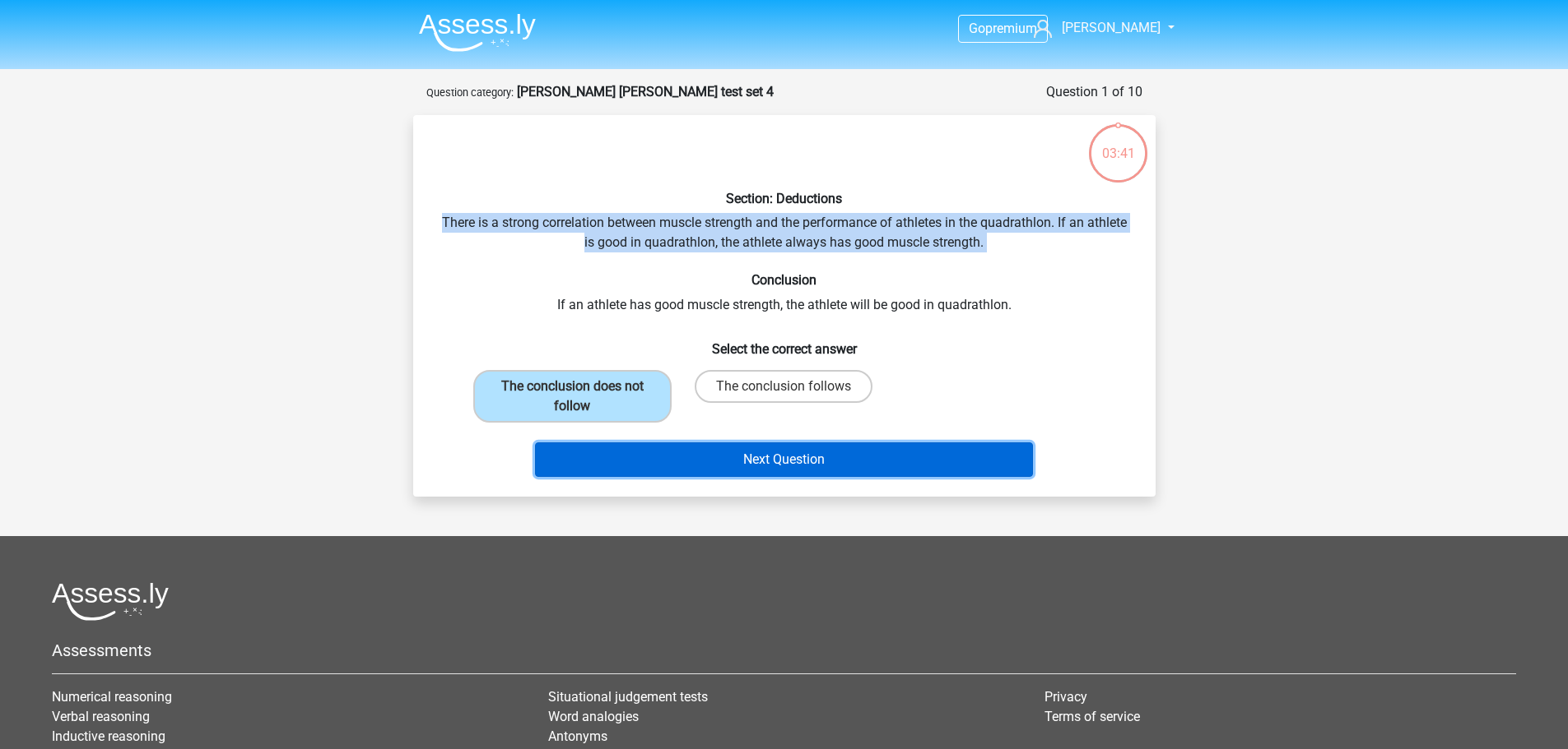
click at [728, 453] on button "Next Question" at bounding box center [784, 460] width 498 height 34
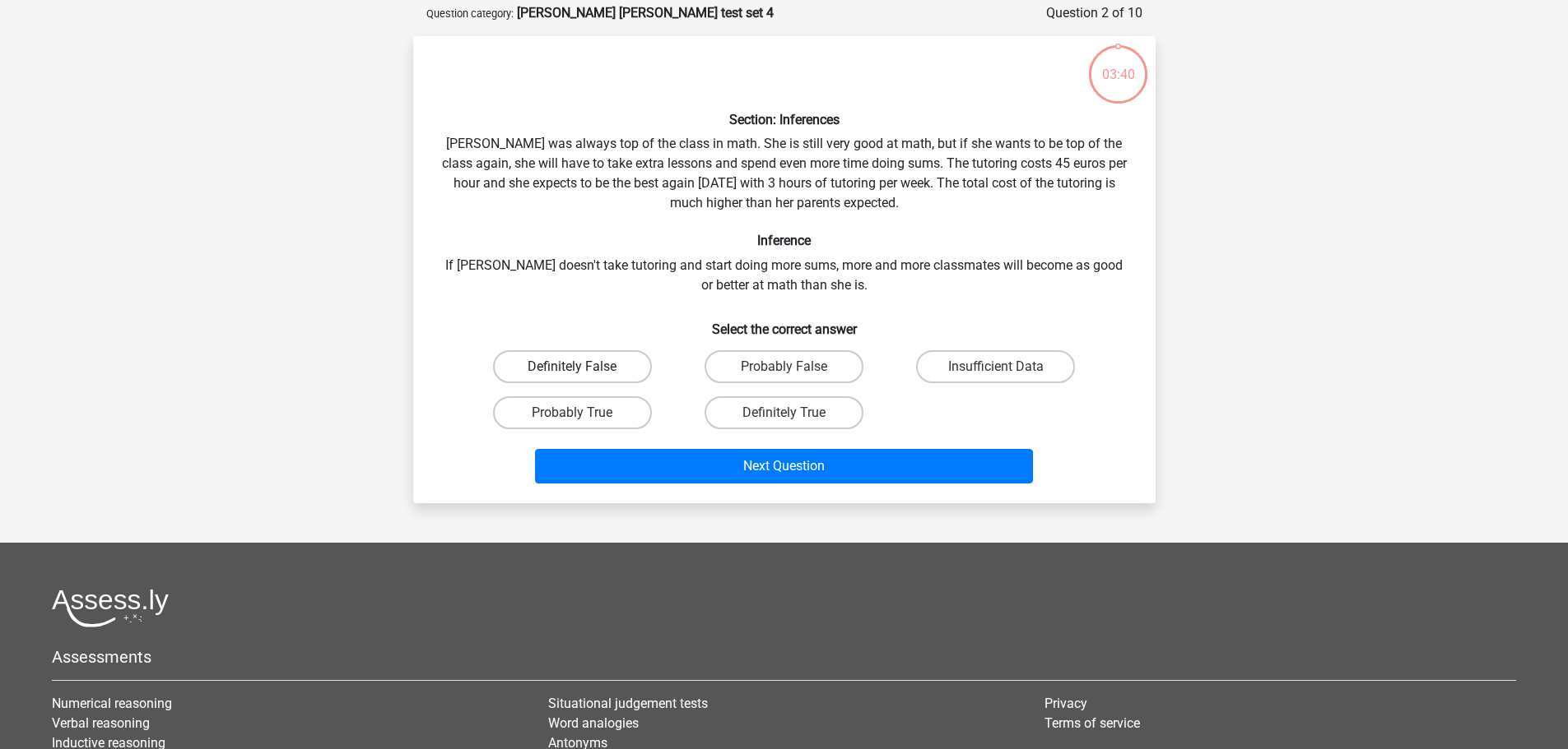
scroll to position [82, 0]
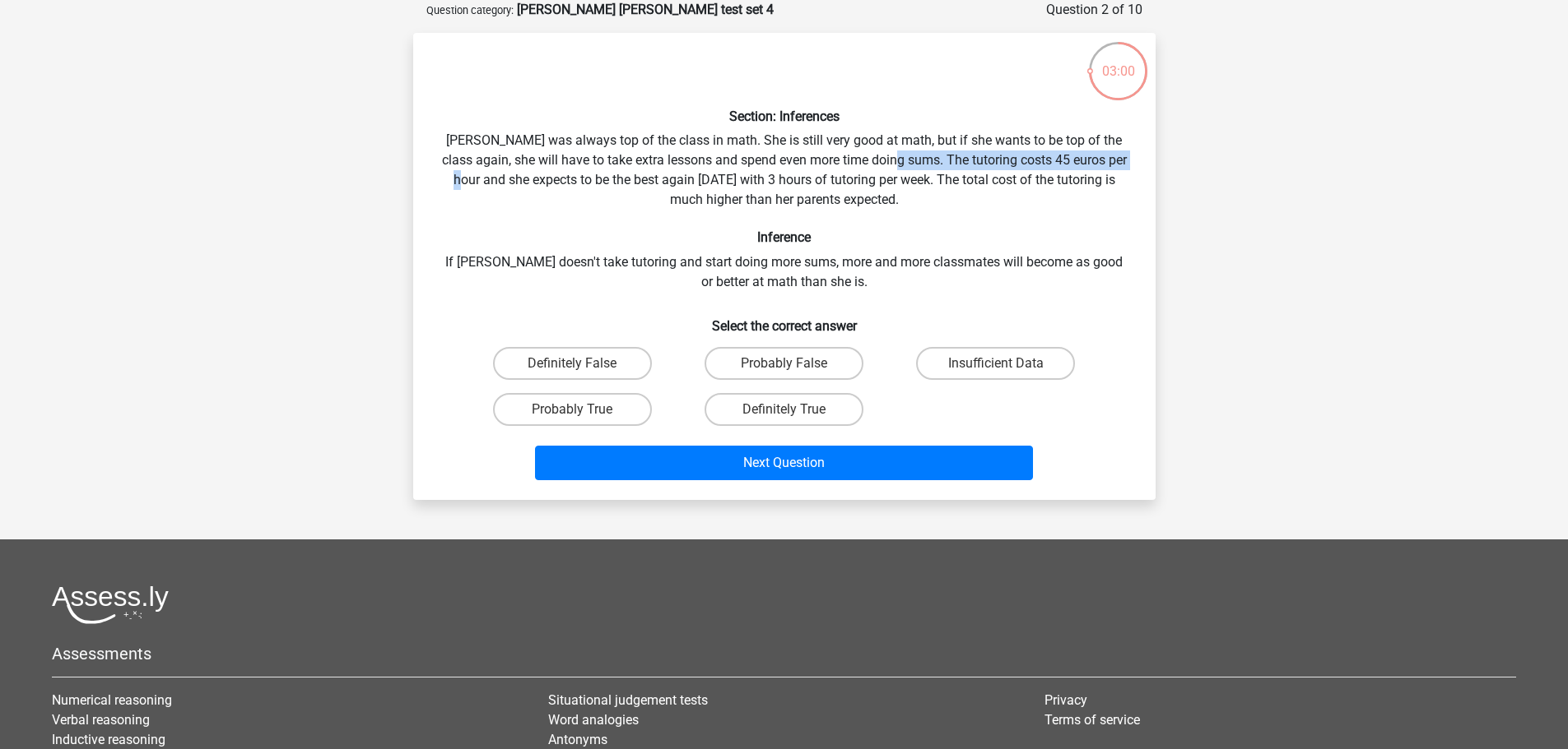
drag, startPoint x: 436, startPoint y: 179, endPoint x: 886, endPoint y: 166, distance: 450.2
click at [886, 166] on div "Section: Inferences Maria was always top of the class in math. She is still ver…" at bounding box center [784, 266] width 729 height 441
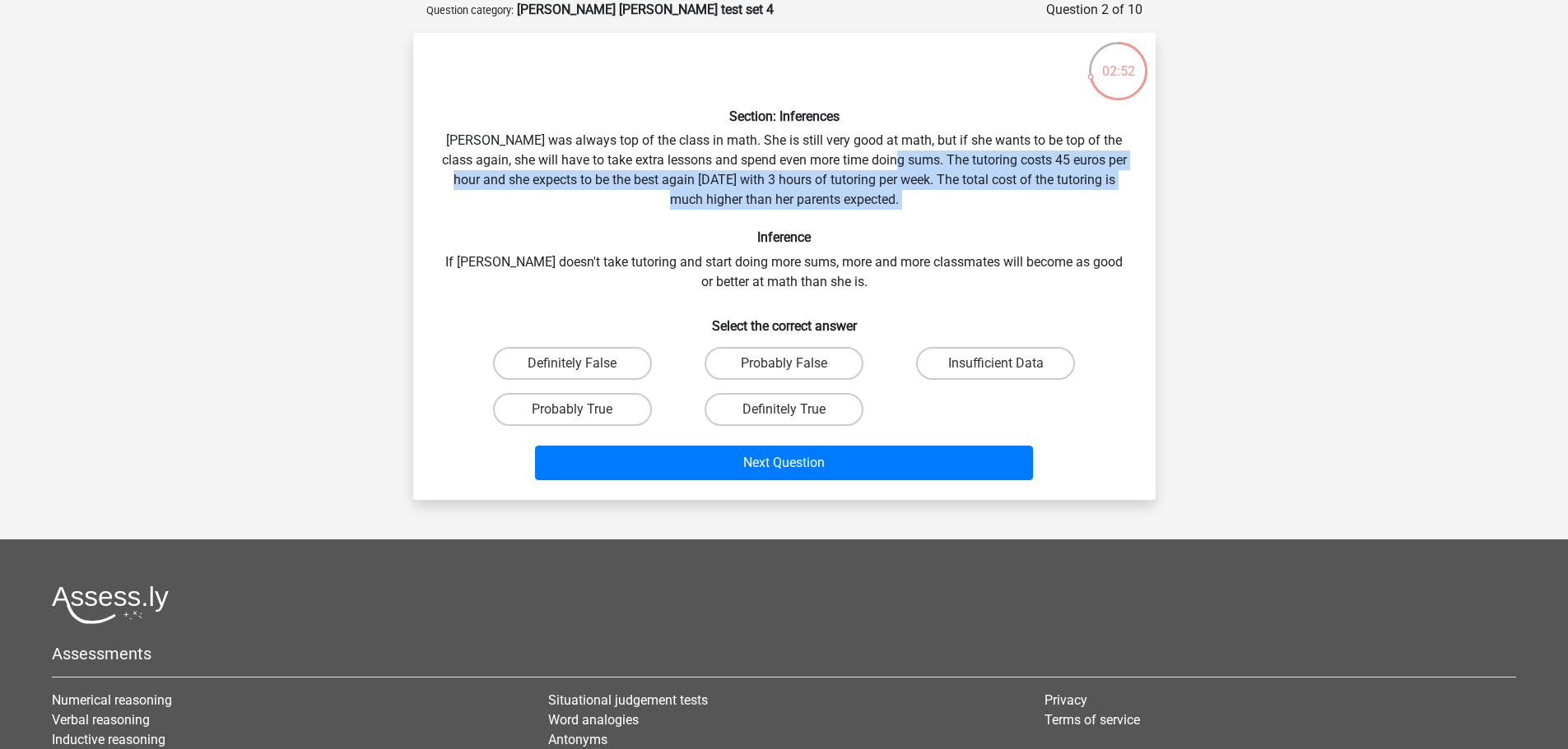
drag, startPoint x: 886, startPoint y: 166, endPoint x: 1104, endPoint y: 222, distance: 225.1
click at [1104, 222] on div "Section: Inferences Maria was always top of the class in math. She is still ver…" at bounding box center [784, 266] width 729 height 441
click at [601, 406] on label "Probably True" at bounding box center [573, 409] width 159 height 33
click at [582, 409] on input "Probably True" at bounding box center [577, 415] width 11 height 11
radio input "true"
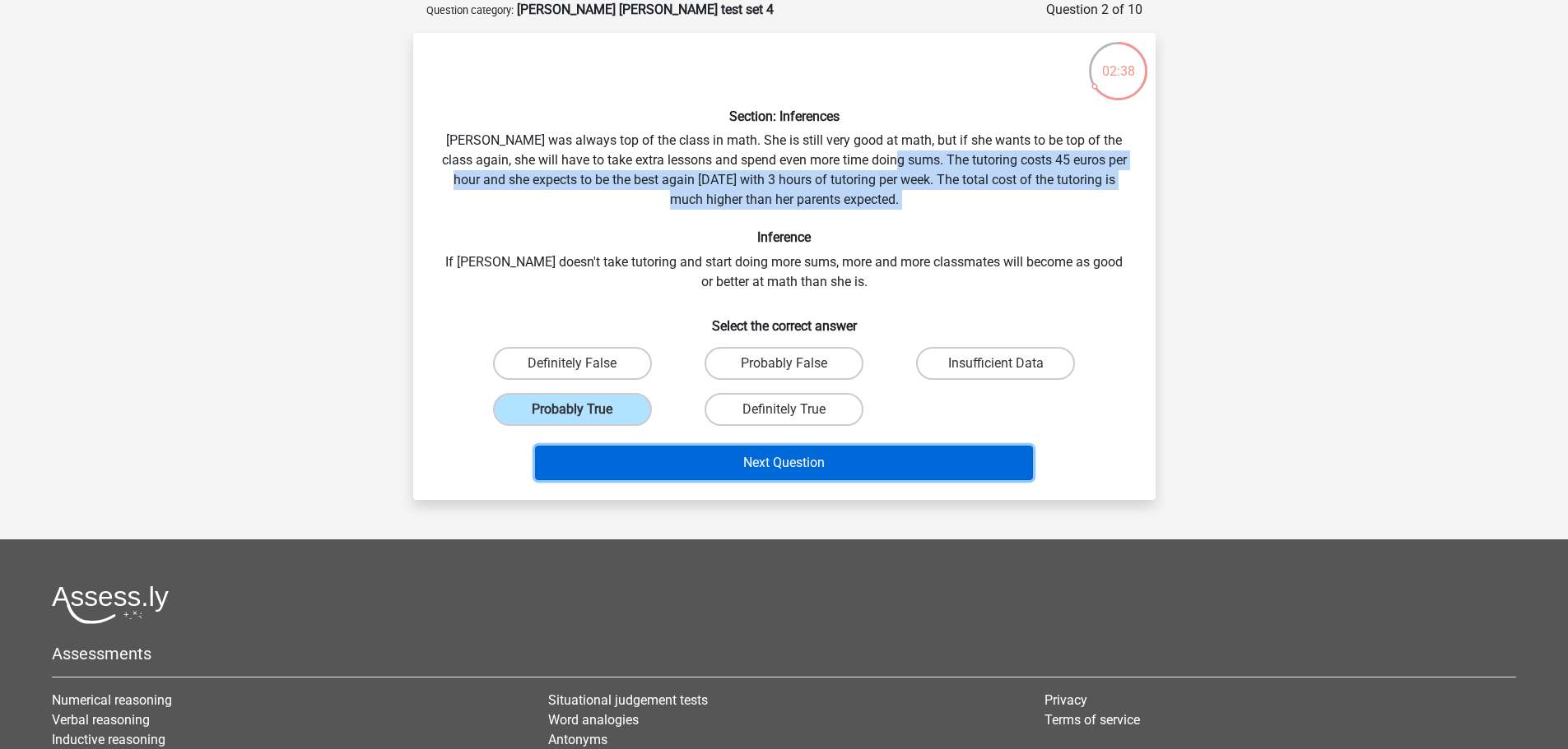
click at [640, 475] on button "Next Question" at bounding box center [784, 463] width 498 height 34
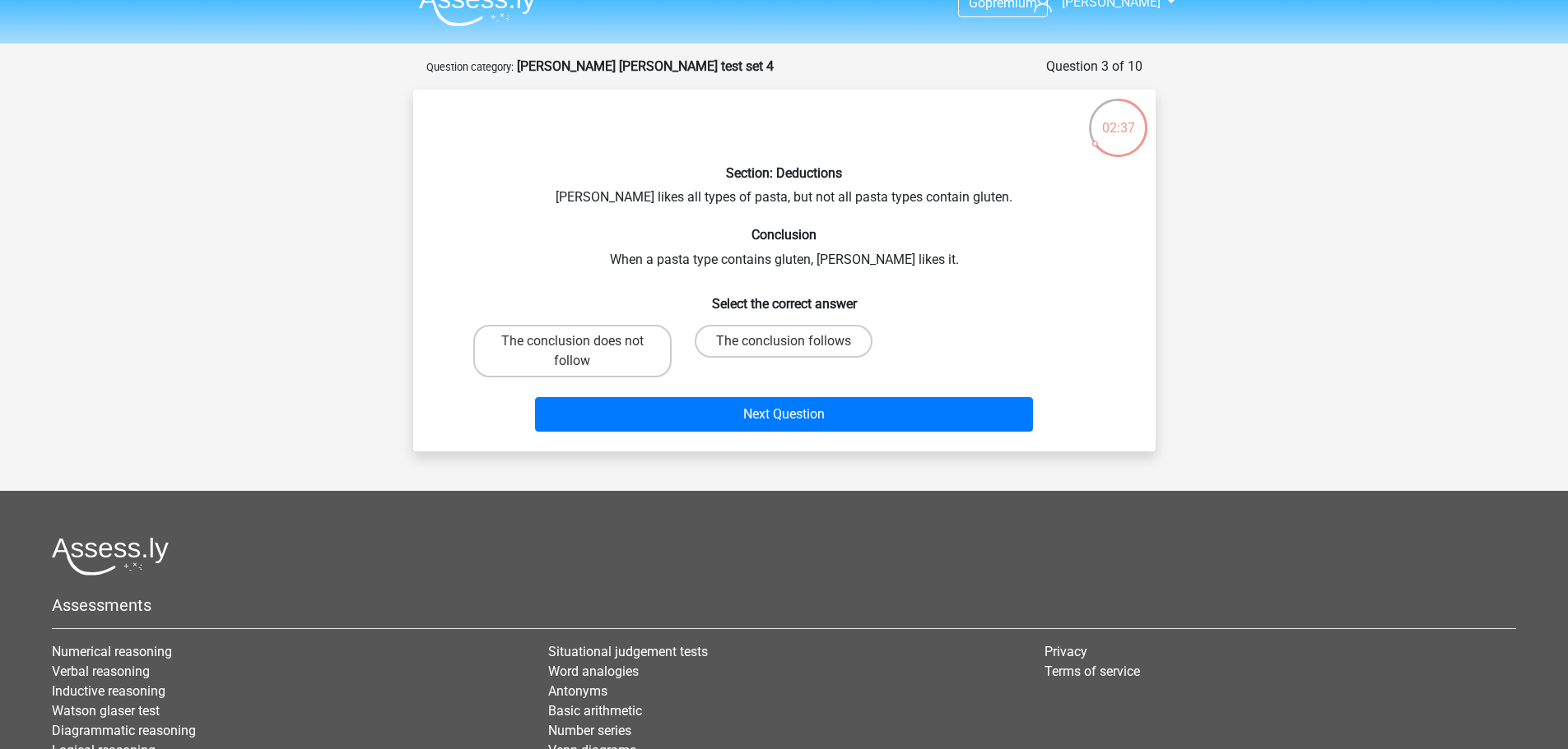
scroll to position [0, 0]
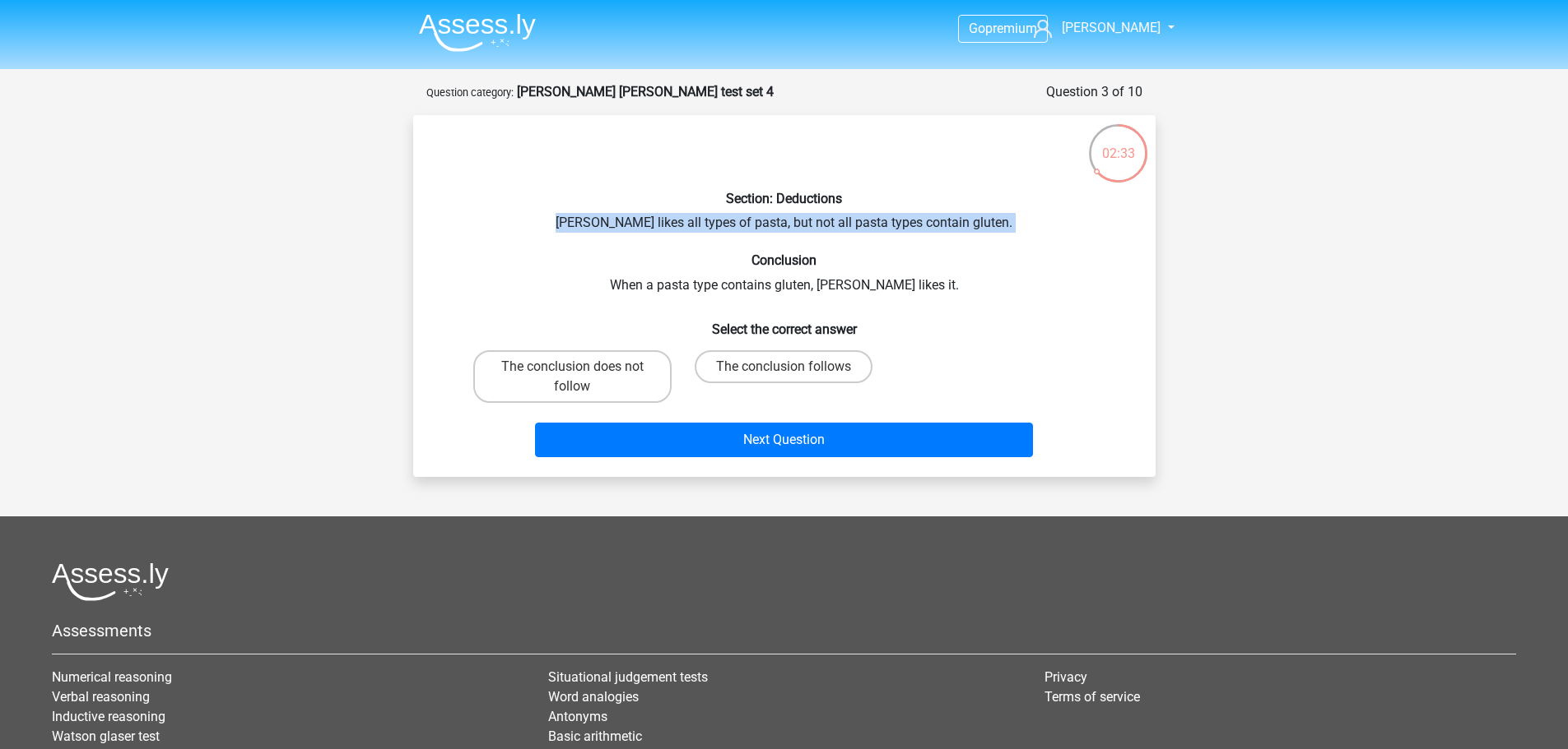
drag, startPoint x: 578, startPoint y: 221, endPoint x: 982, endPoint y: 233, distance: 404.2
click at [982, 233] on div "Section: Deductions Sofia likes all types of pasta, but not all pasta types con…" at bounding box center [784, 296] width 729 height 335
click at [777, 373] on label "The conclusion follows" at bounding box center [783, 367] width 178 height 33
click at [784, 373] on input "The conclusion follows" at bounding box center [789, 372] width 11 height 11
radio input "true"
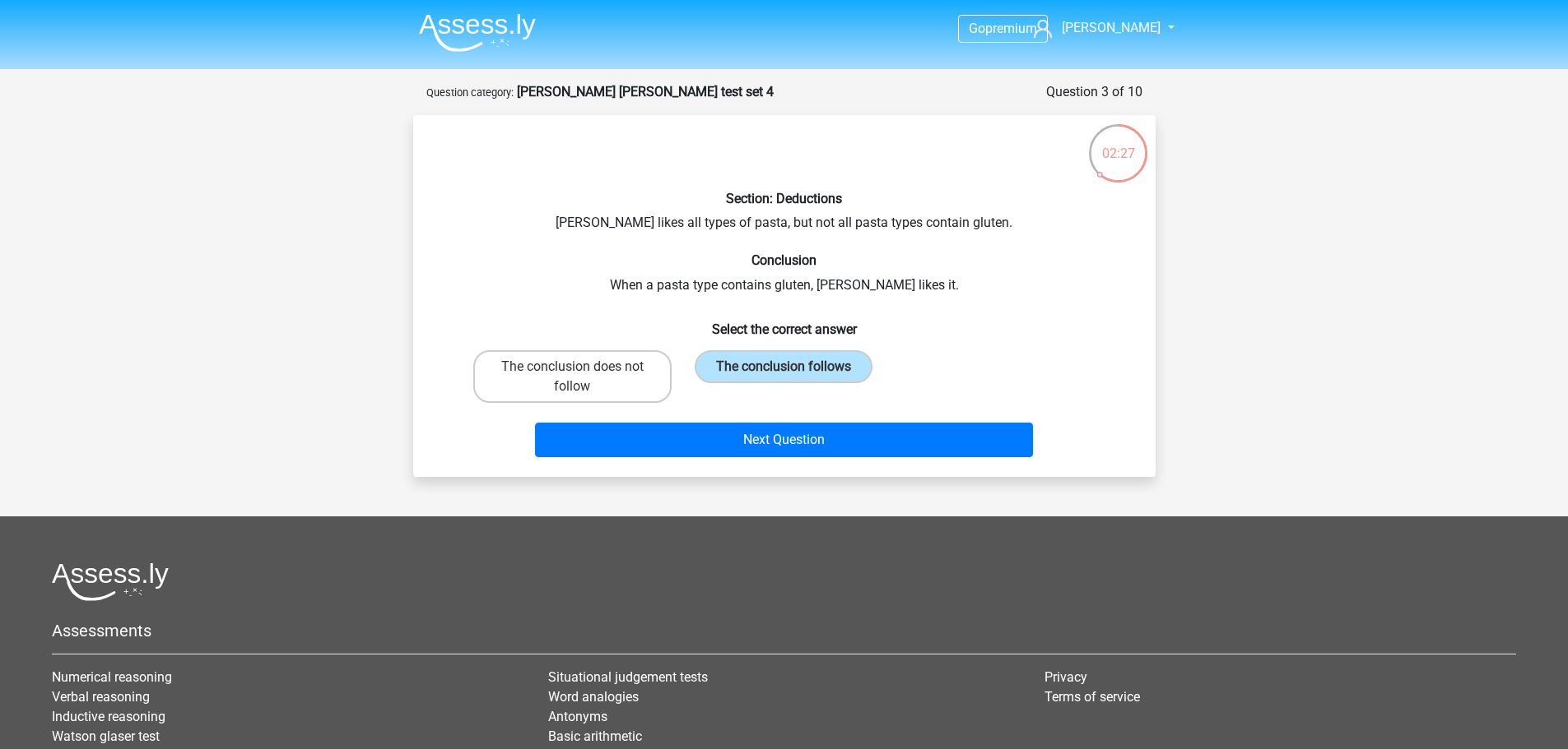
click at [813, 457] on div "Next Question" at bounding box center [784, 443] width 636 height 41
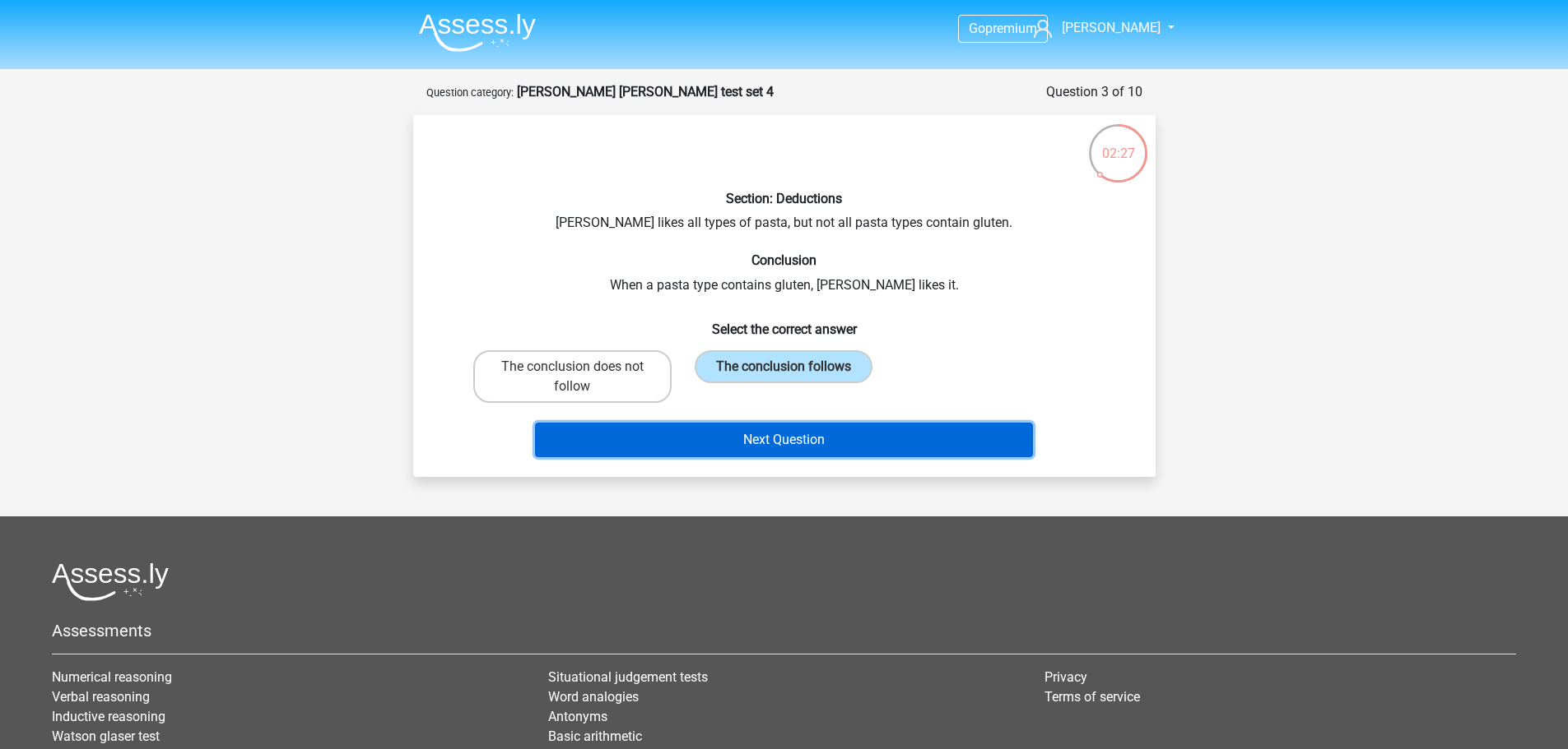
click at [815, 445] on button "Next Question" at bounding box center [784, 440] width 498 height 34
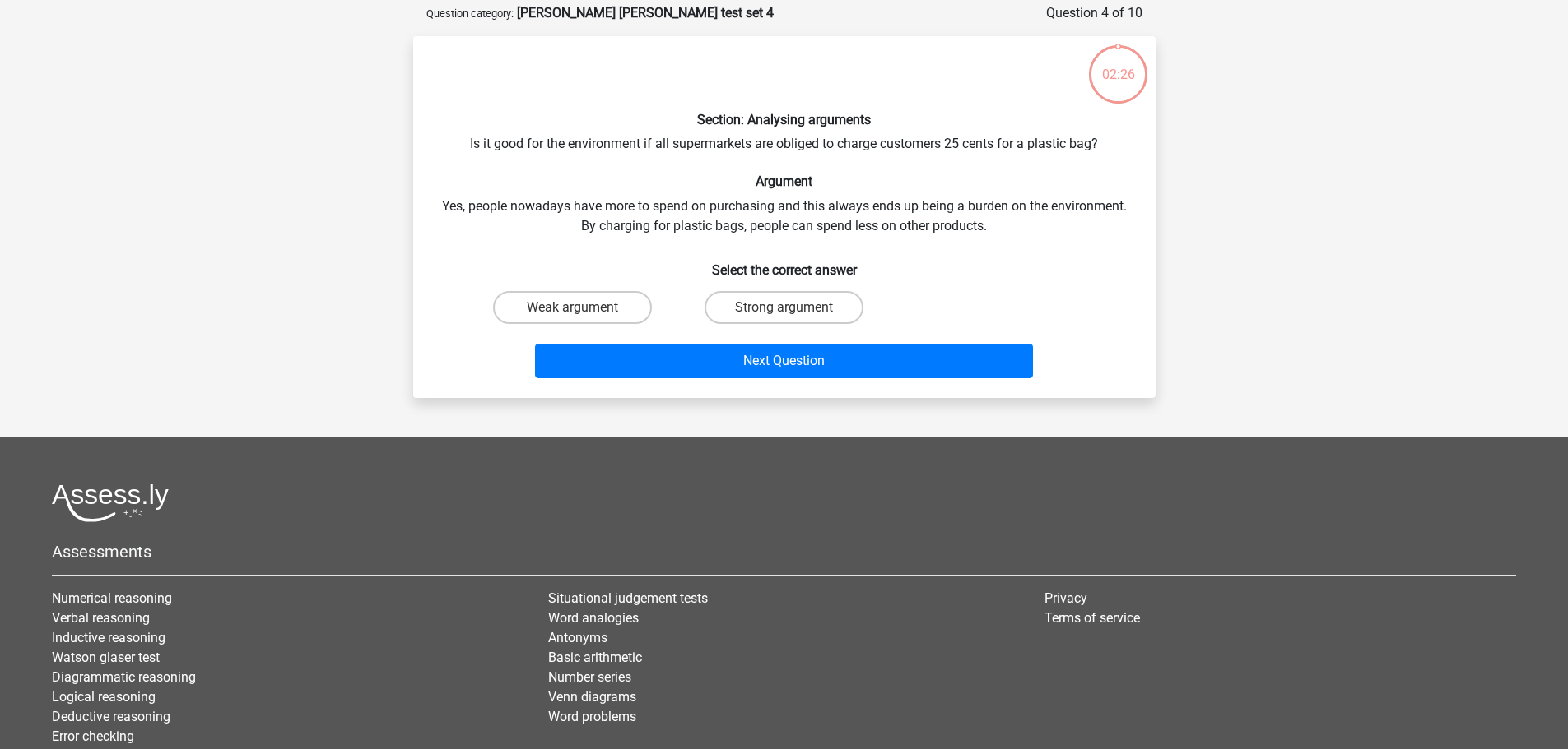
scroll to position [82, 0]
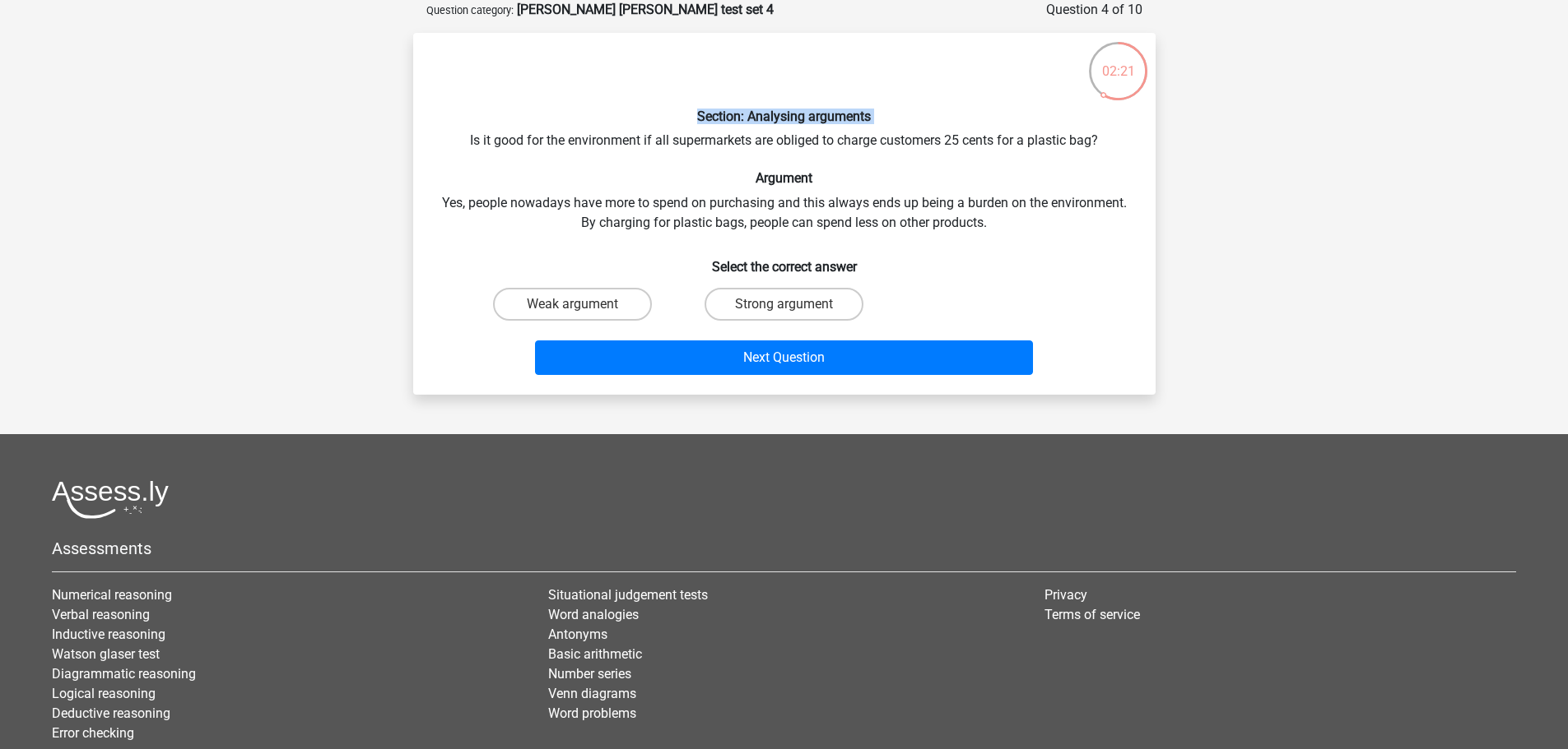
drag, startPoint x: 466, startPoint y: 128, endPoint x: 616, endPoint y: 123, distance: 150.1
click at [616, 123] on div "Section: Analysing arguments Is it good for the environment if all supermarkets…" at bounding box center [784, 214] width 729 height 335
click at [777, 294] on label "Strong argument" at bounding box center [784, 304] width 159 height 33
click at [784, 305] on input "Strong argument" at bounding box center [789, 310] width 11 height 11
radio input "true"
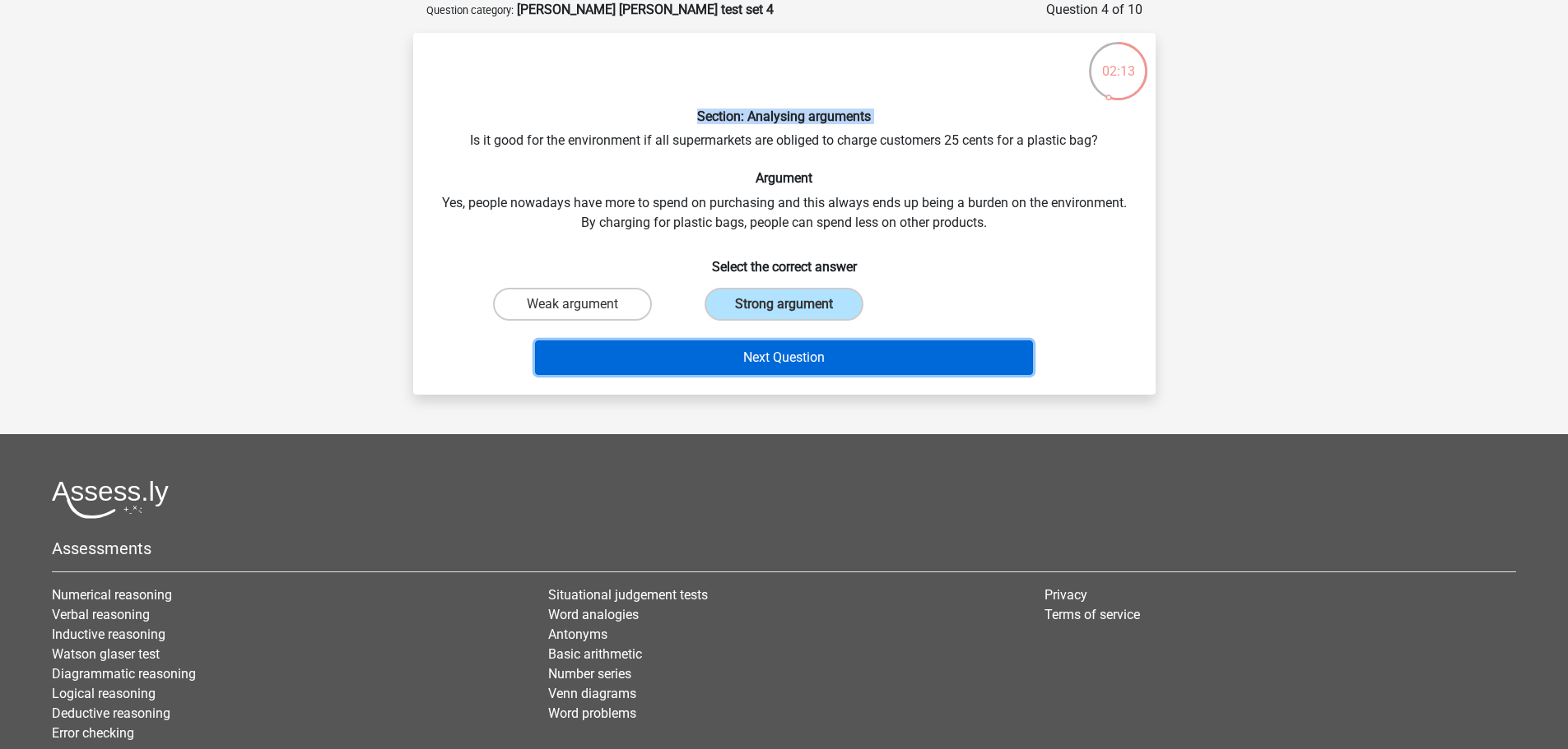
click at [797, 346] on button "Next Question" at bounding box center [784, 358] width 498 height 34
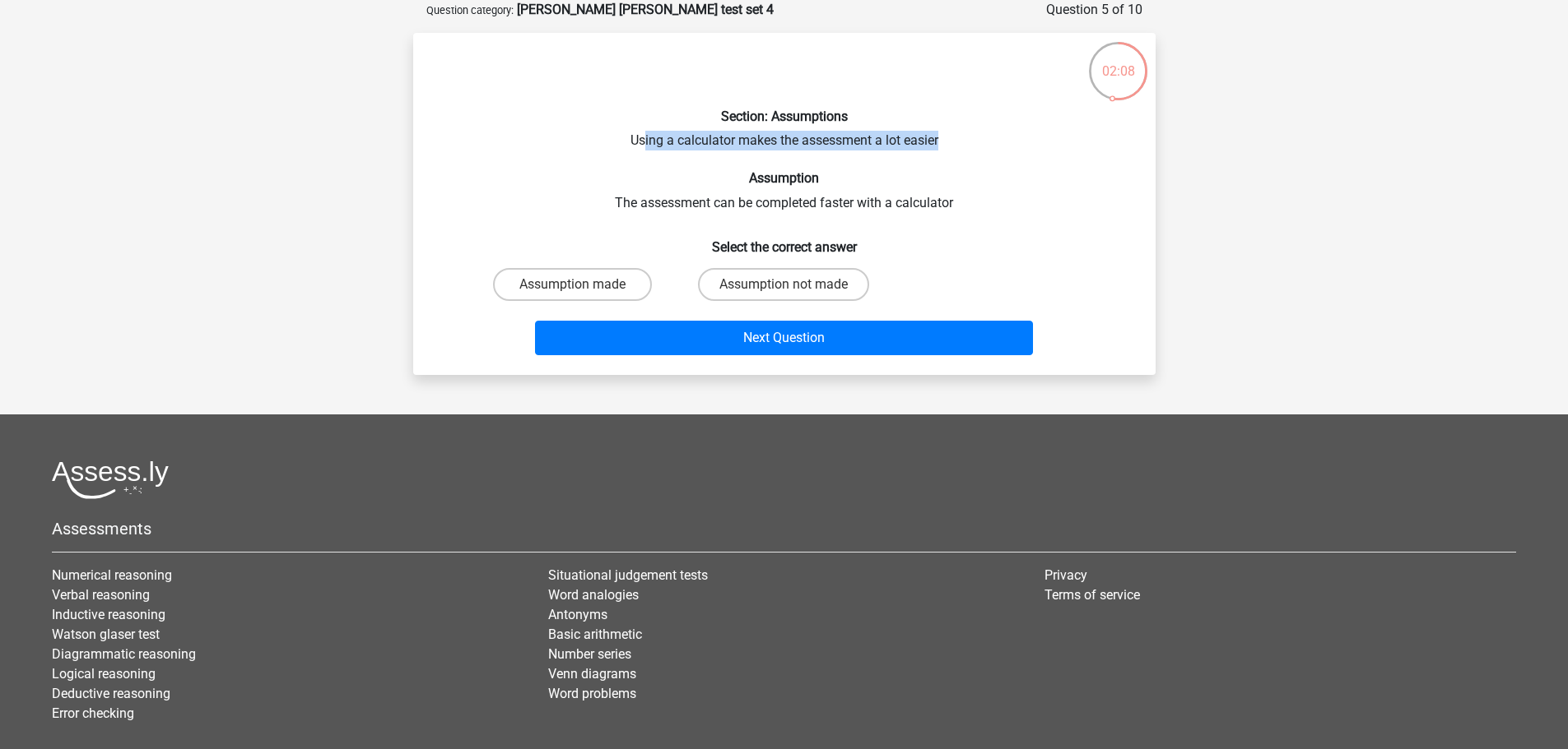
drag, startPoint x: 646, startPoint y: 131, endPoint x: 971, endPoint y: 143, distance: 325.2
click at [971, 143] on div "Section: Assumptions Using a calculator makes the assessment a lot easier Assum…" at bounding box center [784, 204] width 729 height 315
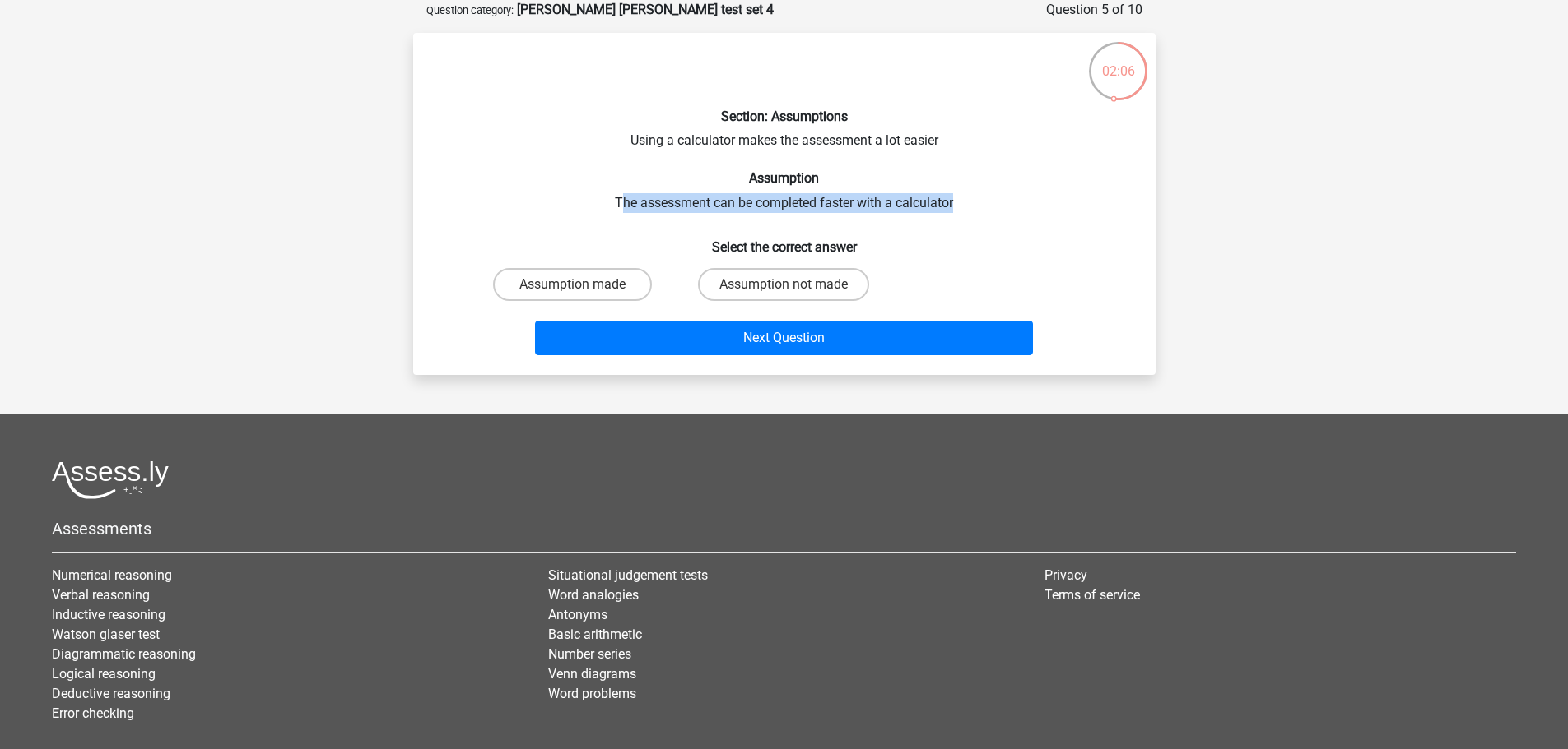
drag, startPoint x: 962, startPoint y: 208, endPoint x: 621, endPoint y: 203, distance: 341.0
click at [621, 203] on div "Section: Assumptions Using a calculator makes the assessment a lot easier Assum…" at bounding box center [784, 204] width 729 height 315
click at [815, 278] on label "Assumption not made" at bounding box center [784, 285] width 171 height 33
click at [794, 285] on input "Assumption not made" at bounding box center [789, 290] width 11 height 11
radio input "true"
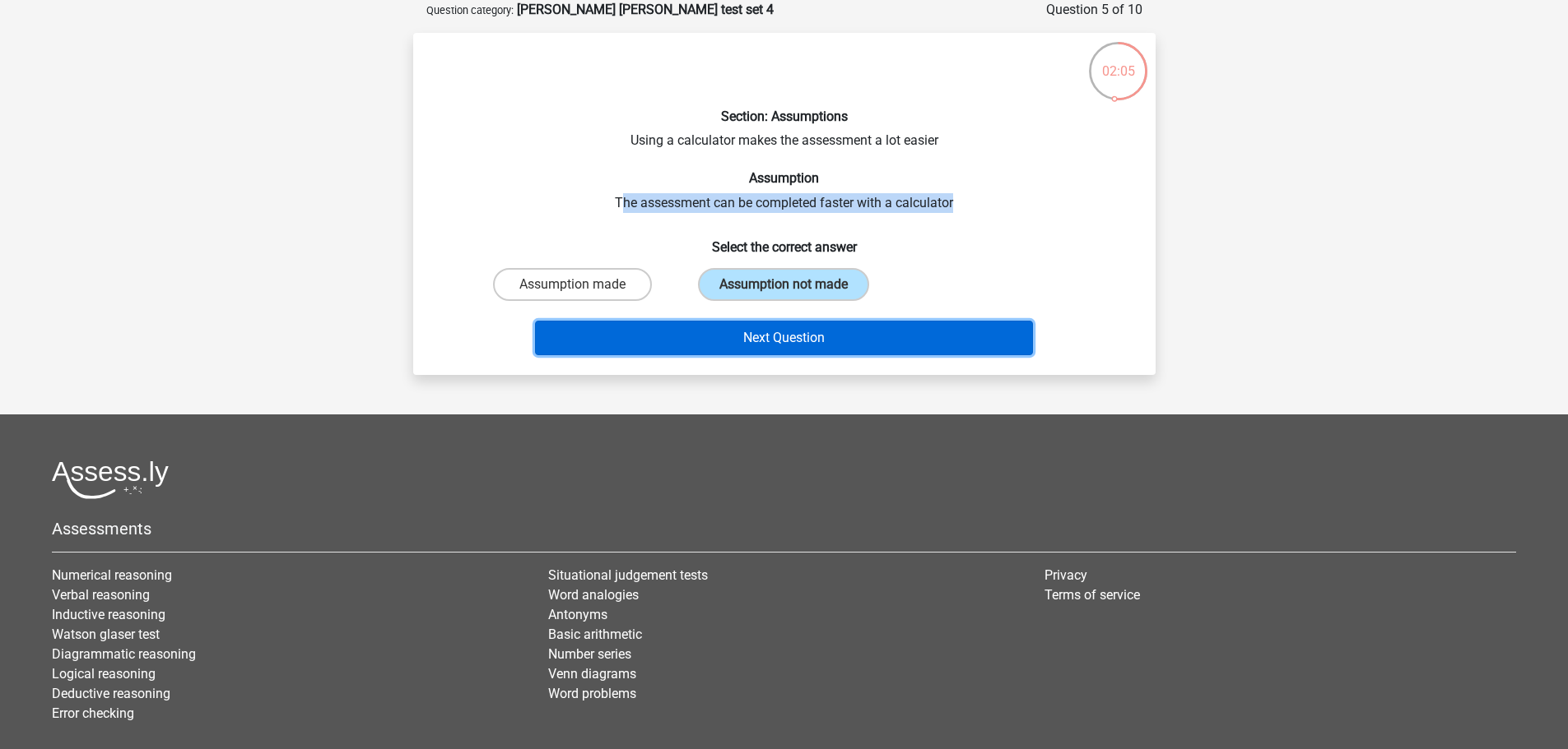
click at [839, 331] on button "Next Question" at bounding box center [784, 338] width 498 height 34
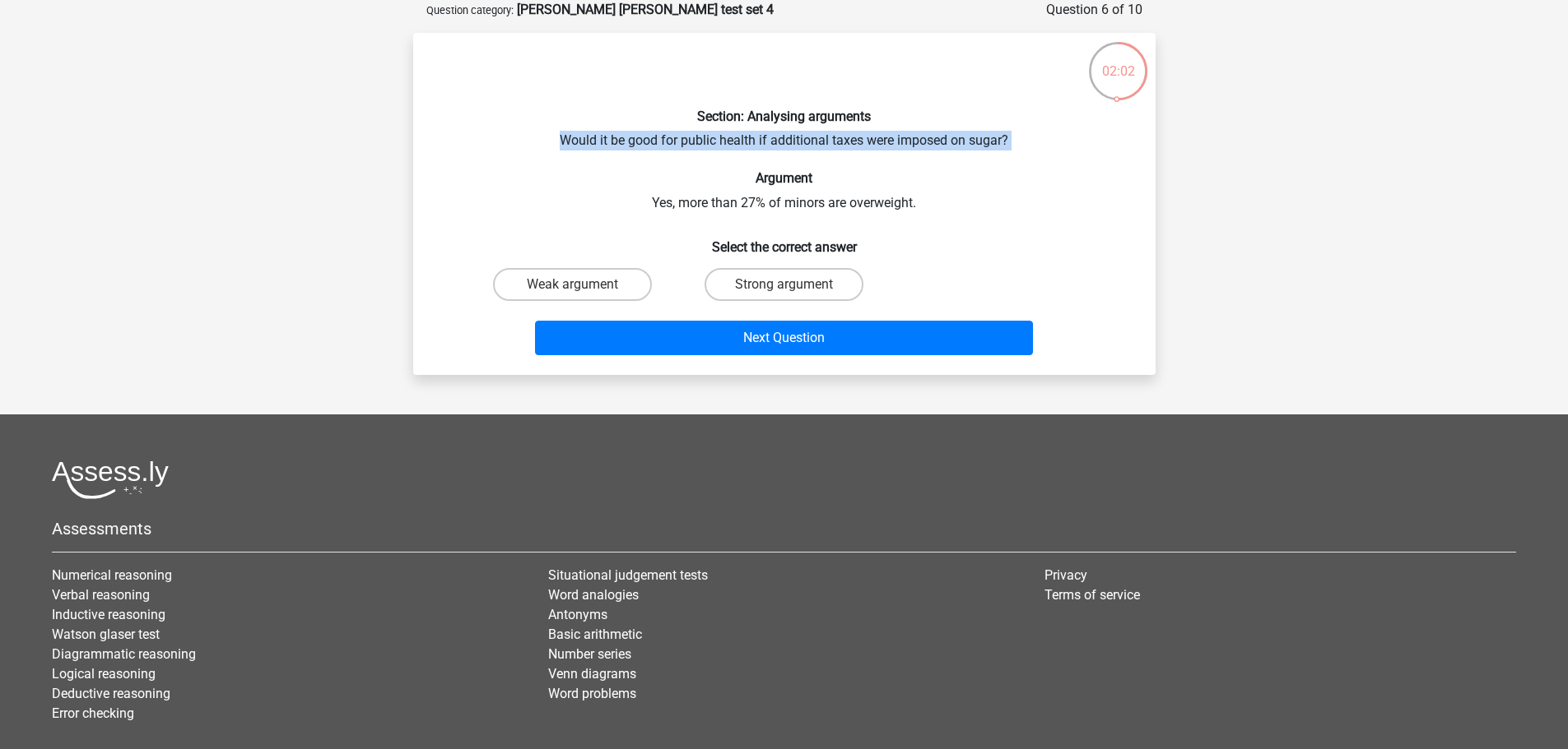
drag, startPoint x: 616, startPoint y: 141, endPoint x: 1050, endPoint y: 152, distance: 434.1
click at [1050, 152] on div "Section: Analysing arguments Would it be good for public health if additional t…" at bounding box center [784, 204] width 729 height 315
click at [609, 287] on label "Weak argument" at bounding box center [573, 285] width 159 height 33
click at [582, 287] on input "Weak argument" at bounding box center [577, 290] width 11 height 11
radio input "true"
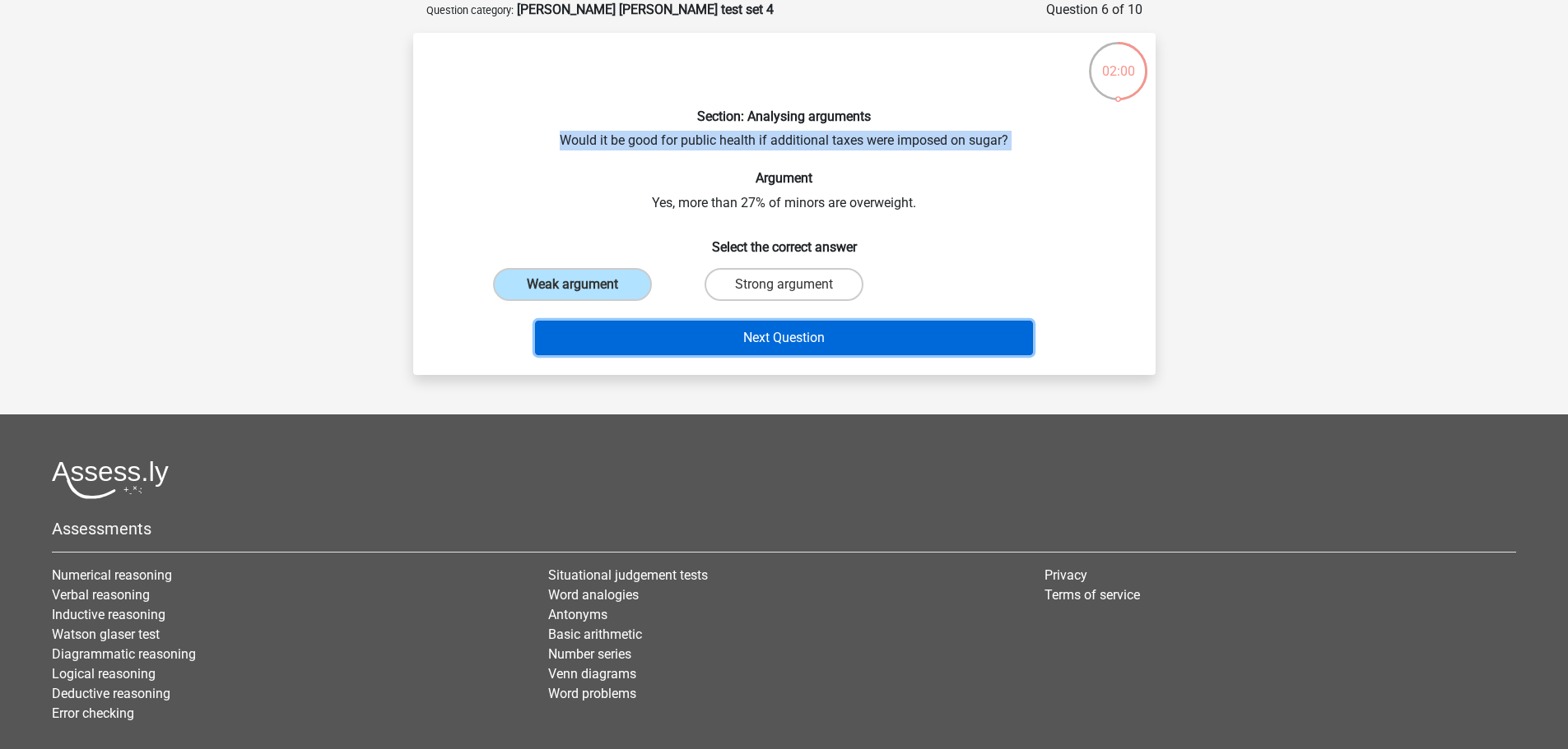
click at [681, 332] on button "Next Question" at bounding box center [784, 338] width 498 height 34
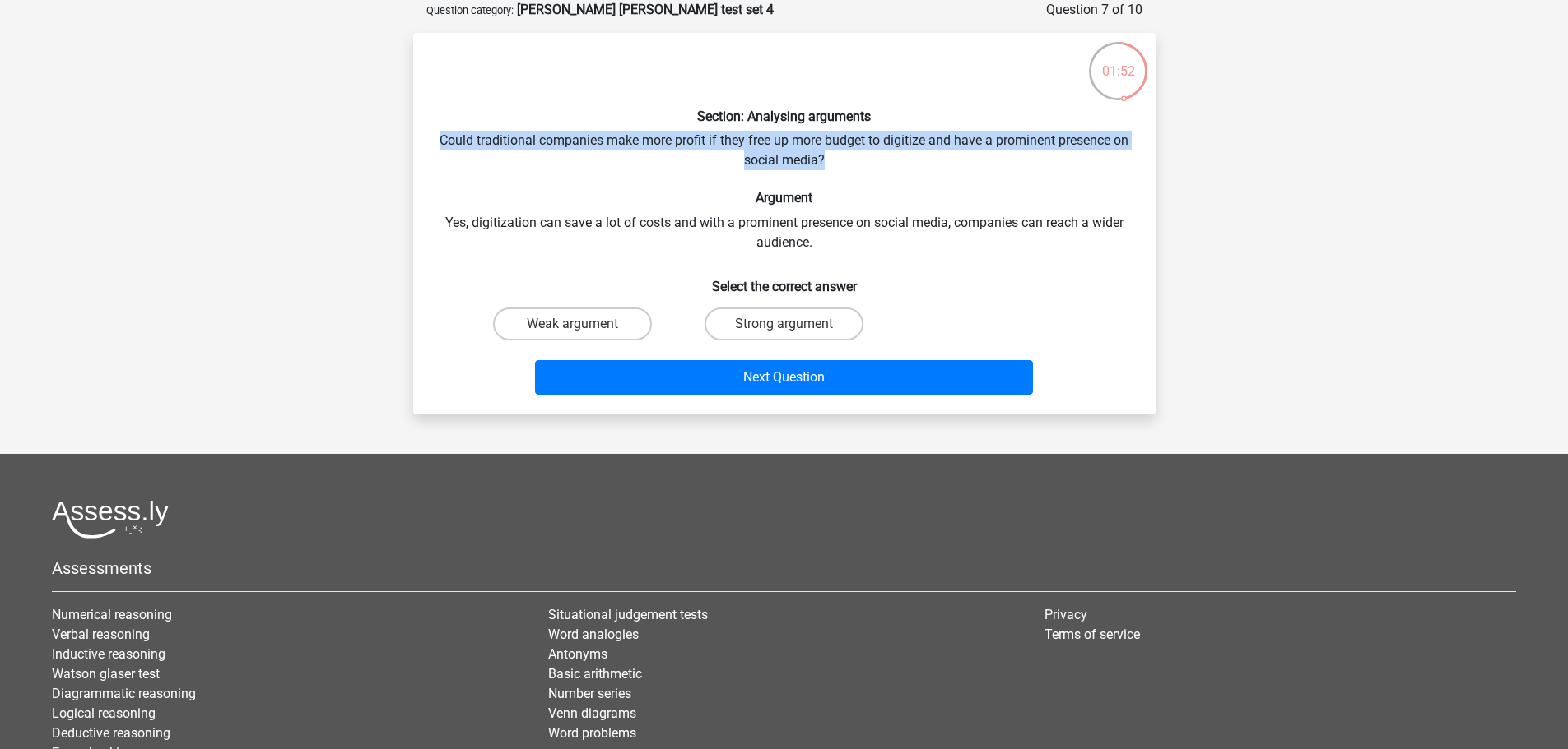
drag, startPoint x: 439, startPoint y: 135, endPoint x: 1064, endPoint y: 164, distance: 625.7
click at [1064, 164] on div "Section: Analysing arguments Could traditional companies make more profit if th…" at bounding box center [784, 224] width 729 height 355
click at [748, 322] on label "Strong argument" at bounding box center [784, 324] width 159 height 33
click at [784, 324] on input "Strong argument" at bounding box center [789, 330] width 11 height 11
radio input "true"
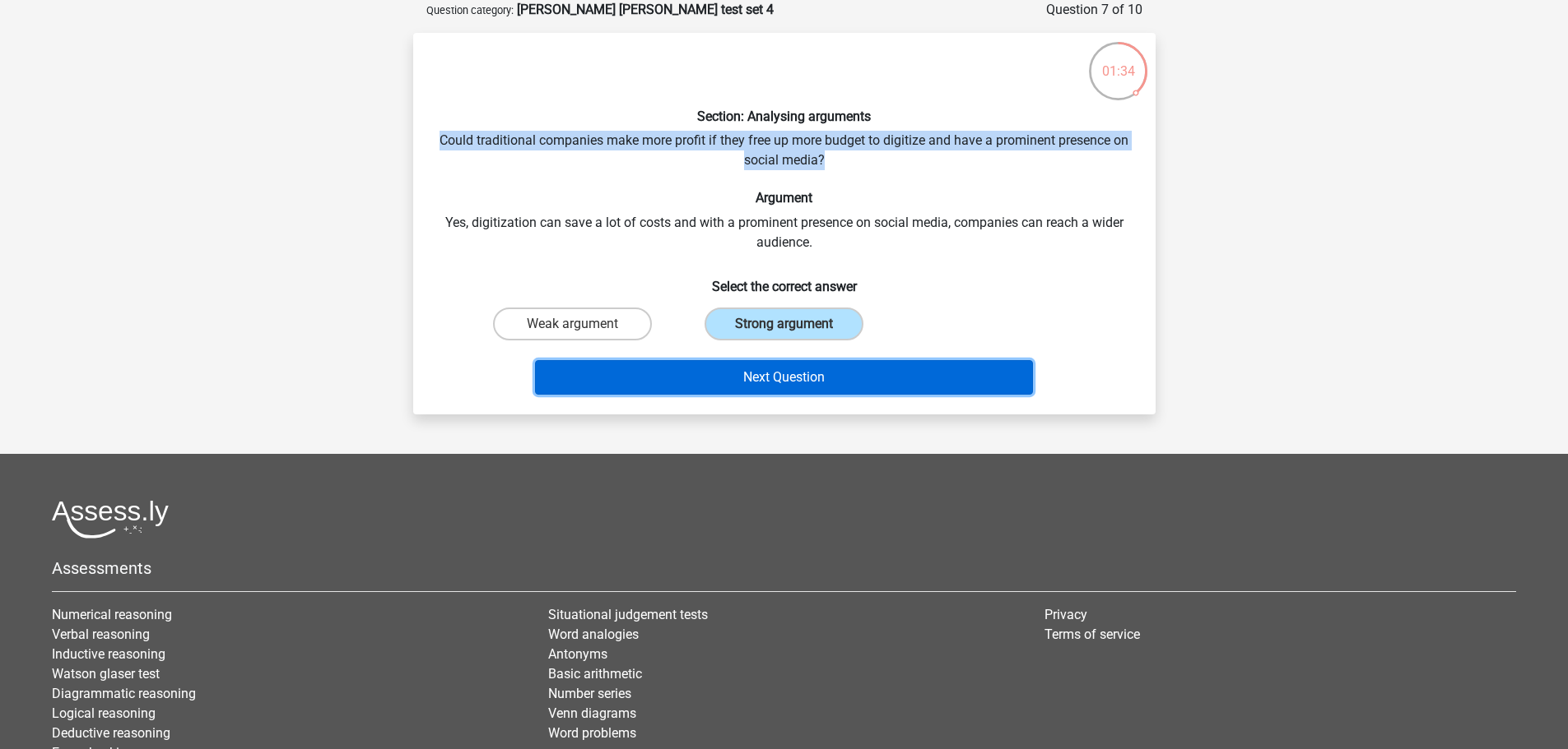
click at [759, 384] on button "Next Question" at bounding box center [784, 378] width 498 height 34
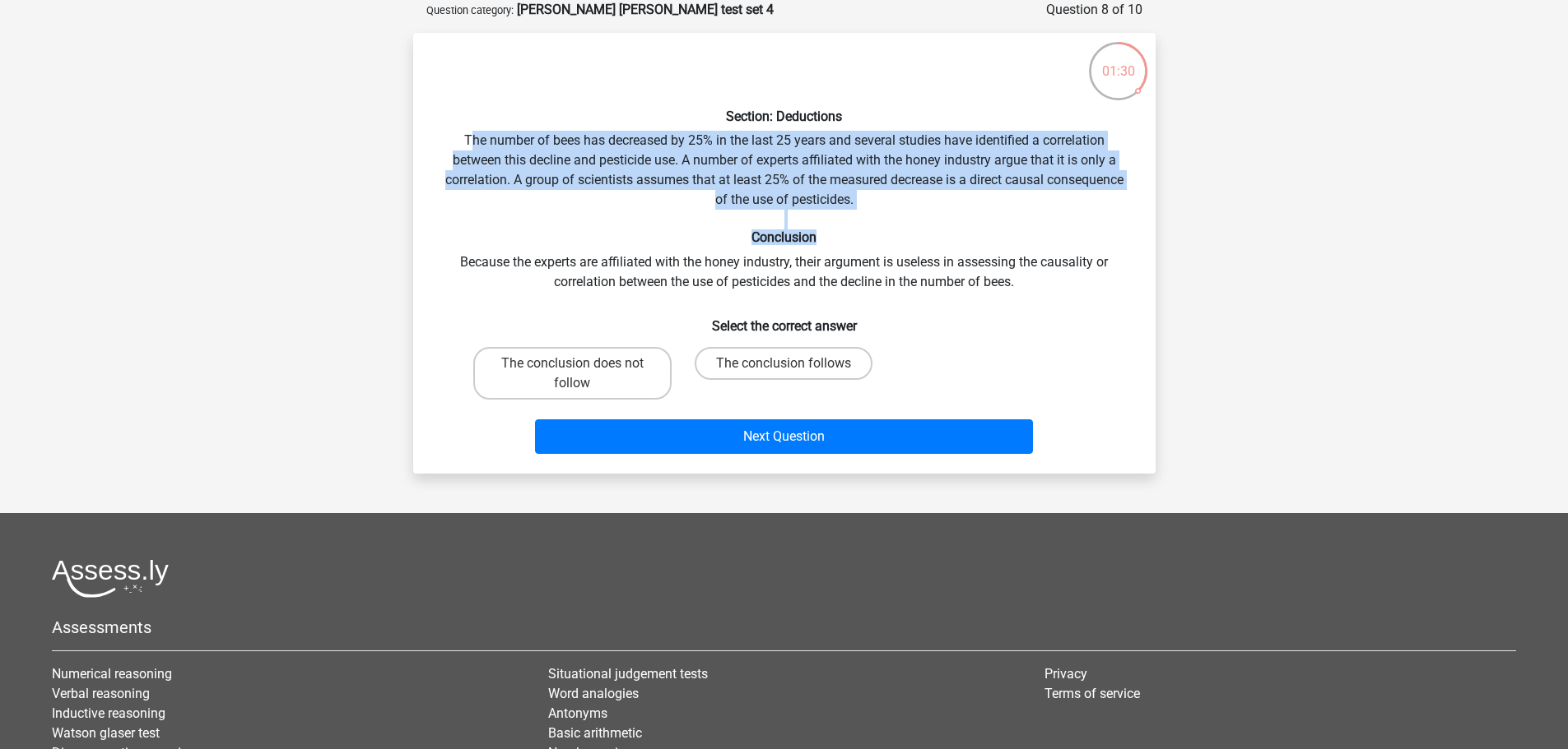
drag, startPoint x: 466, startPoint y: 136, endPoint x: 1077, endPoint y: 234, distance: 618.8
click at [1077, 234] on div "Section: Deductions The number of bees has decreased by 25% in the last 25 year…" at bounding box center [784, 253] width 729 height 415
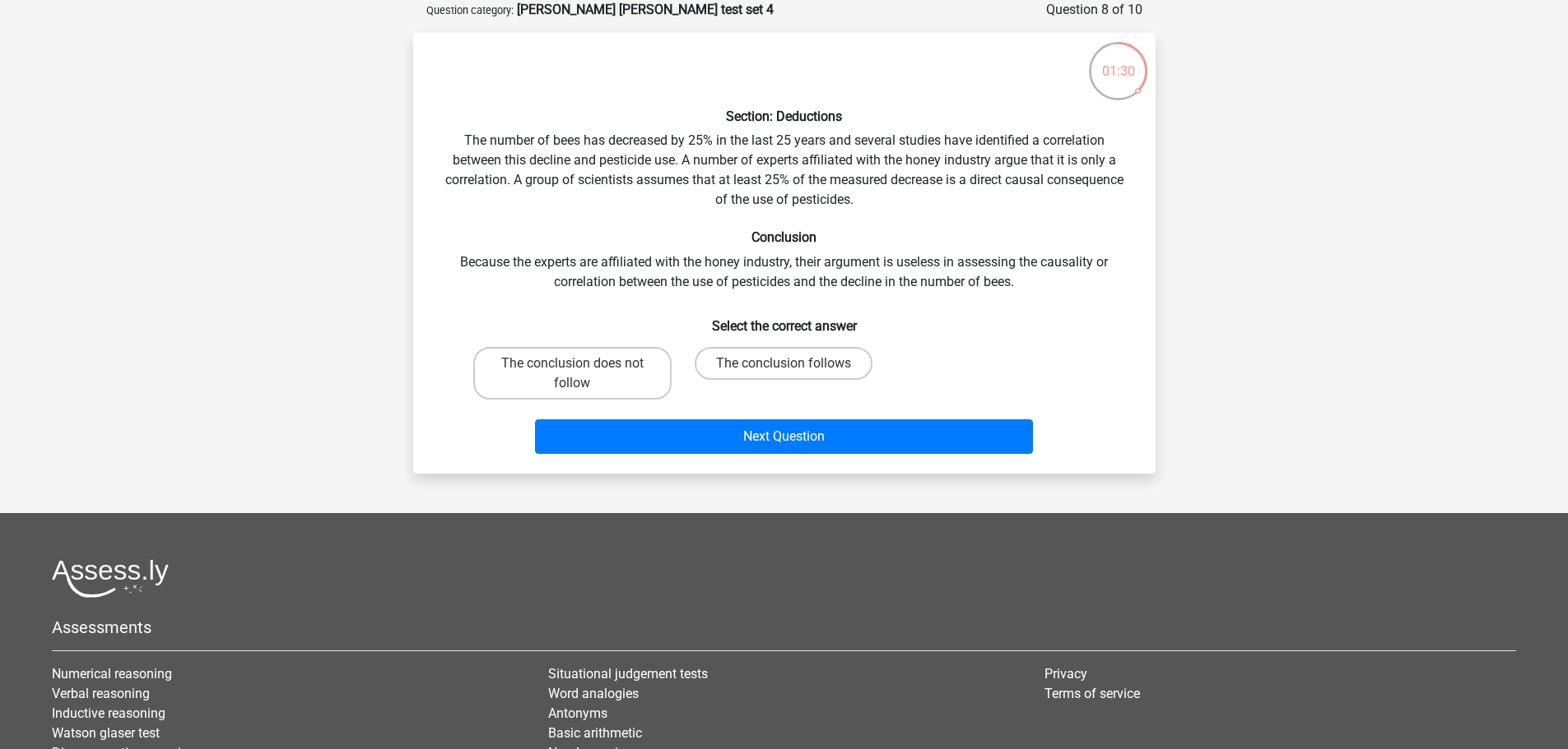
click at [799, 288] on div "Section: Deductions The number of bees has decreased by 25% in the last 25 year…" at bounding box center [784, 253] width 729 height 415
click at [606, 362] on label "The conclusion does not follow" at bounding box center [573, 373] width 198 height 52
click at [582, 363] on input "The conclusion does not follow" at bounding box center [577, 369] width 11 height 11
radio input "true"
click at [646, 409] on div "Next Question" at bounding box center [784, 434] width 690 height 54
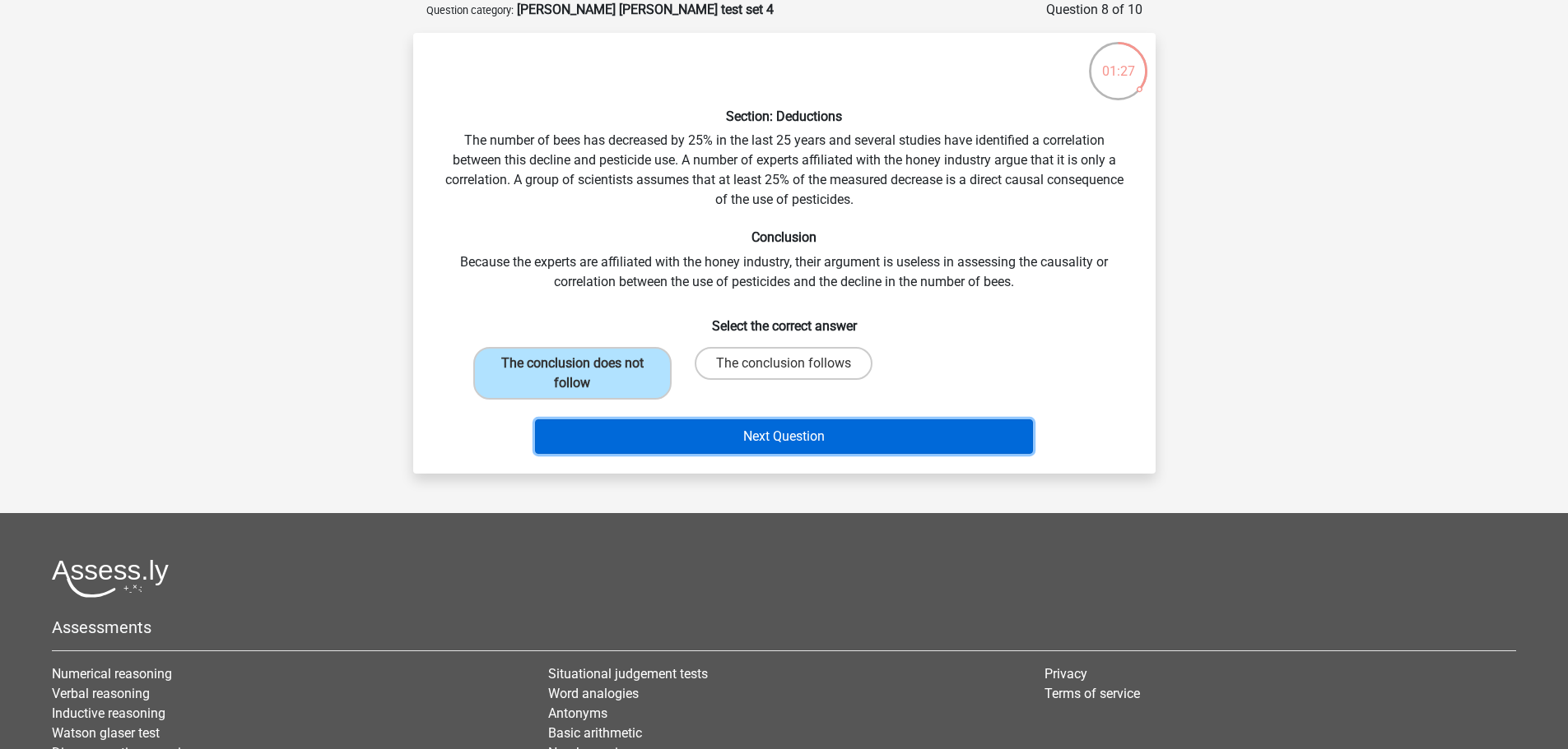
click at [652, 425] on button "Next Question" at bounding box center [784, 436] width 498 height 34
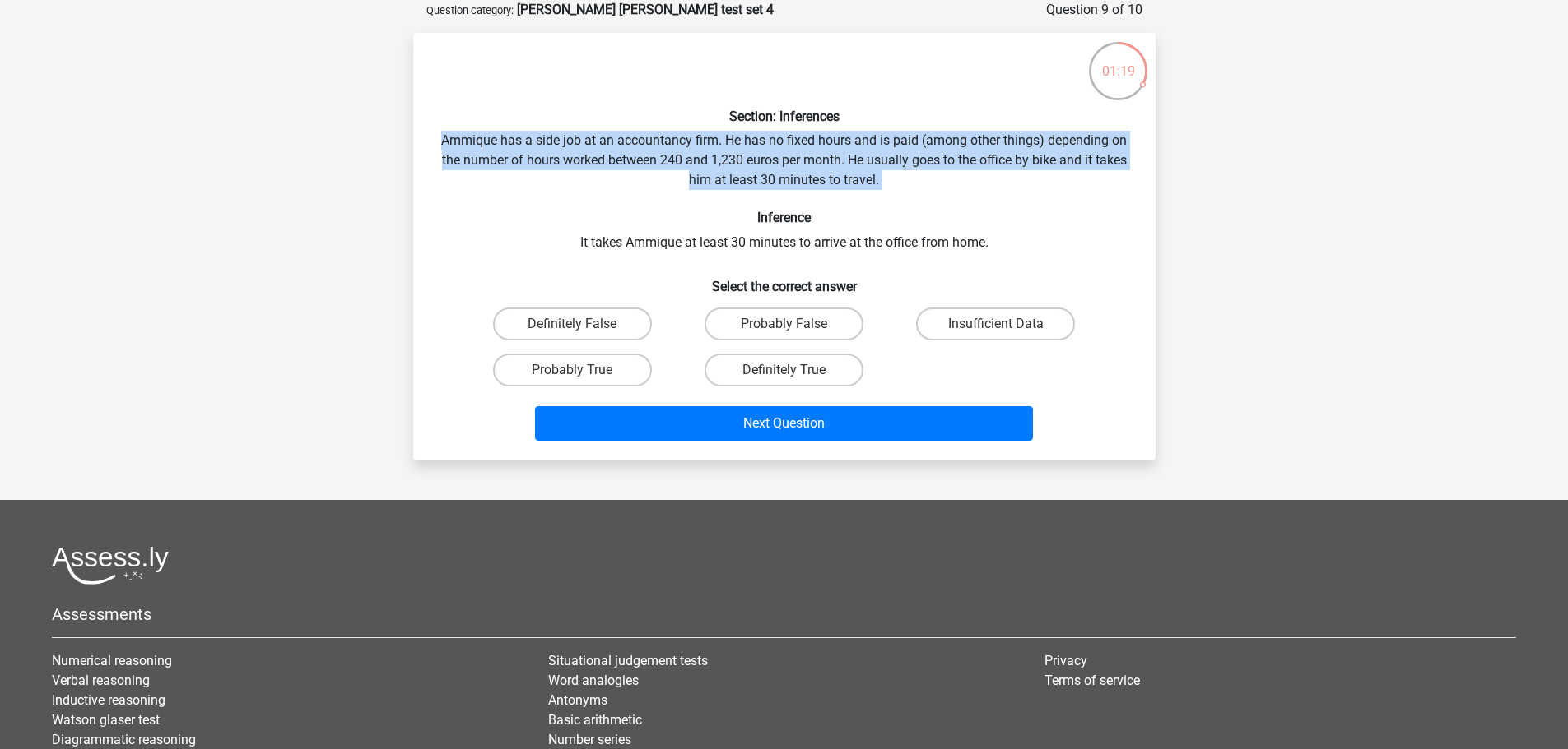
drag, startPoint x: 432, startPoint y: 136, endPoint x: 920, endPoint y: 192, distance: 491.2
click at [920, 192] on div "Section: Inferences Ammique has a side job at an accountancy firm. He has no fi…" at bounding box center [784, 246] width 729 height 401
click at [871, 168] on div "Section: Inferences Ammique has a side job at an accountancy firm. He has no fi…" at bounding box center [784, 246] width 729 height 401
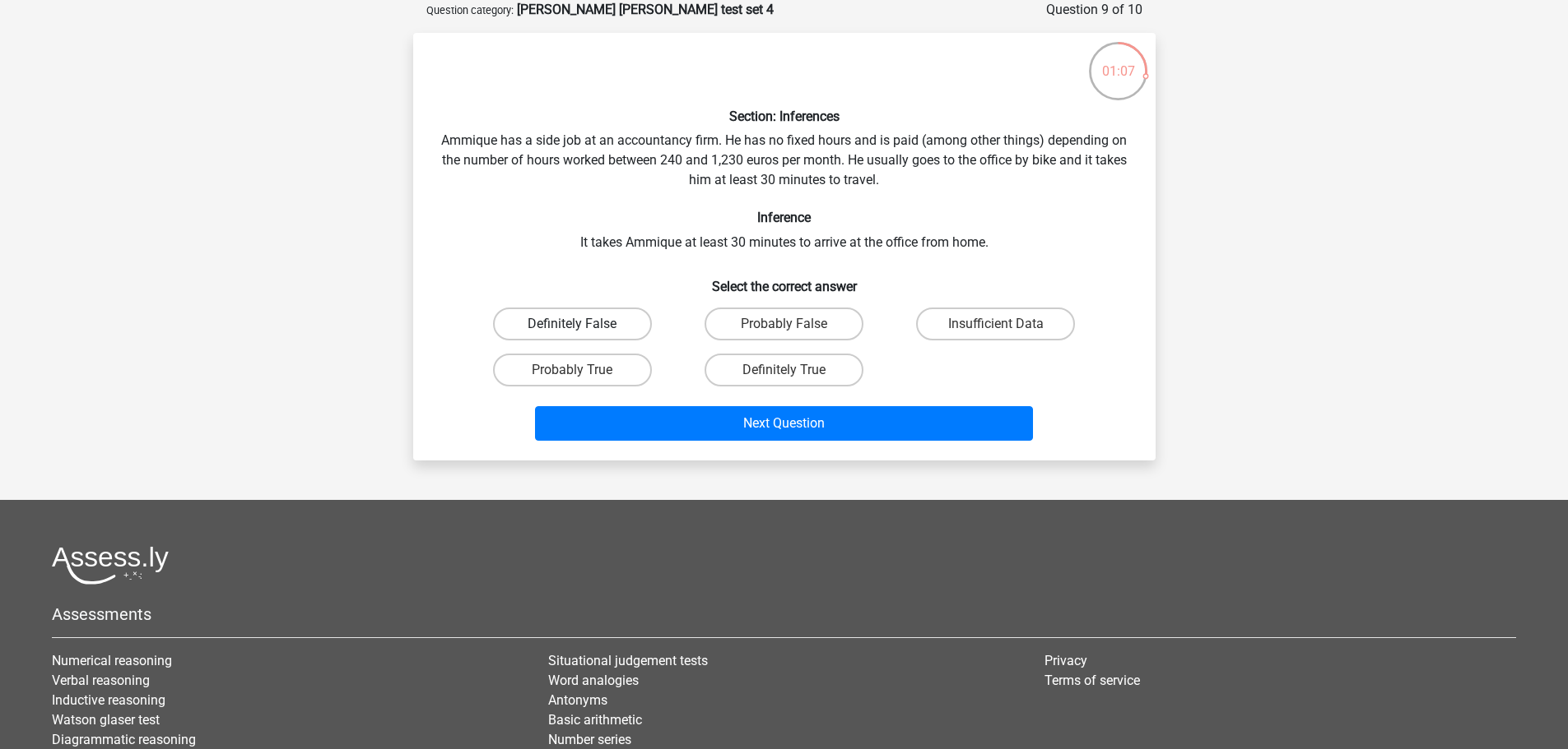
click at [605, 323] on label "Definitely False" at bounding box center [573, 324] width 159 height 33
click at [582, 324] on input "Definitely False" at bounding box center [577, 330] width 11 height 11
radio input "true"
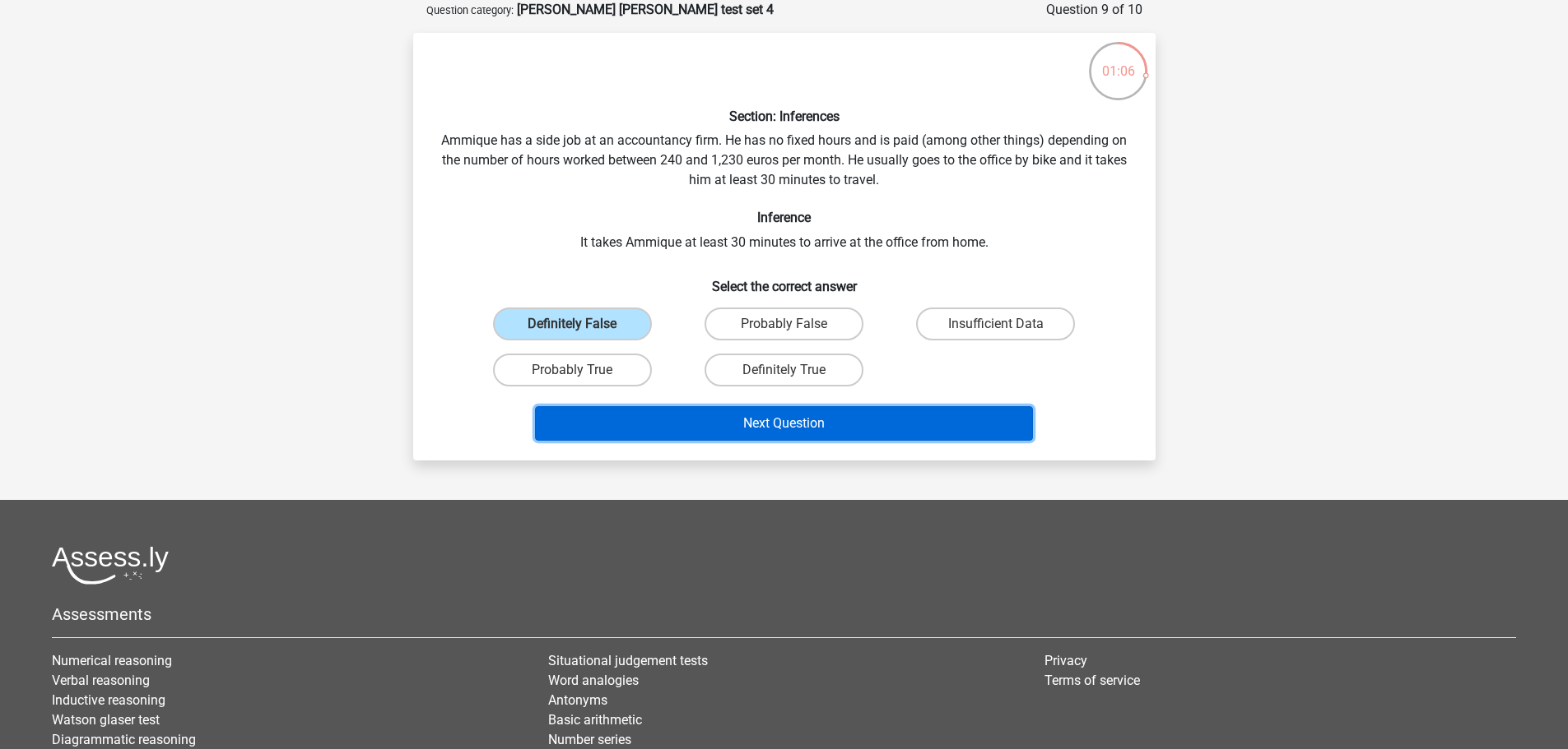
click at [692, 424] on button "Next Question" at bounding box center [784, 424] width 498 height 34
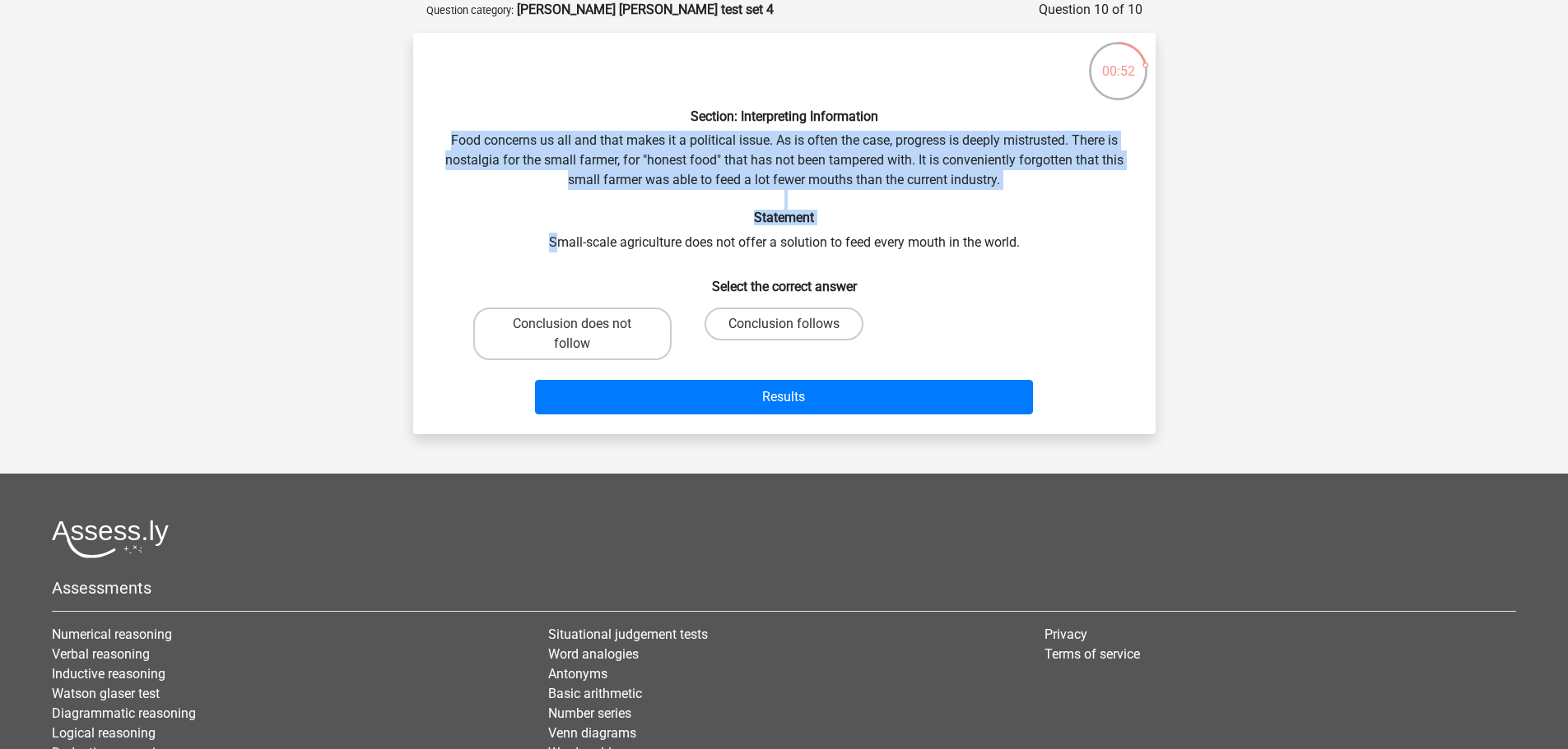
drag, startPoint x: 446, startPoint y: 136, endPoint x: 555, endPoint y: 232, distance: 145.2
click at [555, 232] on div "Section: Interpreting Information Food concerns us all and that makes it a poli…" at bounding box center [784, 233] width 729 height 375
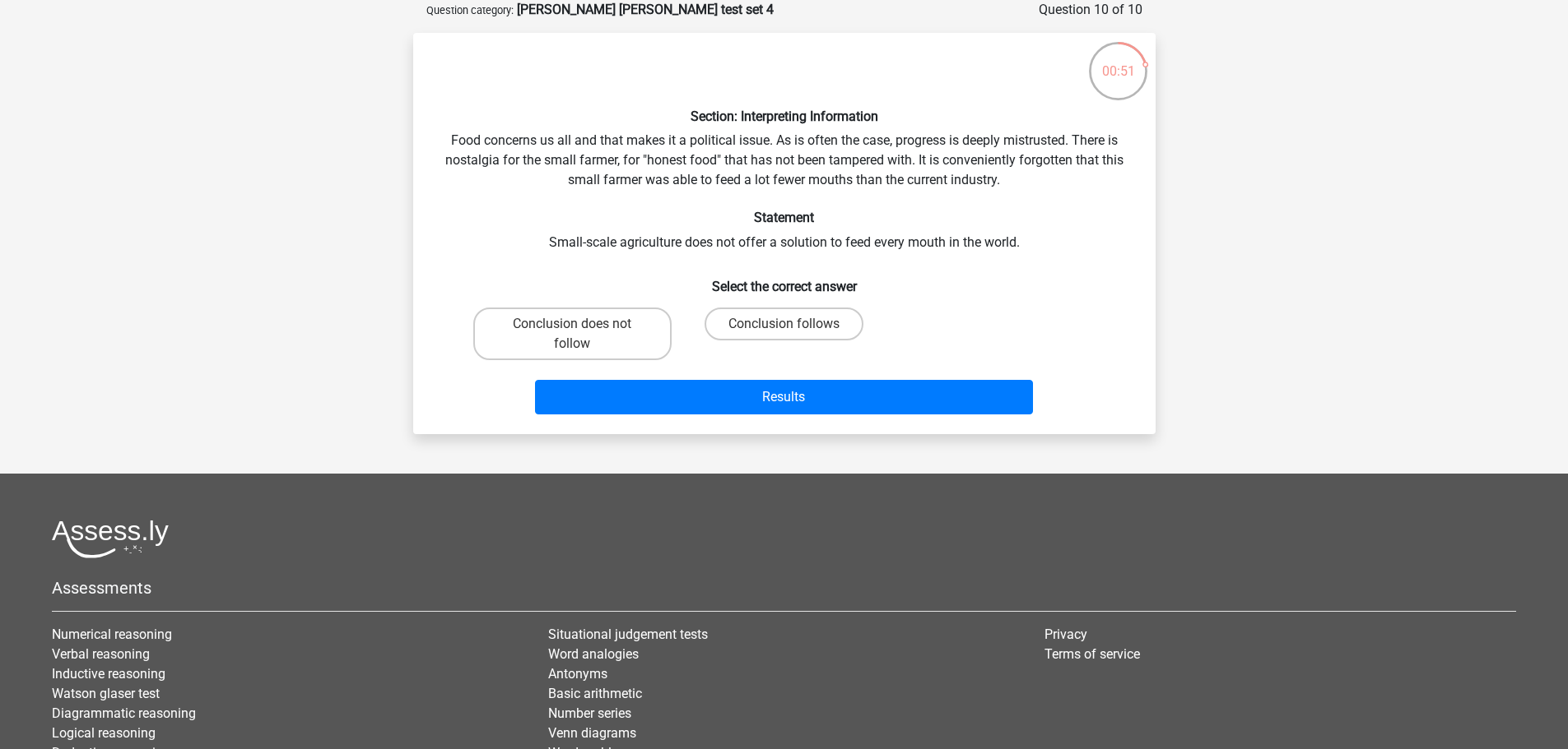
click at [563, 237] on div "Section: Interpreting Information Food concerns us all and that makes it a poli…" at bounding box center [784, 233] width 729 height 375
drag, startPoint x: 544, startPoint y: 240, endPoint x: 972, endPoint y: 217, distance: 428.6
click at [977, 218] on div "Section: Interpreting Information Food concerns us all and that makes it a poli…" at bounding box center [784, 233] width 729 height 375
click at [611, 315] on label "Conclusion does not follow" at bounding box center [573, 333] width 198 height 52
click at [582, 324] on input "Conclusion does not follow" at bounding box center [577, 330] width 11 height 11
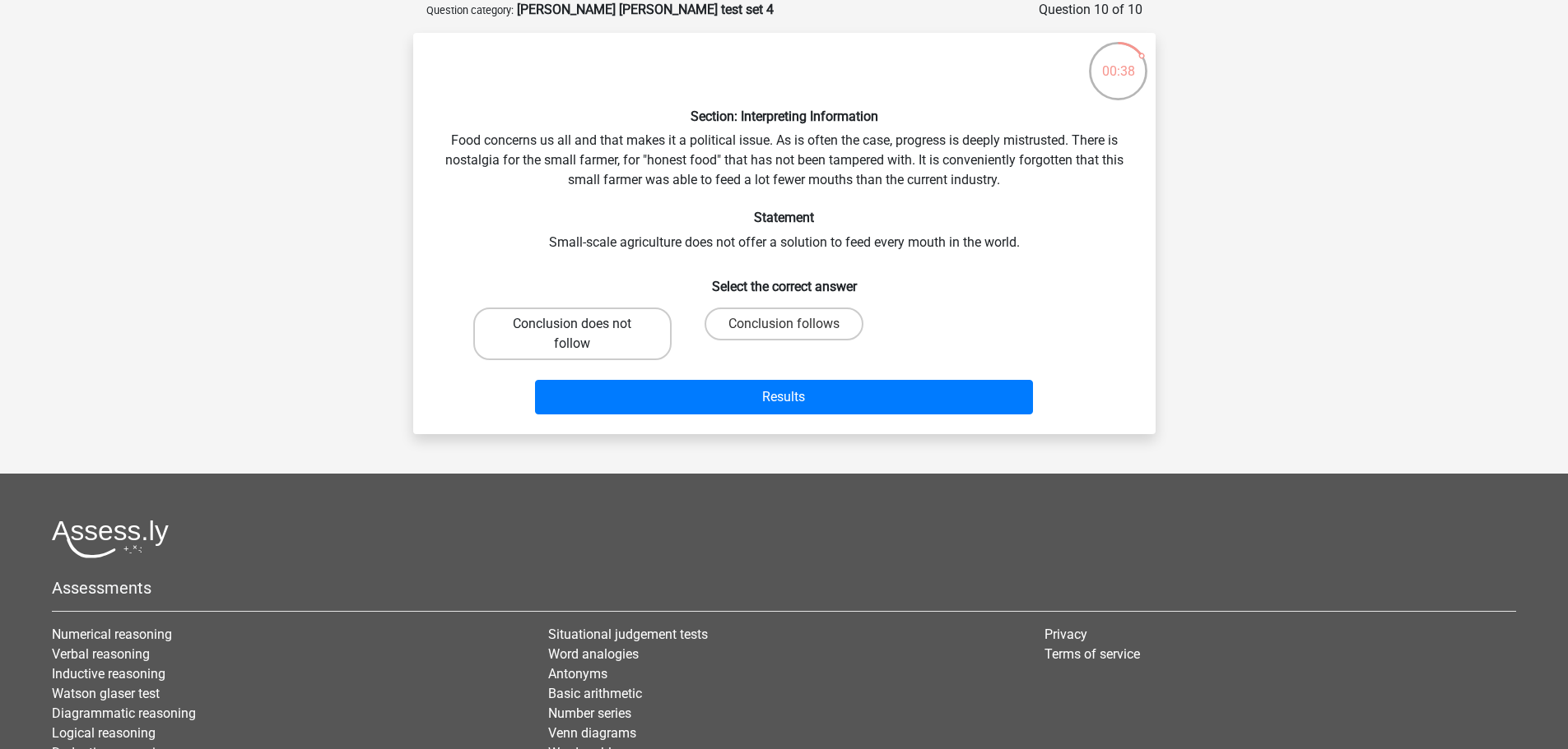
radio input "true"
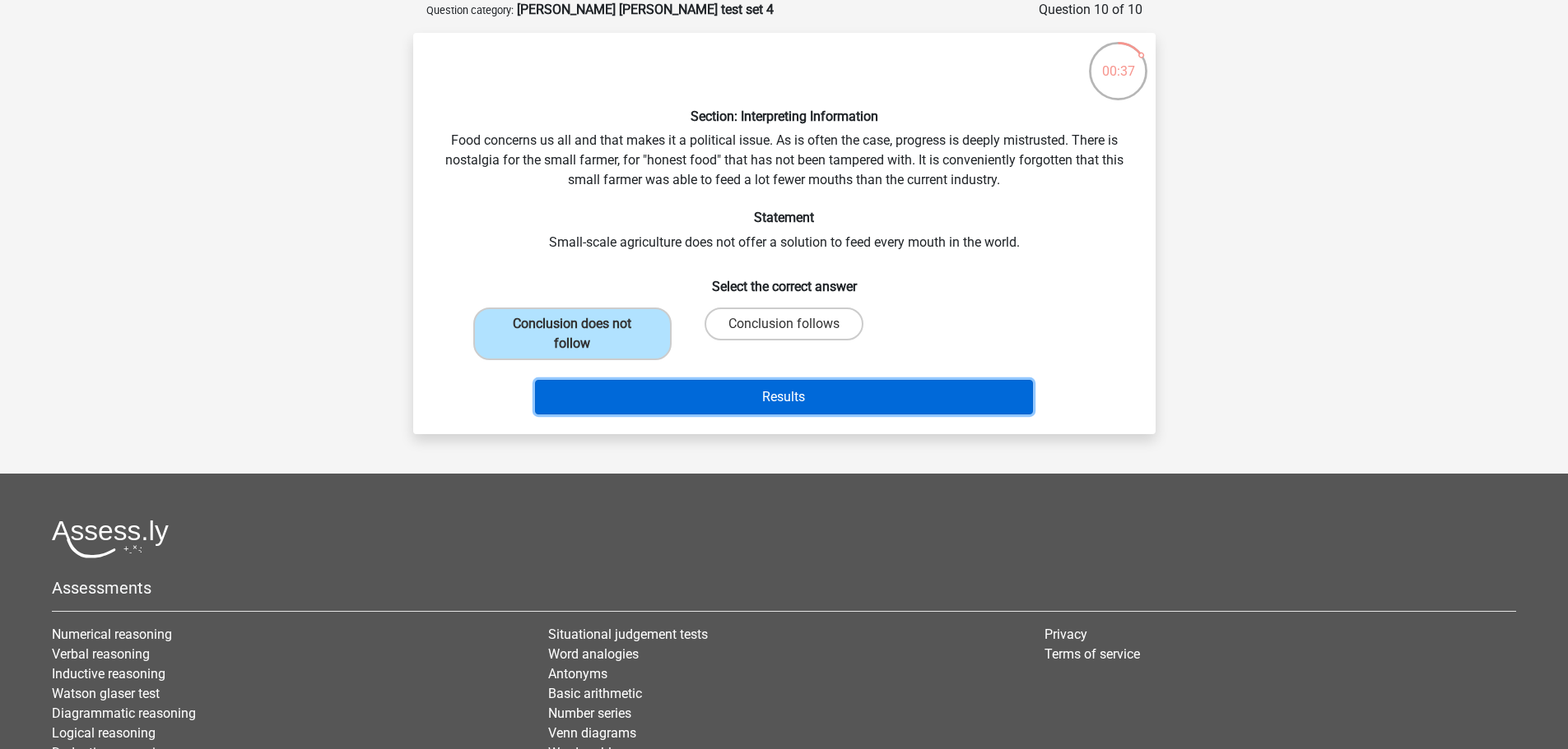
click at [770, 404] on button "Results" at bounding box center [784, 397] width 498 height 34
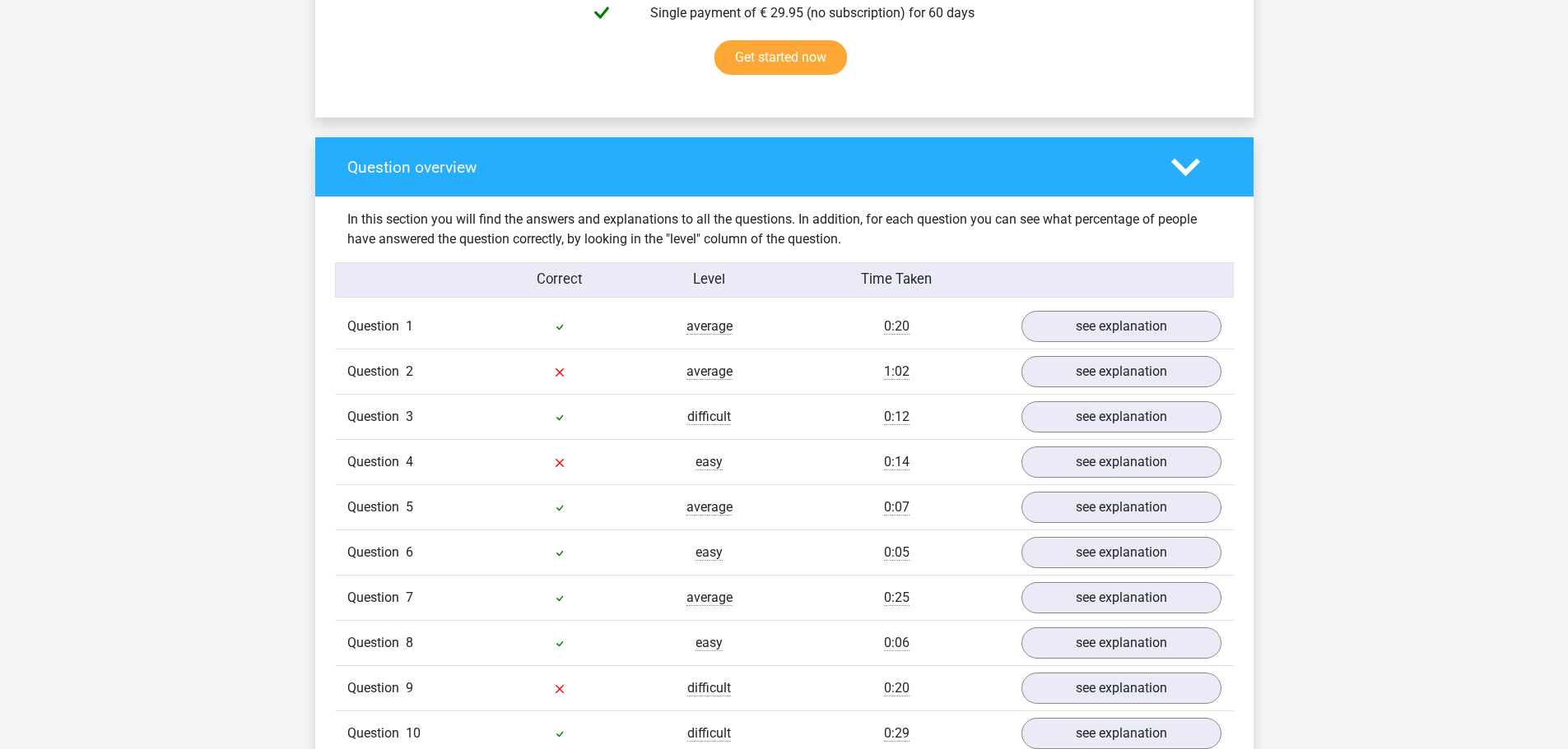
scroll to position [1152, 0]
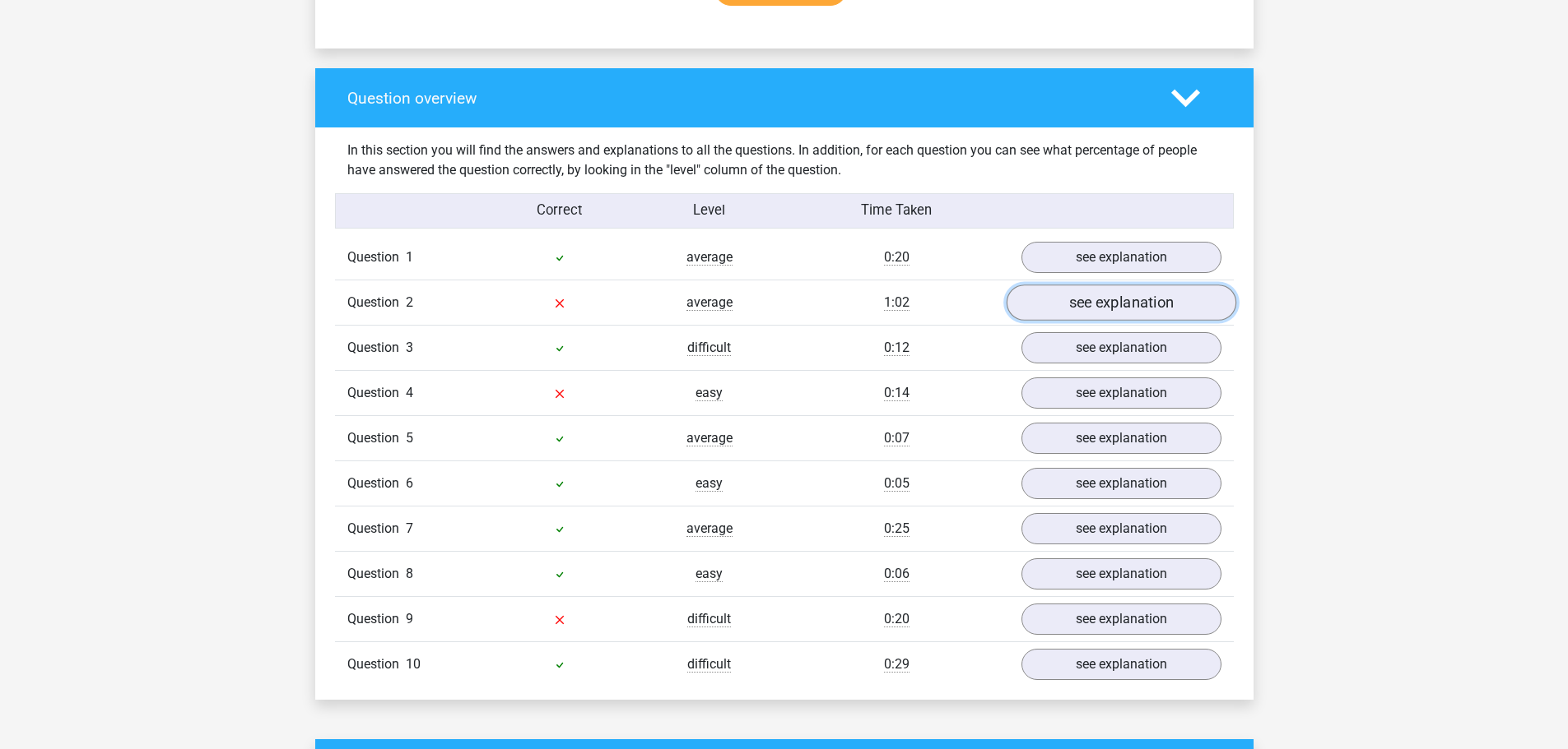
click at [1078, 304] on link "see explanation" at bounding box center [1120, 304] width 230 height 36
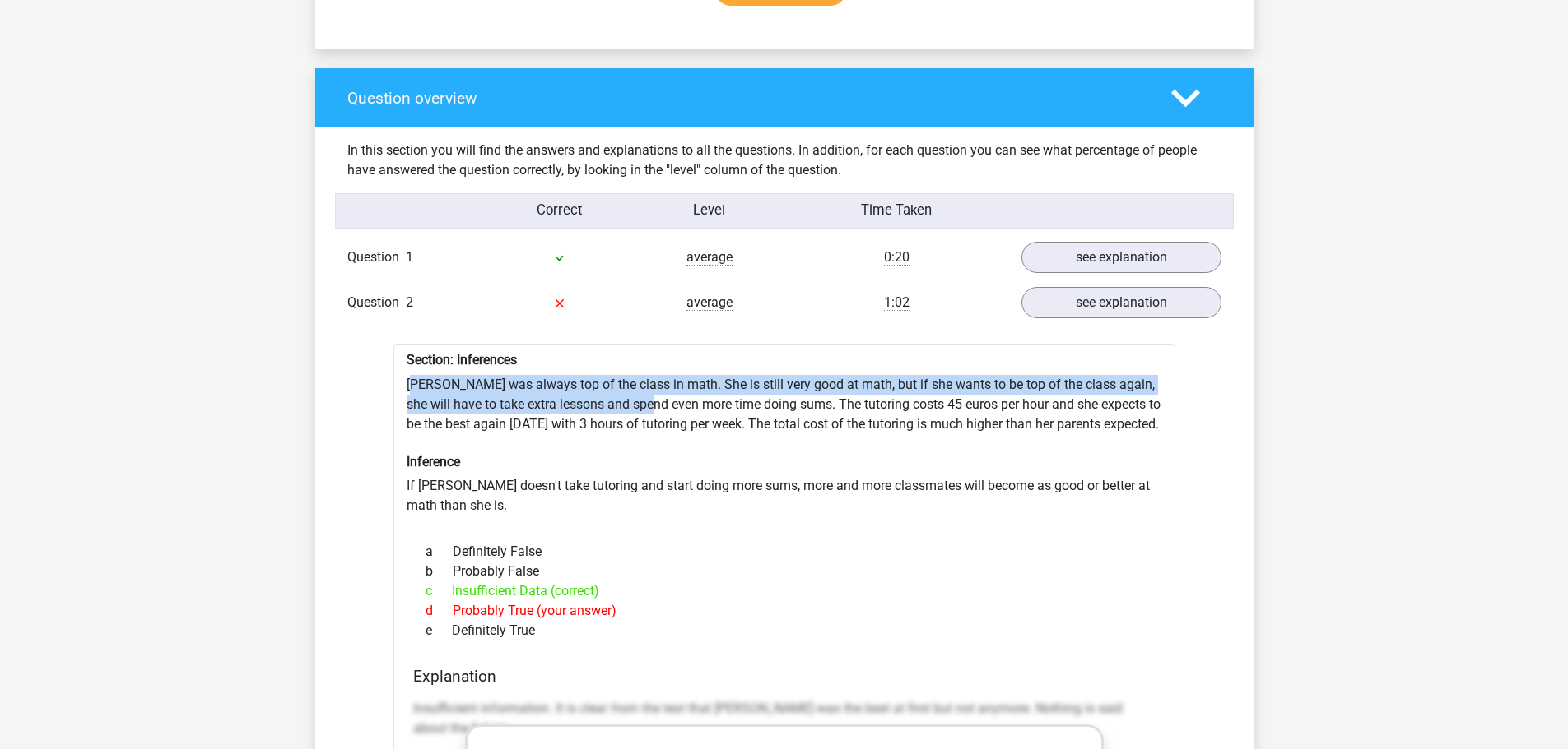
drag, startPoint x: 412, startPoint y: 381, endPoint x: 660, endPoint y: 402, distance: 248.9
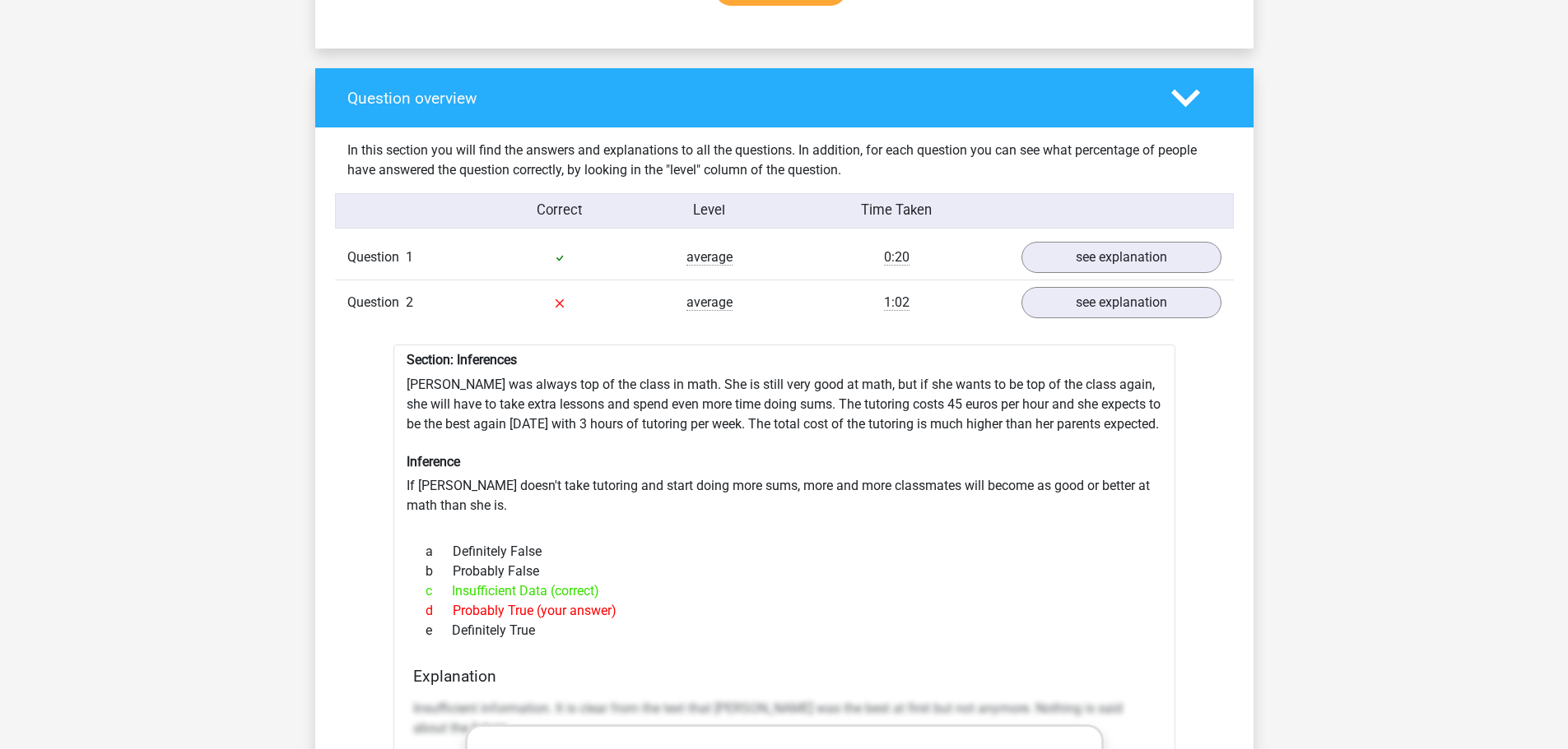
scroll to position [1234, 0]
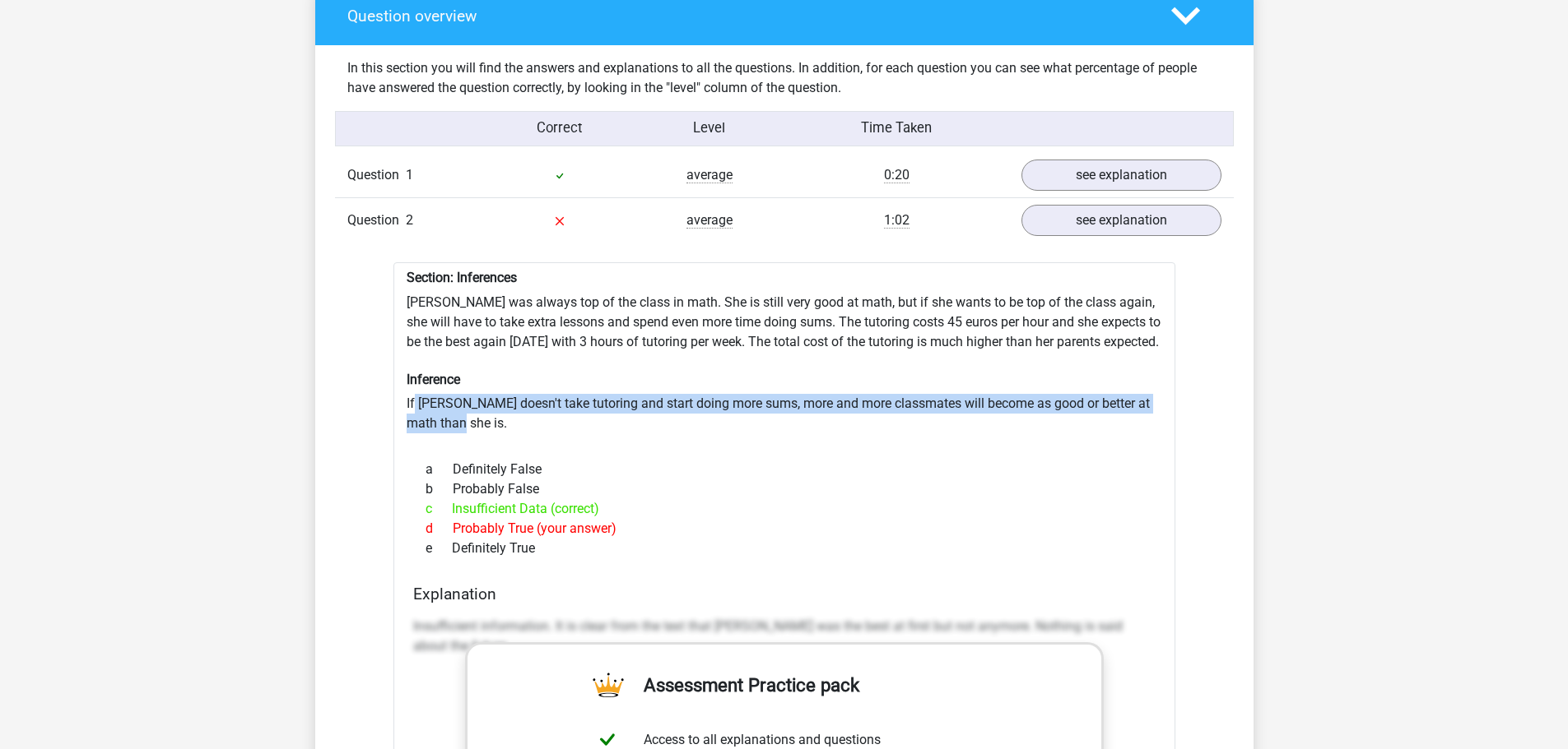
drag, startPoint x: 415, startPoint y: 419, endPoint x: 480, endPoint y: 438, distance: 67.7
click at [477, 438] on div "Section: Inferences [PERSON_NAME] was always top of the class in math. She is s…" at bounding box center [784, 721] width 782 height 918
click at [480, 438] on div "Section: Inferences [PERSON_NAME] was always top of the class in math. She is s…" at bounding box center [784, 721] width 782 height 918
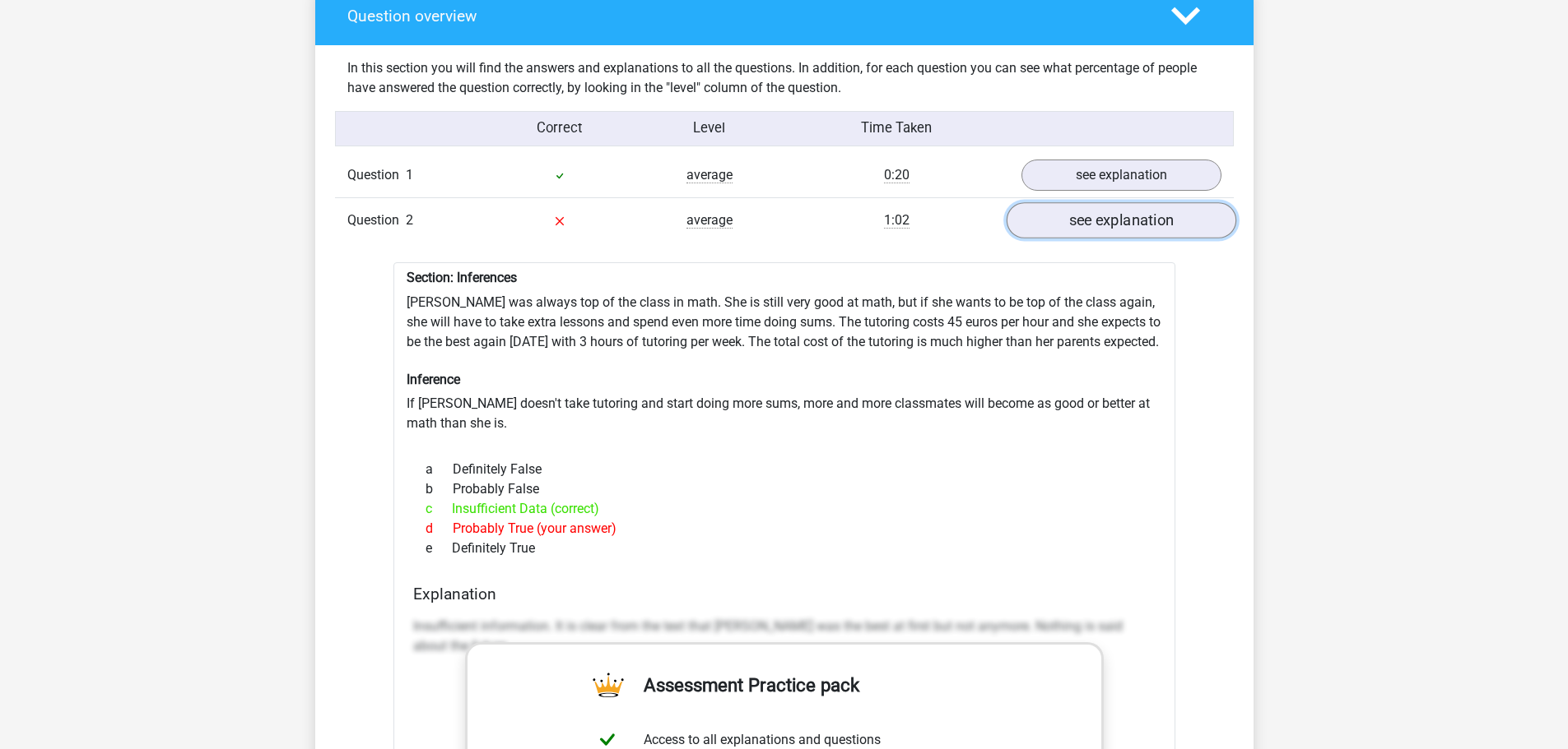
click at [1160, 222] on link "see explanation" at bounding box center [1120, 221] width 230 height 36
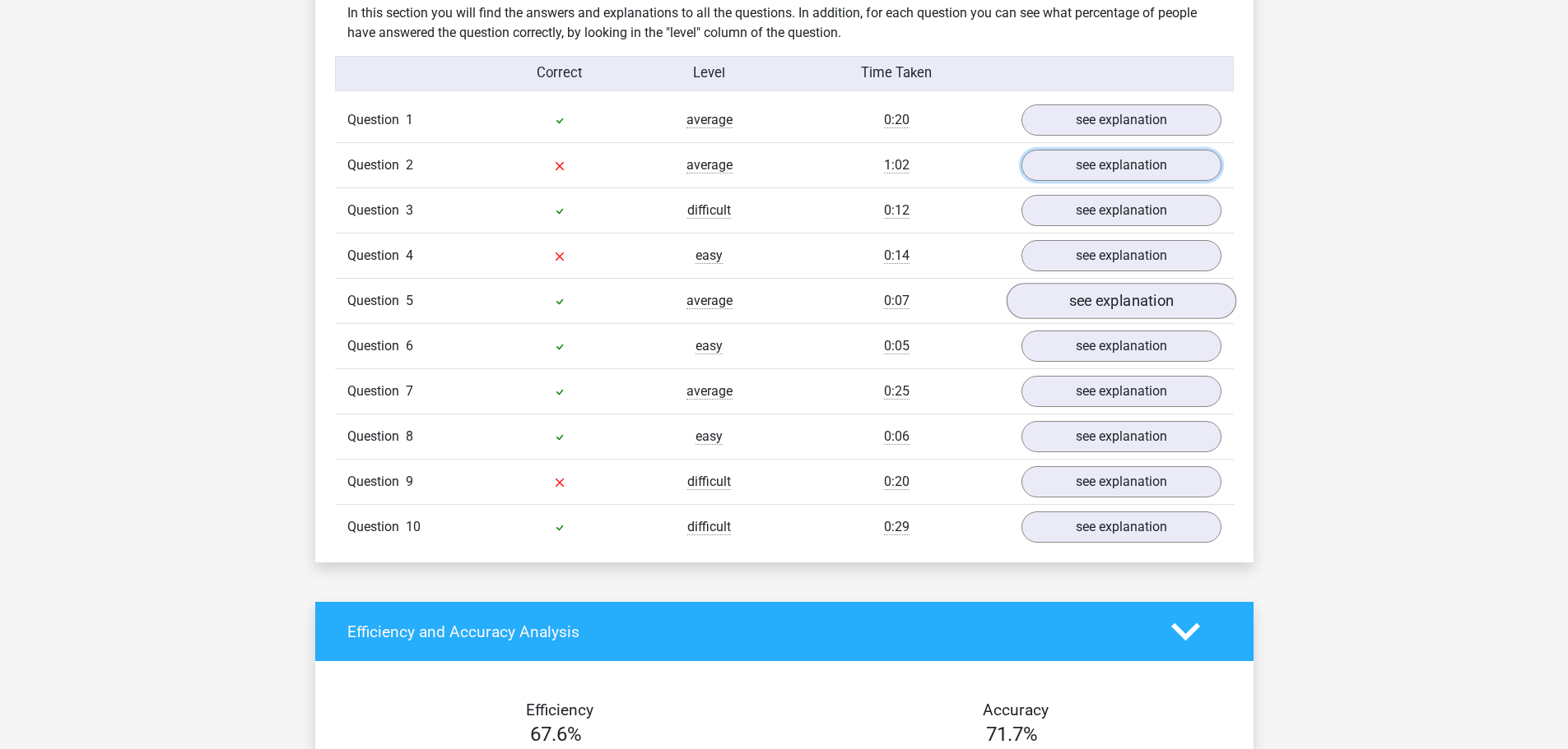
scroll to position [1316, 0]
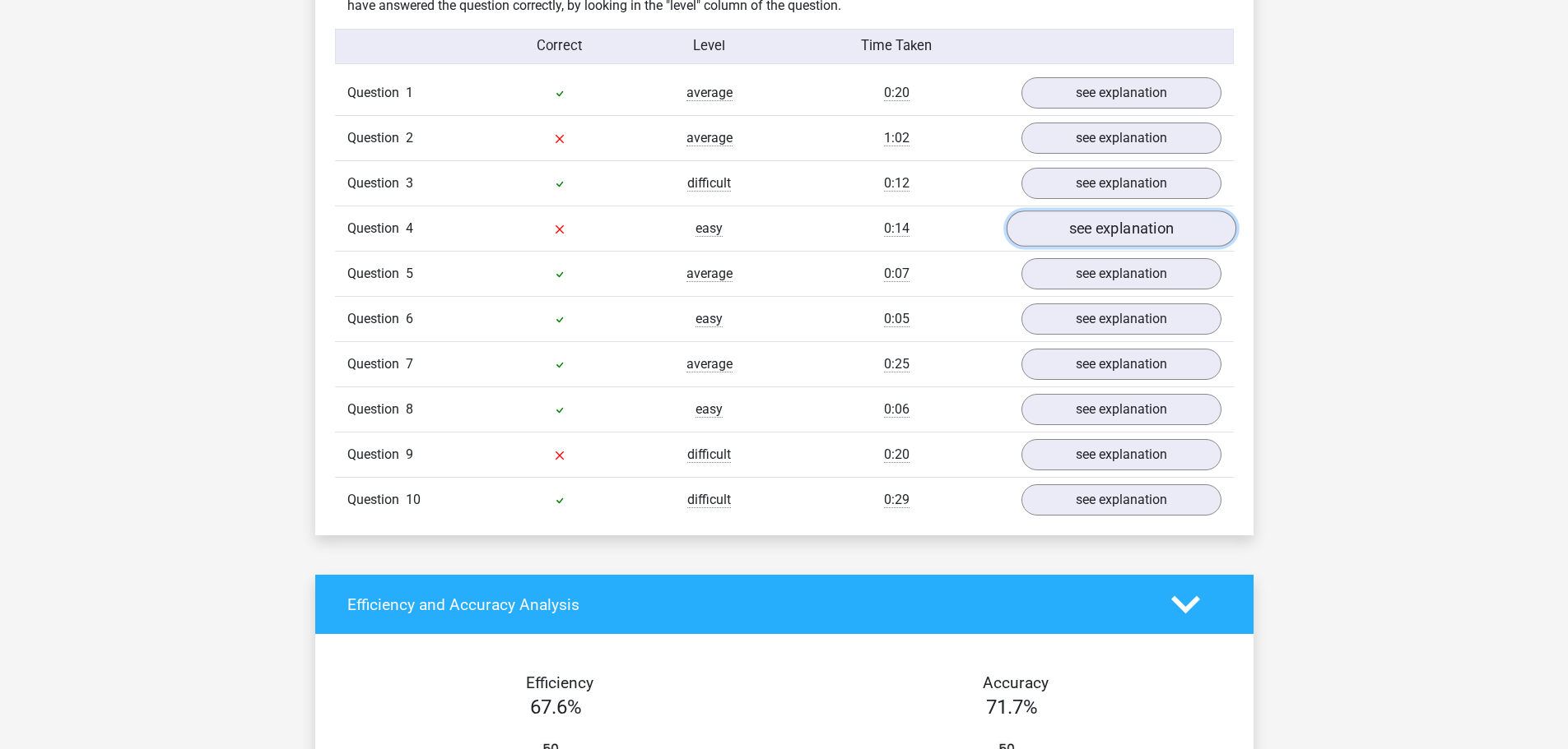
click at [1087, 240] on link "see explanation" at bounding box center [1120, 230] width 230 height 36
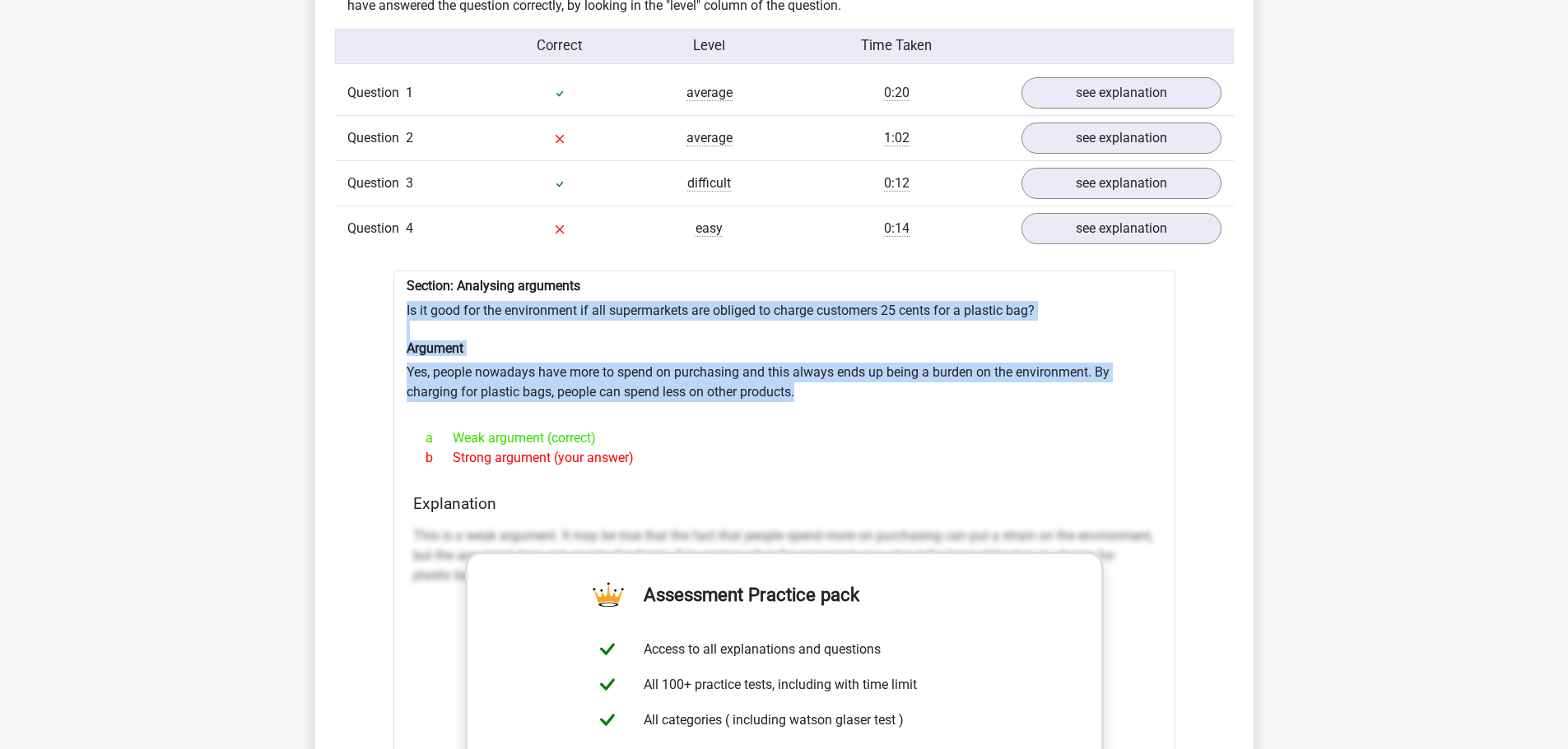
drag, startPoint x: 388, startPoint y: 309, endPoint x: 882, endPoint y: 406, distance: 503.4
click at [882, 406] on div "Question 1 average 0:20 see explanation Section: Deductions There is a strong c…" at bounding box center [784, 725] width 874 height 1310
click at [882, 406] on div at bounding box center [784, 408] width 756 height 14
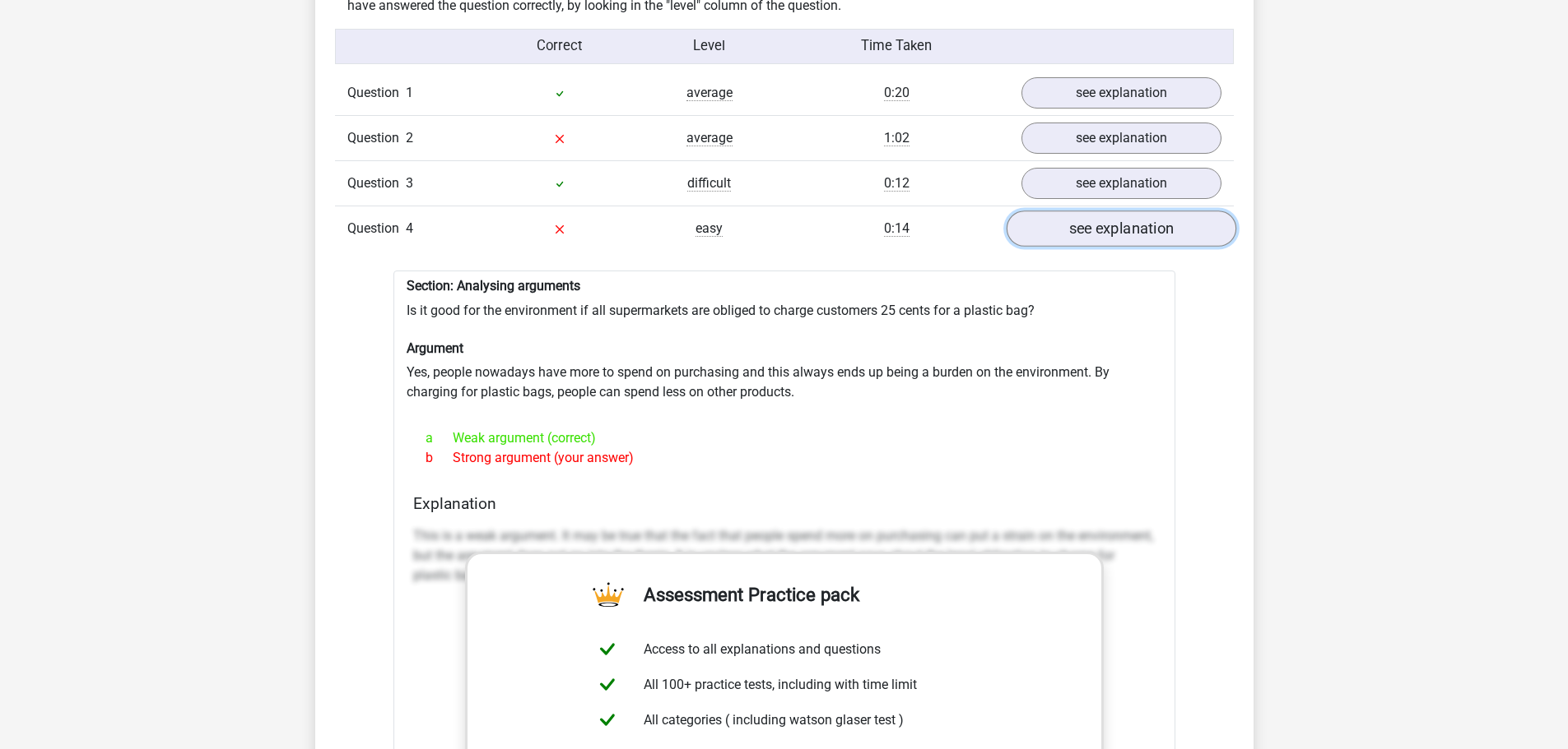
click at [1166, 231] on link "see explanation" at bounding box center [1120, 230] width 230 height 36
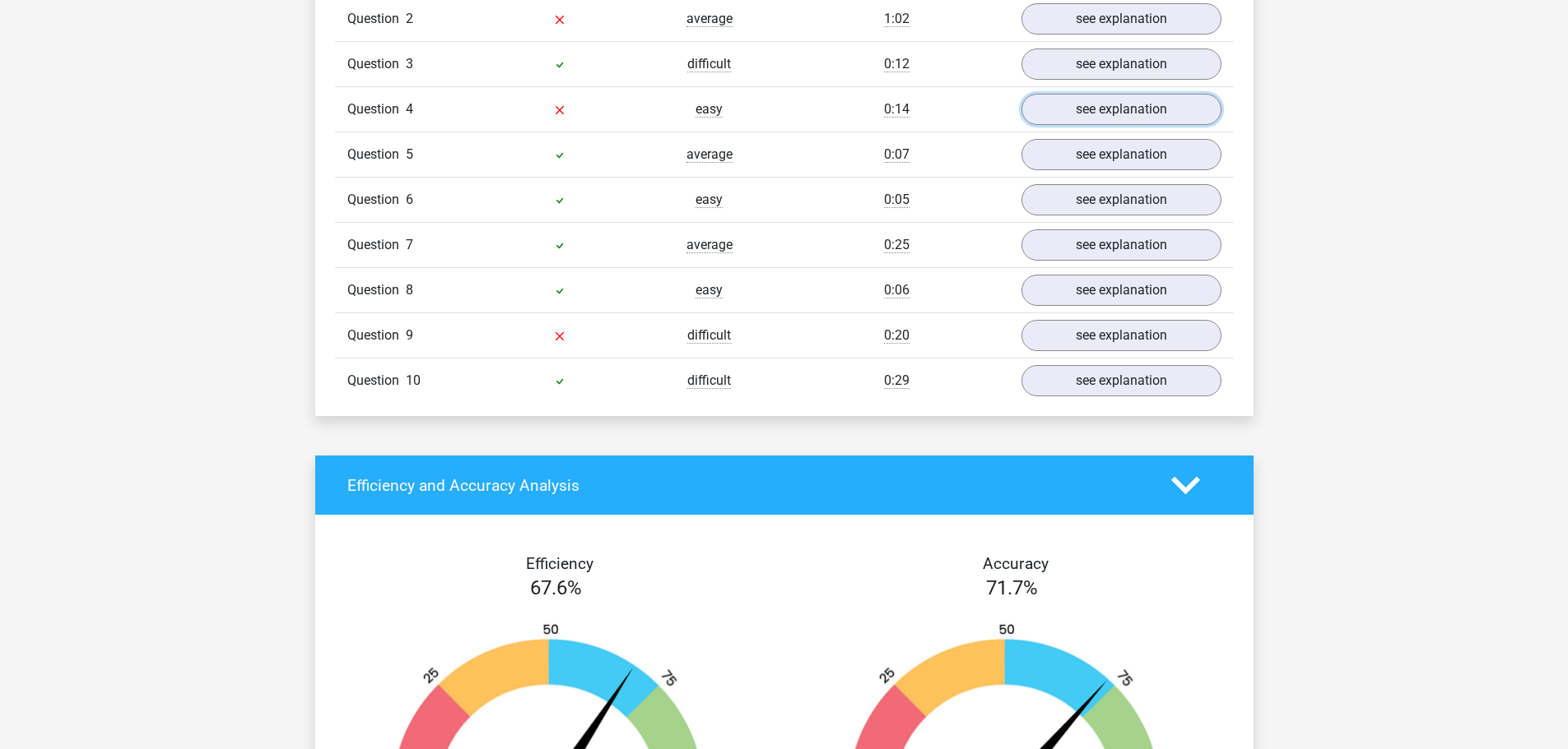
scroll to position [1481, 0]
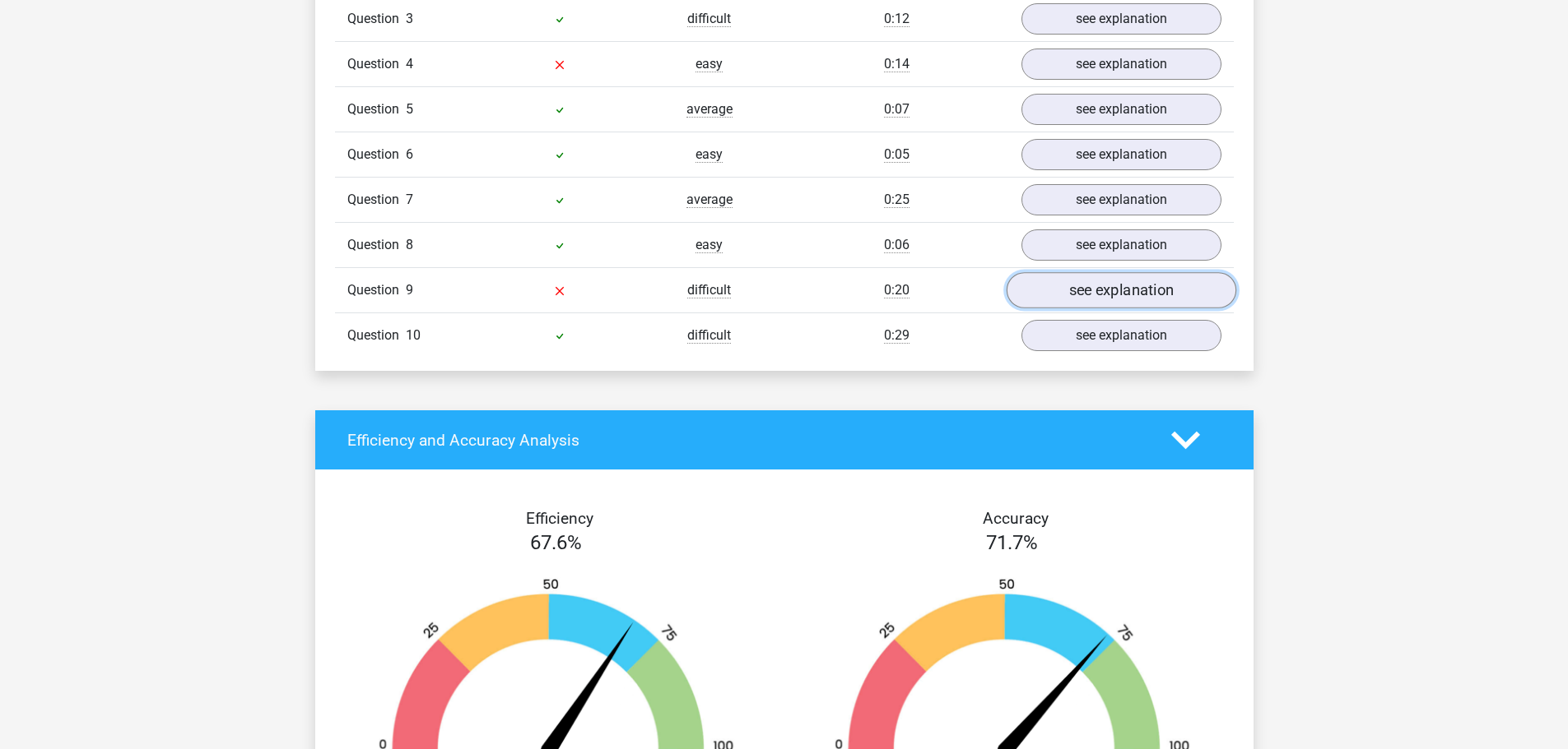
click at [1087, 279] on link "see explanation" at bounding box center [1120, 291] width 230 height 36
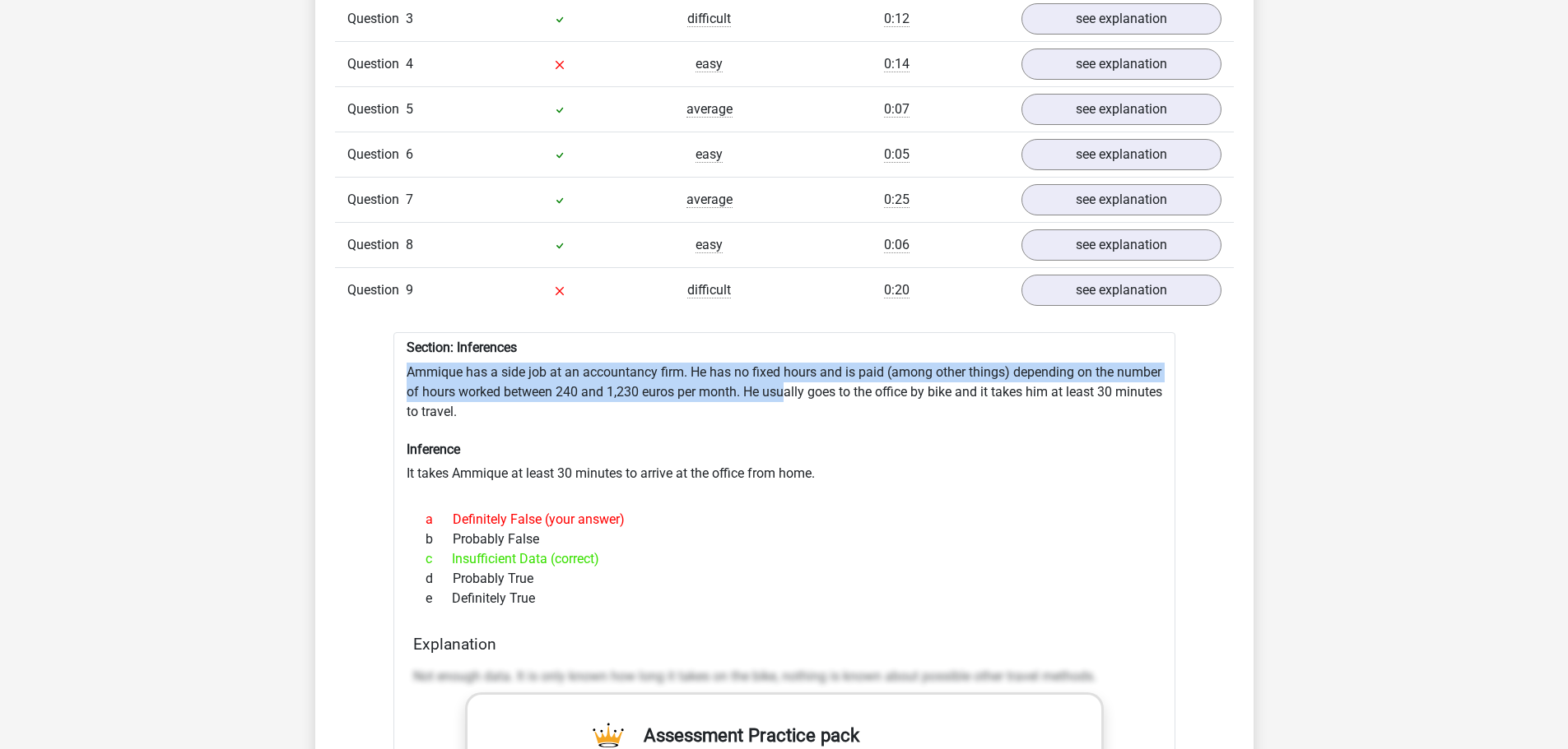
drag, startPoint x: 424, startPoint y: 373, endPoint x: 833, endPoint y: 388, distance: 409.3
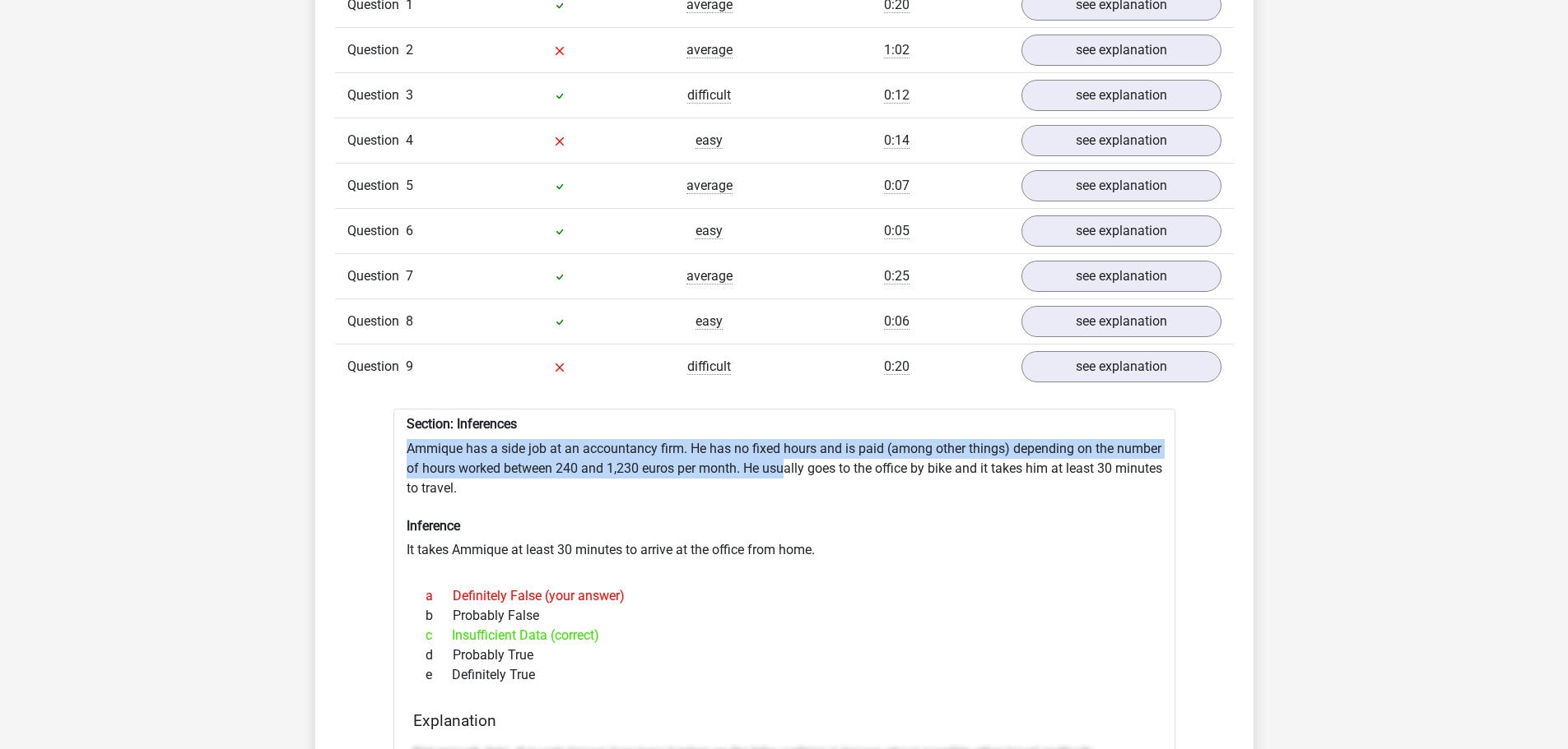
scroll to position [1316, 0]
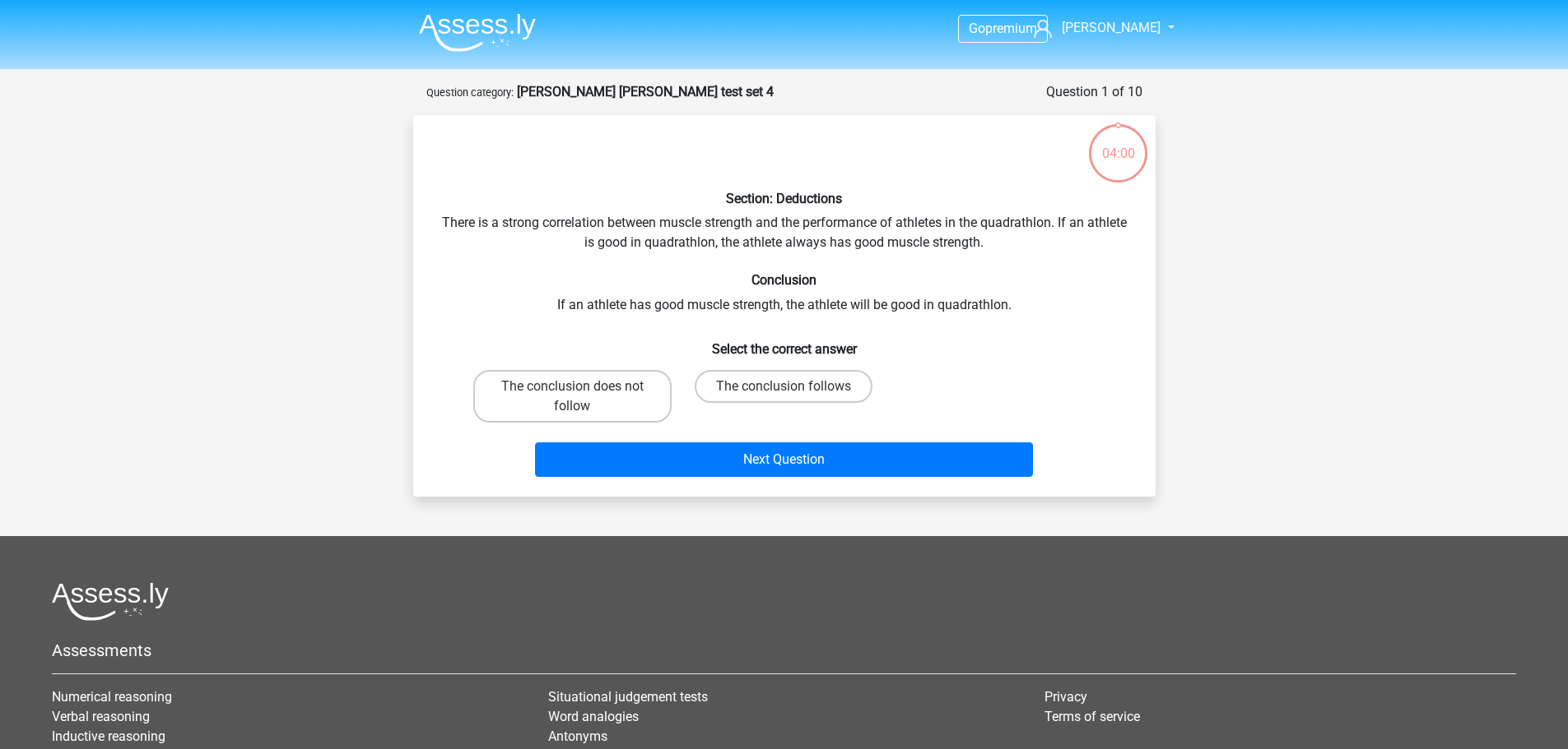
scroll to position [82, 0]
